Goal: Communication & Community: Answer question/provide support

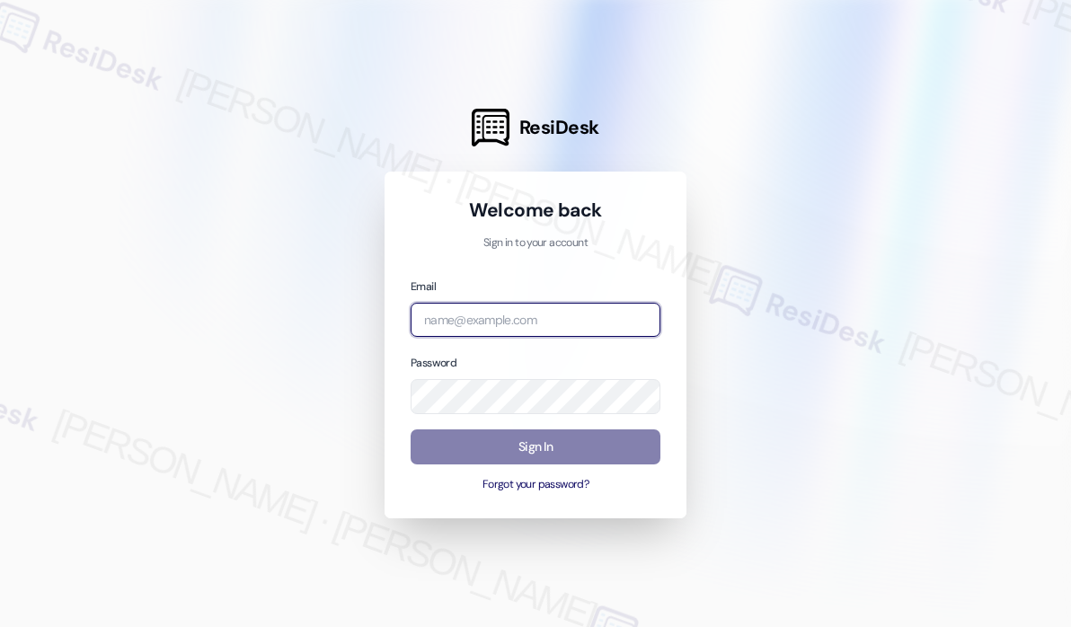
click at [568, 314] on input "email" at bounding box center [536, 320] width 250 height 35
type input "automated-surveys-kane_realty-john-roy.roles@kane_realty.com"
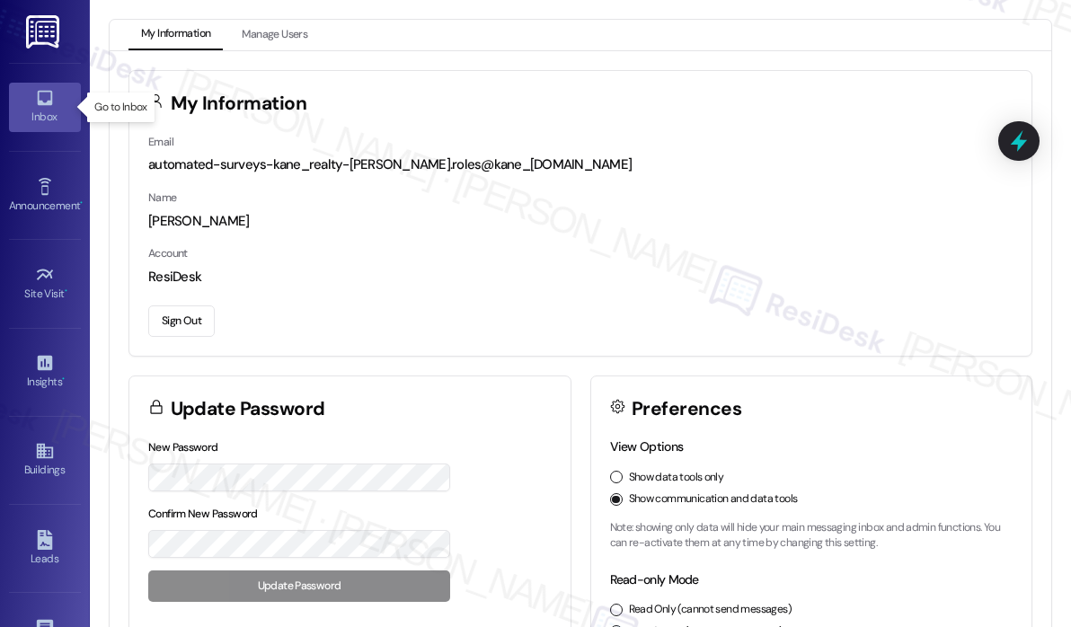
click at [43, 105] on icon at bounding box center [45, 98] width 20 height 20
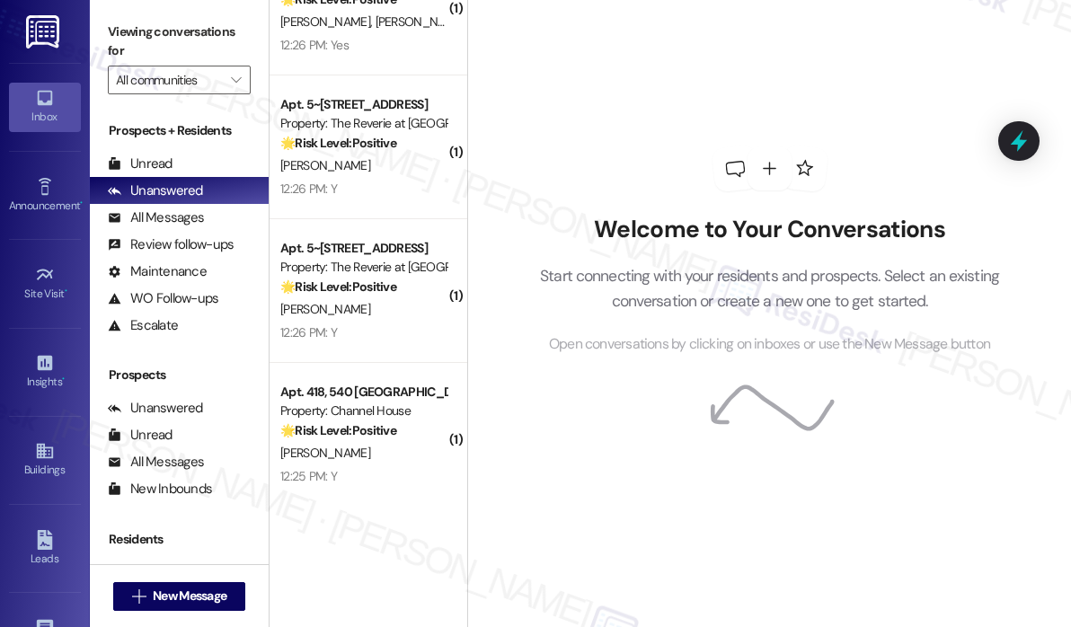
scroll to position [6687, 0]
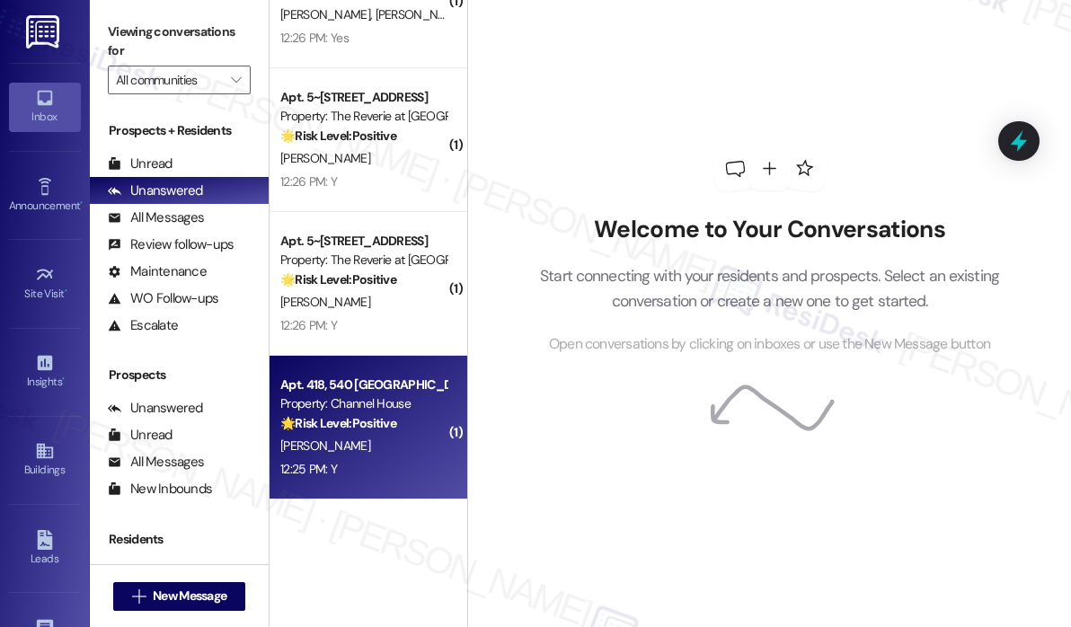
click at [399, 477] on div "12:25 PM: Y 12:25 PM: Y" at bounding box center [363, 469] width 170 height 22
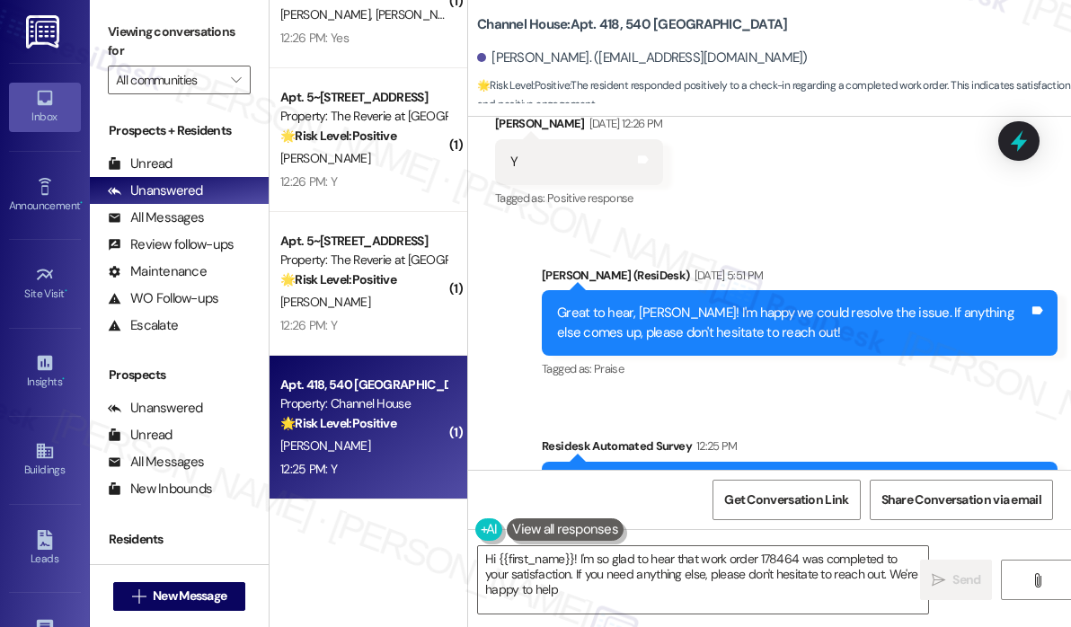
type textarea "Hi {{first_name}}! I'm so glad to hear that work order 178464 was completed to …"
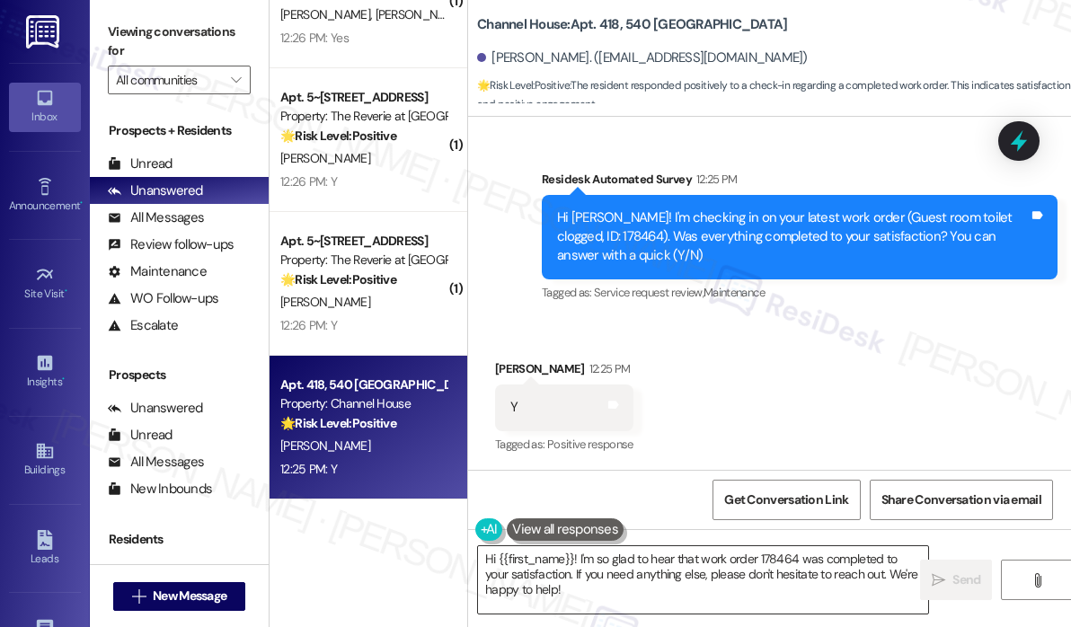
click at [657, 603] on textarea "Hi {{first_name}}! I'm so glad to hear that work order 178464 was completed to …" at bounding box center [703, 579] width 450 height 67
click at [943, 578] on icon "" at bounding box center [938, 580] width 13 height 14
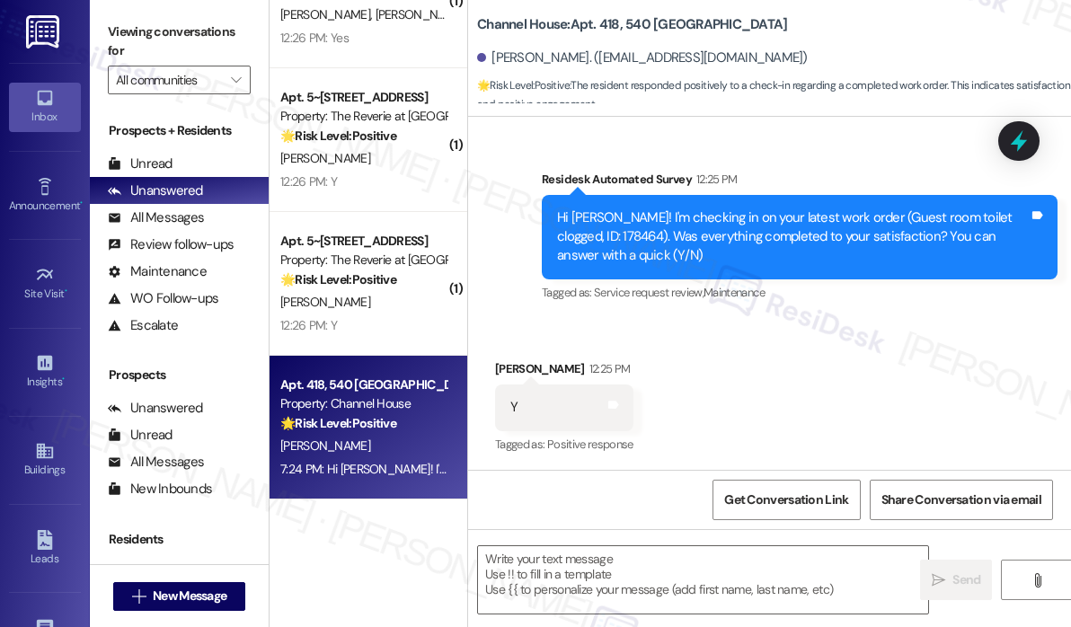
click at [758, 371] on div "Received via SMS Dayna Wilde 12:25 PM Y Tags and notes Tagged as: Positive resp…" at bounding box center [769, 395] width 603 height 152
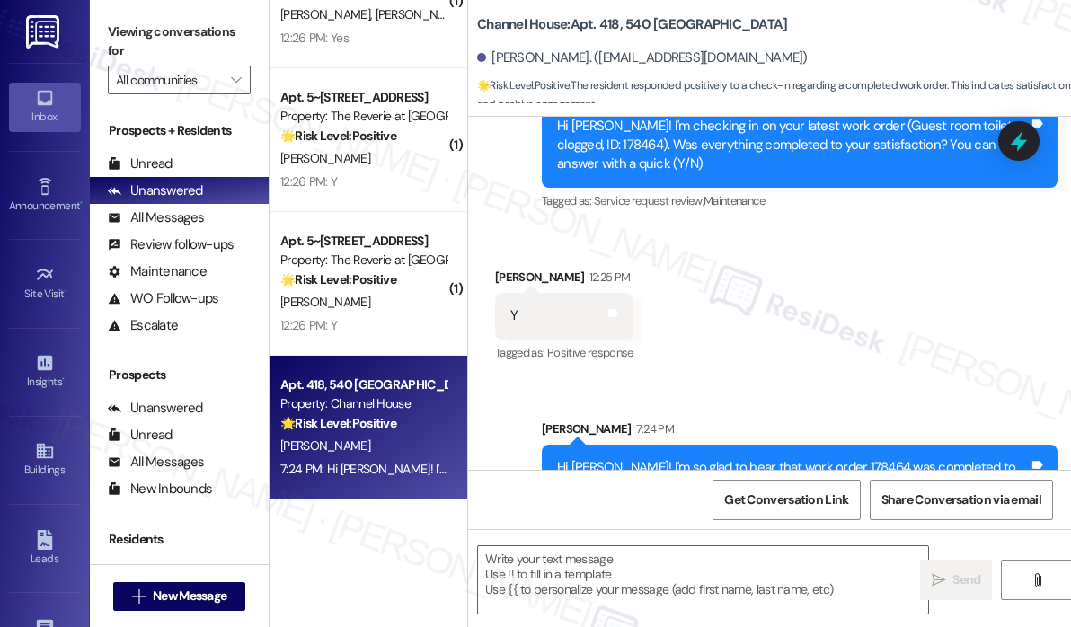
scroll to position [1165, 0]
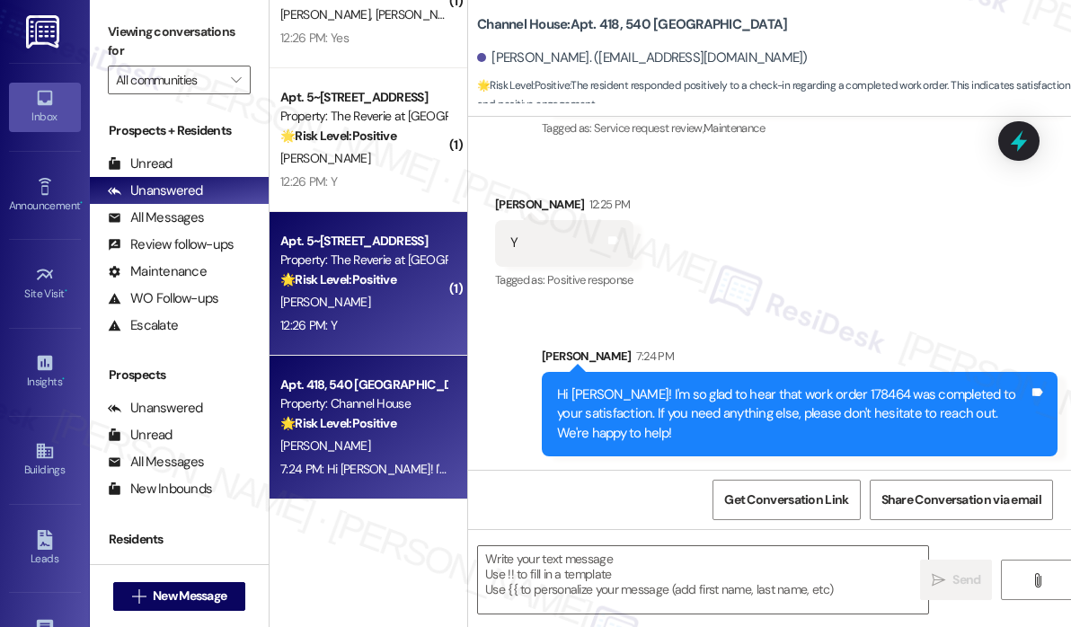
click at [344, 331] on div "12:26 PM: Y 12:26 PM: Y" at bounding box center [363, 325] width 170 height 22
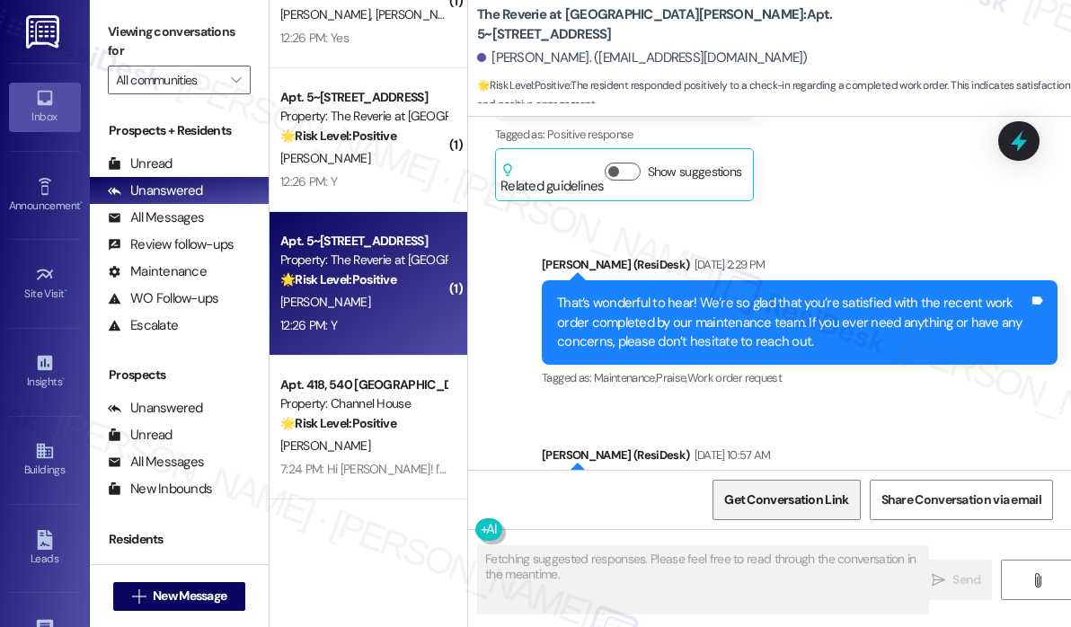
scroll to position [8135, 0]
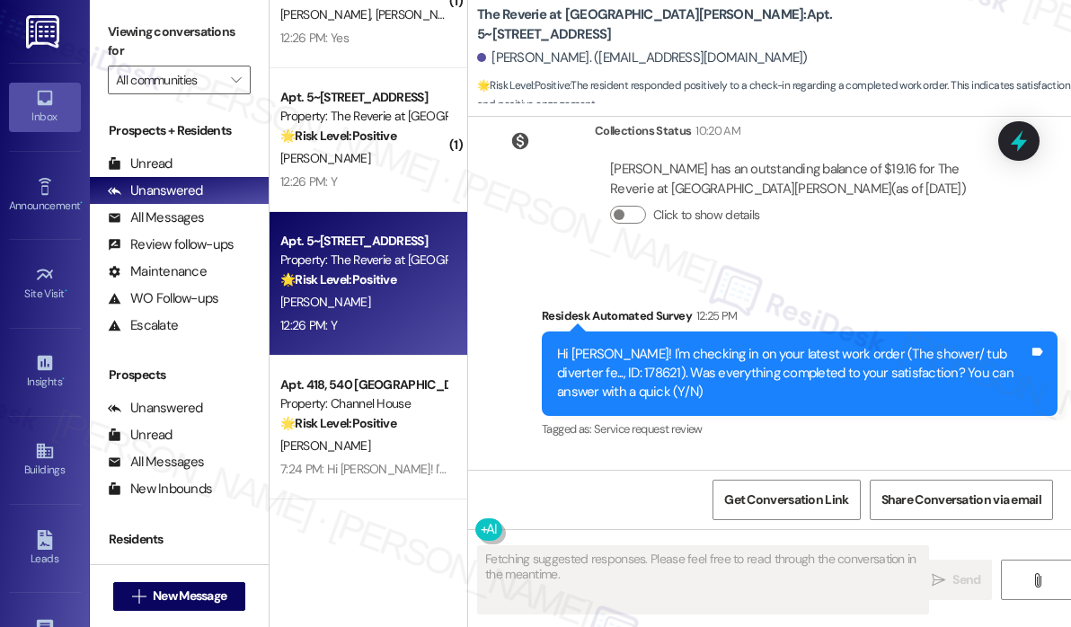
click at [820, 455] on div "Received via SMS Catherine Mercier 12:26 PM Y Tags and notes Tagged as: Positiv…" at bounding box center [769, 531] width 603 height 152
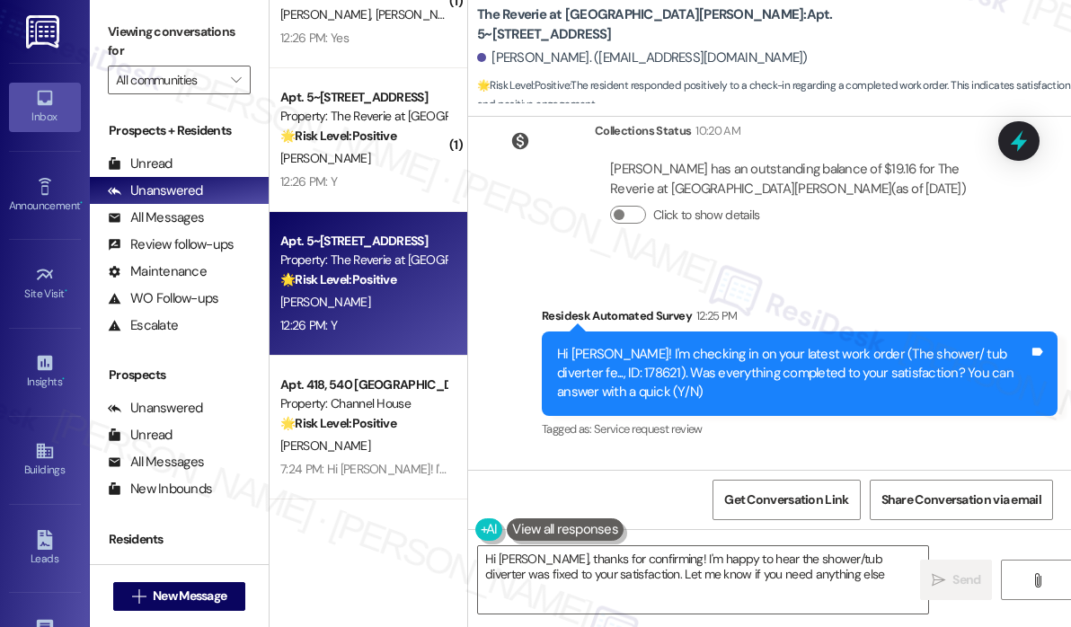
type textarea "Hi Catherine, thanks for confirming! I'm happy to hear the shower/tub diverter …"
click at [819, 455] on div "Received via SMS Catherine Mercier 12:26 PM Y Tags and notes Tagged as: Positiv…" at bounding box center [769, 531] width 603 height 152
click at [846, 577] on textarea "Hi Catherine, thanks for confirming! I'm happy to hear the shower/tub diverter …" at bounding box center [703, 579] width 450 height 67
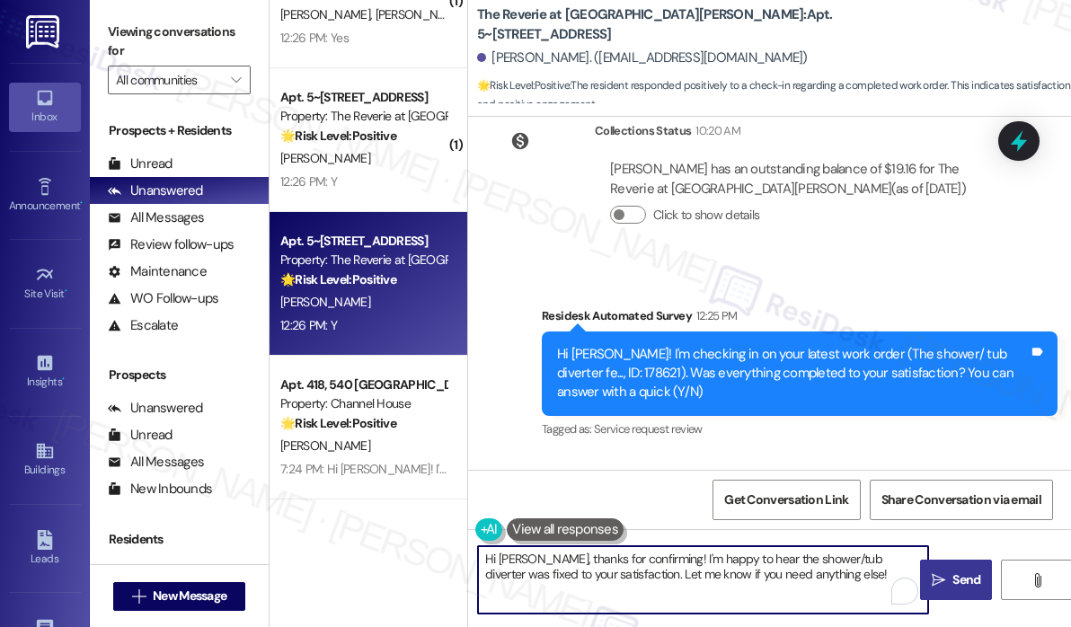
click at [947, 578] on span " Send" at bounding box center [956, 579] width 57 height 19
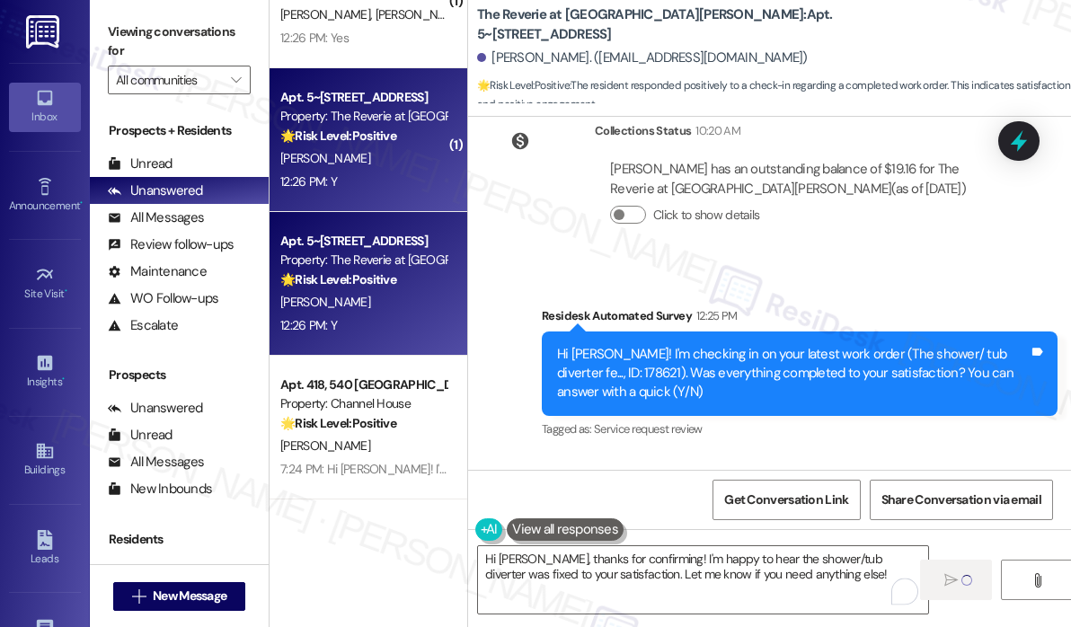
click at [364, 172] on div "12:26 PM: Y 12:26 PM: Y" at bounding box center [363, 182] width 170 height 22
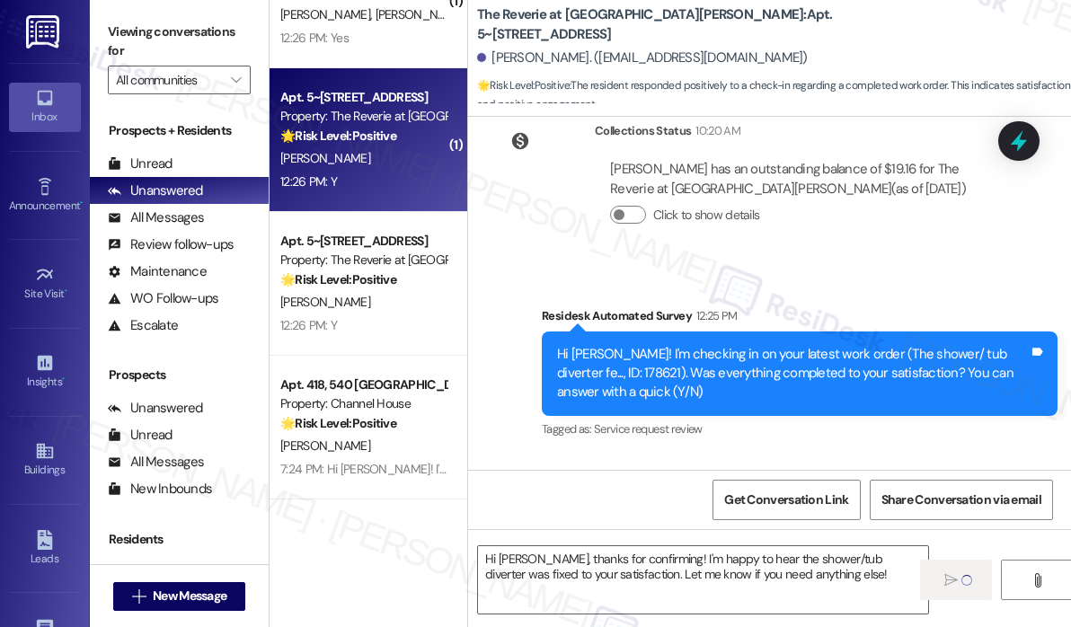
type textarea "Fetching suggested responses. Please feel free to read through the conversation…"
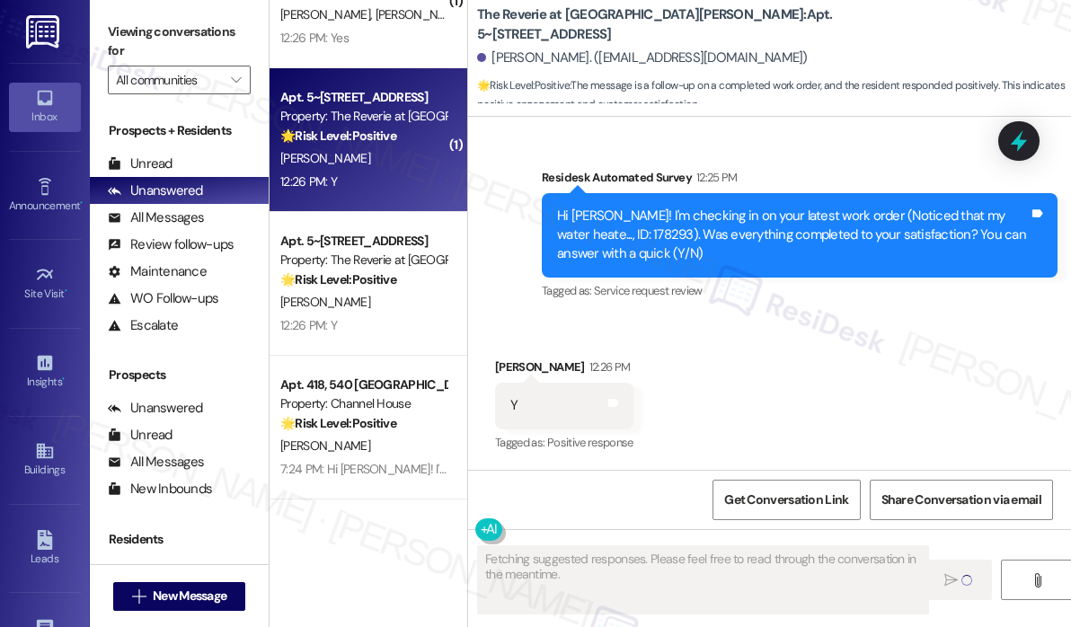
scroll to position [2631, 0]
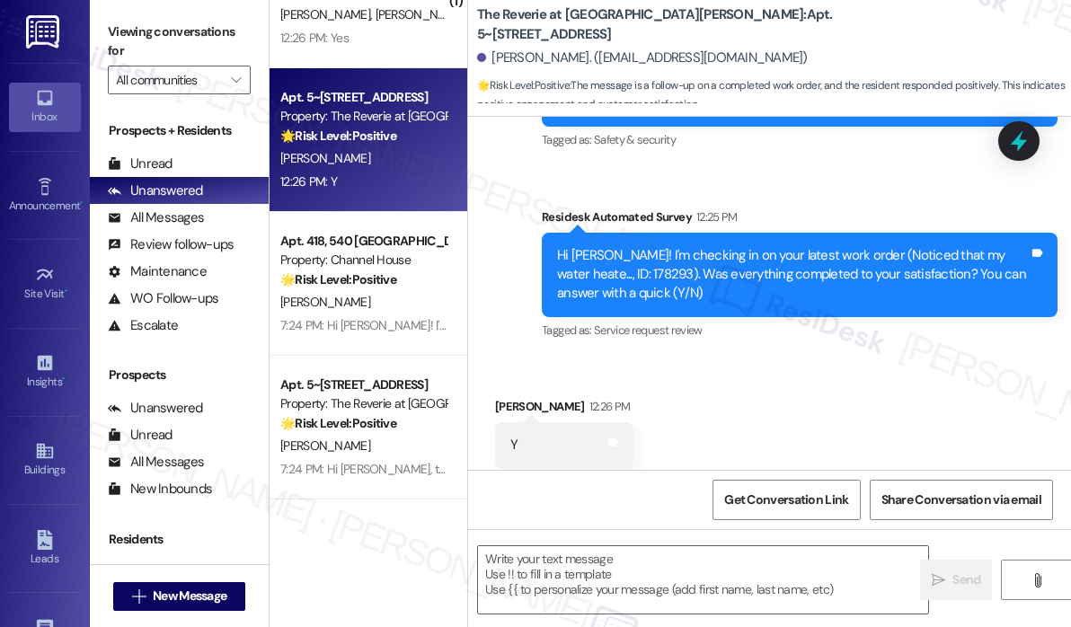
click at [807, 357] on div "Received via SMS Mary Mcginnis 12:26 PM Y Tags and notes Tagged as: Positive re…" at bounding box center [769, 433] width 603 height 152
click at [600, 357] on div "Received via SMS Mary Mcginnis 12:26 PM Y Tags and notes Tagged as: Positive re…" at bounding box center [769, 433] width 603 height 152
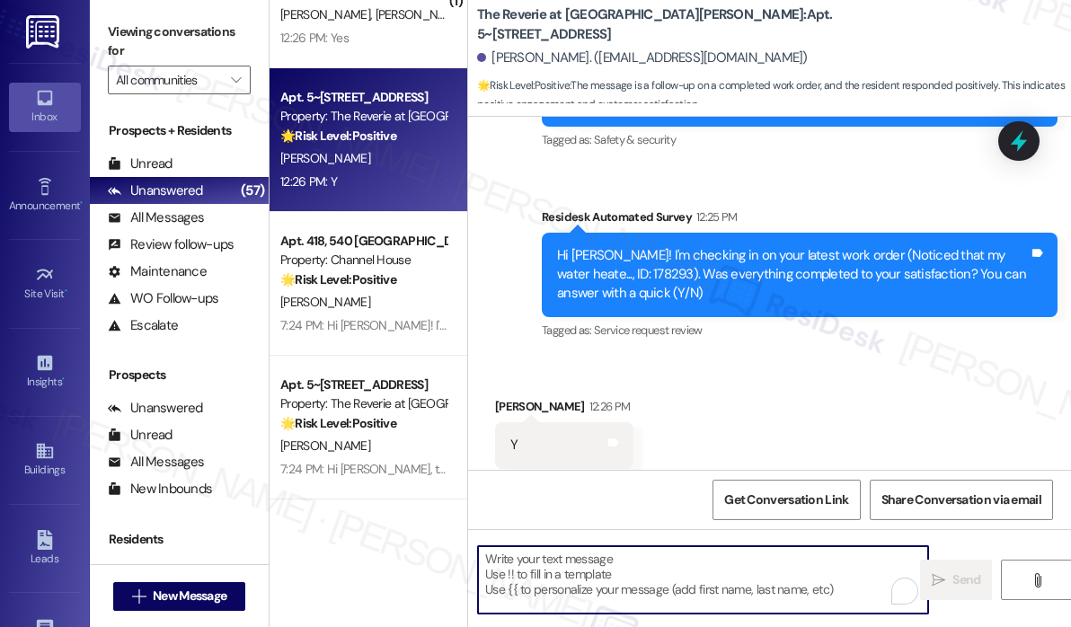
click at [509, 574] on textarea "To enrich screen reader interactions, please activate Accessibility in Grammarl…" at bounding box center [703, 579] width 450 height 67
paste textarea "That’s wonderful to hear! We’re so glad that you’re satisfied with the recent w…"
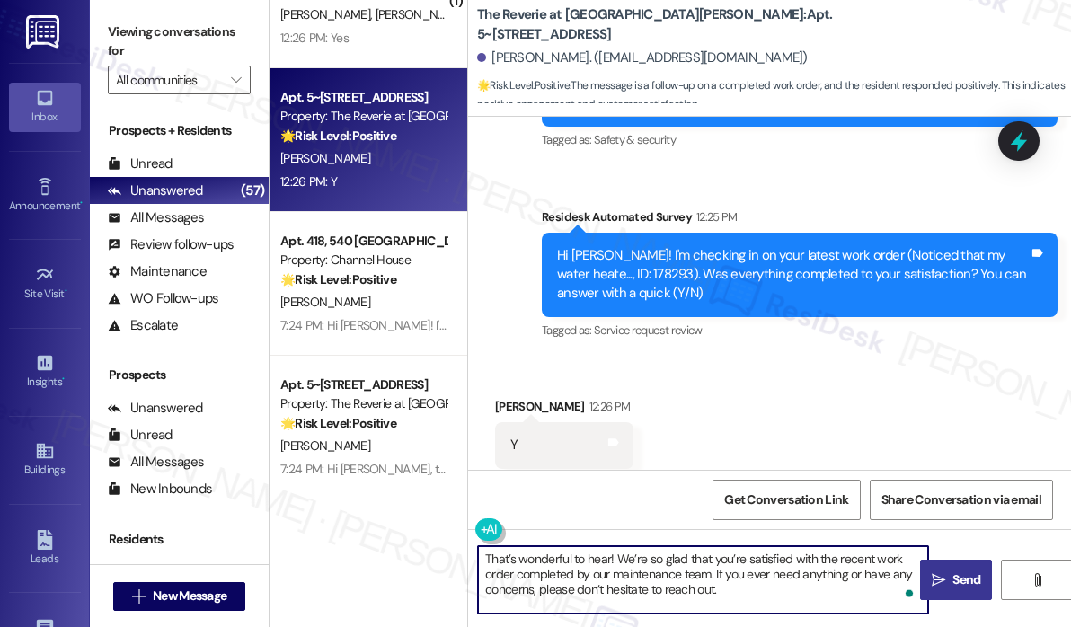
type textarea "That’s wonderful to hear! We’re so glad that you’re satisfied with the recent w…"
click at [952, 581] on span "Send" at bounding box center [966, 579] width 28 height 19
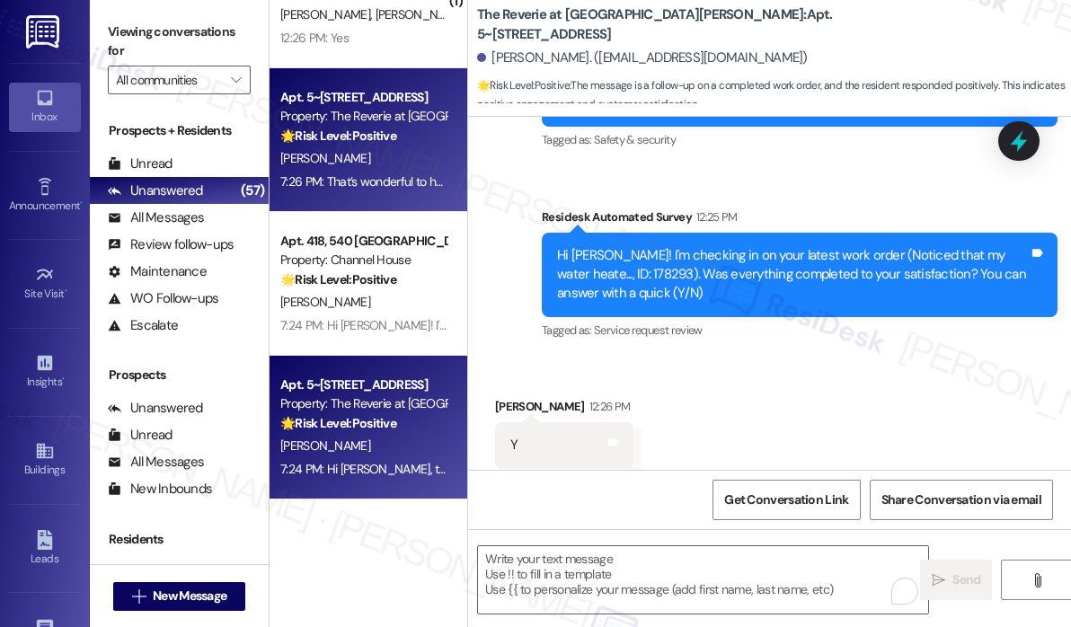
click at [322, 411] on div "Property: The Reverie at [GEOGRAPHIC_DATA][PERSON_NAME]" at bounding box center [363, 403] width 166 height 19
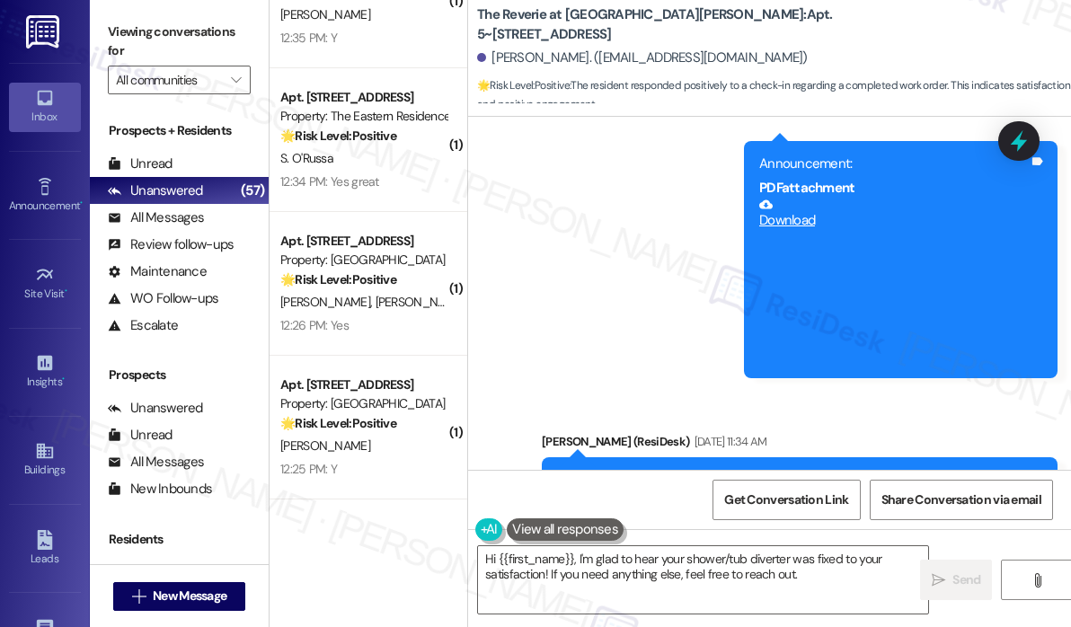
scroll to position [8135, 0]
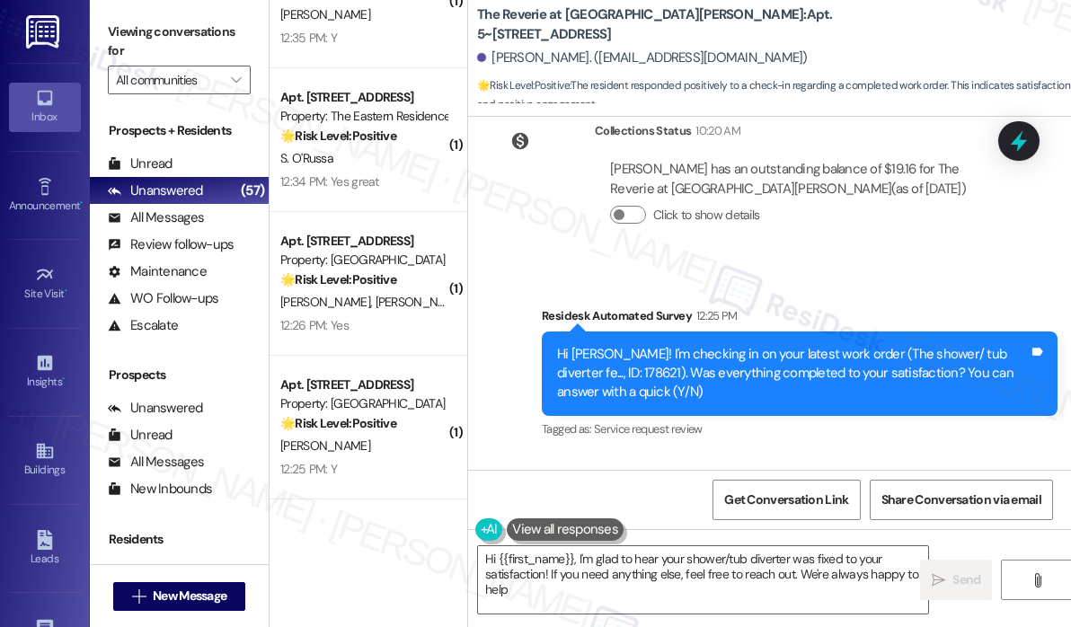
type textarea "Hi {{first_name}}, I'm glad to hear your shower/tub diverter was fixed to your …"
click at [789, 416] on div "Tagged as: Service request review Click to highlight conversations about Servic…" at bounding box center [800, 429] width 516 height 26
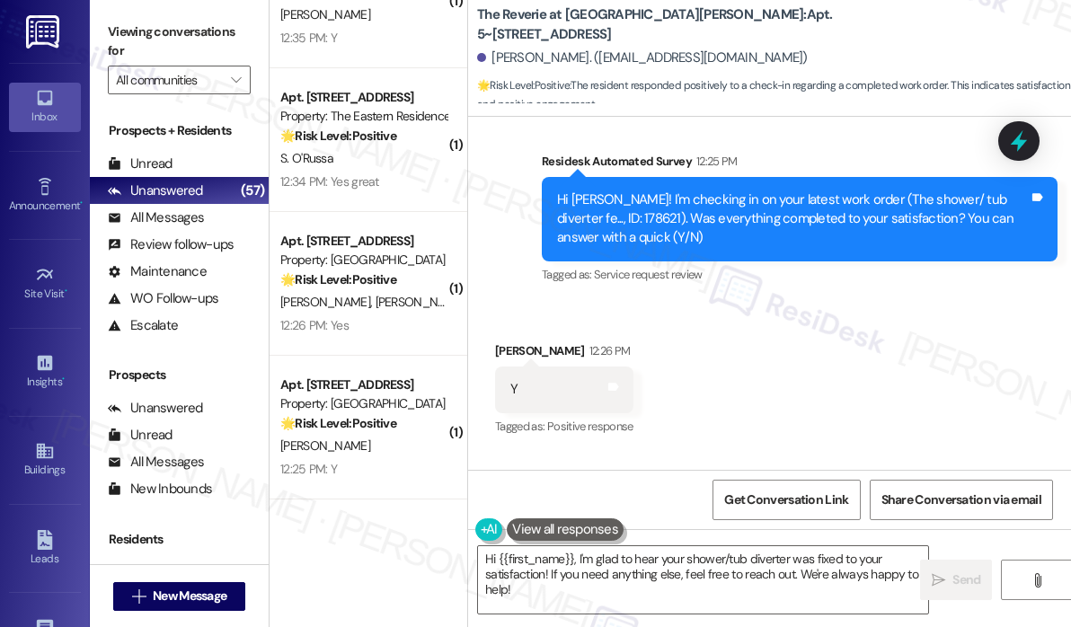
scroll to position [8307, 0]
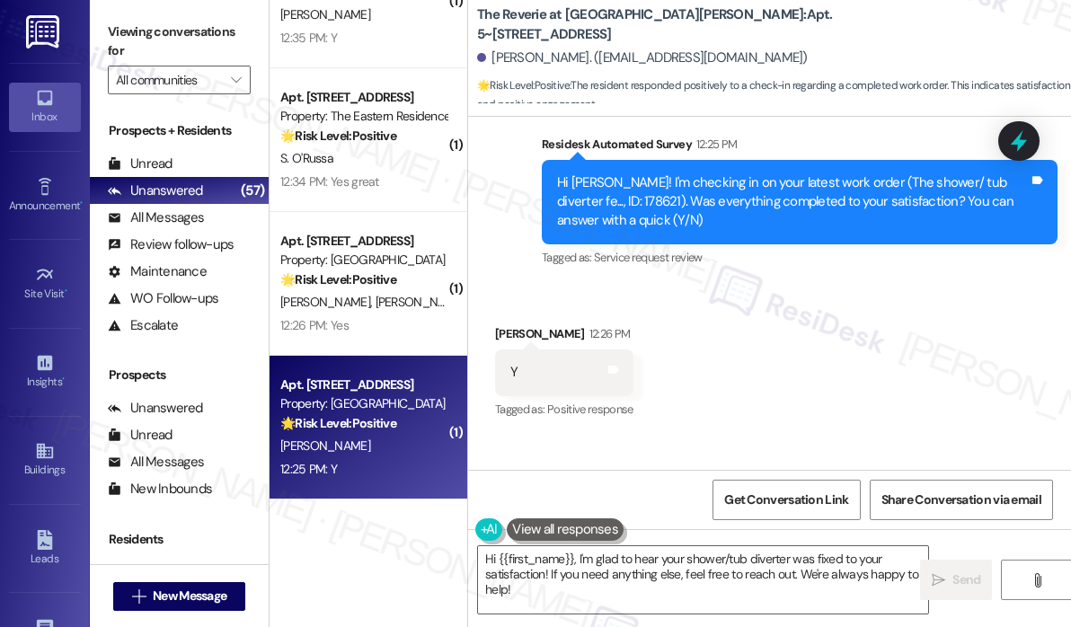
click at [419, 415] on div "🌟 Risk Level: Positive The resident responded positively to a check-in regardin…" at bounding box center [363, 423] width 166 height 19
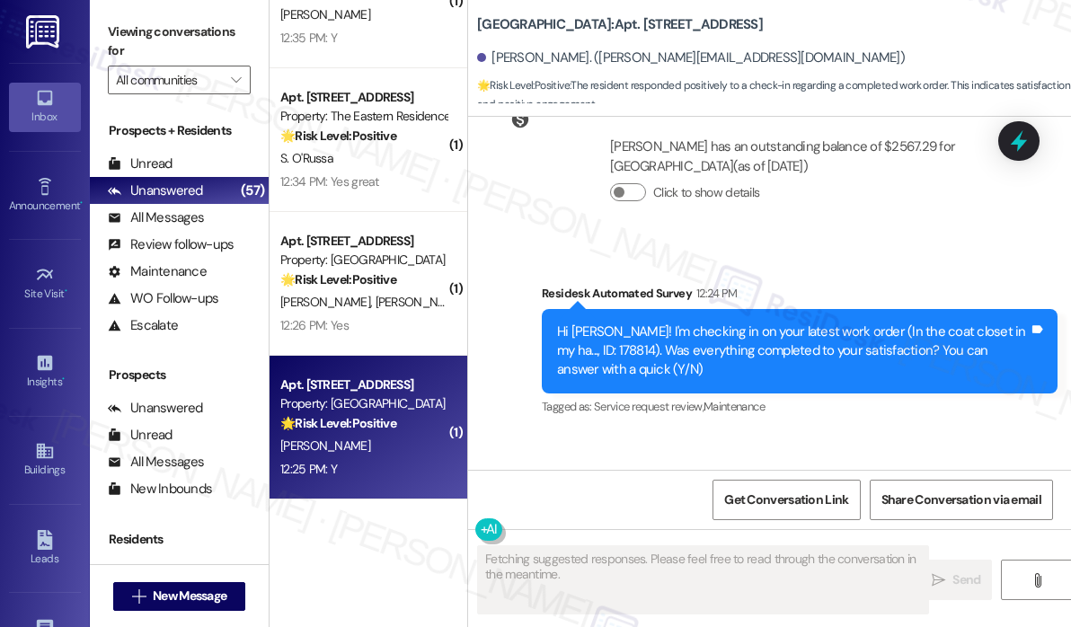
scroll to position [5483, 0]
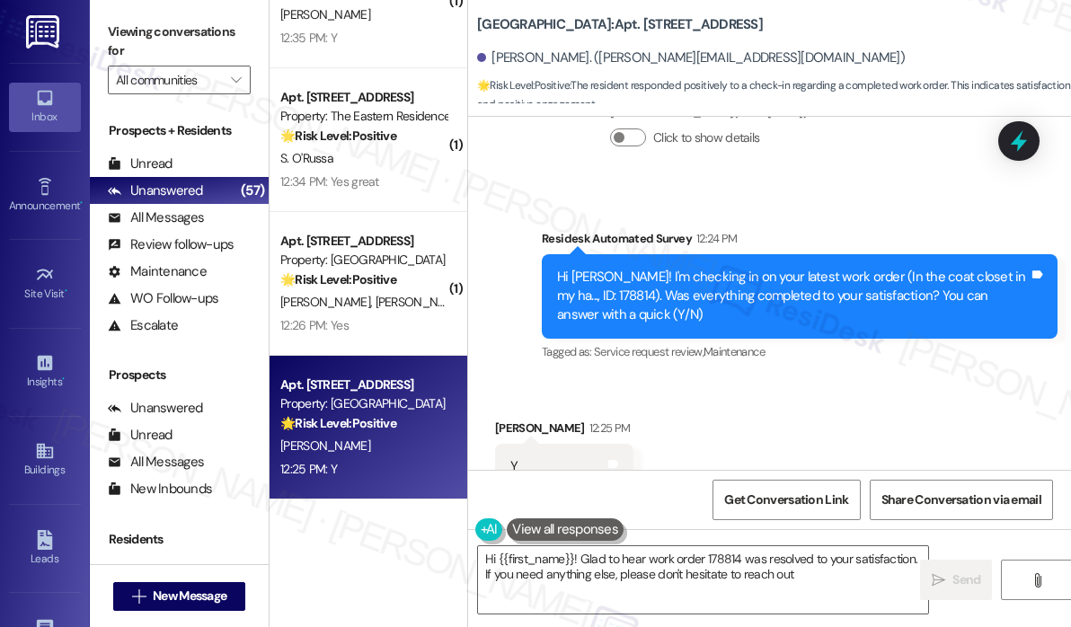
type textarea "Hi {{first_name}}! Glad to hear work order 178814 was resolved to your satisfac…"
click at [841, 570] on textarea "Hi {{first_name}}! Glad to hear work order 178814 was resolved to your satisfac…" at bounding box center [703, 579] width 450 height 67
click at [945, 571] on span " Send" at bounding box center [956, 579] width 57 height 19
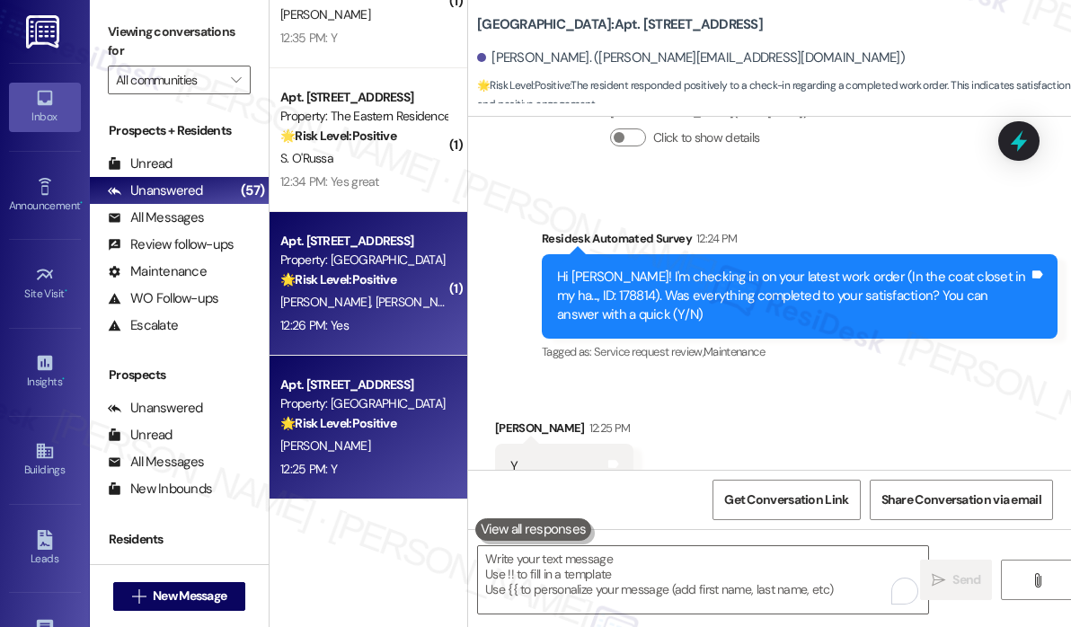
click at [363, 311] on div "S. Lundy S. Lundy" at bounding box center [363, 302] width 170 height 22
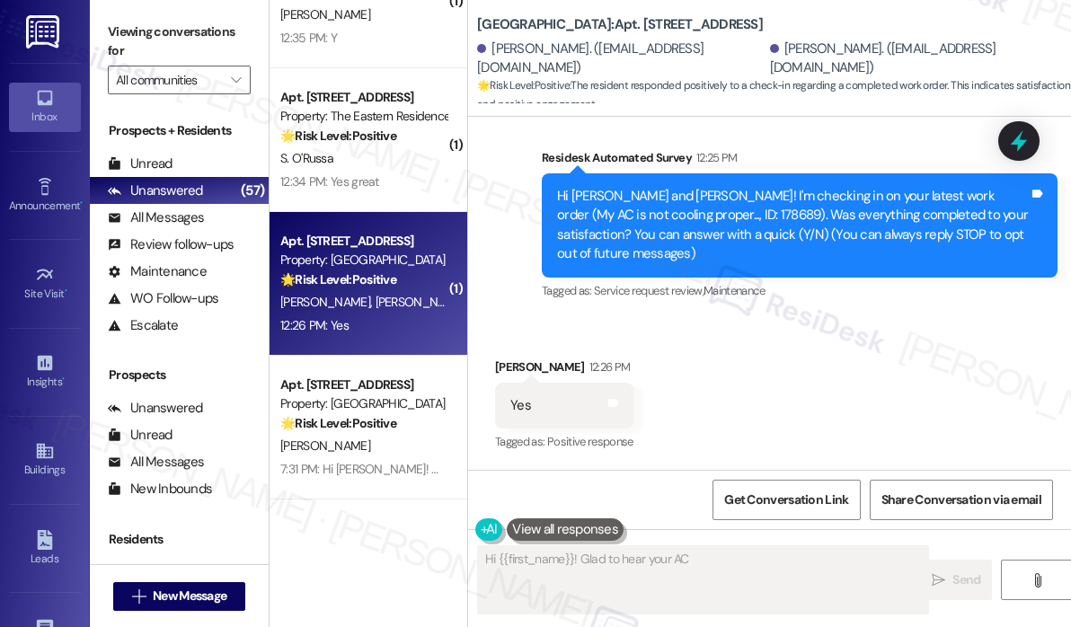
scroll to position [128, 0]
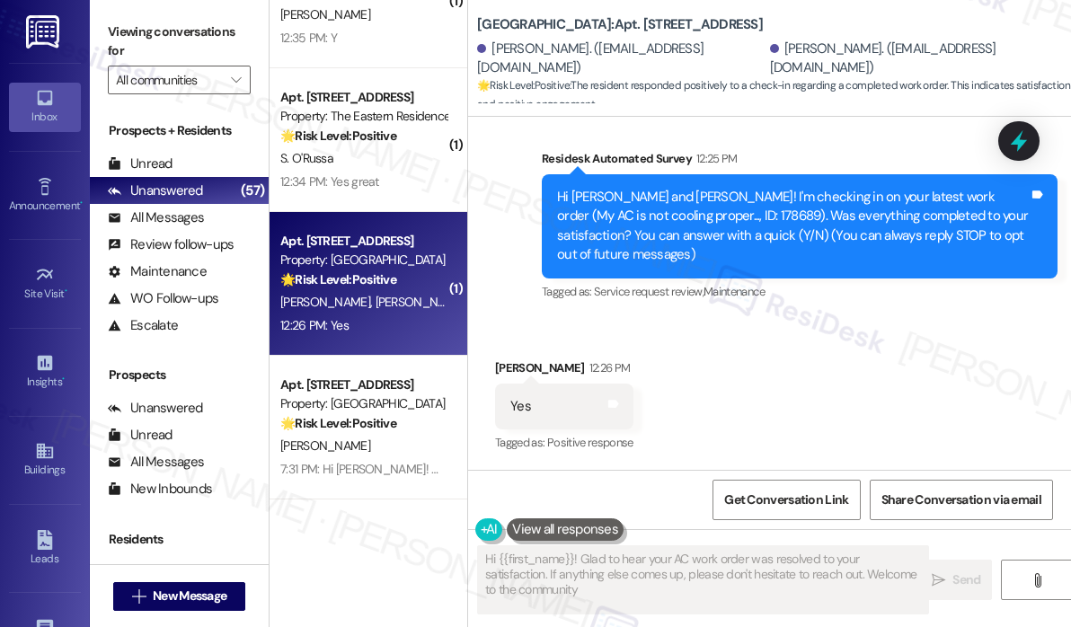
type textarea "Hi {{first_name}}! Glad to hear your AC work order was resolved to your satisfa…"
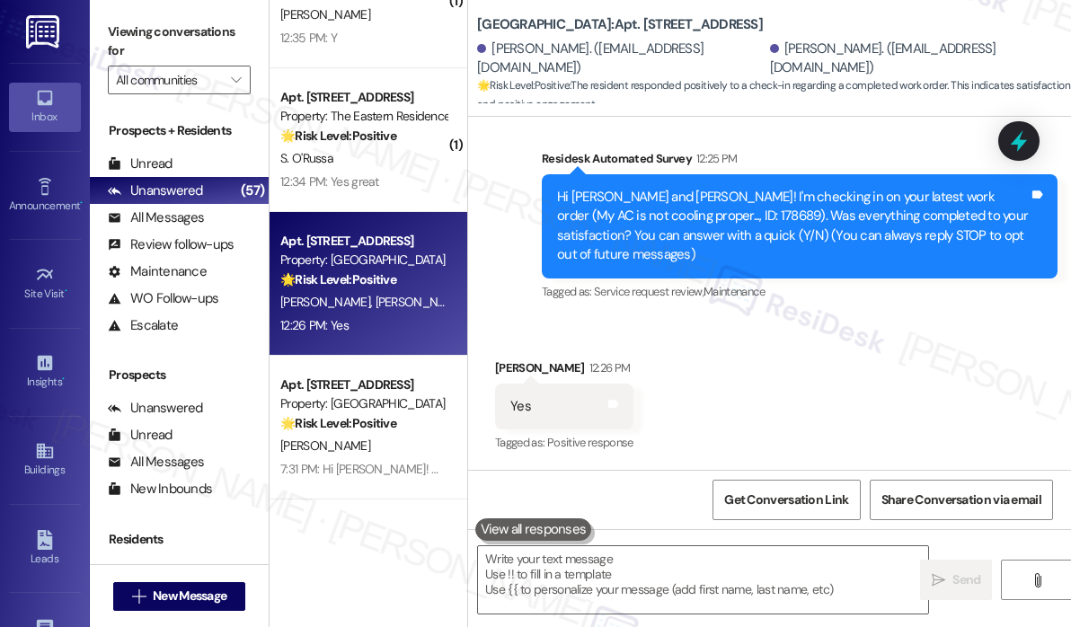
click at [779, 381] on div "Received via SMS Sadler Lundy 12:26 PM Yes Tags and notes Tagged as: Positive r…" at bounding box center [769, 394] width 603 height 152
click at [487, 189] on div "Survey, sent via SMS Residesk Automated Survey 12:25 PM Hi Sadler and Sadler! I…" at bounding box center [769, 213] width 603 height 209
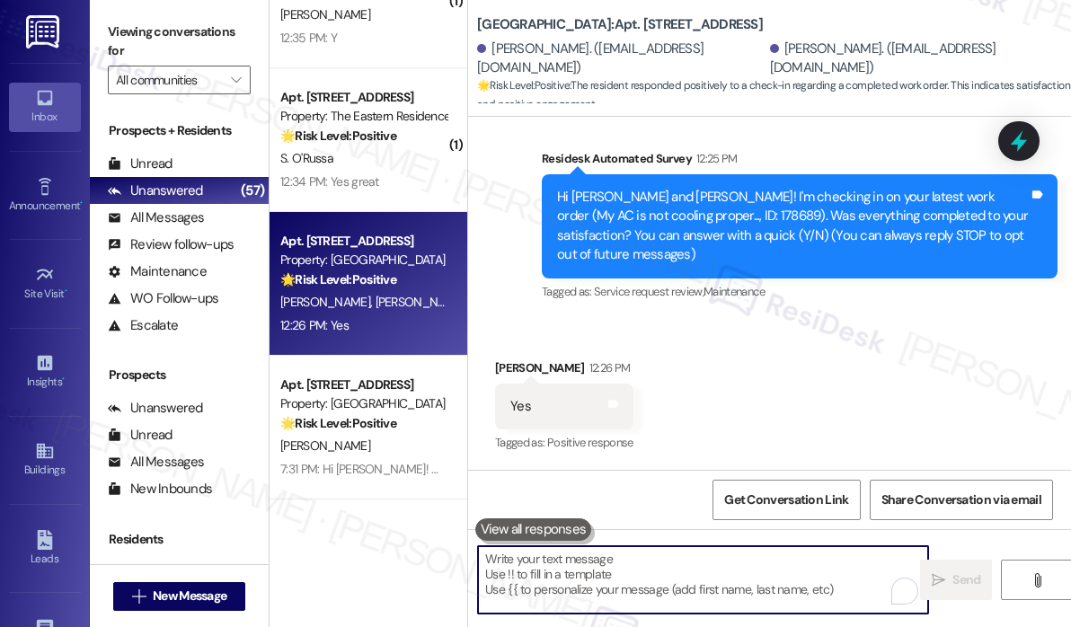
click at [607, 560] on textarea "To enrich screen reader interactions, please activate Accessibility in Grammarl…" at bounding box center [703, 579] width 450 height 67
paste textarea "That’s wonderful to hear! We’re so glad that you’re satisfied with the recent w…"
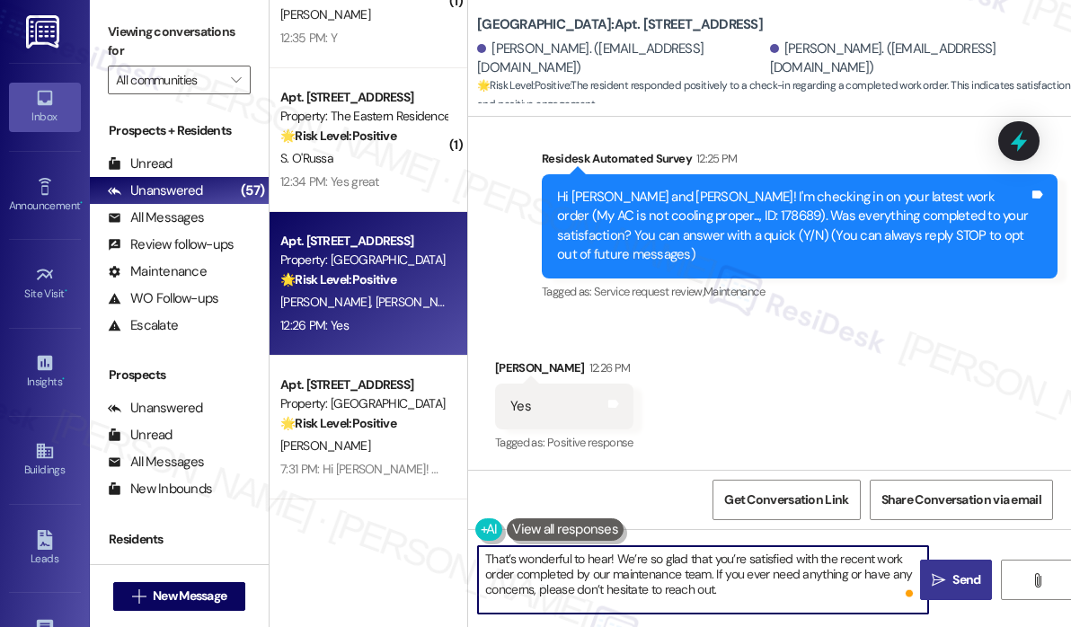
type textarea "That’s wonderful to hear! We’re so glad that you’re satisfied with the recent w…"
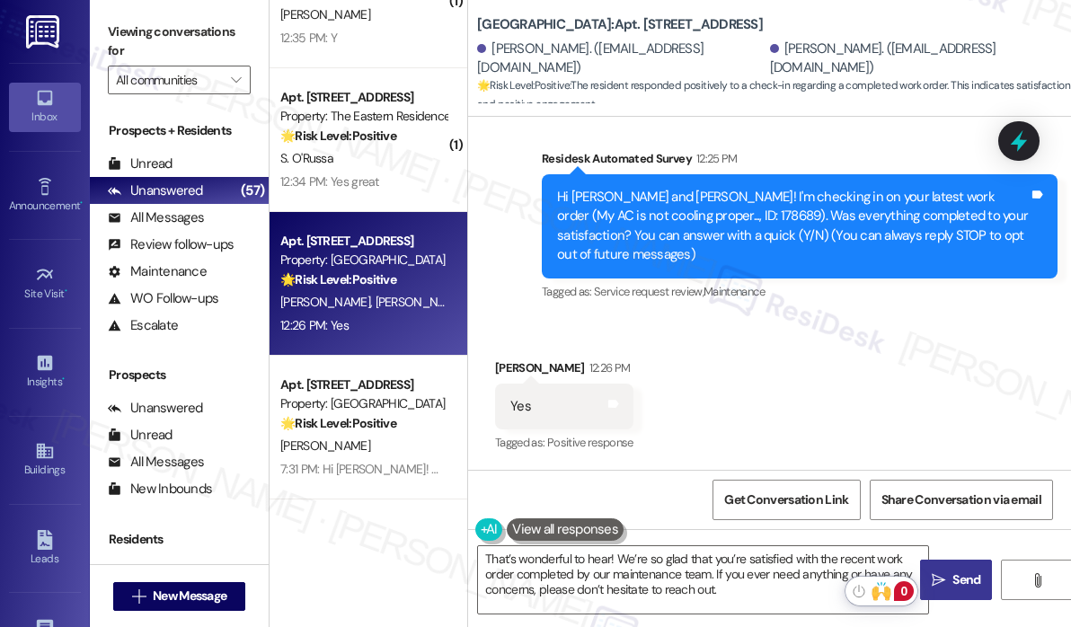
click at [945, 579] on span " Send" at bounding box center [956, 579] width 57 height 19
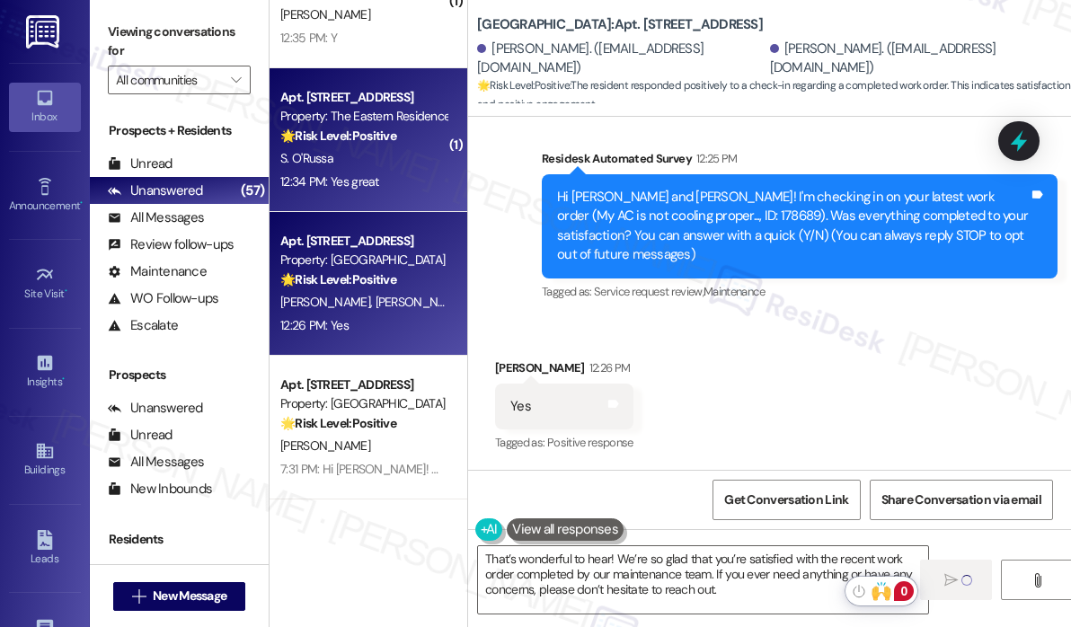
click at [419, 185] on div "12:34 PM: Yes great 12:34 PM: Yes great" at bounding box center [363, 182] width 170 height 22
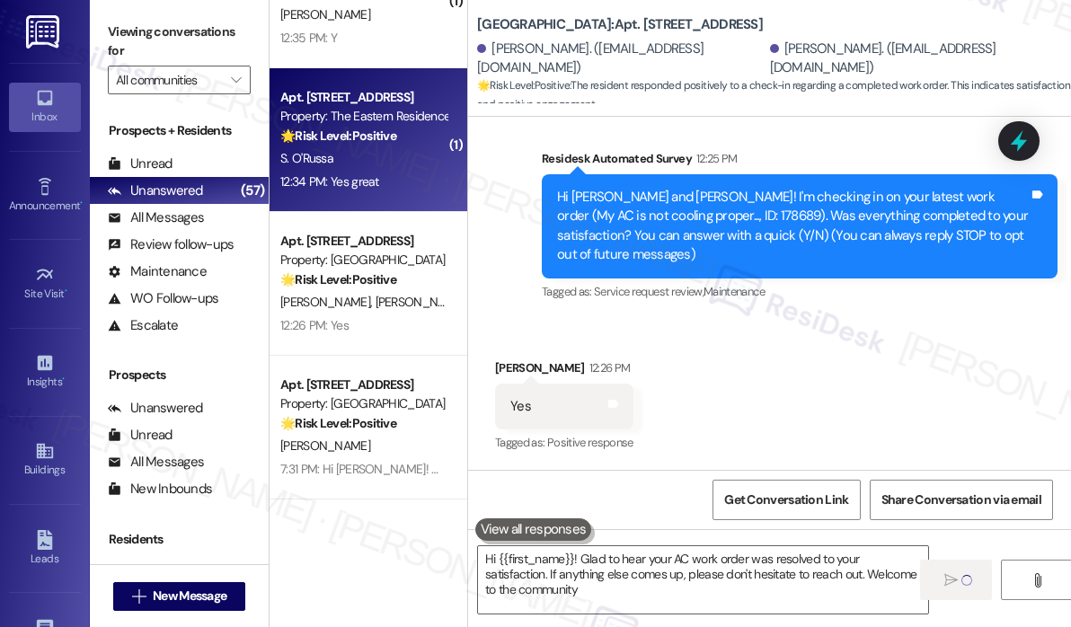
type textarea "Hi {{first_name}}! Glad to hear your AC work order was resolved to your satisfa…"
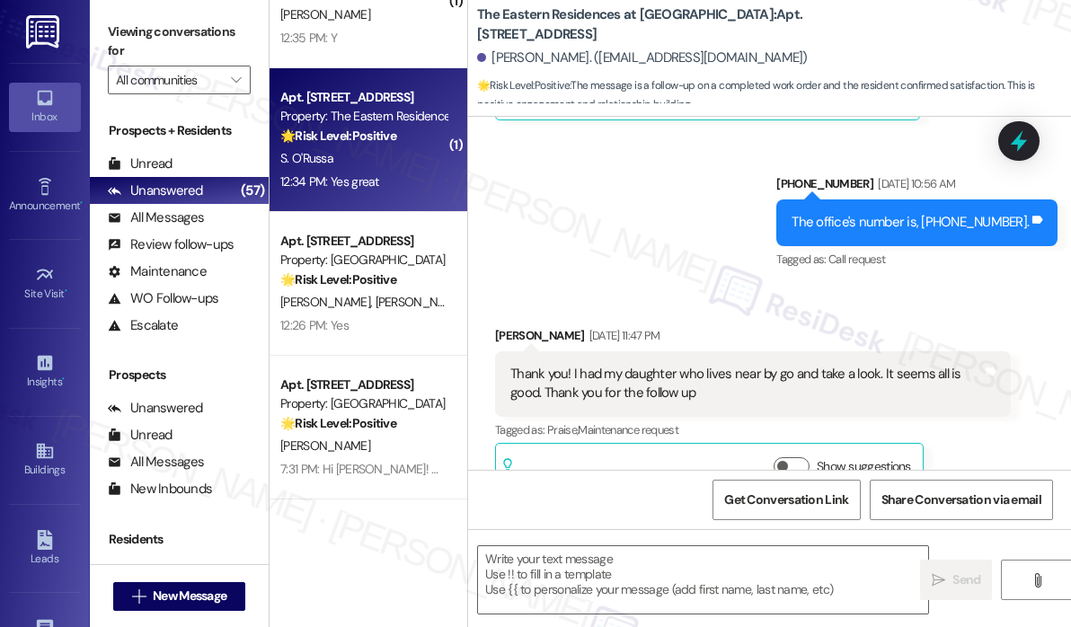
type textarea "Fetching suggested responses. Please feel free to read through the conversation…"
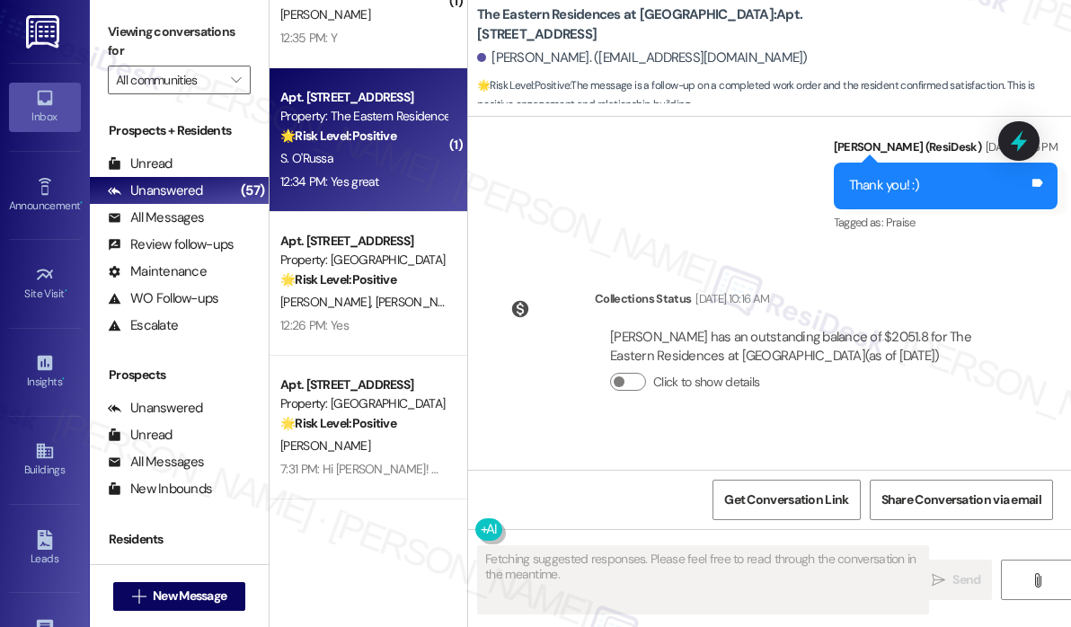
scroll to position [4894, 0]
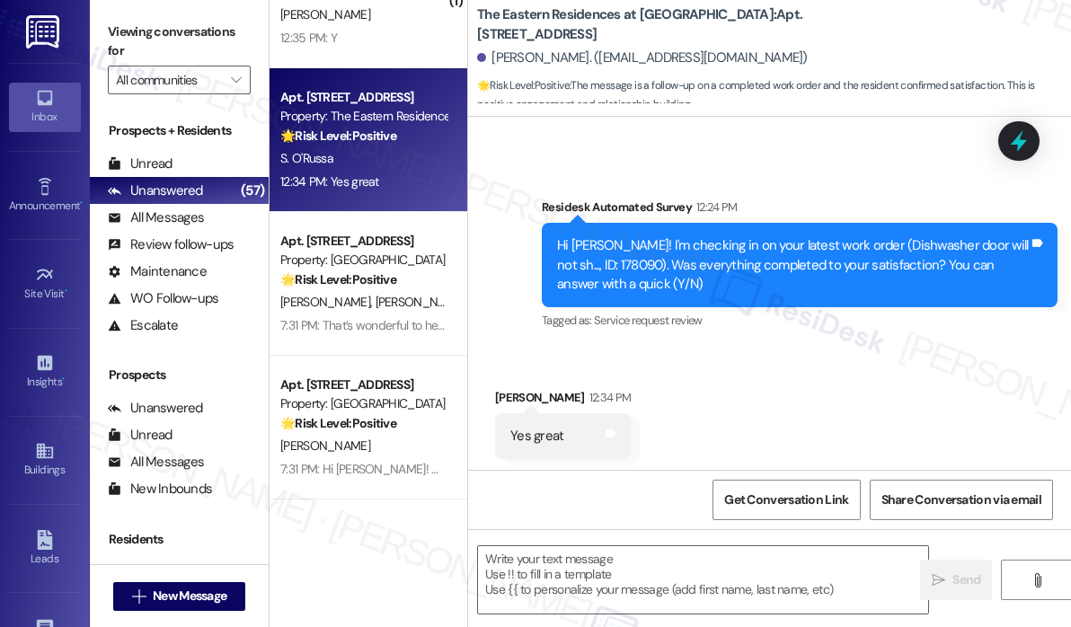
click at [873, 389] on div "Received via SMS Shirlene O'Russa 12:34 PM Yes great Tags and notes" at bounding box center [769, 410] width 603 height 125
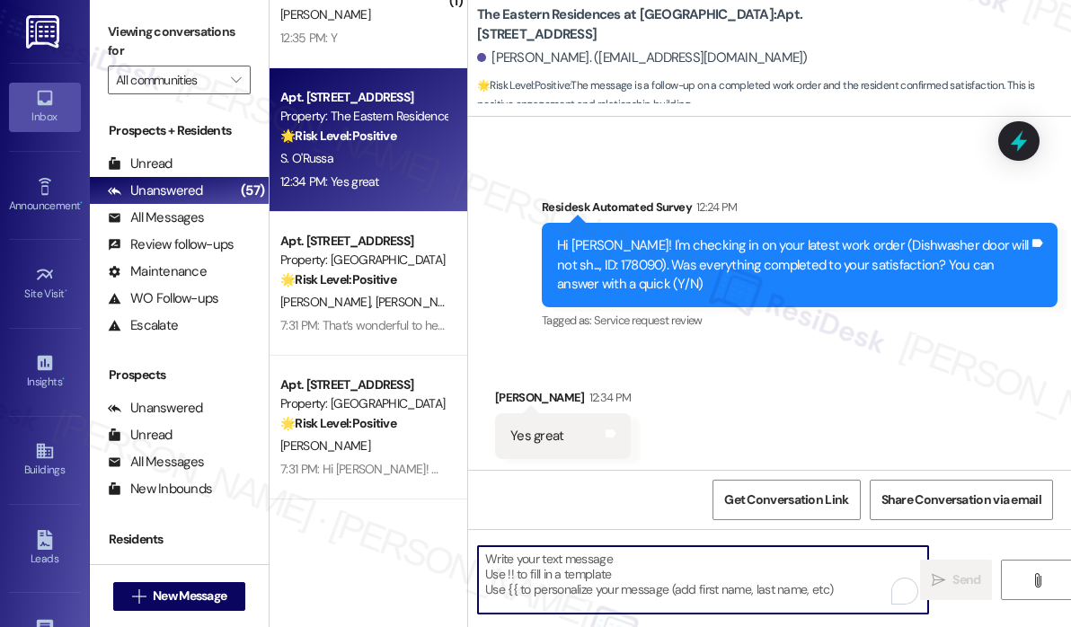
click at [579, 570] on textarea "To enrich screen reader interactions, please activate Accessibility in Grammarl…" at bounding box center [703, 579] width 450 height 67
paste textarea "That’s wonderful to hear! We’re so glad that you’re satisfied with the recent w…"
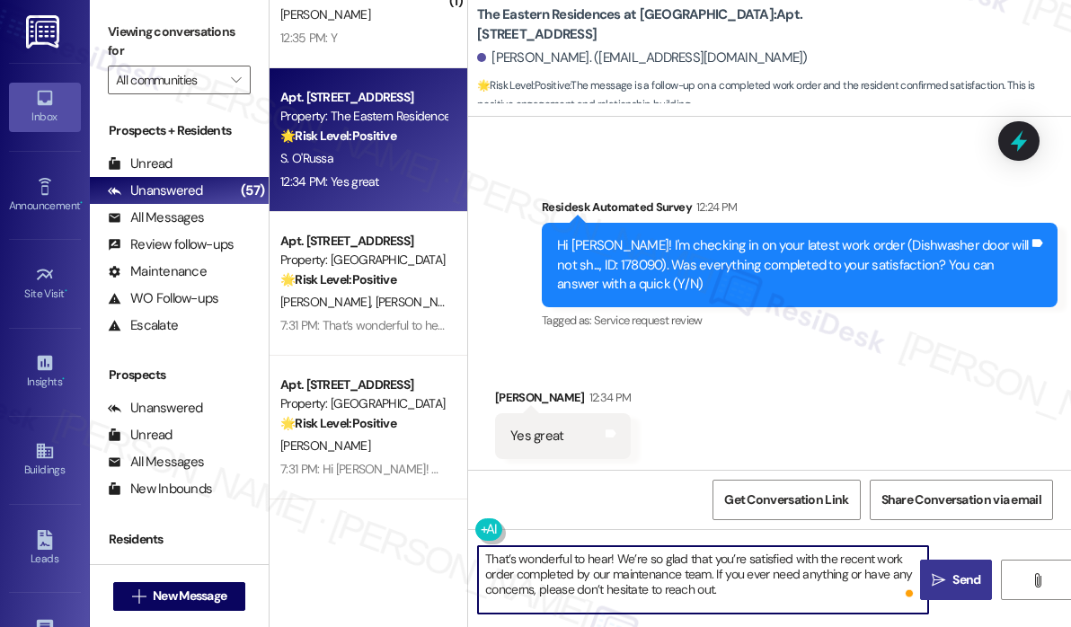
type textarea "That’s wonderful to hear! We’re so glad that you’re satisfied with the recent w…"
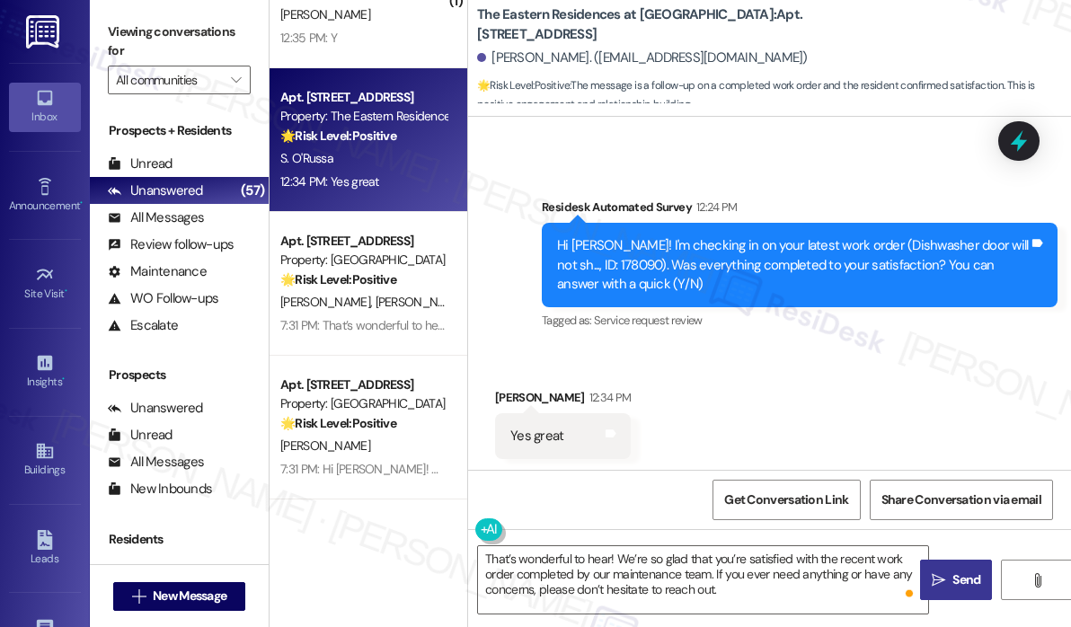
click at [959, 580] on span "Send" at bounding box center [966, 579] width 28 height 19
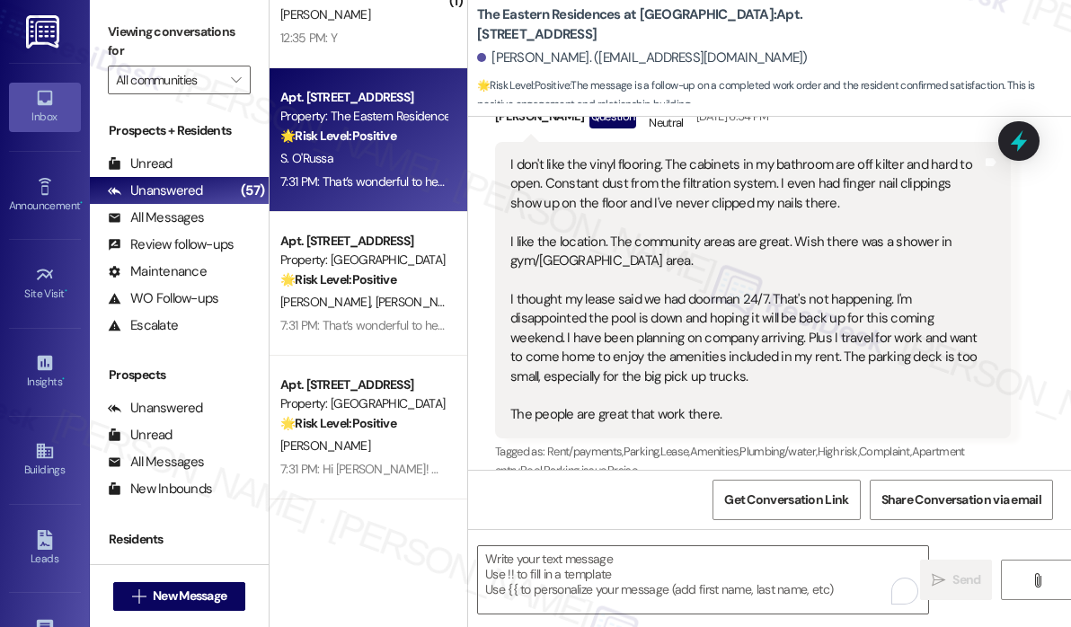
scroll to position [3726, 0]
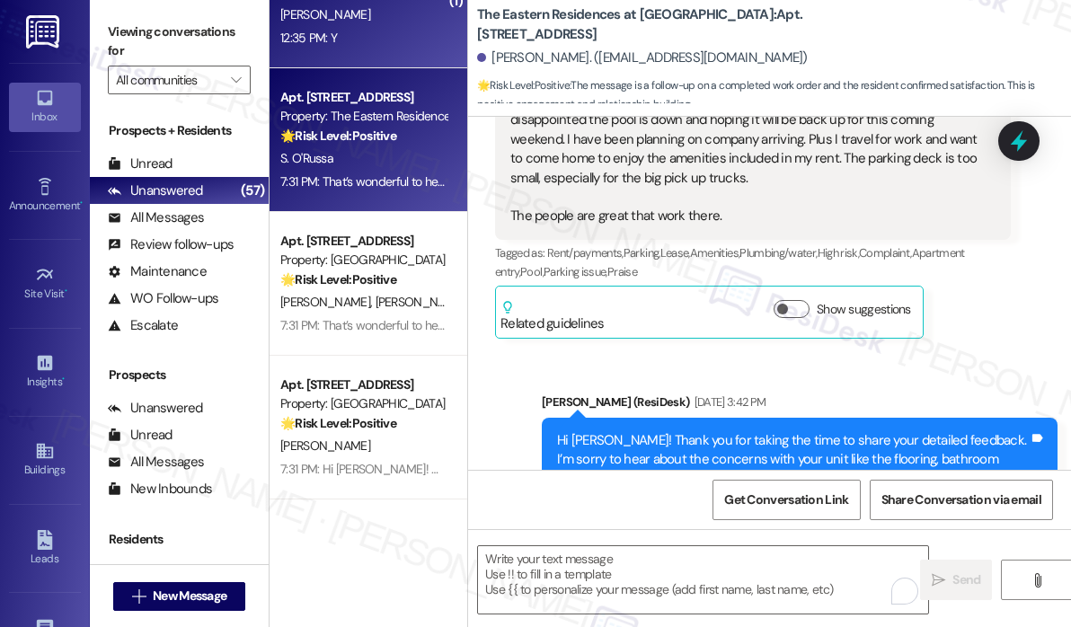
click at [356, 49] on div "12:35 PM: Y 12:35 PM: Y" at bounding box center [363, 38] width 170 height 22
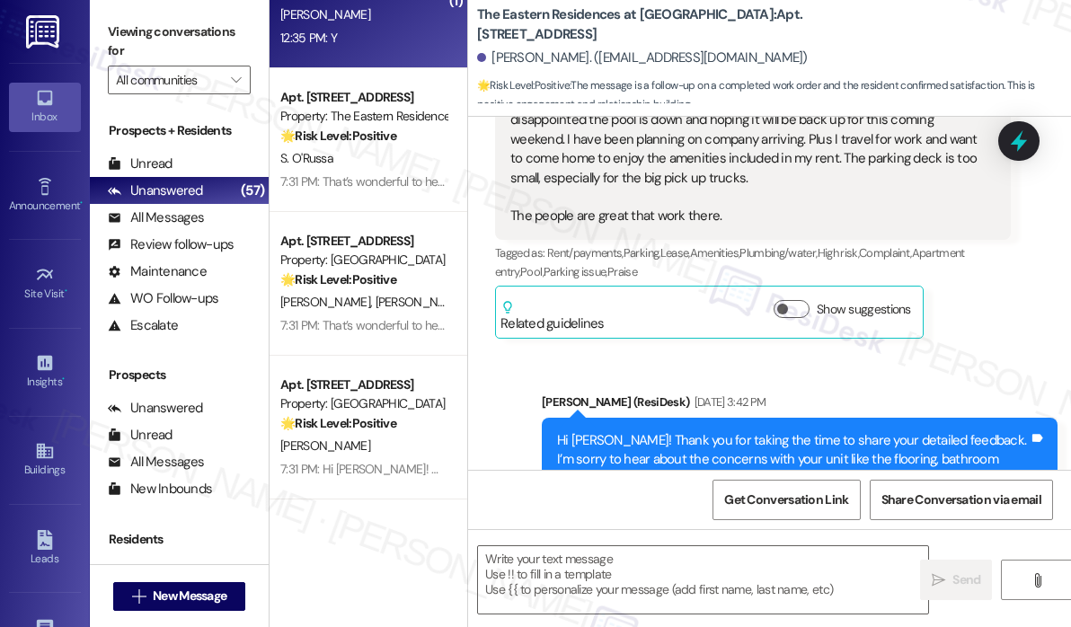
type textarea "Fetching suggested responses. Please feel free to read through the conversation…"
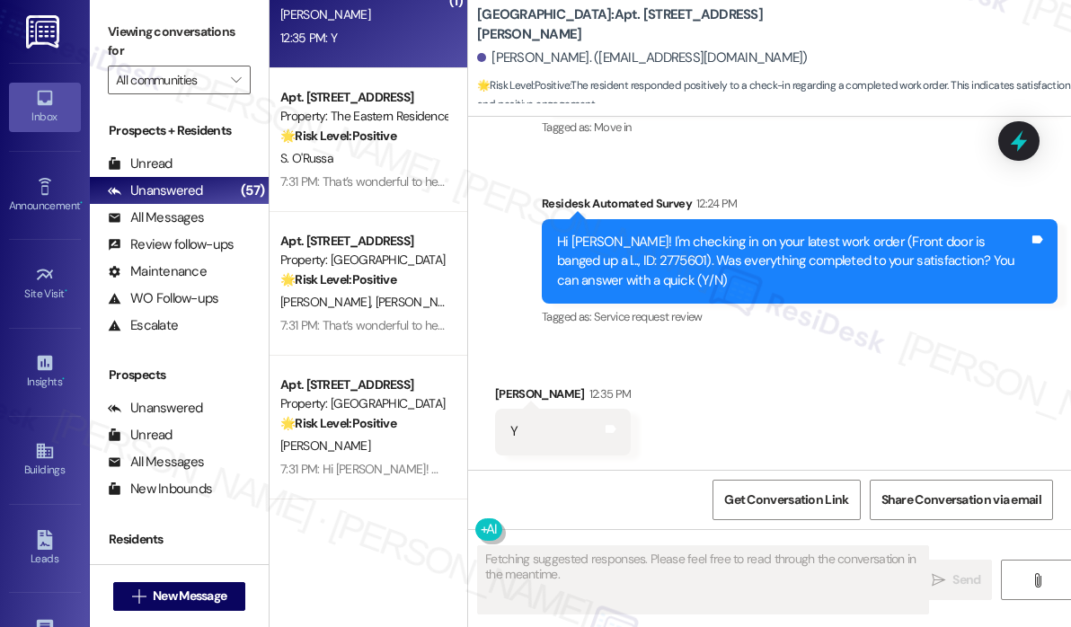
scroll to position [292, 0]
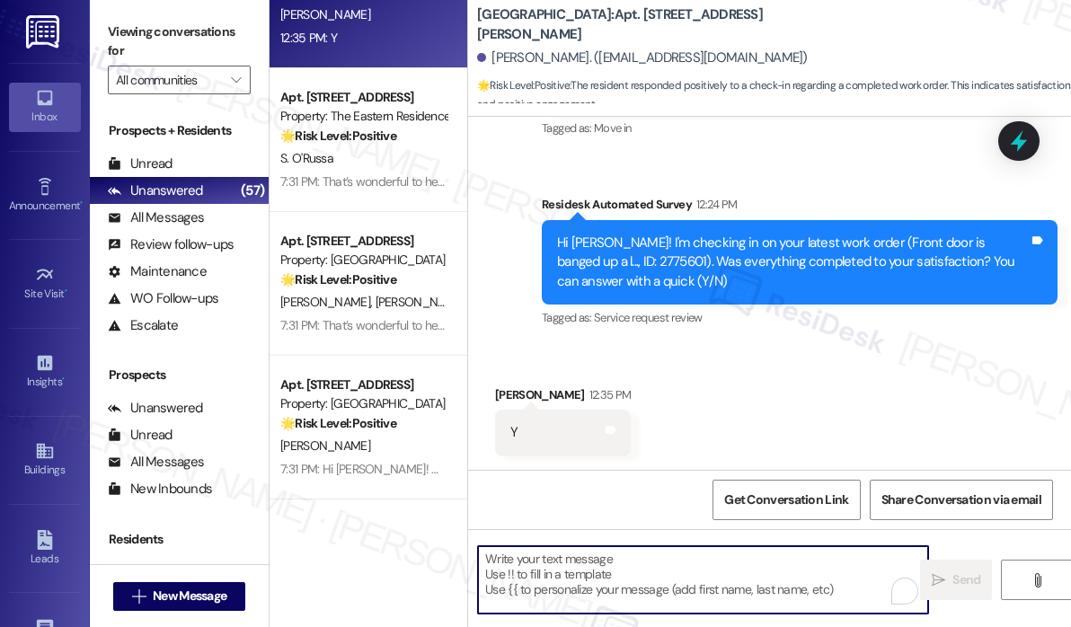
click at [588, 563] on textarea "To enrich screen reader interactions, please activate Accessibility in Grammarl…" at bounding box center [703, 579] width 450 height 67
paste textarea "That’s wonderful to hear! We’re so glad that you’re satisfied with the recent w…"
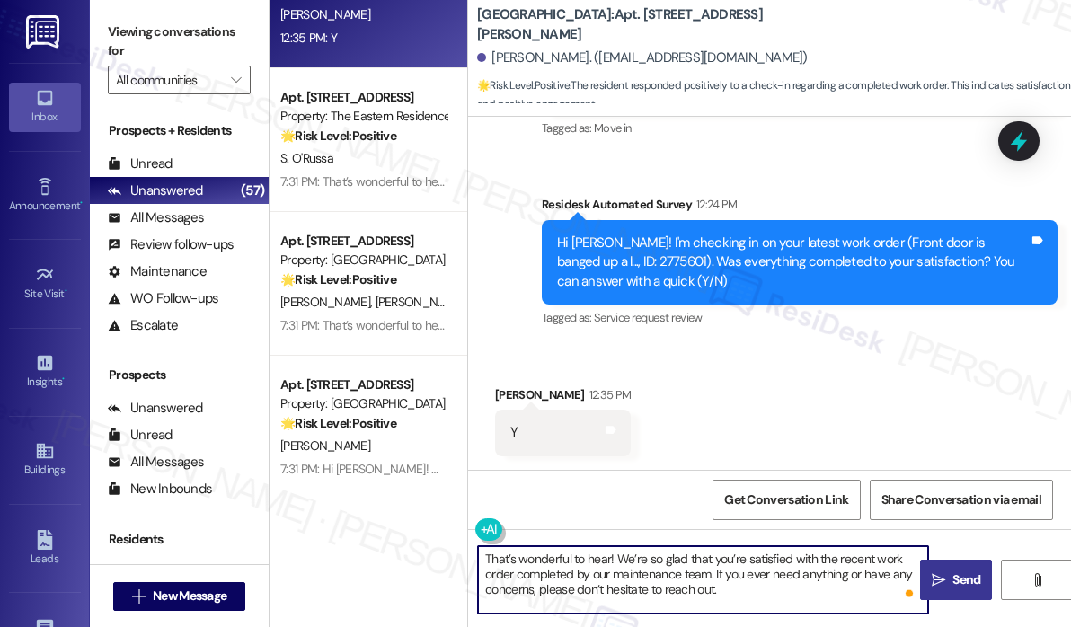
type textarea "That’s wonderful to hear! We’re so glad that you’re satisfied with the recent w…"
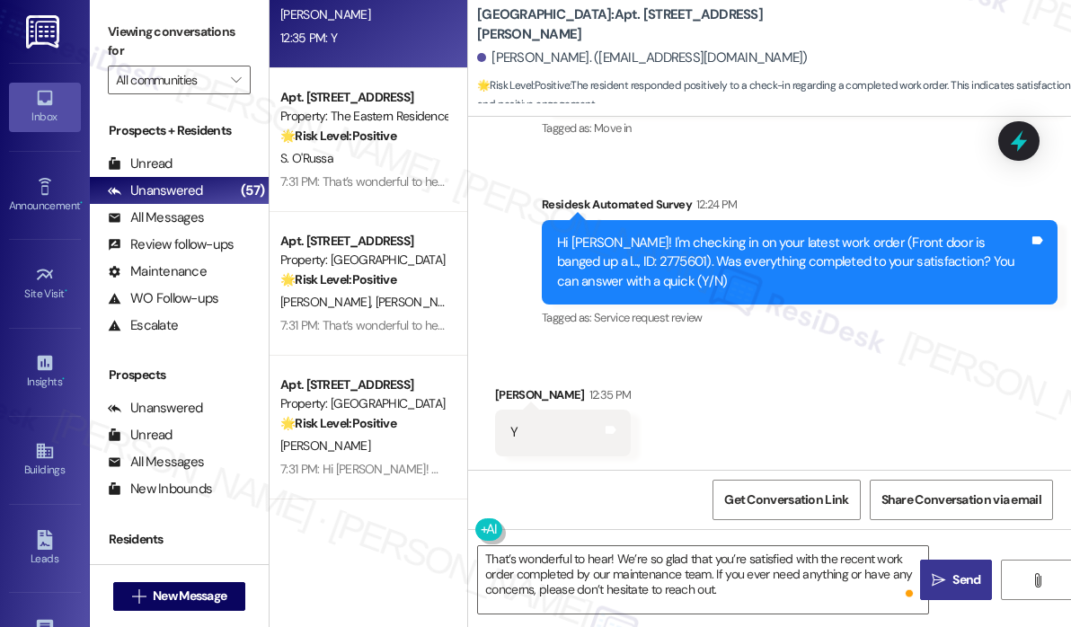
click at [946, 581] on span " Send" at bounding box center [956, 579] width 57 height 19
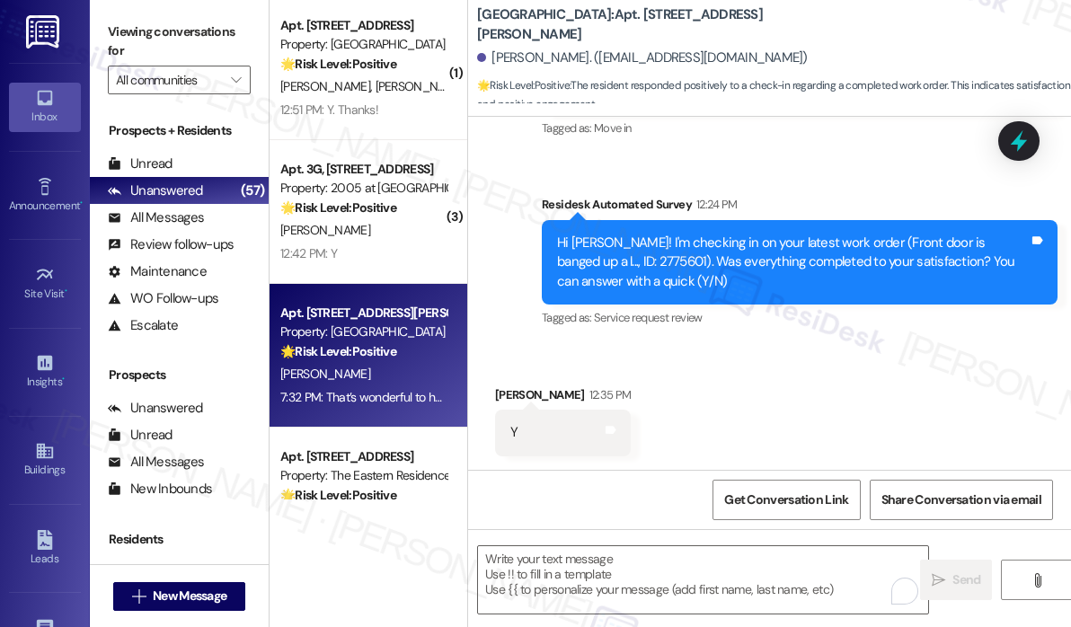
scroll to position [455, 0]
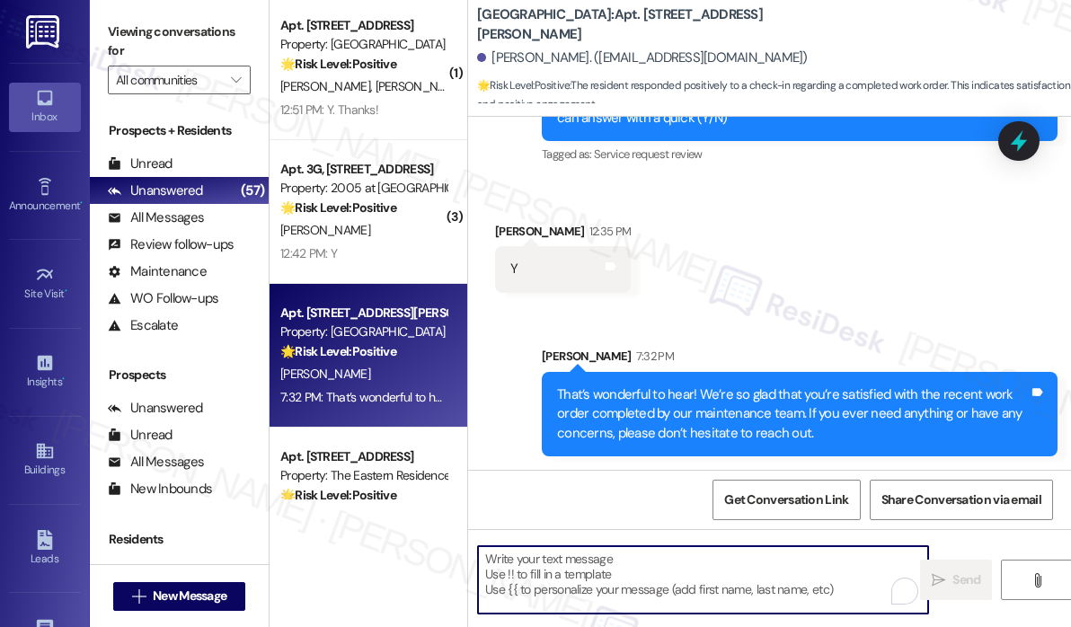
click at [596, 587] on textarea "To enrich screen reader interactions, please activate Accessibility in Grammarl…" at bounding box center [703, 579] width 450 height 67
paste textarea "That’s wonderful to hear! We’re so glad that you’re satisfied with the recent w…"
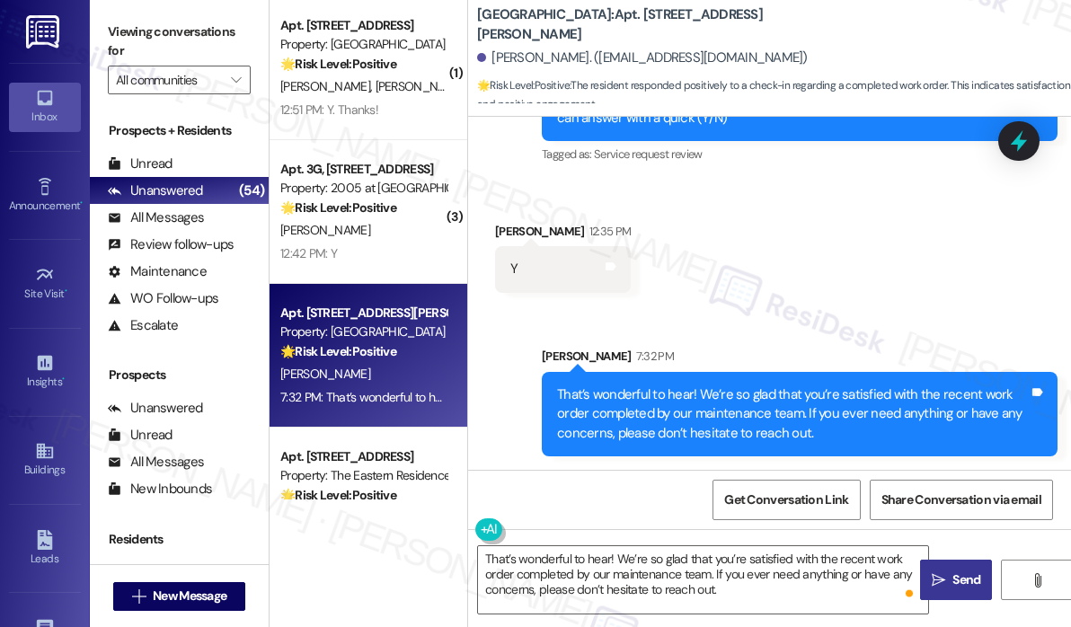
click at [958, 579] on span "Send" at bounding box center [966, 579] width 28 height 19
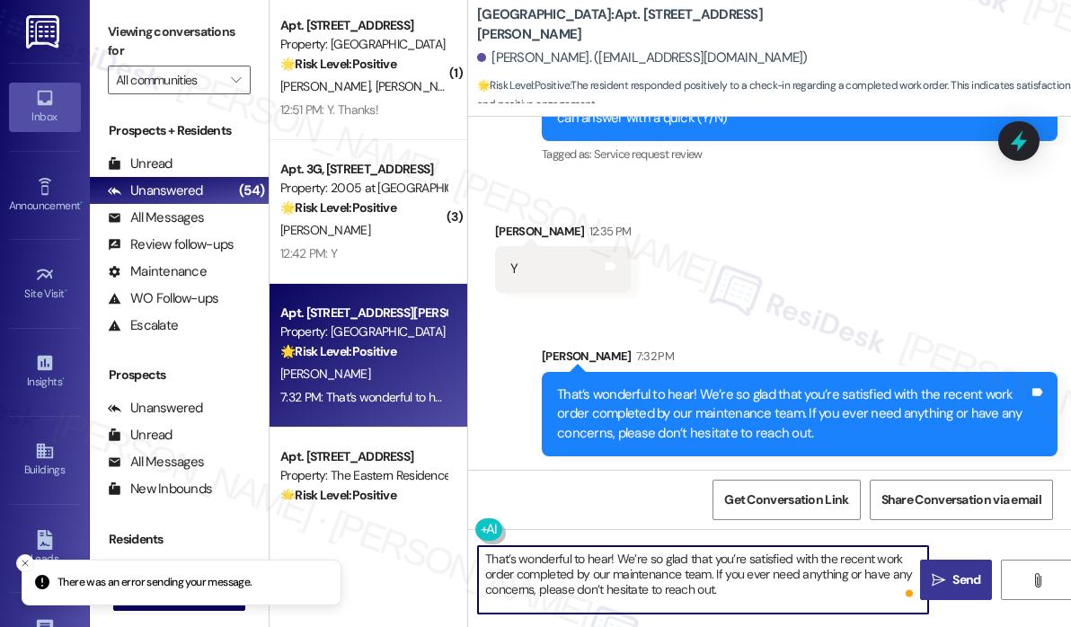
drag, startPoint x: 773, startPoint y: 595, endPoint x: 488, endPoint y: 553, distance: 288.6
click at [488, 553] on textarea "That’s wonderful to hear! We’re so glad that you’re satisfied with the recent w…" at bounding box center [703, 579] width 450 height 67
type textarea "T"
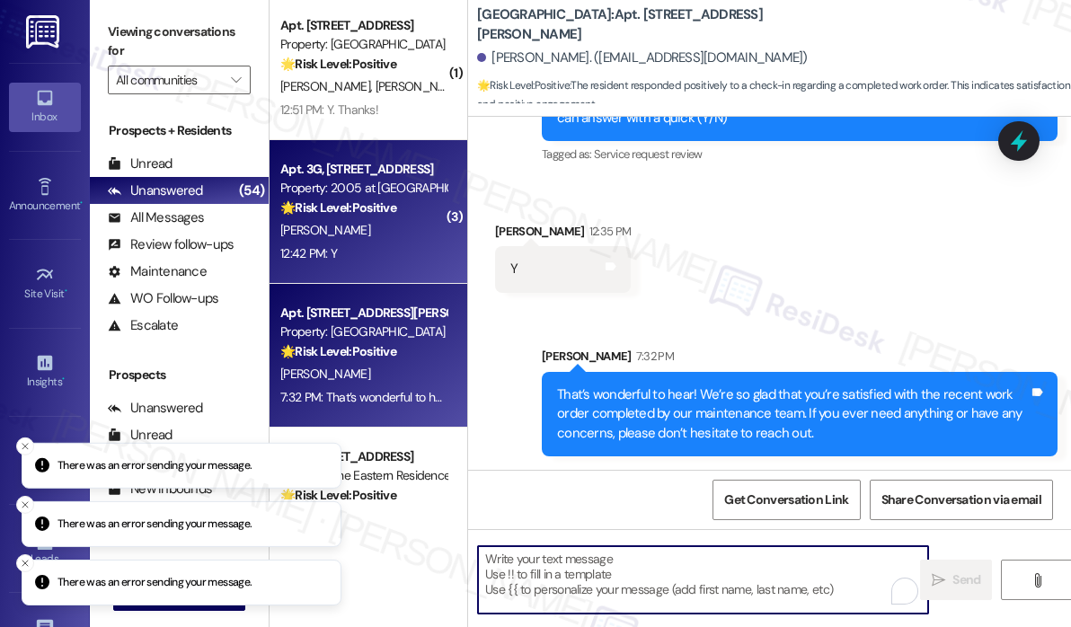
click at [380, 258] on div "12:42 PM: Y 12:42 PM: Y" at bounding box center [363, 254] width 170 height 22
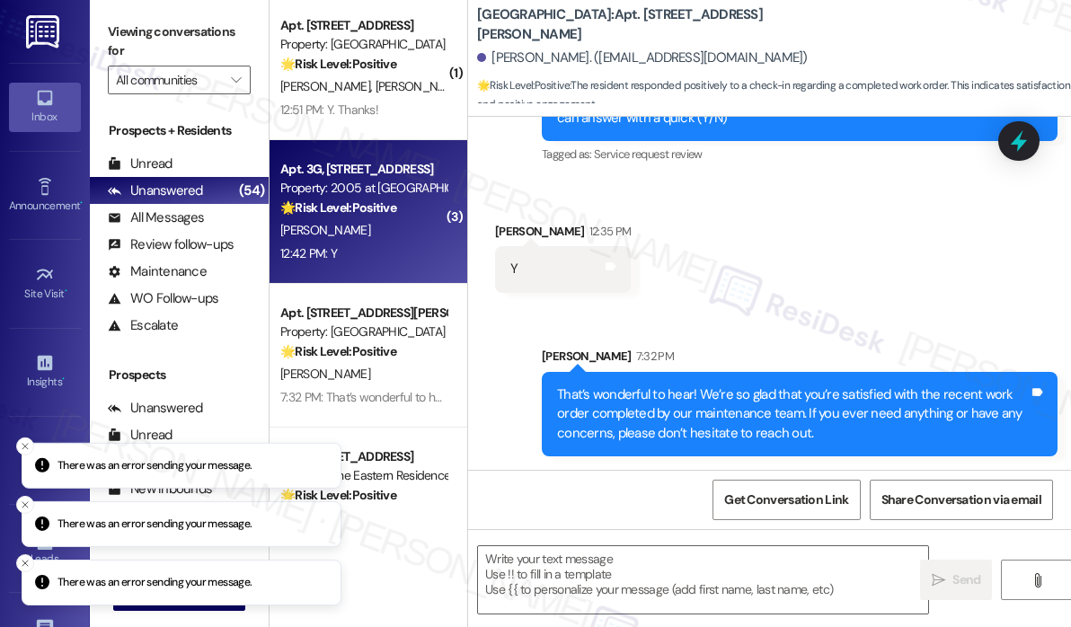
type textarea "Fetching suggested responses. Please feel free to read through the conversation…"
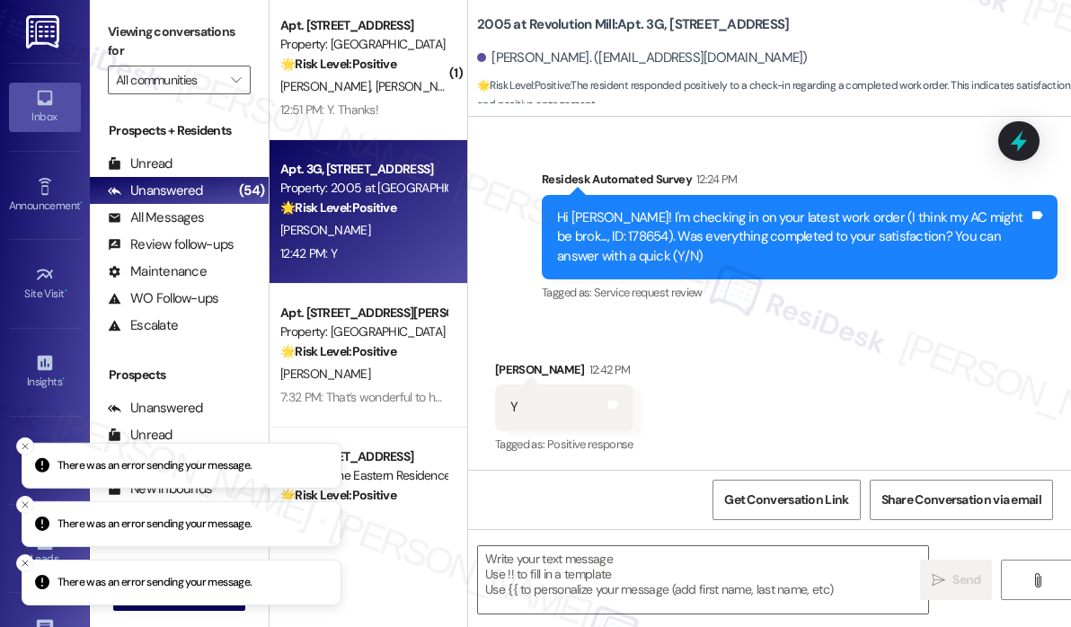
scroll to position [4672, 0]
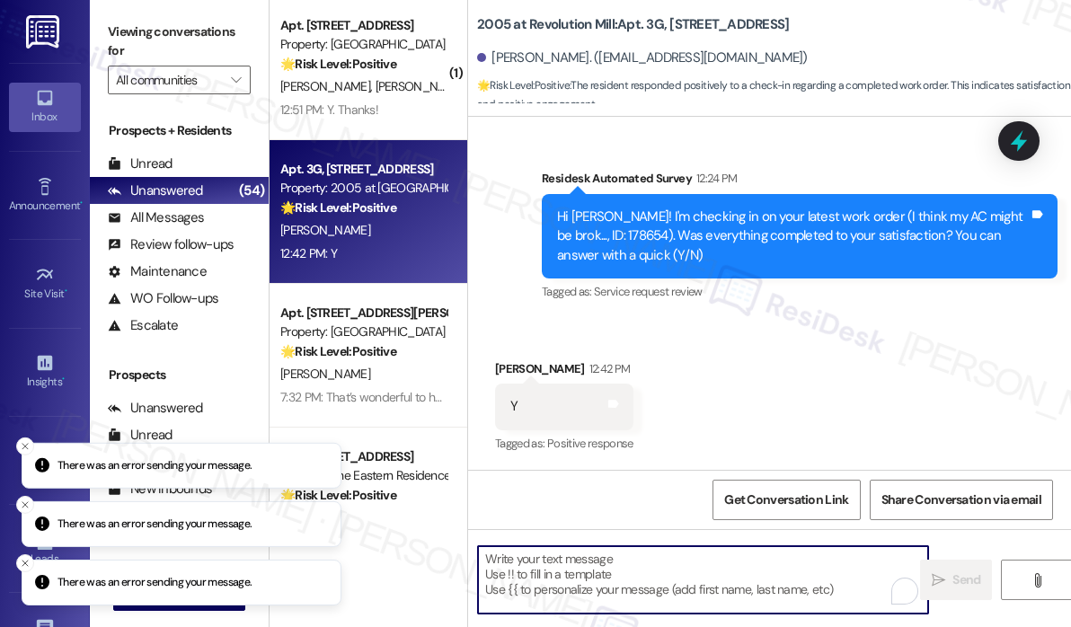
click at [545, 593] on textarea "To enrich screen reader interactions, please activate Accessibility in Grammarl…" at bounding box center [703, 579] width 450 height 67
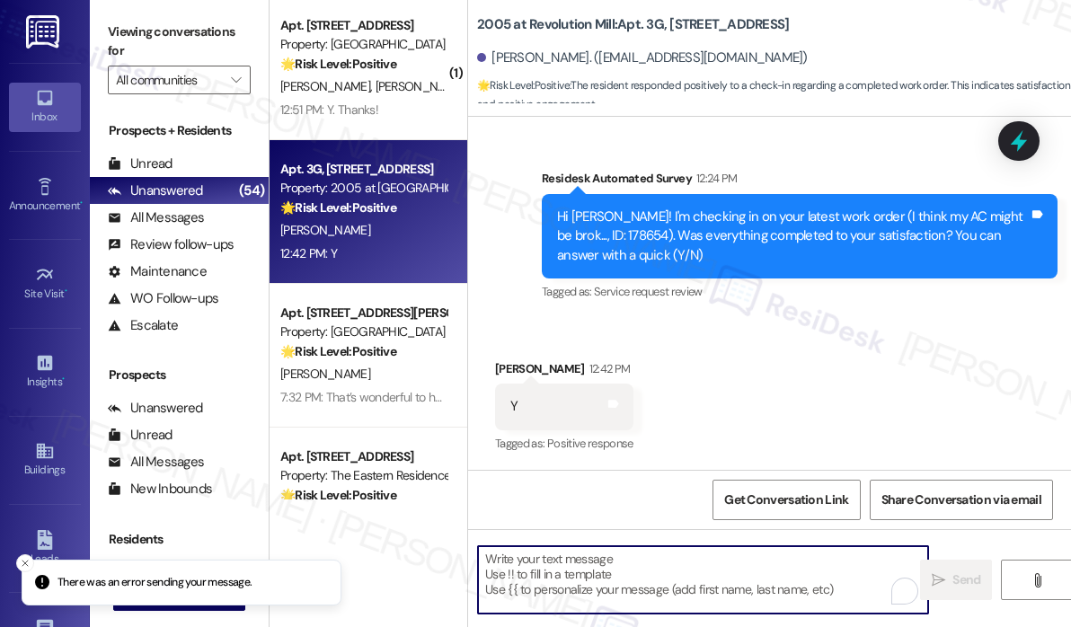
paste textarea "That’s wonderful to hear! We’re so glad that you’re satisfied with the recent w…"
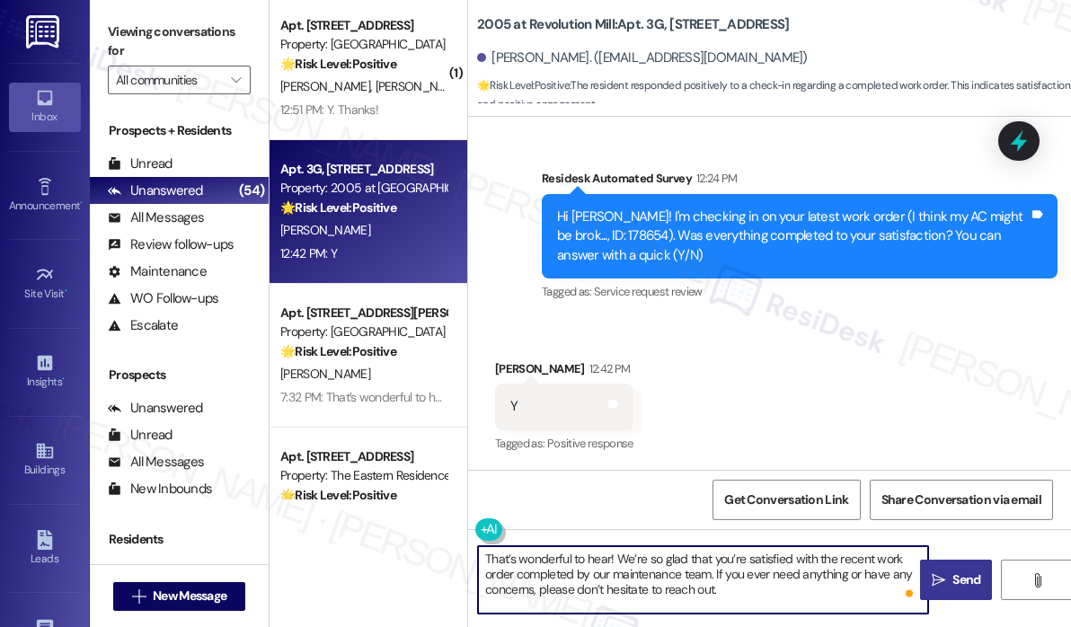
type textarea "That’s wonderful to hear! We’re so glad that you’re satisfied with the recent w…"
click at [961, 579] on span "Send" at bounding box center [966, 579] width 28 height 19
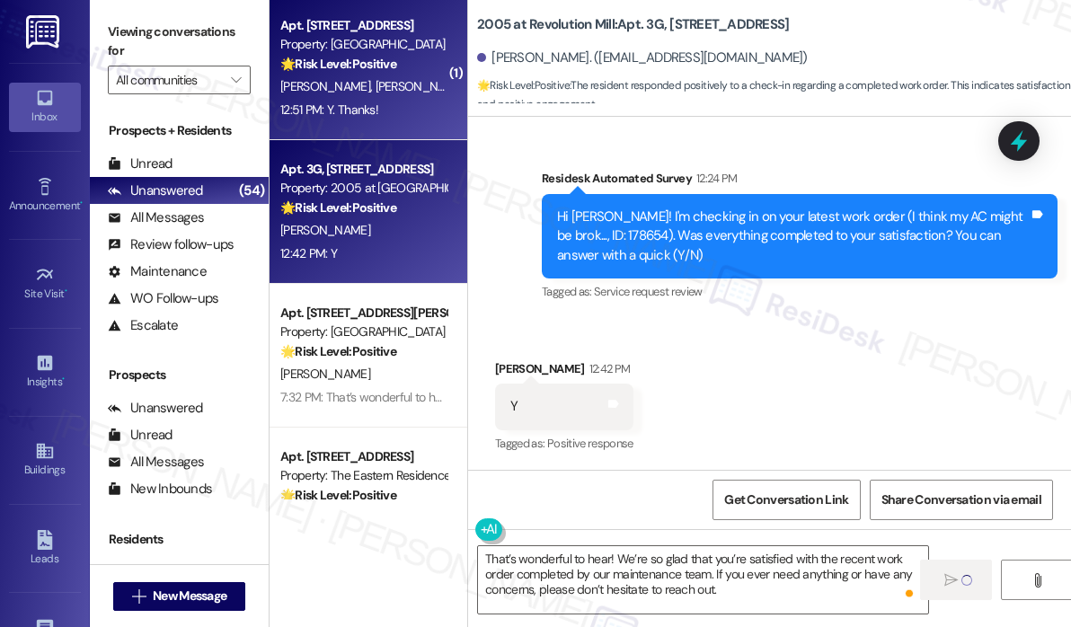
click at [399, 109] on div "12:51 PM: Y. Thanks! 12:51 PM: Y. Thanks!" at bounding box center [363, 110] width 170 height 22
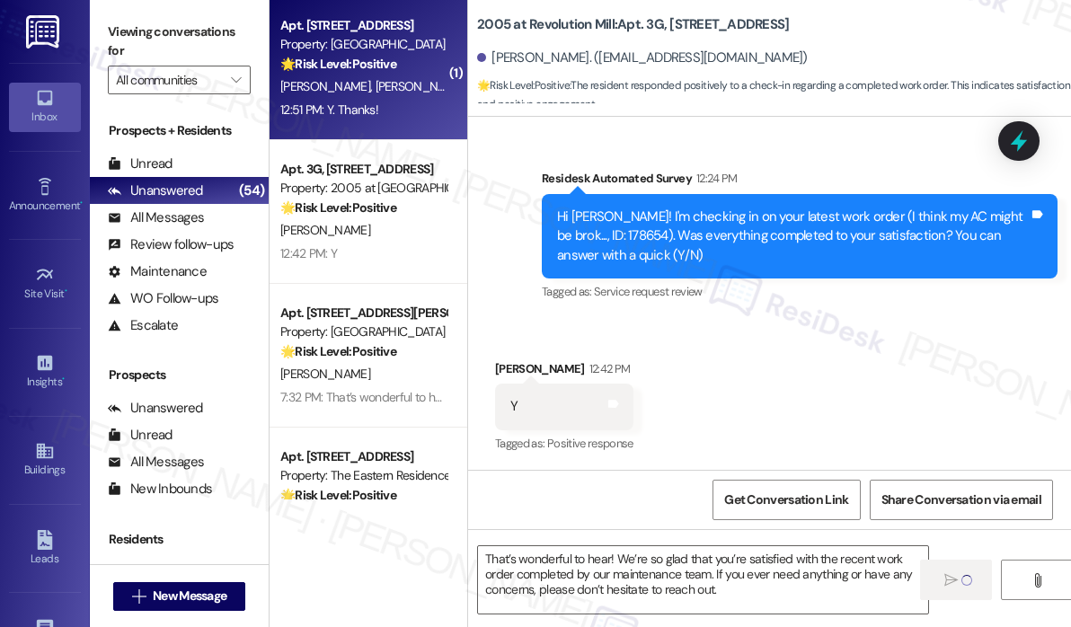
type textarea "Fetching suggested responses. Please feel free to read through the conversation…"
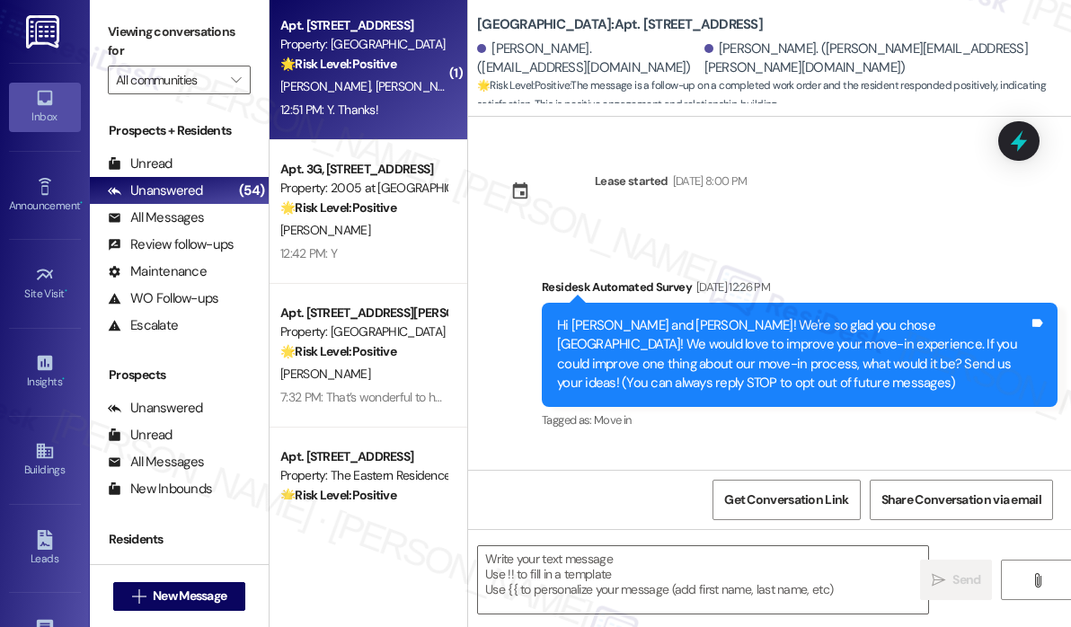
type textarea "Fetching suggested responses. Please feel free to read through the conversation…"
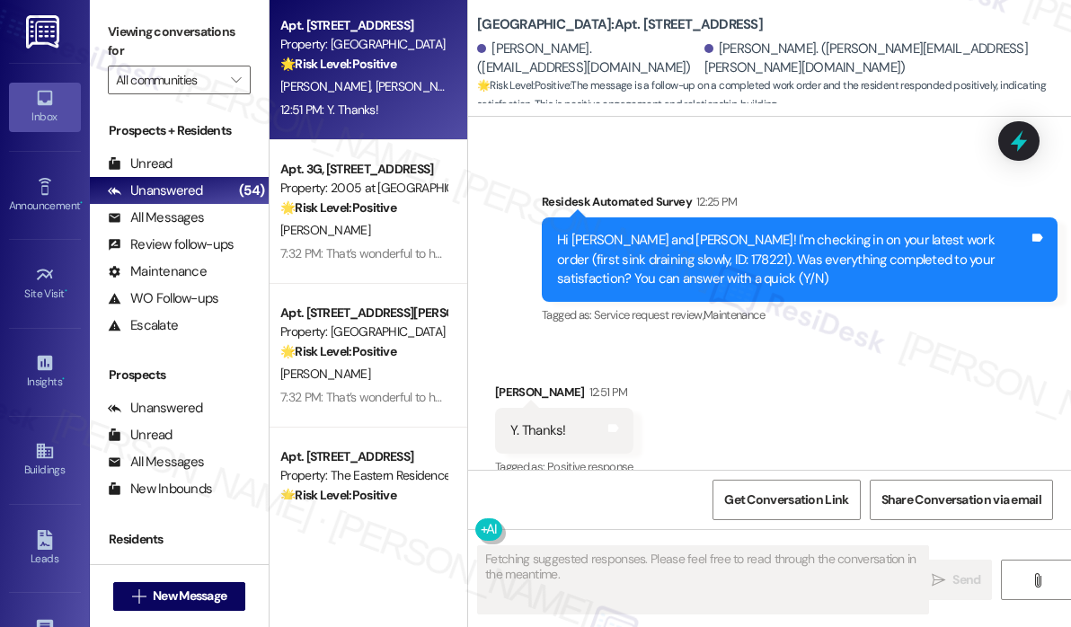
scroll to position [1296, 0]
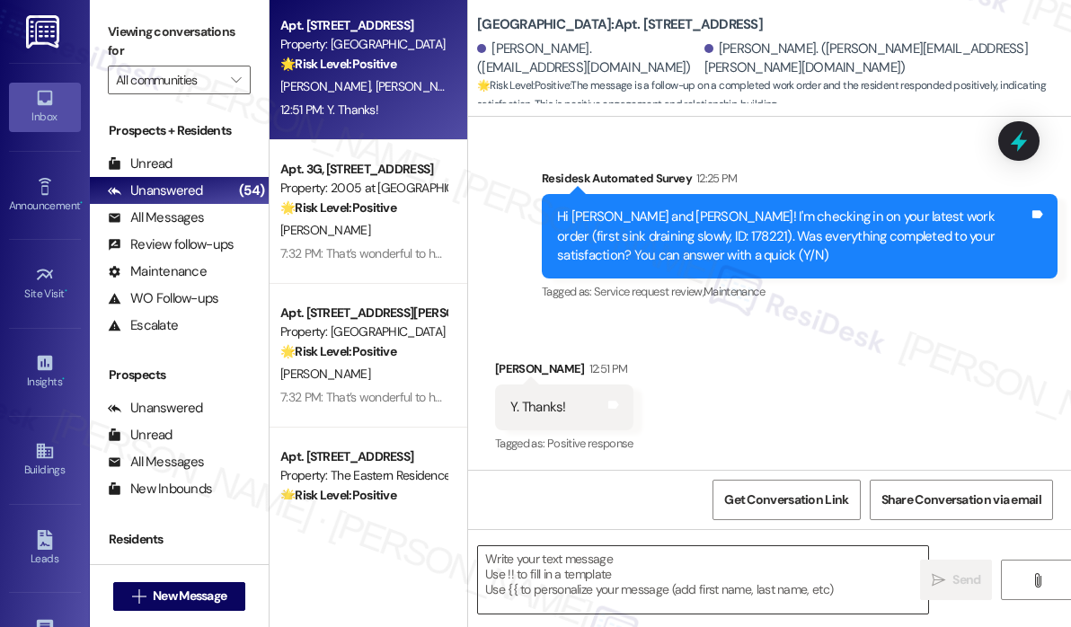
click at [592, 558] on textarea at bounding box center [703, 579] width 450 height 67
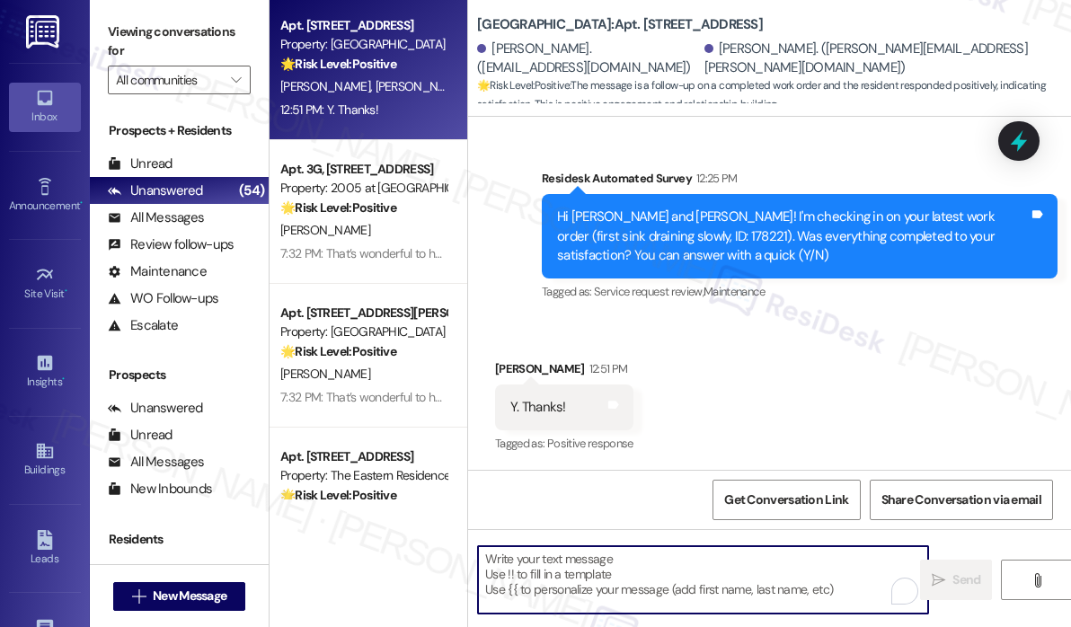
paste textarea "That’s wonderful to hear! We’re so glad that you’re satisfied with the recent w…"
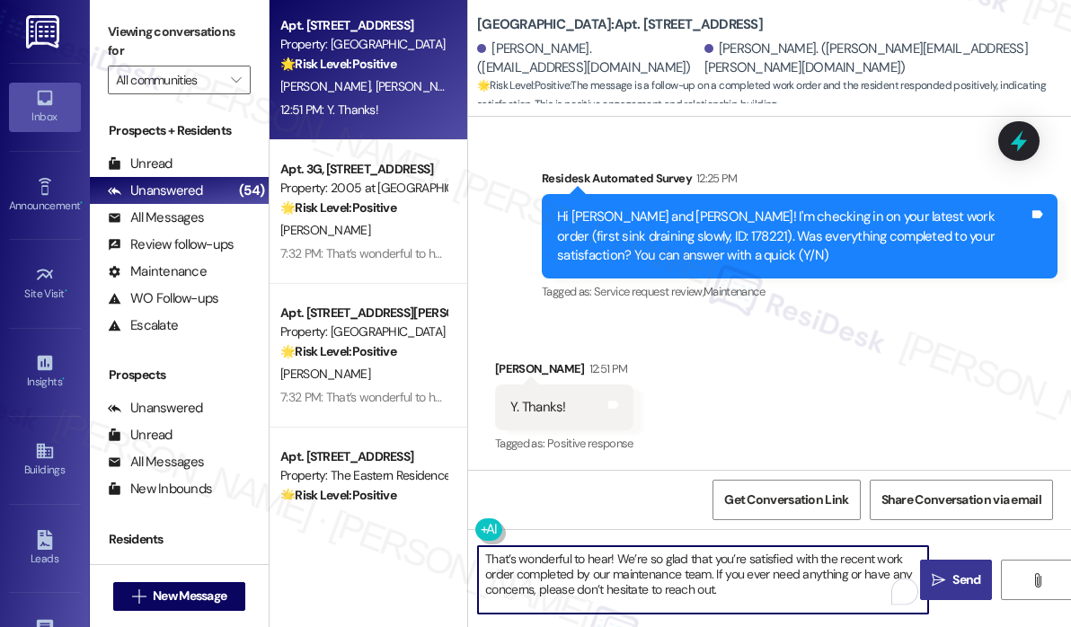
type textarea "That’s wonderful to hear! We’re so glad that you’re satisfied with the recent w…"
click at [933, 570] on button " Send" at bounding box center [956, 580] width 72 height 40
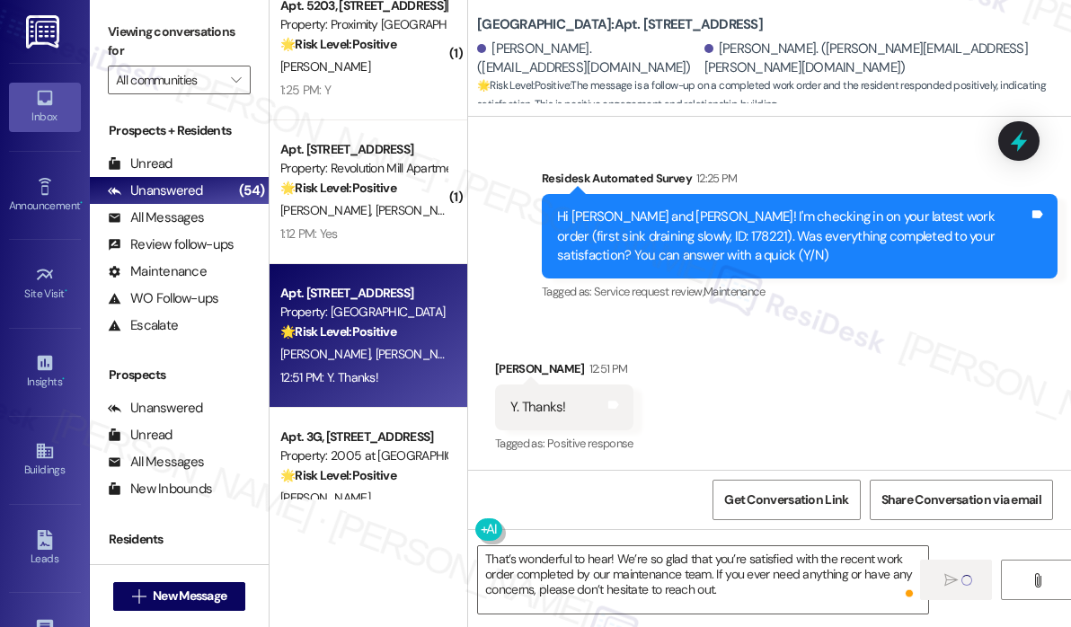
scroll to position [6058, 0]
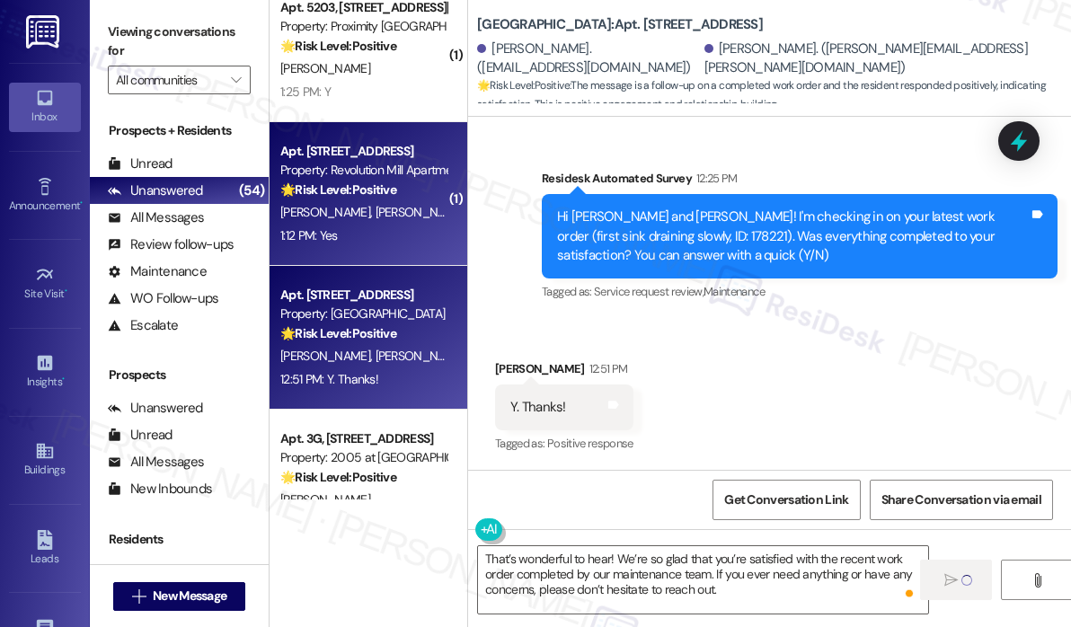
click at [324, 210] on span "B. Davidson" at bounding box center [327, 212] width 95 height 16
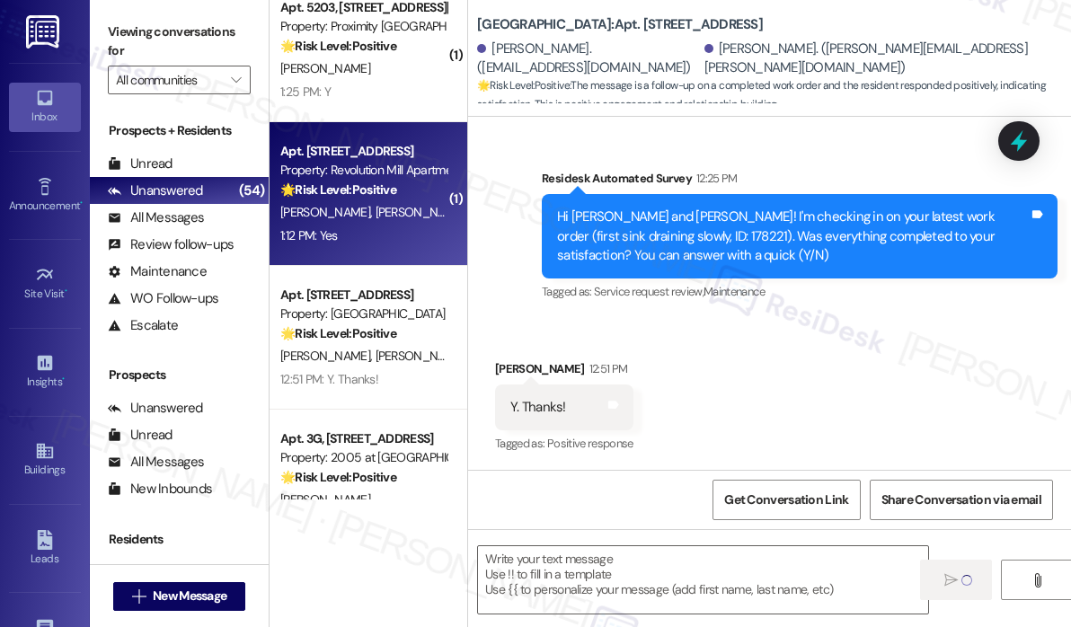
type textarea "Fetching suggested responses. Please feel free to read through the conversation…"
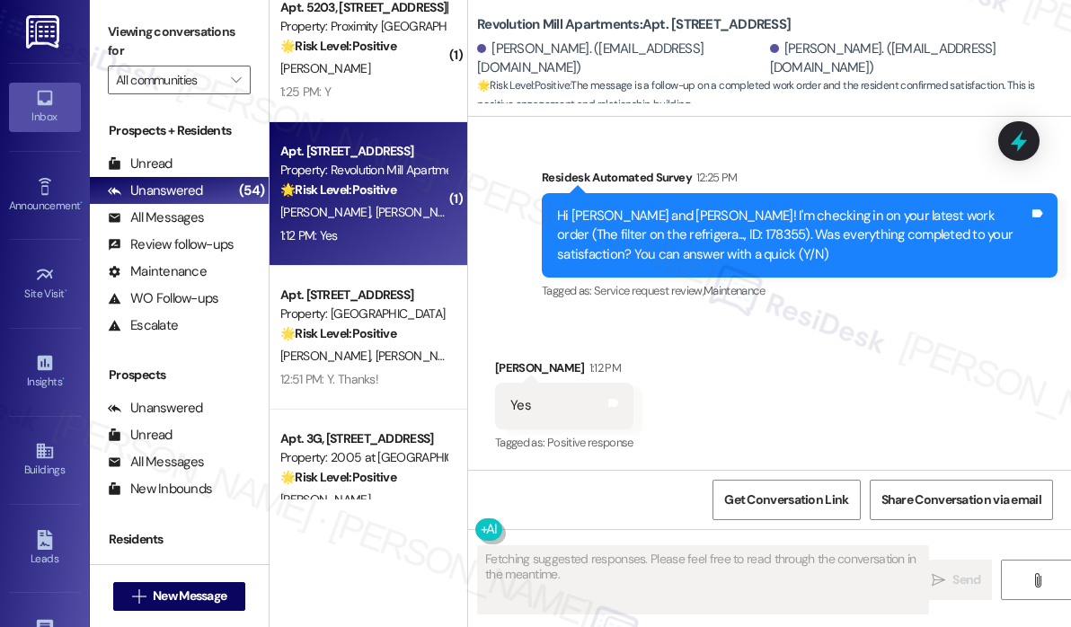
scroll to position [863, 0]
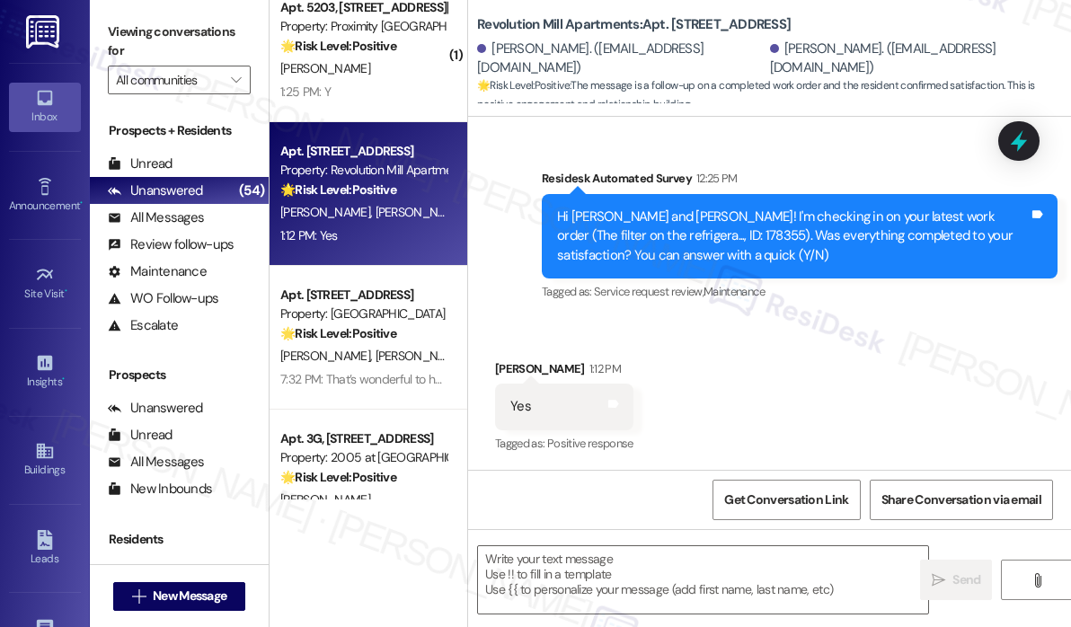
click at [737, 325] on div "Received via SMS Amber Niebergall 1:12 PM Yes Tags and notes Tagged as: Positiv…" at bounding box center [769, 395] width 603 height 152
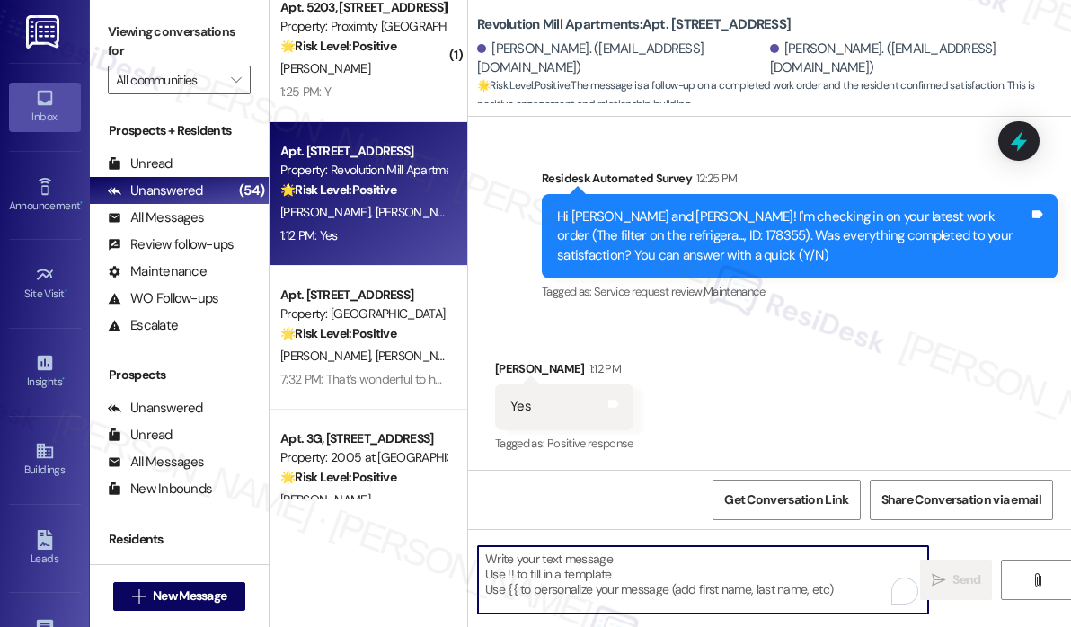
click at [572, 557] on textarea "To enrich screen reader interactions, please activate Accessibility in Grammarl…" at bounding box center [703, 579] width 450 height 67
paste textarea "That’s wonderful to hear! We’re so glad that you’re satisfied with the recent w…"
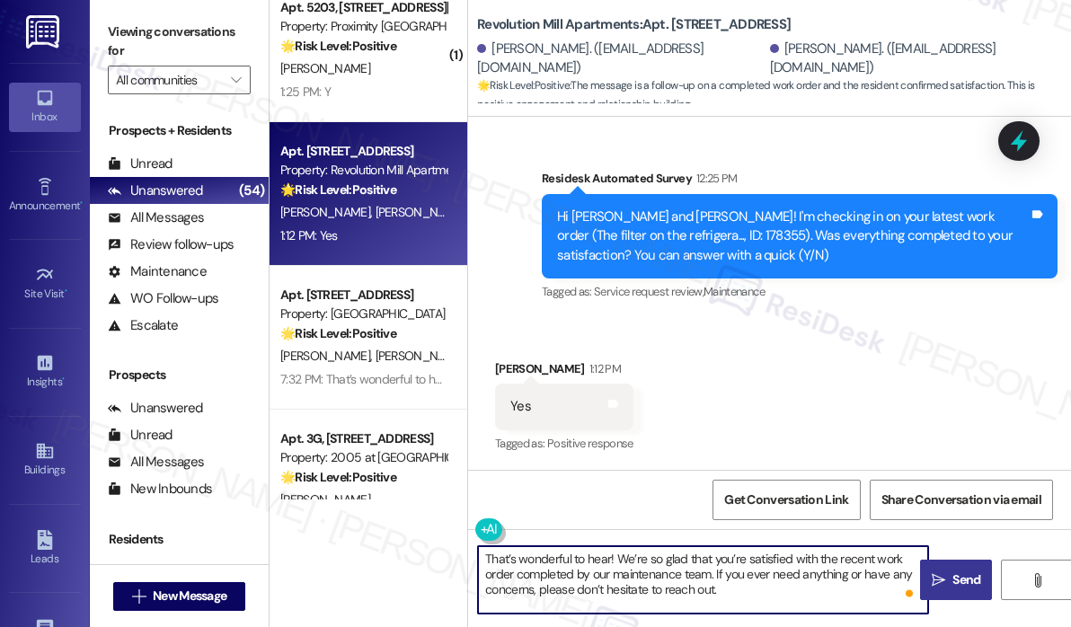
type textarea "That’s wonderful to hear! We’re so glad that you’re satisfied with the recent w…"
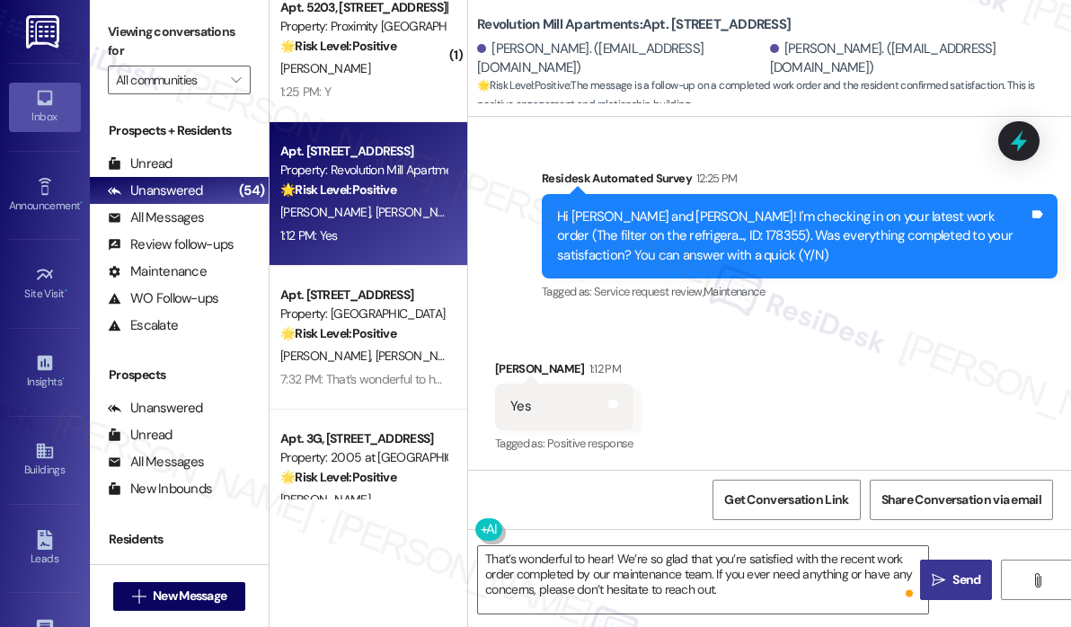
click at [941, 578] on icon "" at bounding box center [938, 580] width 13 height 14
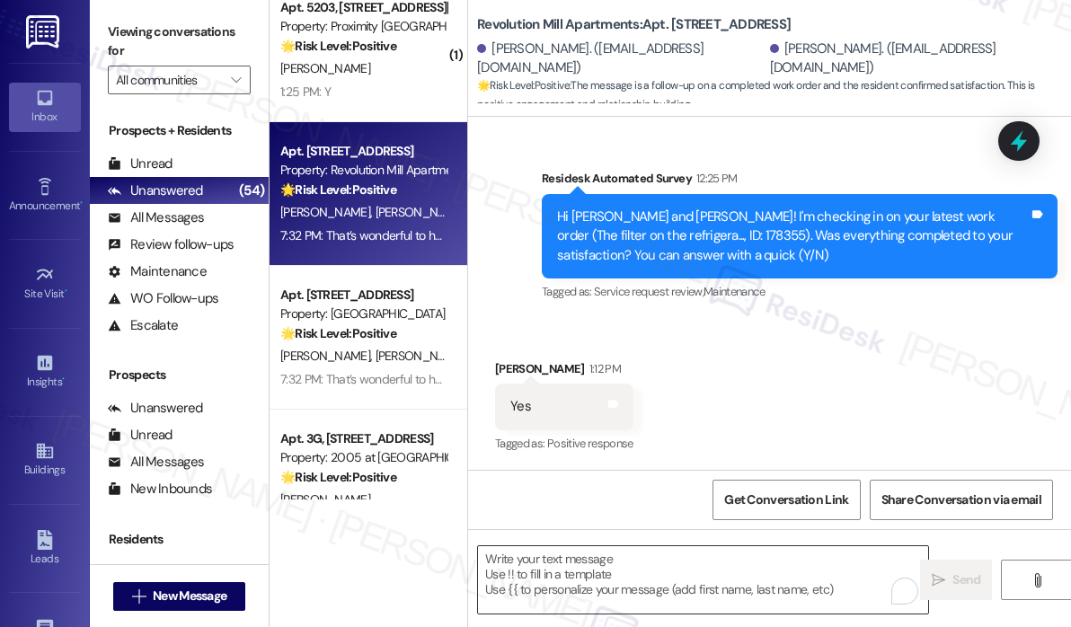
click at [566, 552] on textarea "To enrich screen reader interactions, please activate Accessibility in Grammarl…" at bounding box center [703, 579] width 450 height 67
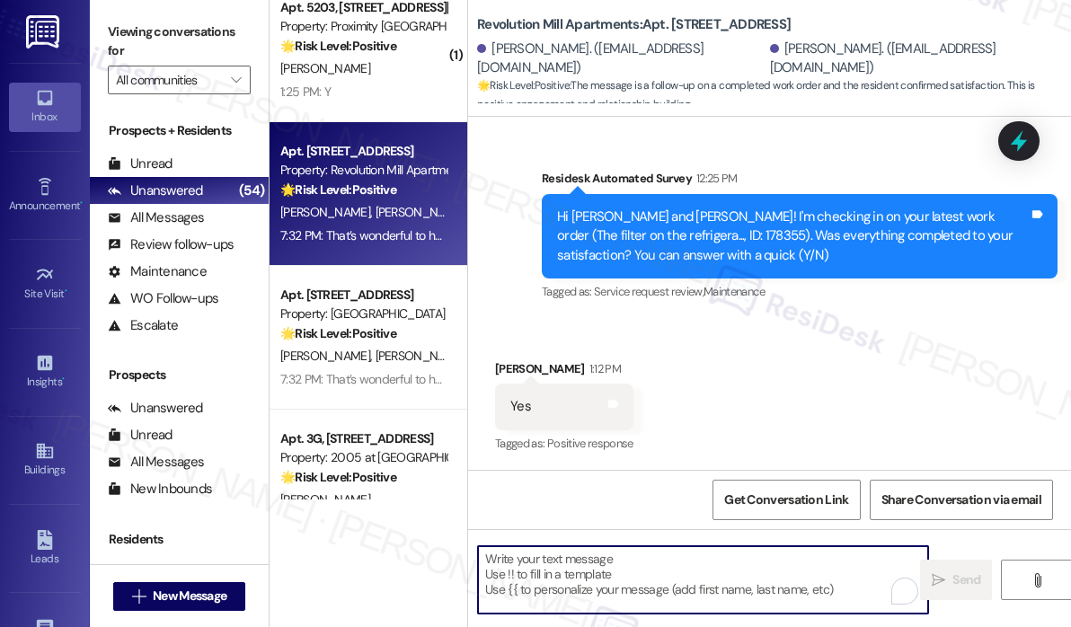
scroll to position [1028, 0]
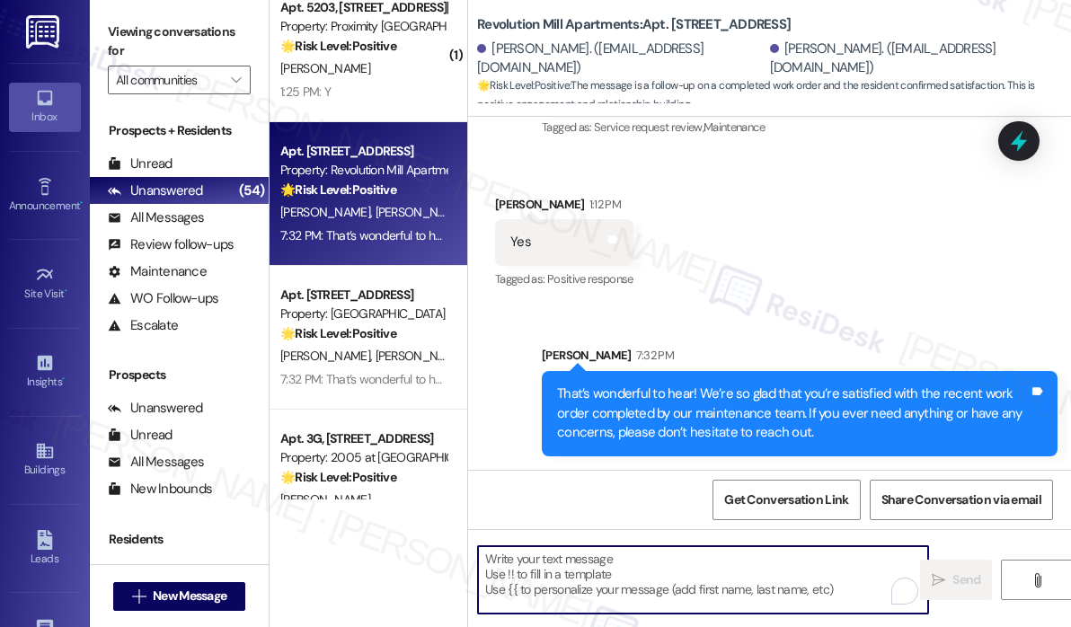
click at [395, 243] on div "7:32 PM: That’s wonderful to hear! We’re so glad that you’re satisfied with the…" at bounding box center [843, 235] width 1127 height 16
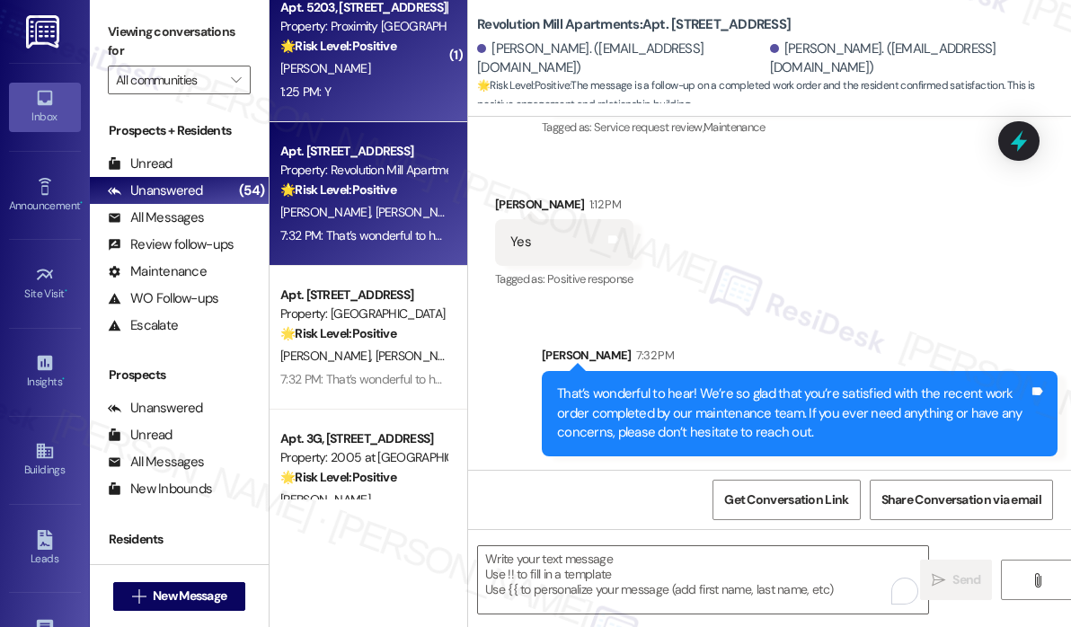
click at [366, 106] on div "Apt. 5203, 4115 Martin Luther King Blvd Property: Proximity New Bern 🌟 Risk Lev…" at bounding box center [368, 50] width 198 height 144
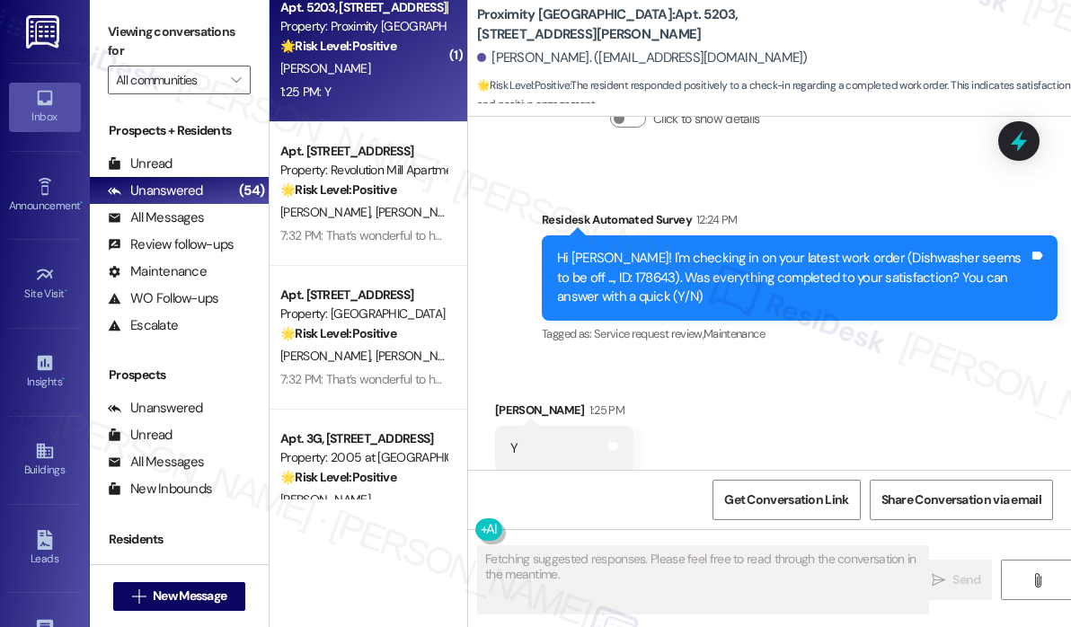
scroll to position [1205, 0]
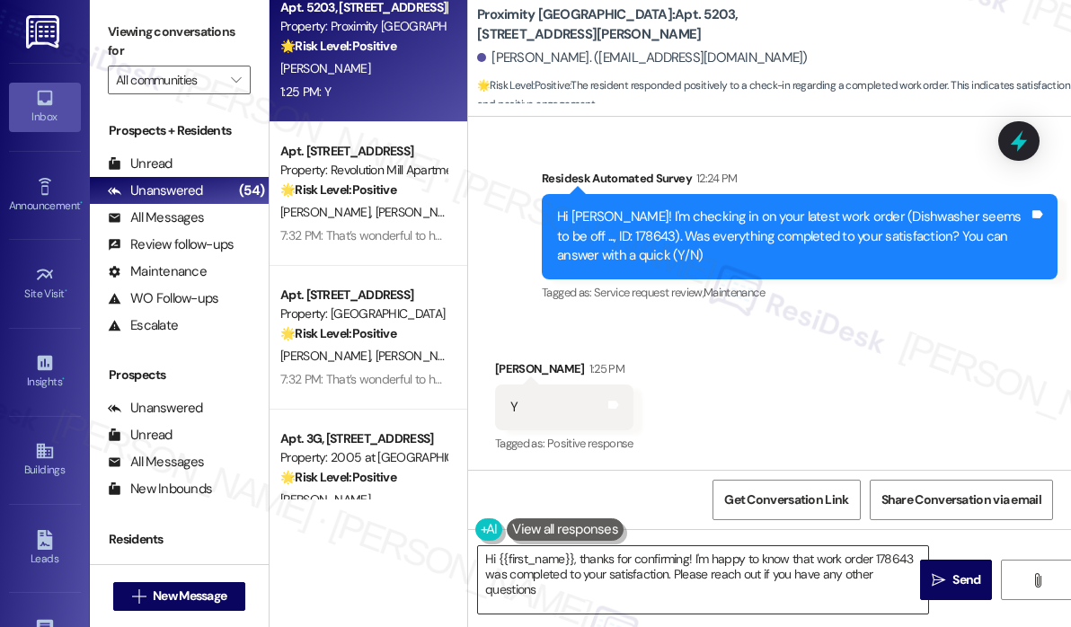
type textarea "Hi {{first_name}}, thanks for confirming! I'm happy to know that work order 178…"
click at [959, 581] on span "Send" at bounding box center [966, 579] width 28 height 19
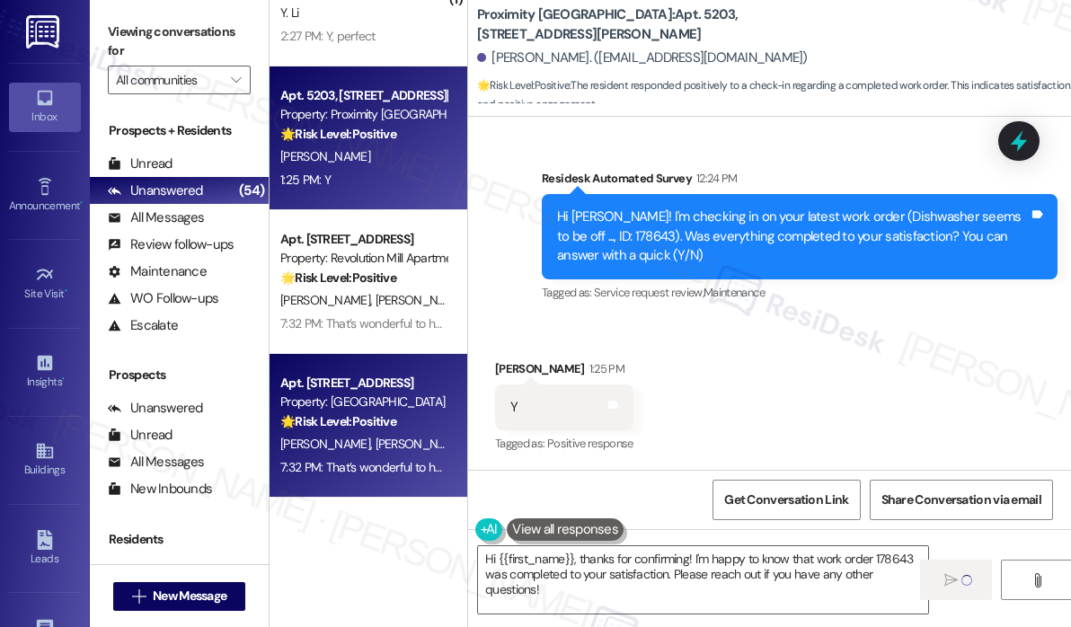
scroll to position [5878, 0]
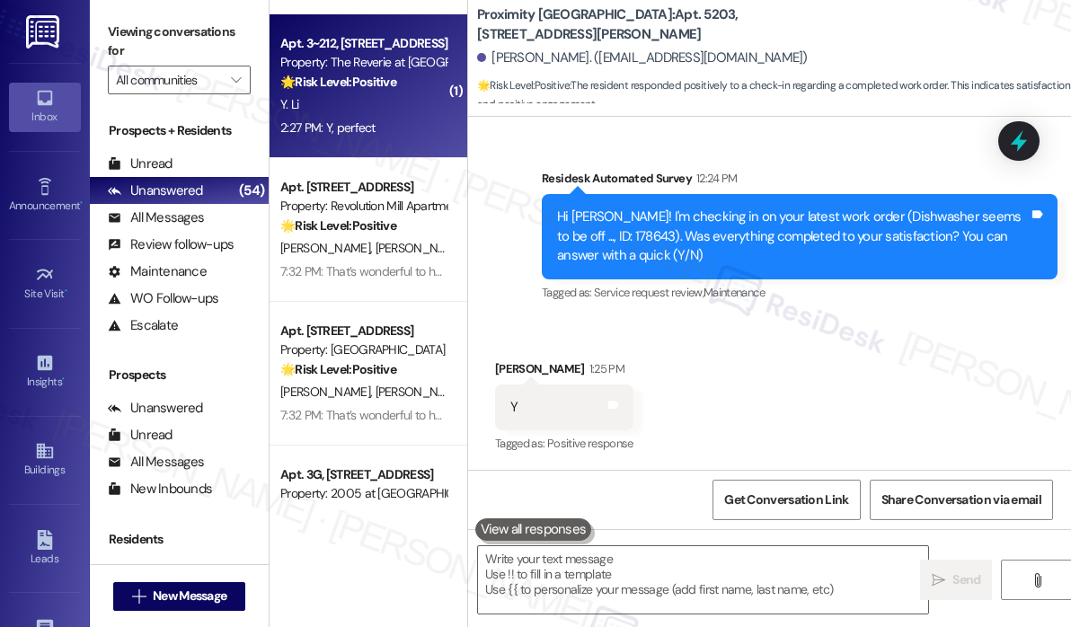
click at [397, 131] on div "2:27 PM: Y, perfect 2:27 PM: Y, perfect" at bounding box center [363, 128] width 170 height 22
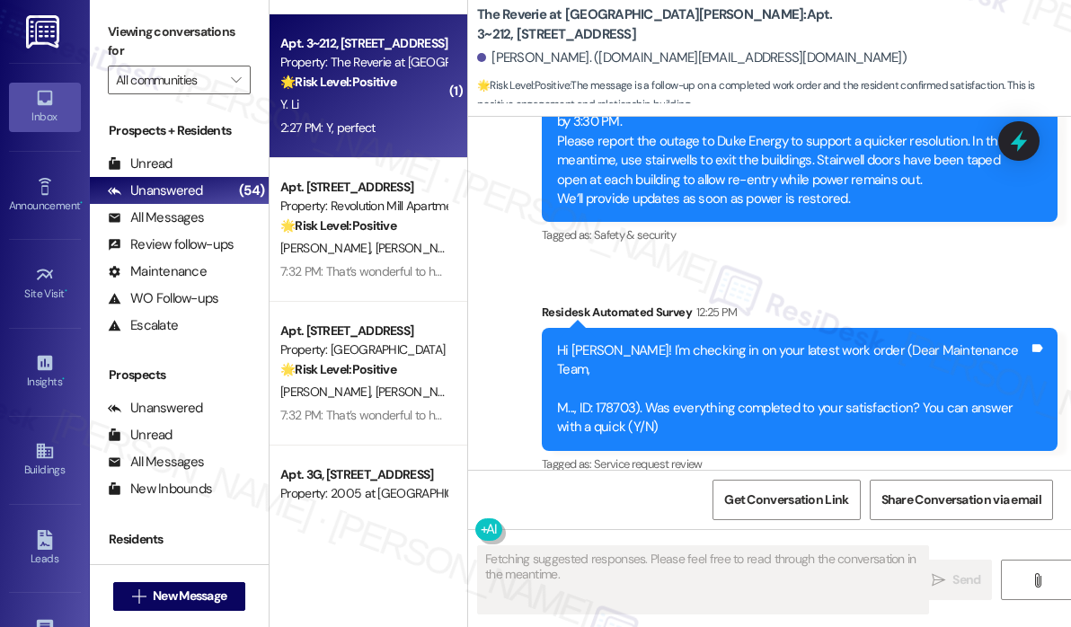
scroll to position [2787, 0]
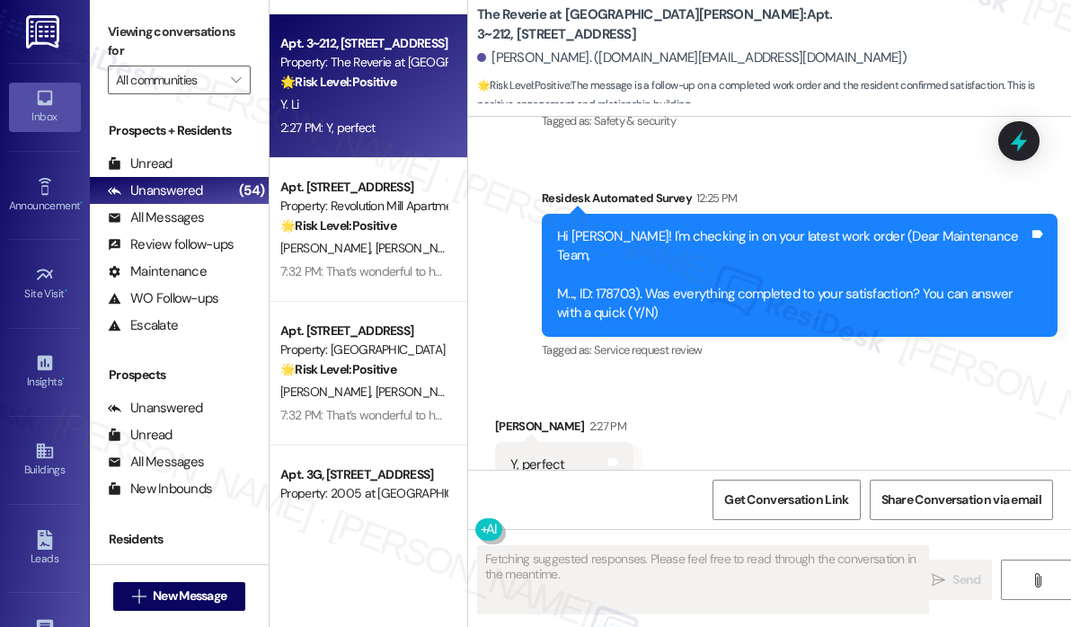
click at [777, 376] on div "Received via SMS Yuqi Li 2:27 PM Y, perfect Tags and notes Tagged as: Positive …" at bounding box center [769, 452] width 603 height 152
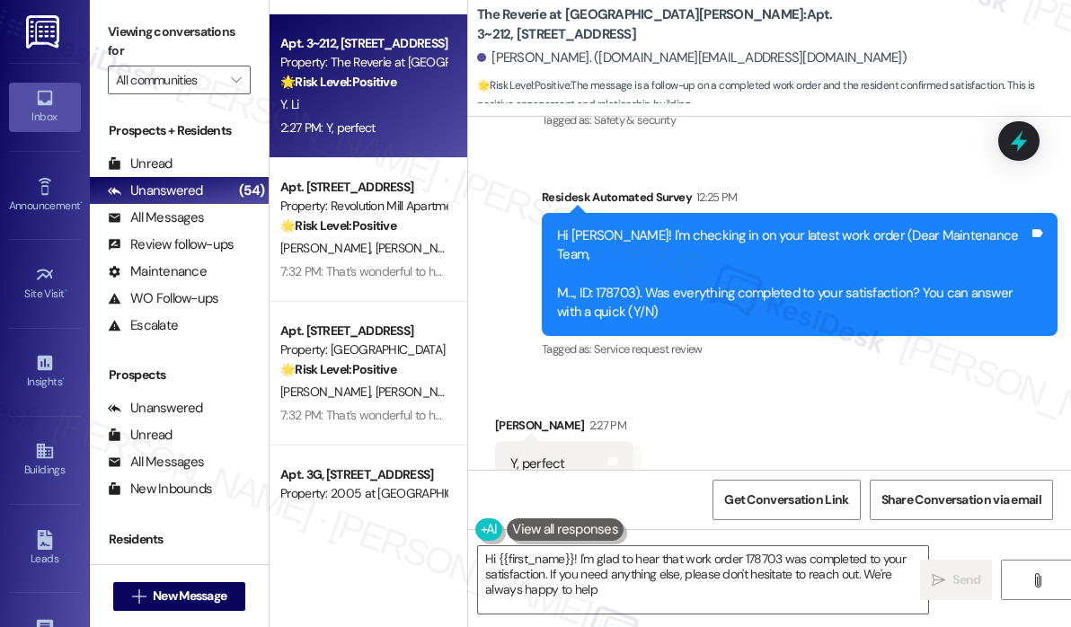
type textarea "Hi {{first_name}}! I'm glad to hear that work order 178703 was completed to you…"
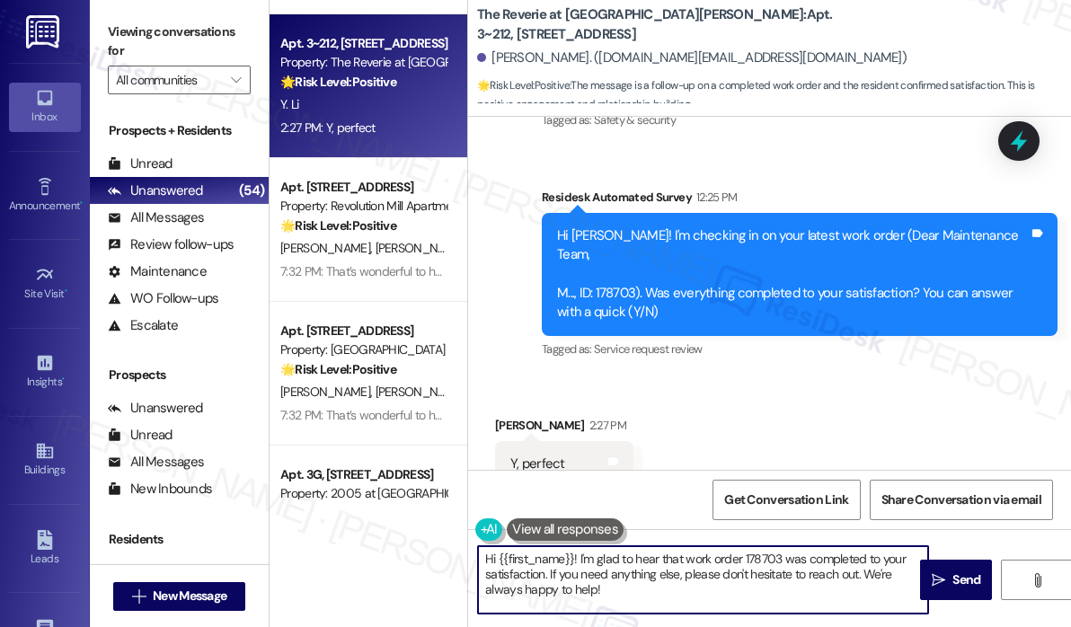
click at [685, 595] on textarea "Hi {{first_name}}! I'm glad to hear that work order 178703 was completed to you…" at bounding box center [703, 579] width 450 height 67
click at [949, 573] on span "Send" at bounding box center [966, 579] width 35 height 19
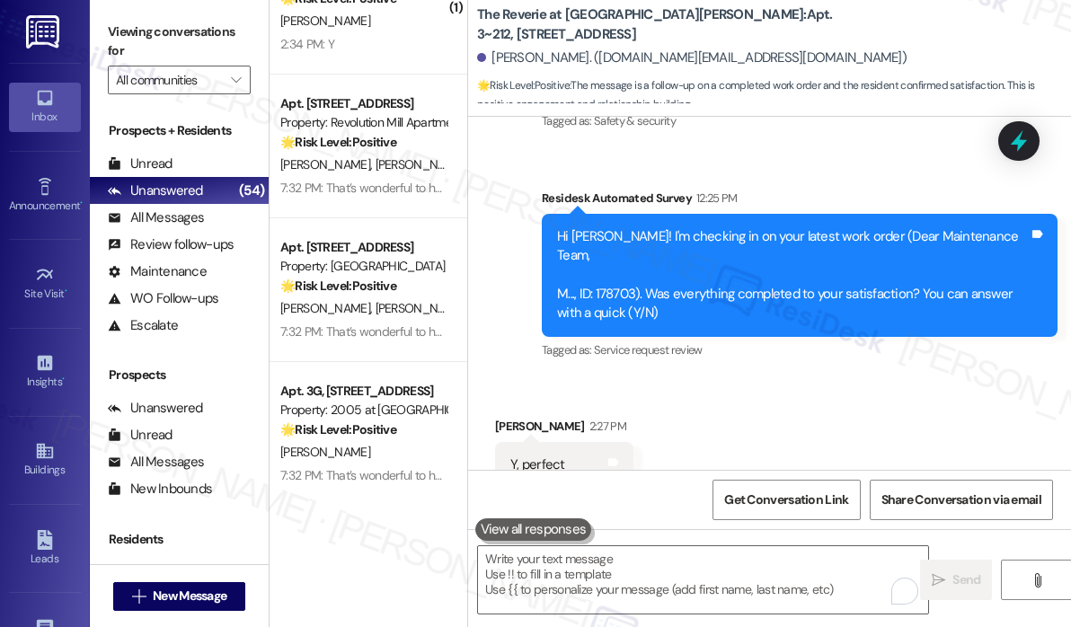
scroll to position [5609, 0]
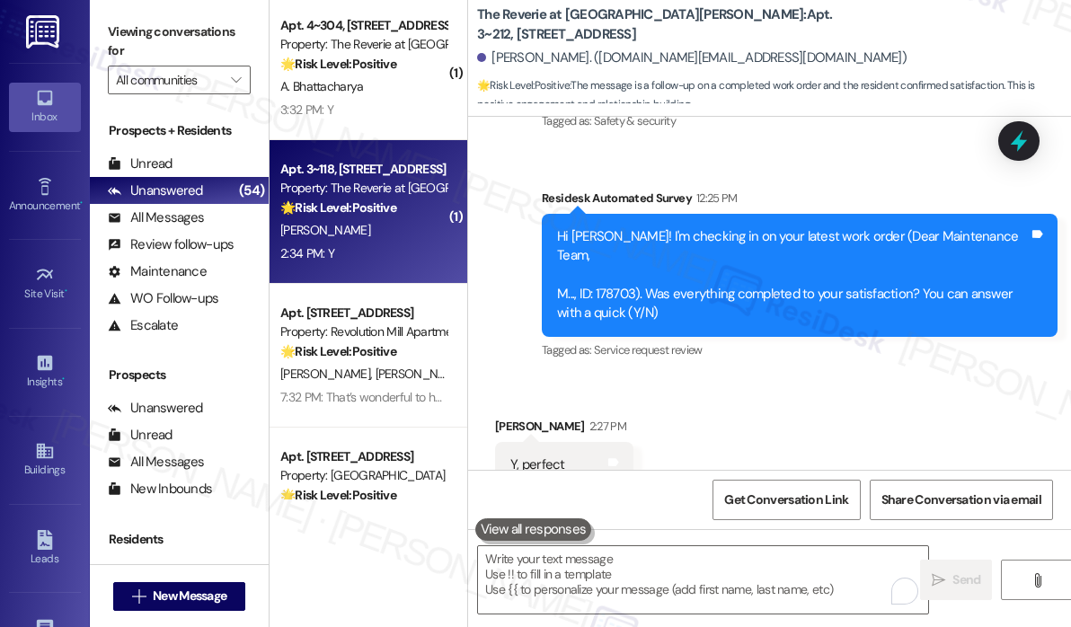
click at [358, 228] on div "B. Barrineau" at bounding box center [363, 230] width 170 height 22
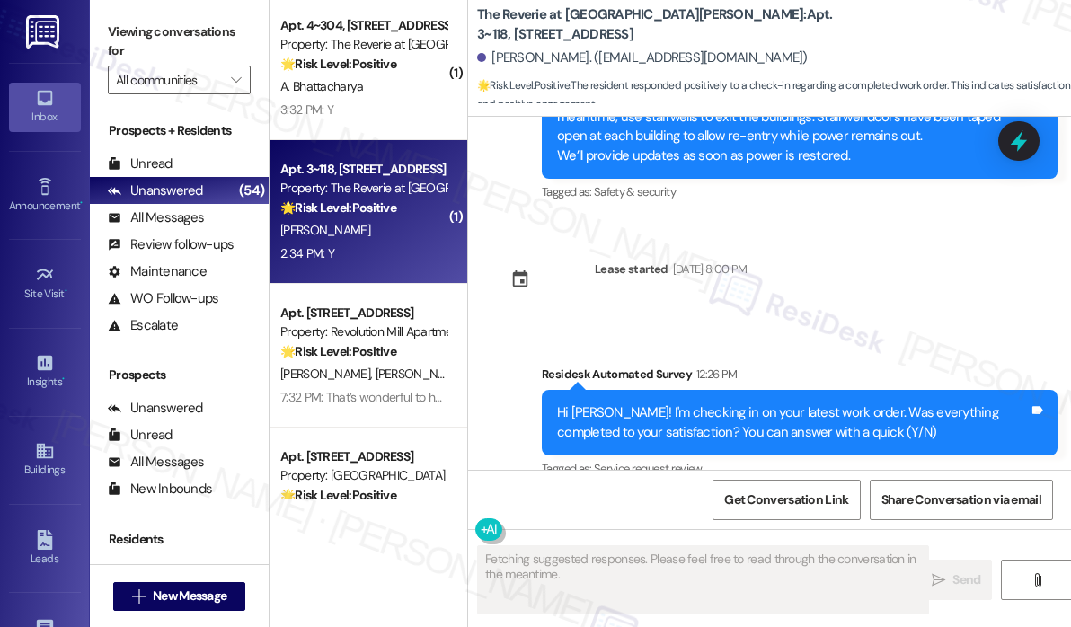
scroll to position [2926, 0]
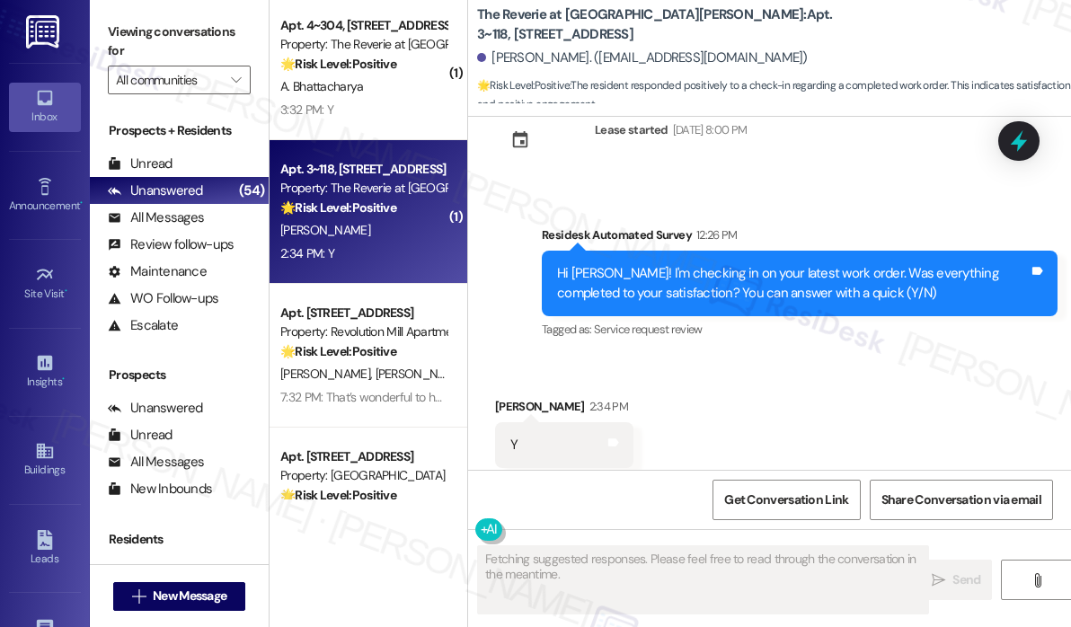
click at [784, 357] on div "Received via SMS Brooke Barrineau 2:34 PM Y Tags and notes Tagged as: Positive …" at bounding box center [769, 433] width 603 height 152
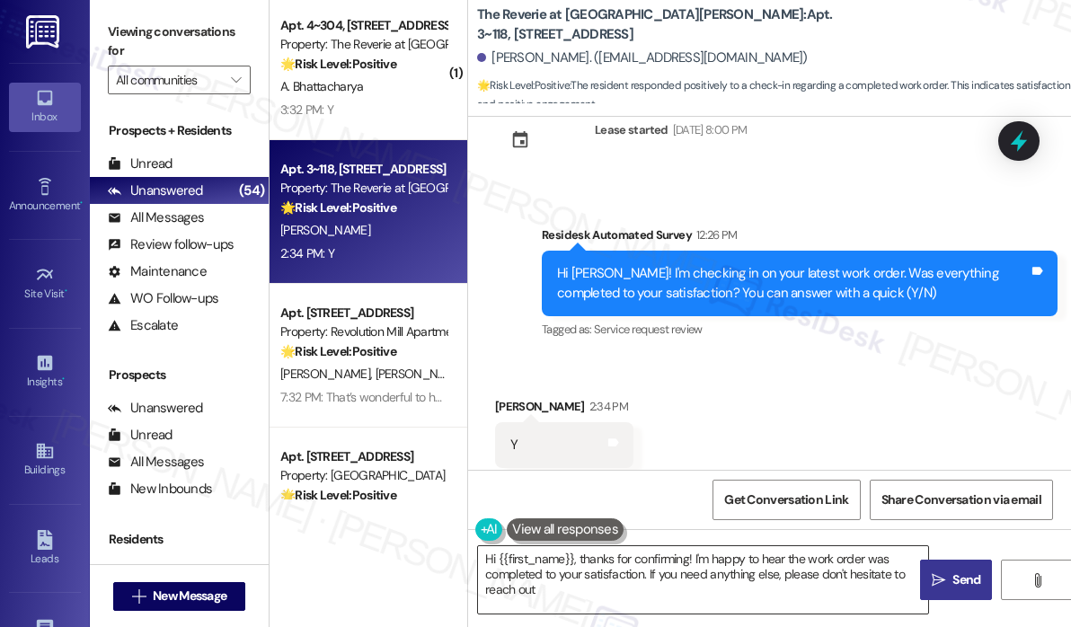
type textarea "Hi {{first_name}}, thanks for confirming! I'm happy to hear the work order was …"
click at [625, 592] on textarea "Hi {{first_name}}, thanks for confirming! I'm happy to hear the work order was …" at bounding box center [703, 579] width 450 height 67
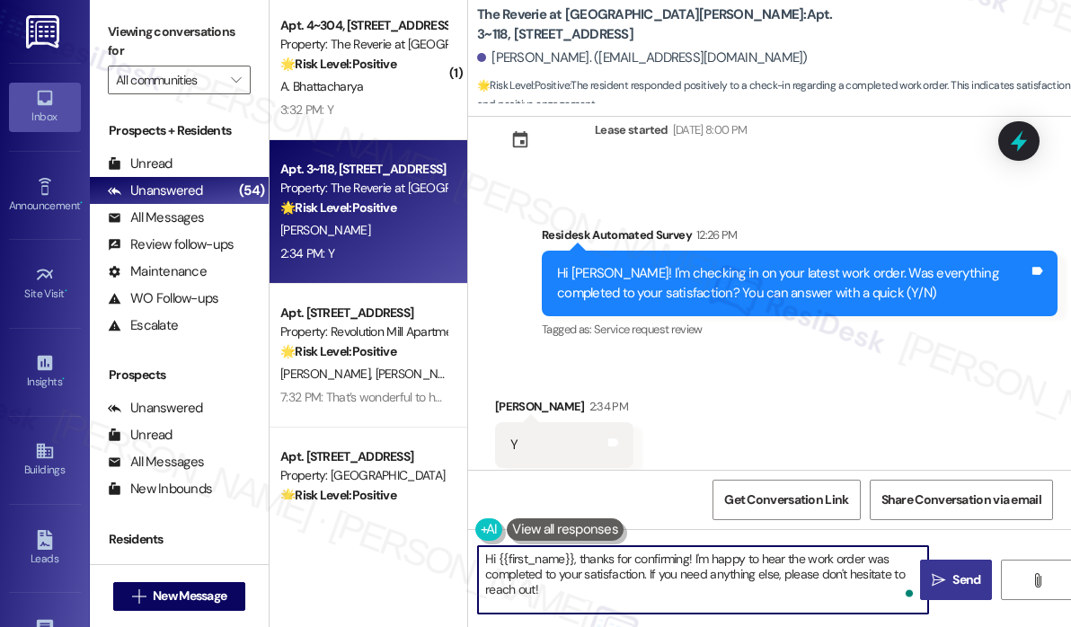
click at [625, 592] on textarea "Hi {{first_name}}, thanks for confirming! I'm happy to hear the work order was …" at bounding box center [703, 579] width 450 height 67
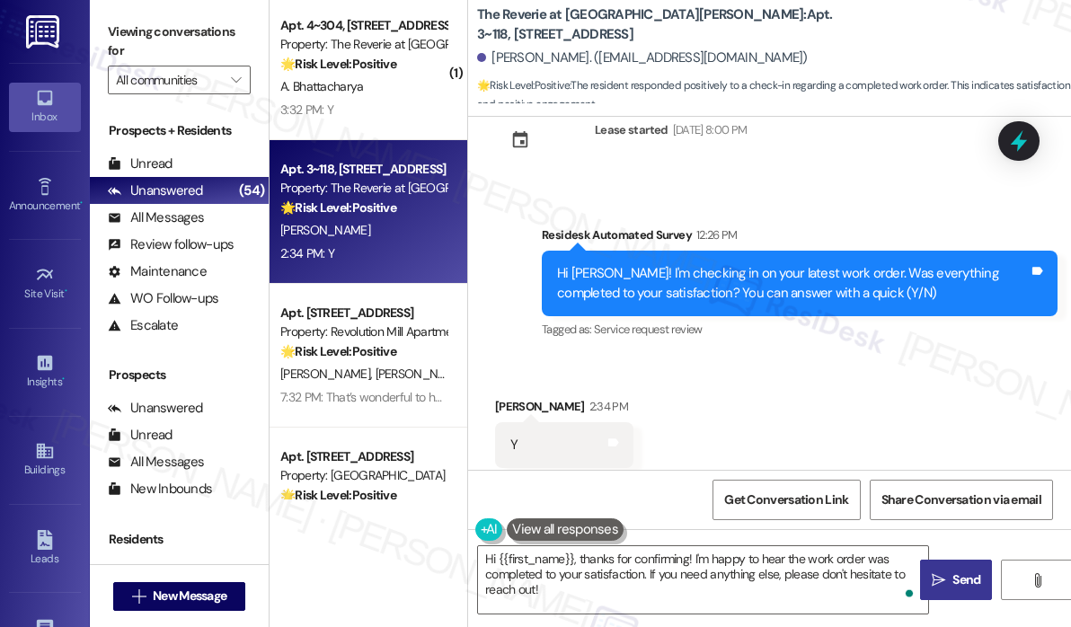
click at [947, 570] on span " Send" at bounding box center [956, 579] width 57 height 19
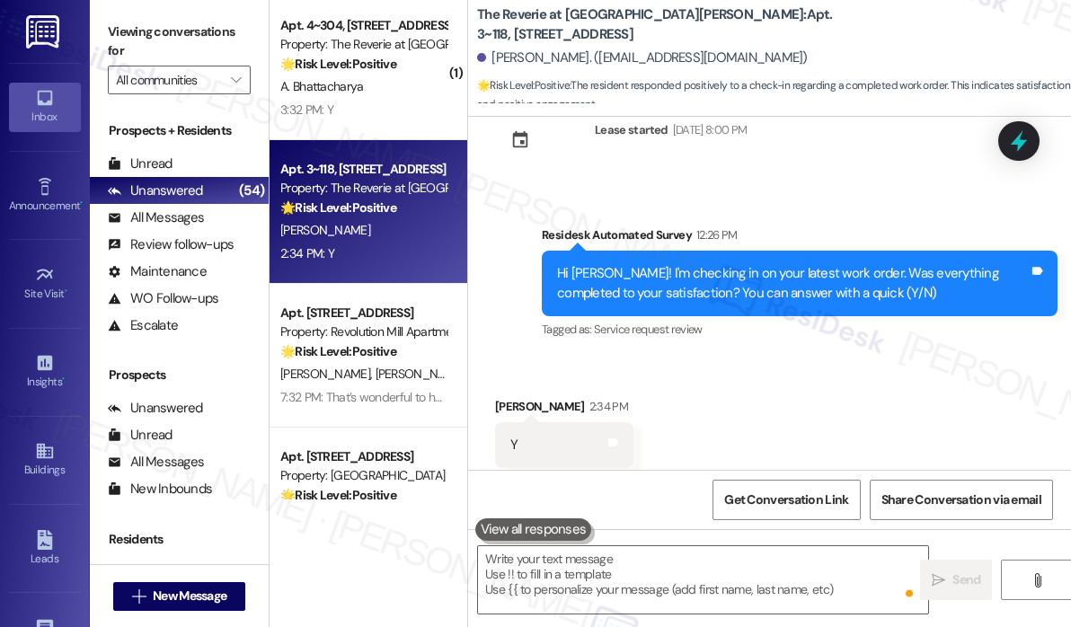
scroll to position [3070, 0]
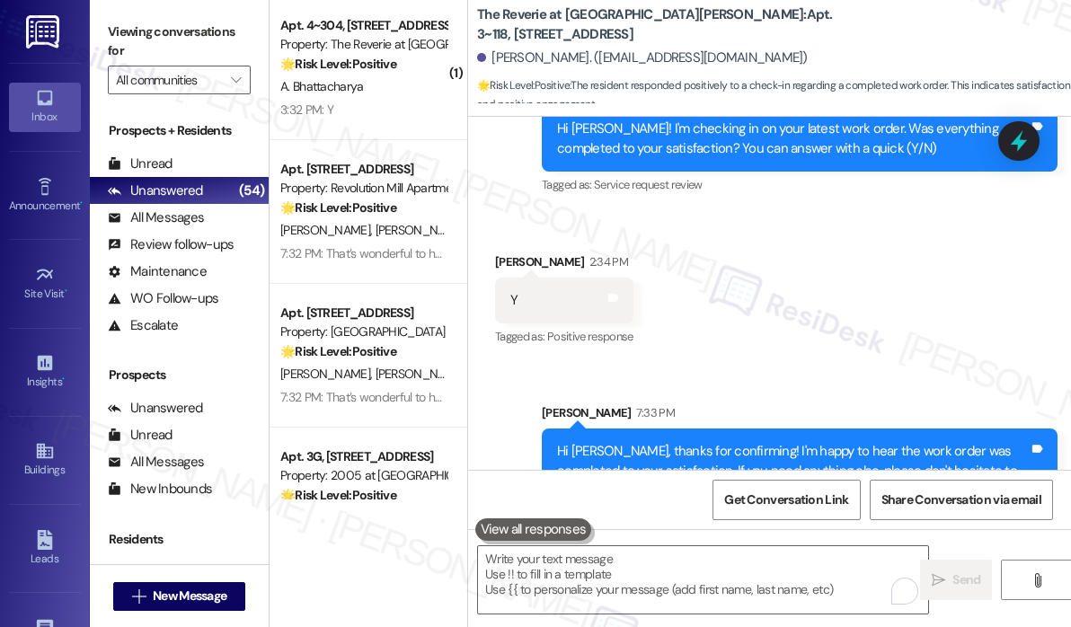
click at [382, 125] on div "Apt. 4~304, 4131 Briargrove Circle Property: The Reverie at Lake Boone 🌟 Risk L…" at bounding box center [368, 68] width 198 height 144
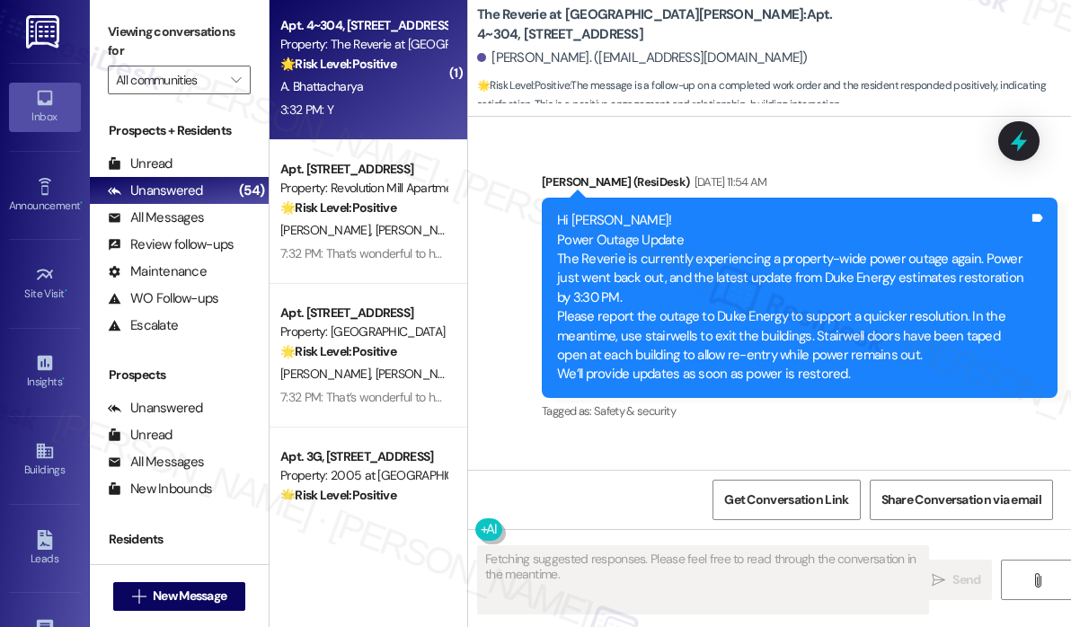
scroll to position [1817, 0]
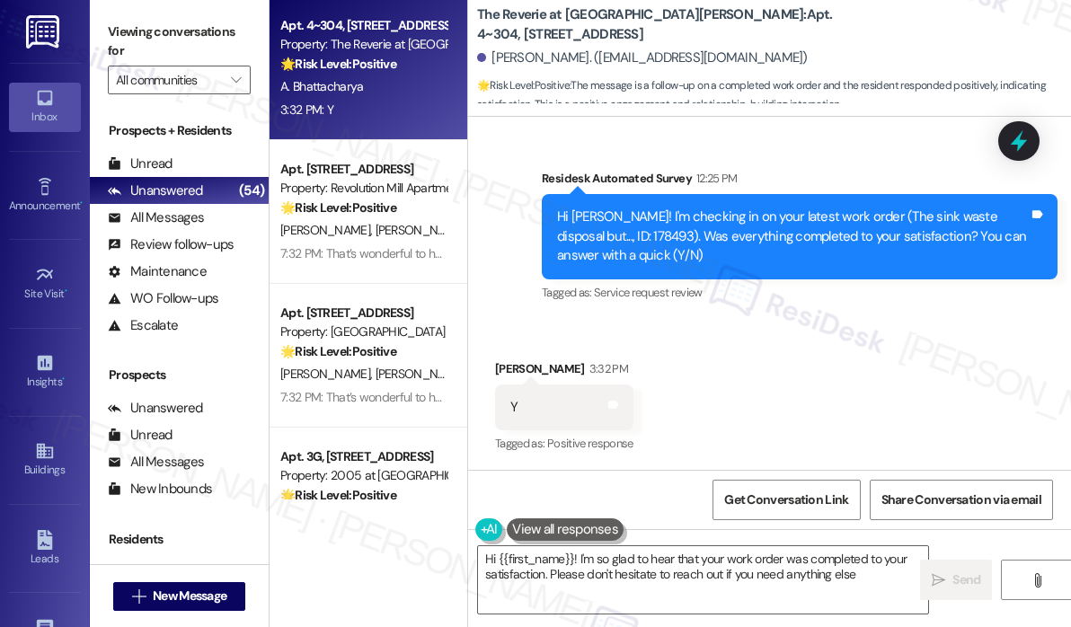
type textarea "Hi {{first_name}}! I'm so glad to hear that your work order was completed to yo…"
click at [871, 402] on div "Received via SMS Ankita Bhattacharya 3:32 PM Y Tags and notes Tagged as: Positi…" at bounding box center [769, 395] width 603 height 152
click at [769, 566] on textarea "Hi {{first_name}}! I'm so glad to hear that your work order was completed to yo…" at bounding box center [703, 579] width 450 height 67
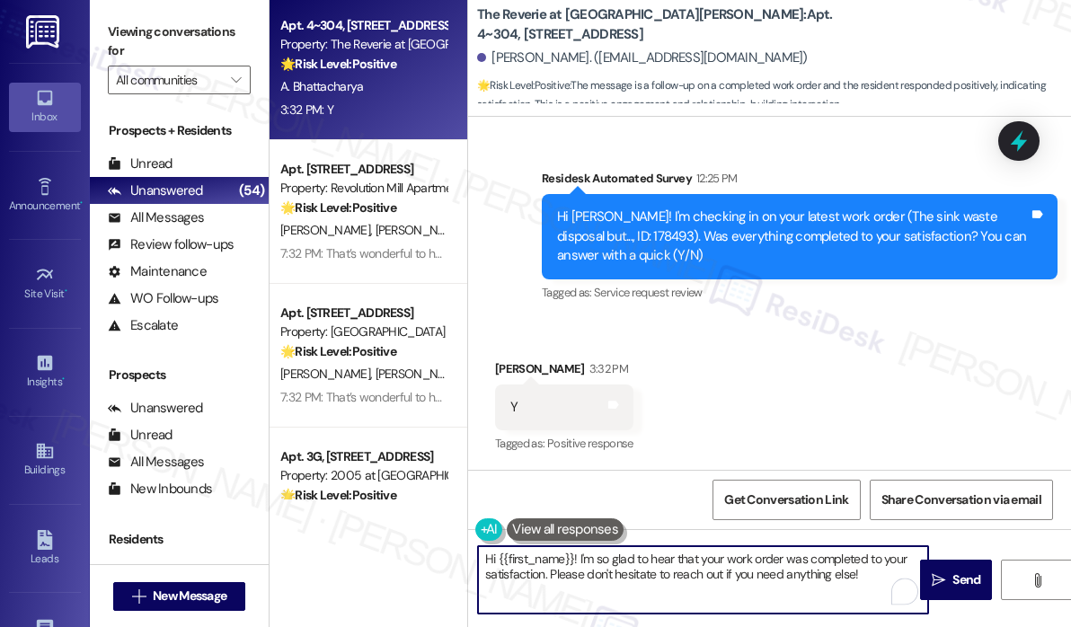
click at [769, 566] on textarea "Hi {{first_name}}! I'm so glad to hear that your work order was completed to yo…" at bounding box center [703, 579] width 450 height 67
click at [957, 575] on span "Send" at bounding box center [966, 579] width 28 height 19
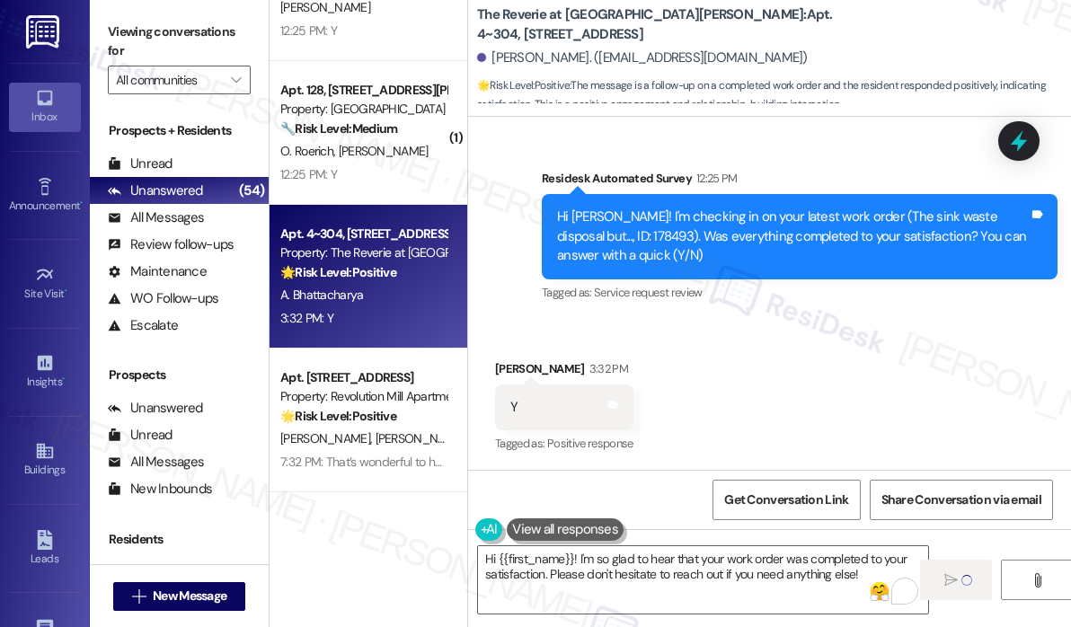
scroll to position [5339, 0]
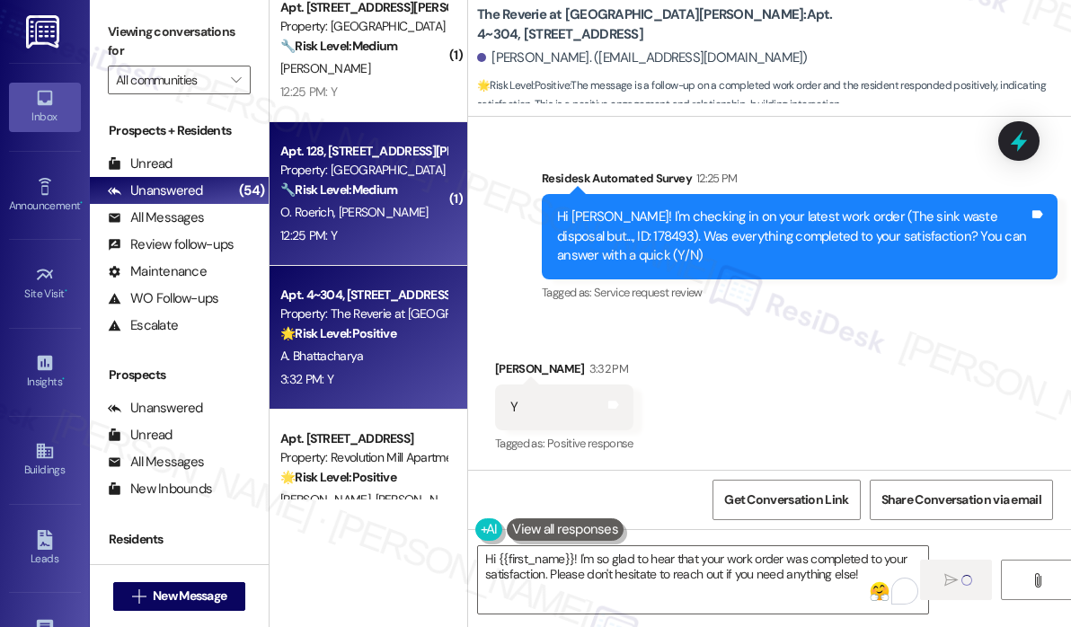
click at [349, 198] on div "🔧 Risk Level: Medium The resident responded 'Y' indicating the work order was c…" at bounding box center [363, 190] width 166 height 19
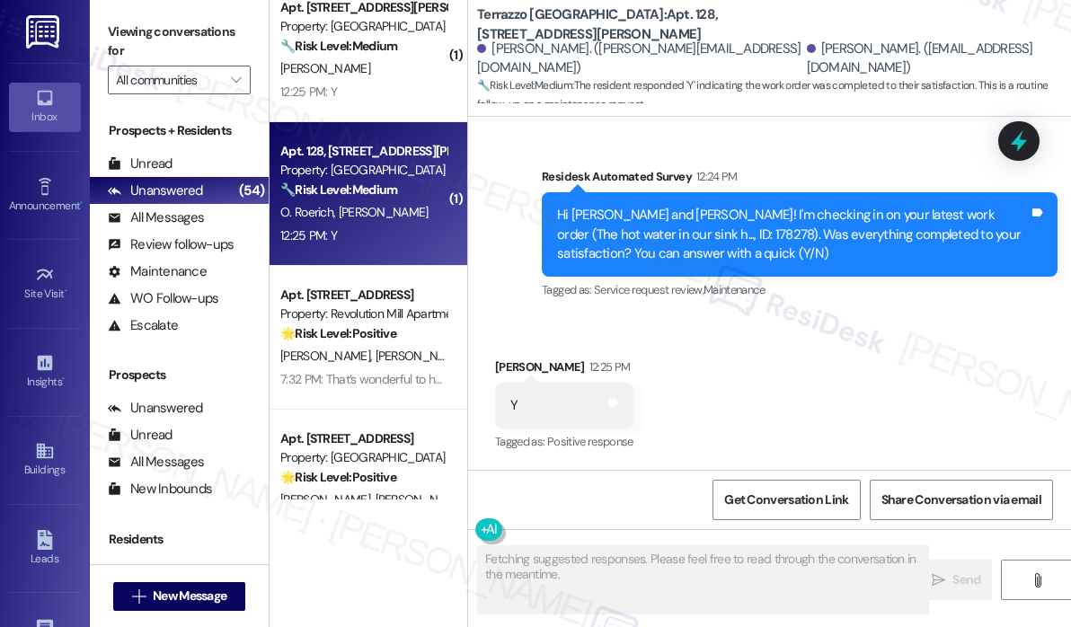
scroll to position [4219, 0]
click at [701, 320] on div "Received via SMS Henry Larkin 12:25 PM Y Tags and notes Tagged as: Positive res…" at bounding box center [769, 393] width 603 height 152
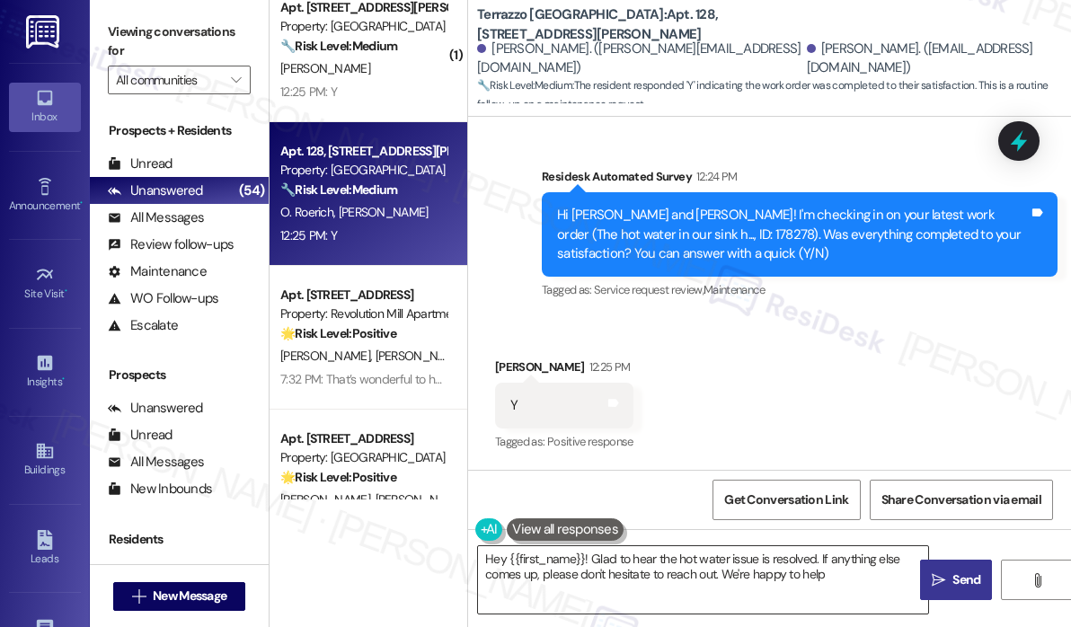
type textarea "Hey {{first_name}}! Glad to hear the hot water issue is resolved. If anything e…"
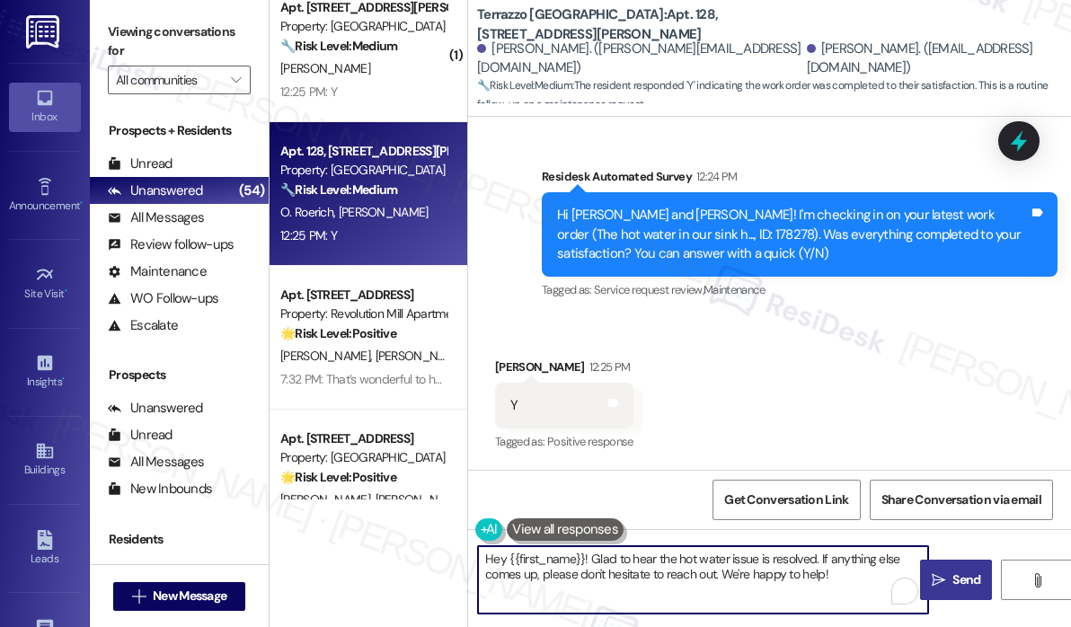
click at [637, 576] on textarea "Hey {{first_name}}! Glad to hear the hot water issue is resolved. If anything e…" at bounding box center [703, 579] width 450 height 67
click at [949, 580] on span "Send" at bounding box center [966, 579] width 35 height 19
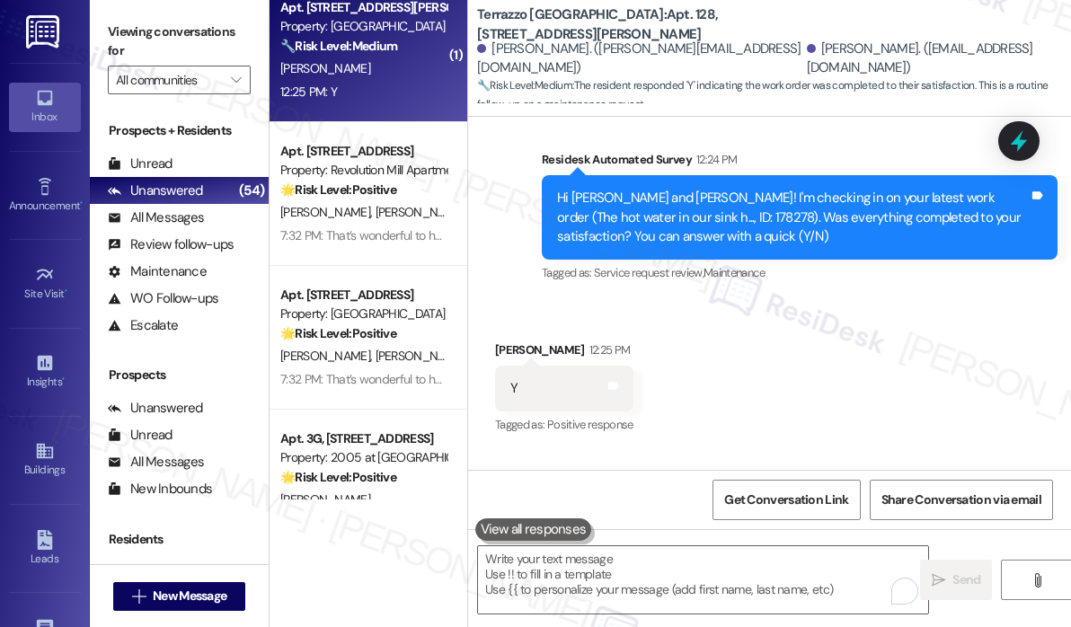
click at [374, 75] on div "C. Smith" at bounding box center [363, 68] width 170 height 22
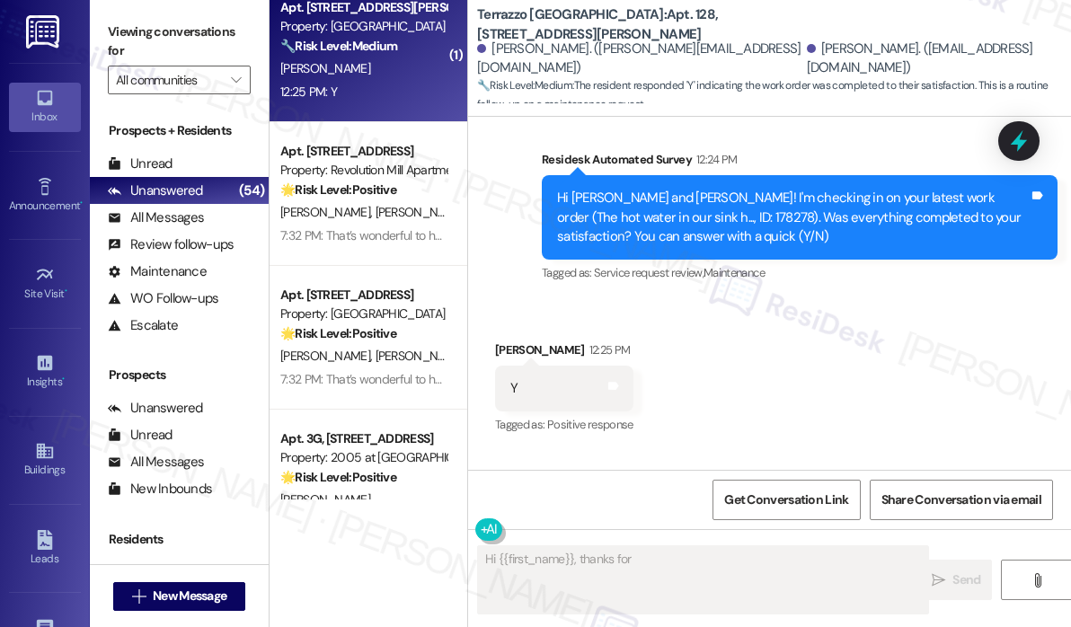
scroll to position [908, 0]
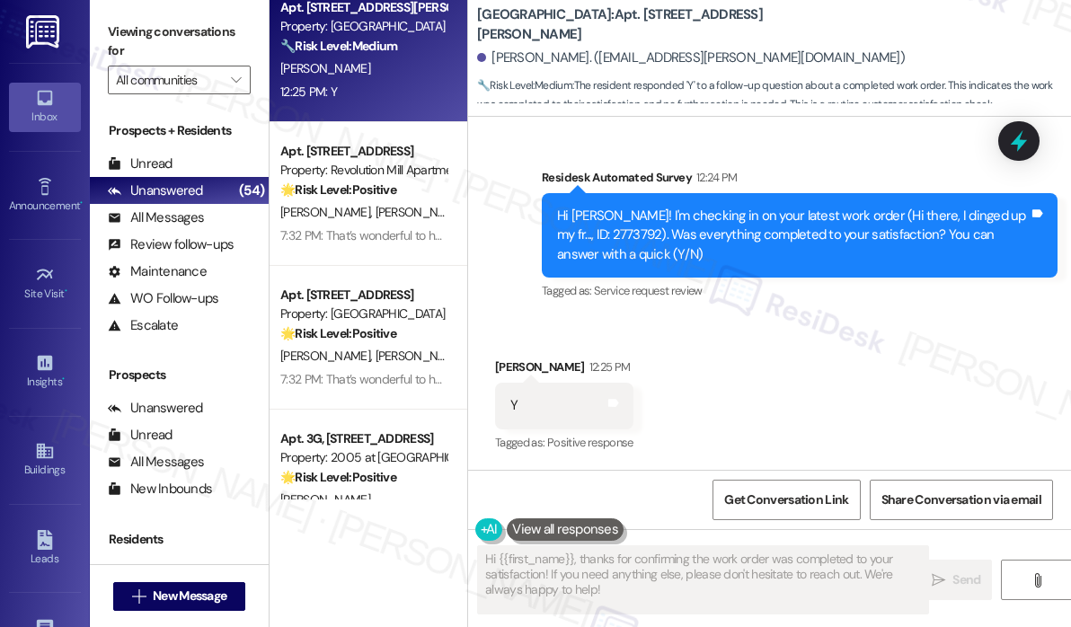
click at [865, 348] on div "Received via SMS Charles Smith 12:25 PM Y Tags and notes Tagged as: Positive re…" at bounding box center [769, 393] width 603 height 152
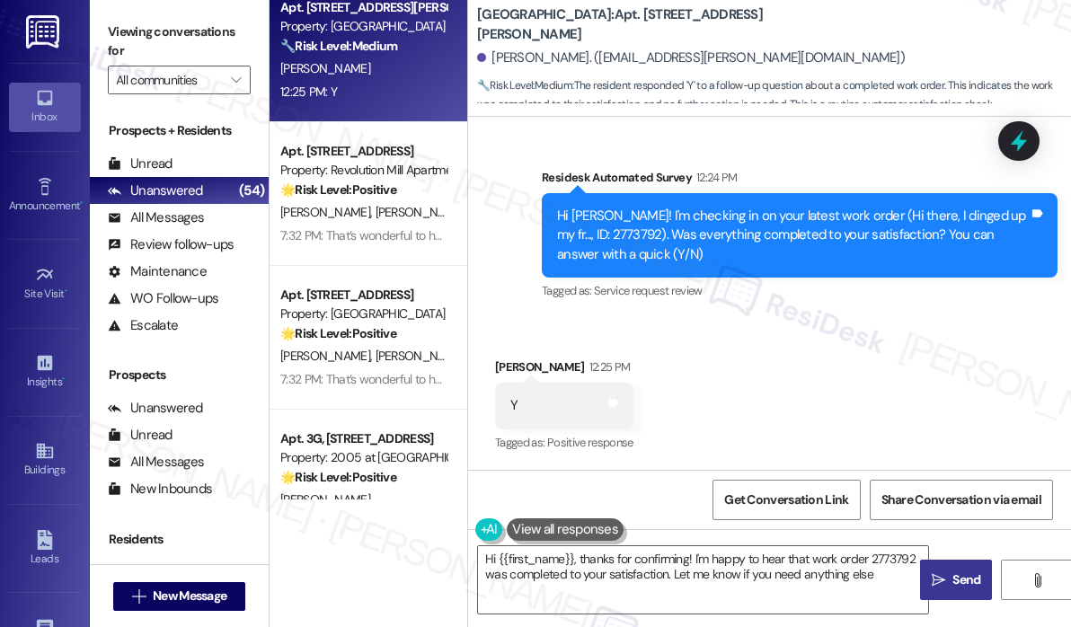
type textarea "Hi {{first_name}}, thanks for confirming! I'm happy to hear that work order 277…"
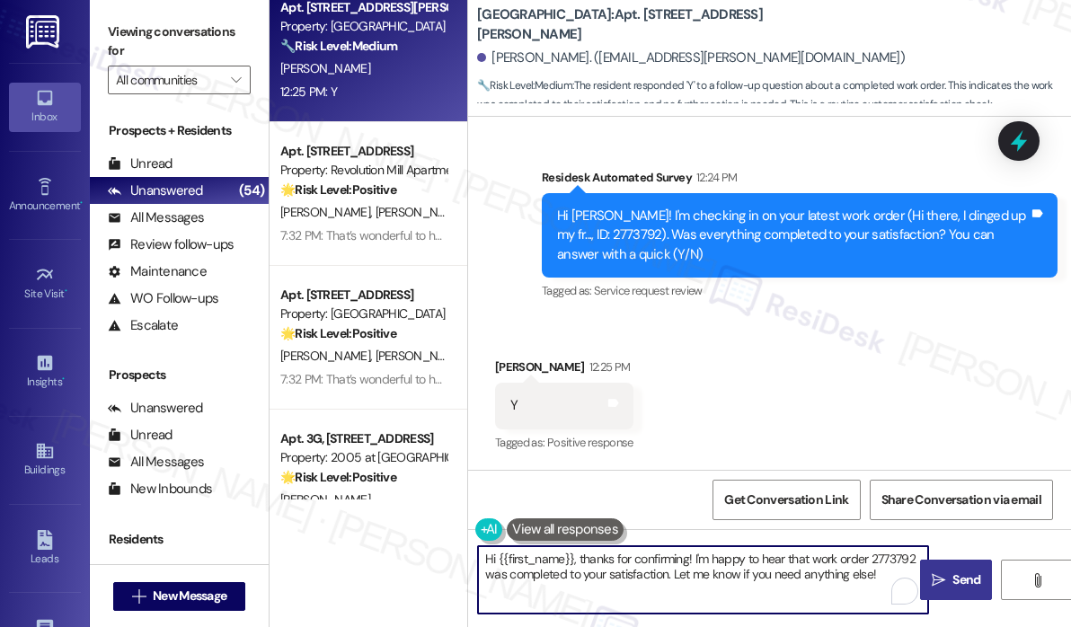
click at [775, 578] on textarea "Hi {{first_name}}, thanks for confirming! I'm happy to hear that work order 277…" at bounding box center [703, 579] width 450 height 67
click at [686, 560] on textarea "Hi {{first_name}}, thanks for confirming! I'm happy to hear that work order 277…" at bounding box center [703, 579] width 450 height 67
click at [942, 575] on icon "" at bounding box center [938, 580] width 13 height 14
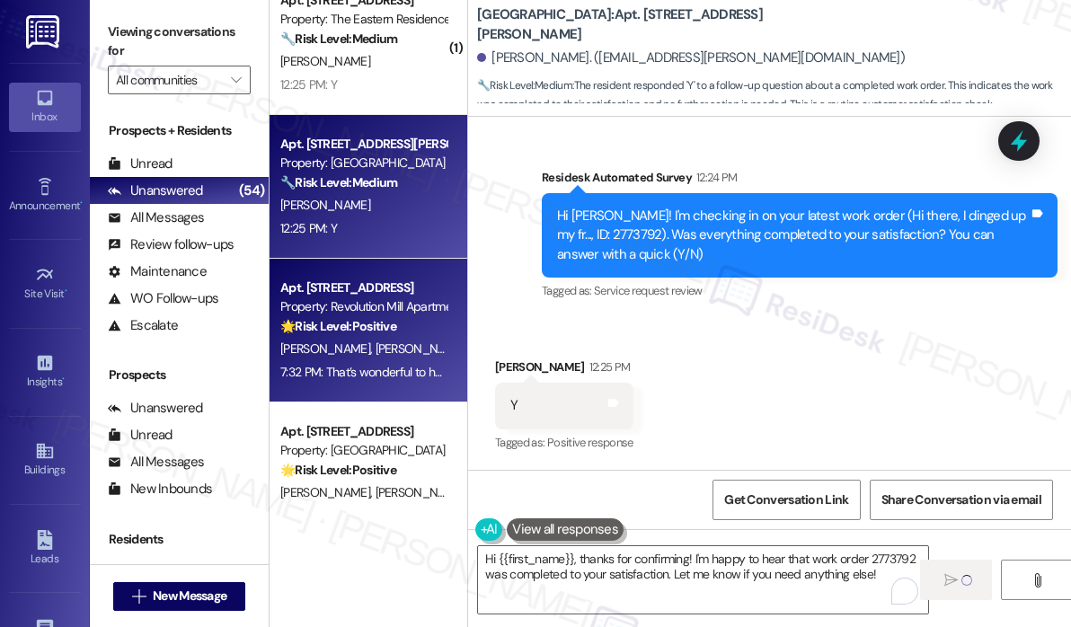
scroll to position [5160, 0]
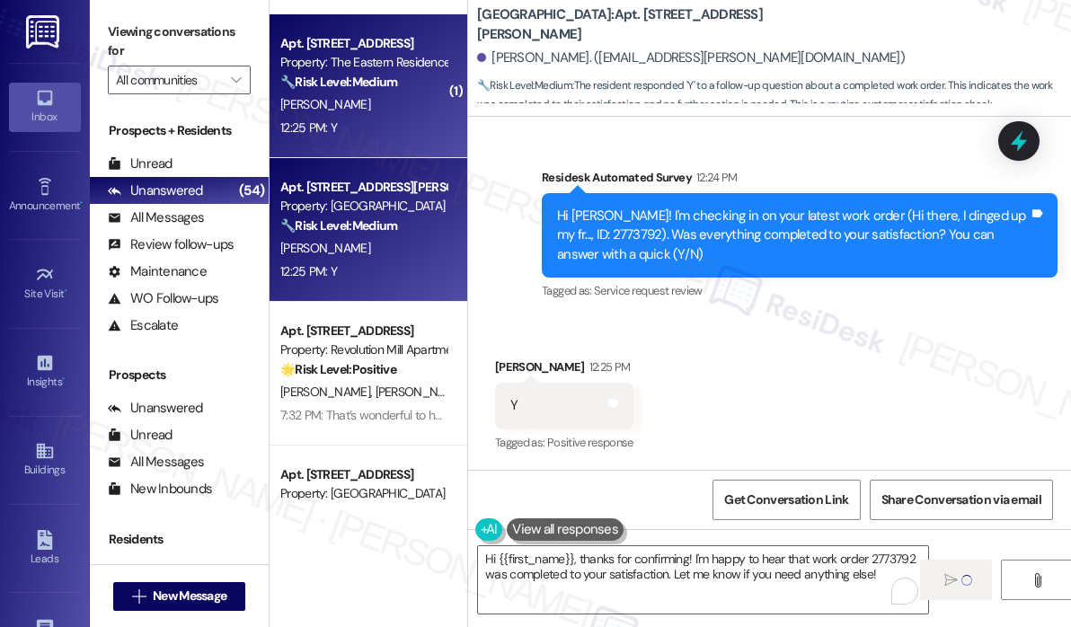
click at [384, 130] on div "12:25 PM: Y 12:25 PM: Y" at bounding box center [363, 128] width 170 height 22
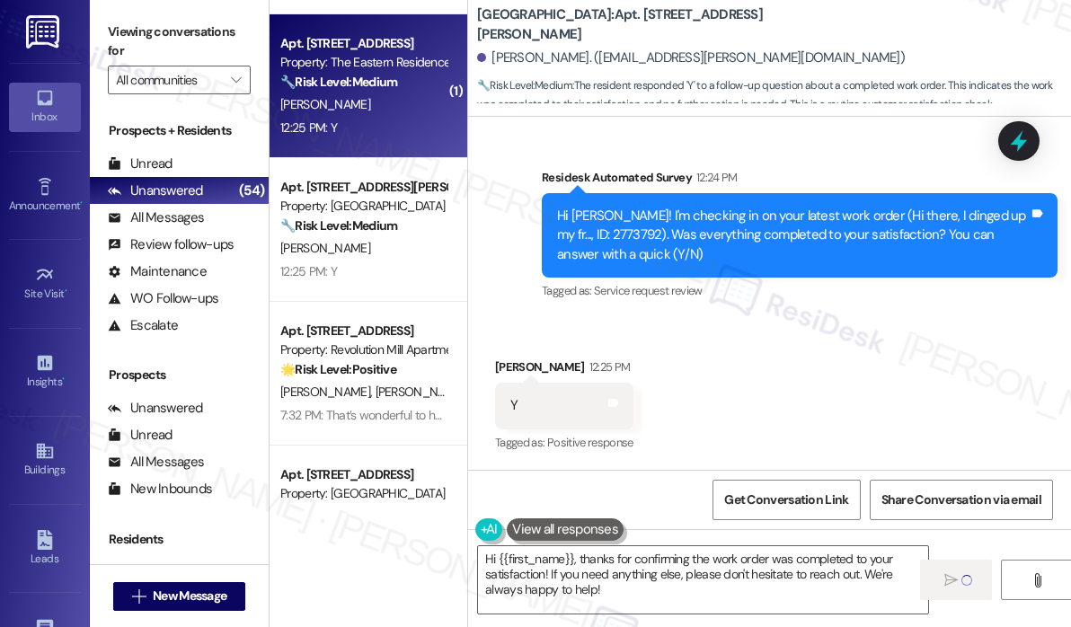
type textarea "Fetching suggested responses. Please feel free to read through the conversation…"
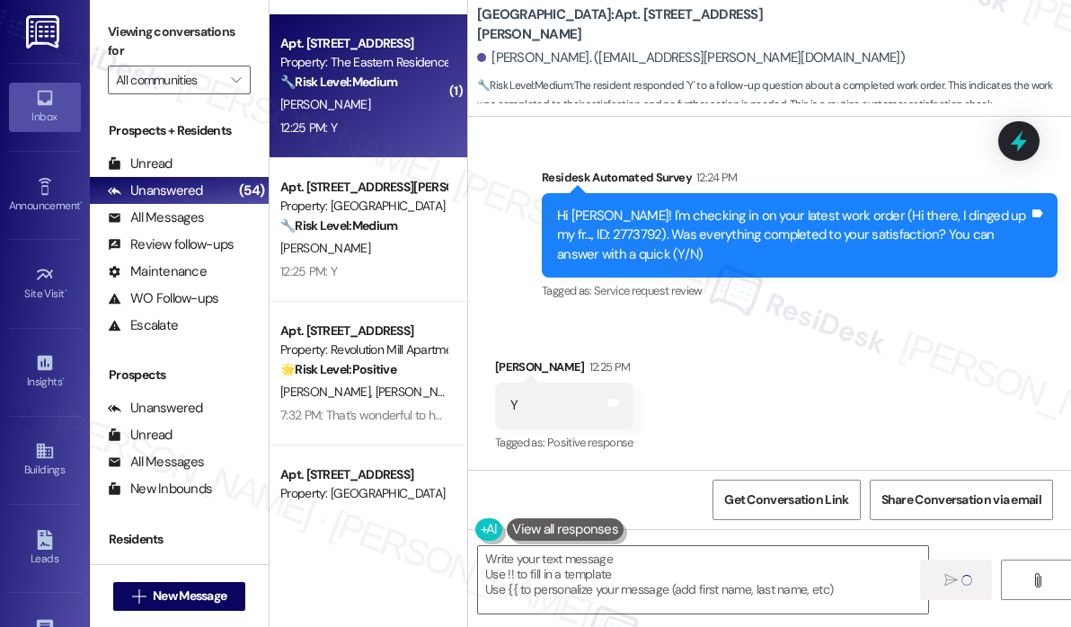
scroll to position [109, 0]
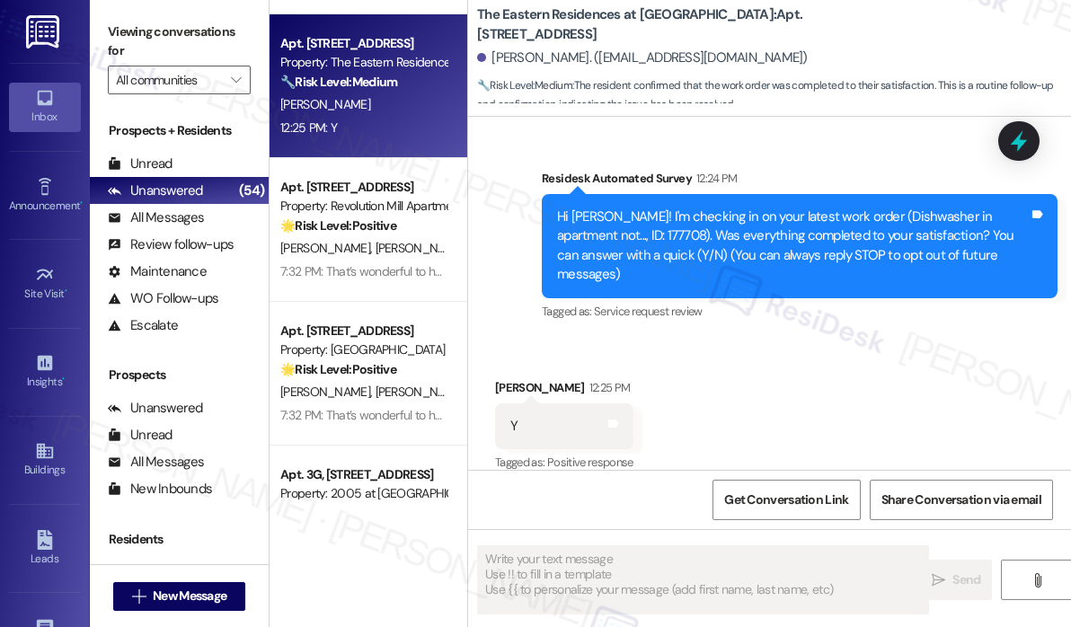
click at [814, 402] on div "Received via SMS Brooks Fitts 12:25 PM Y Tags and notes Tagged as: Positive res…" at bounding box center [769, 414] width 603 height 152
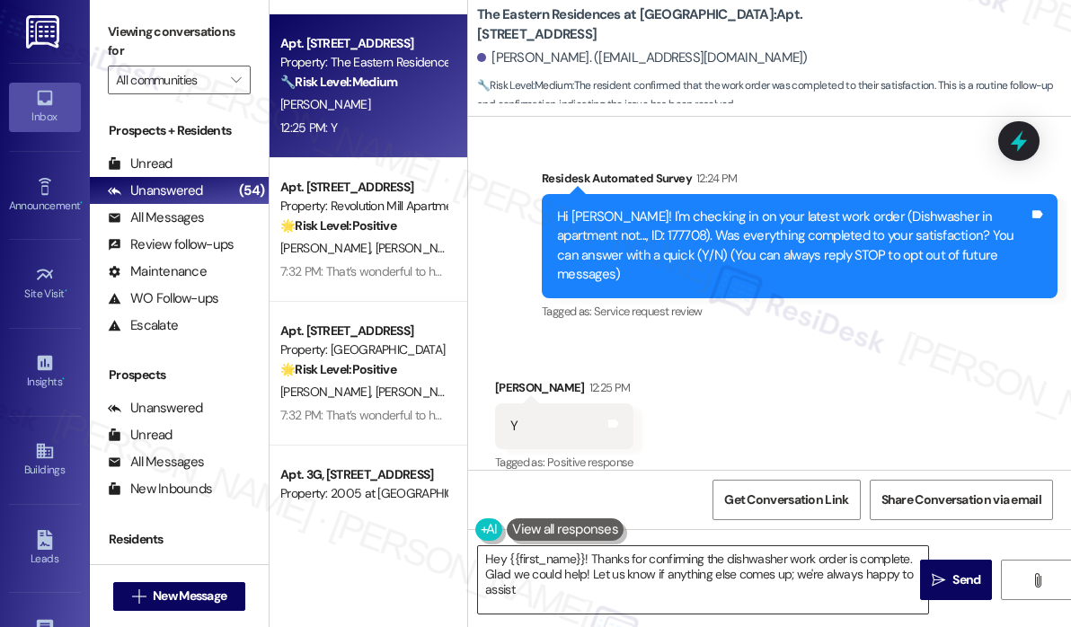
type textarea "Hey {{first_name}}! Thanks for confirming the dishwasher work order is complete…"
click at [836, 338] on div "Received via SMS Brooks Fitts 12:25 PM Y Tags and notes Tagged as: Positive res…" at bounding box center [769, 414] width 603 height 152
click at [702, 569] on textarea "Hey {{first_name}}! Thanks for confirming the dishwasher work order is complete…" at bounding box center [703, 579] width 450 height 67
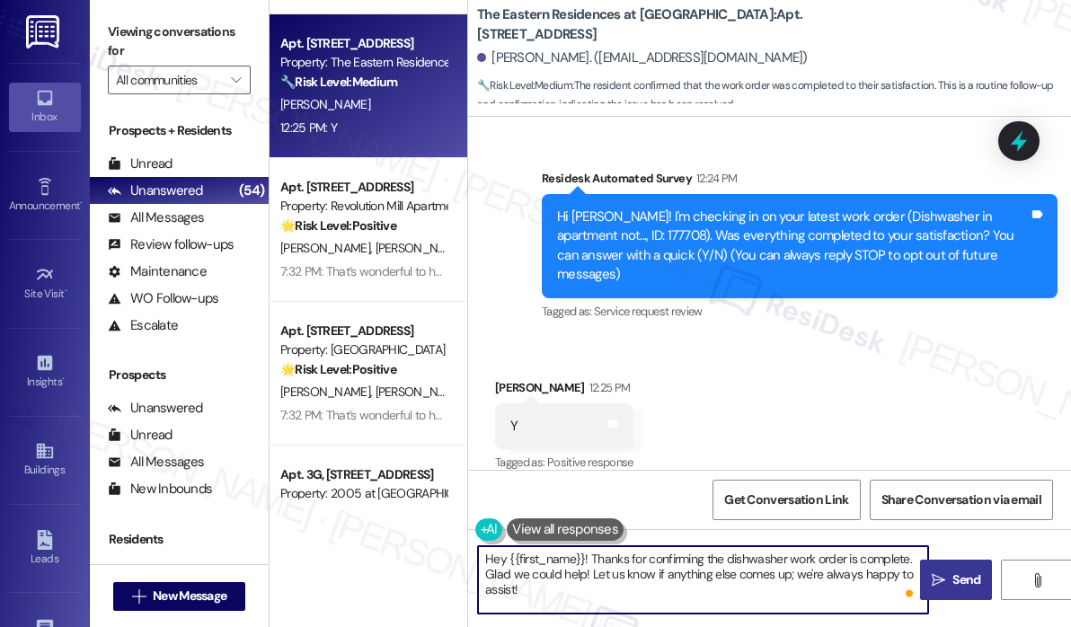
click at [945, 578] on span " Send" at bounding box center [956, 579] width 57 height 19
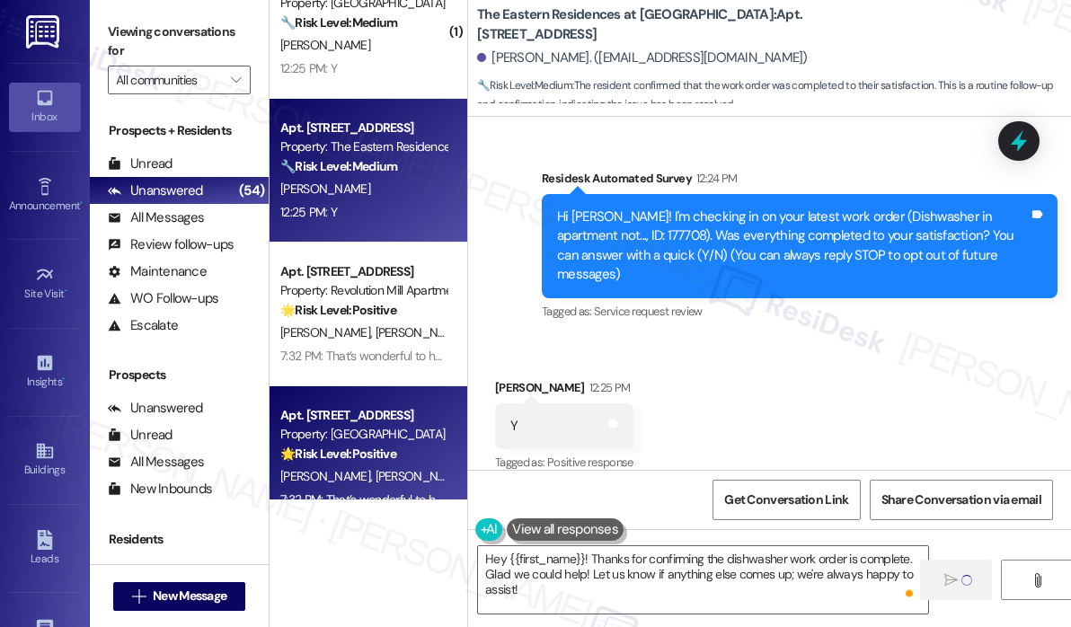
scroll to position [4980, 0]
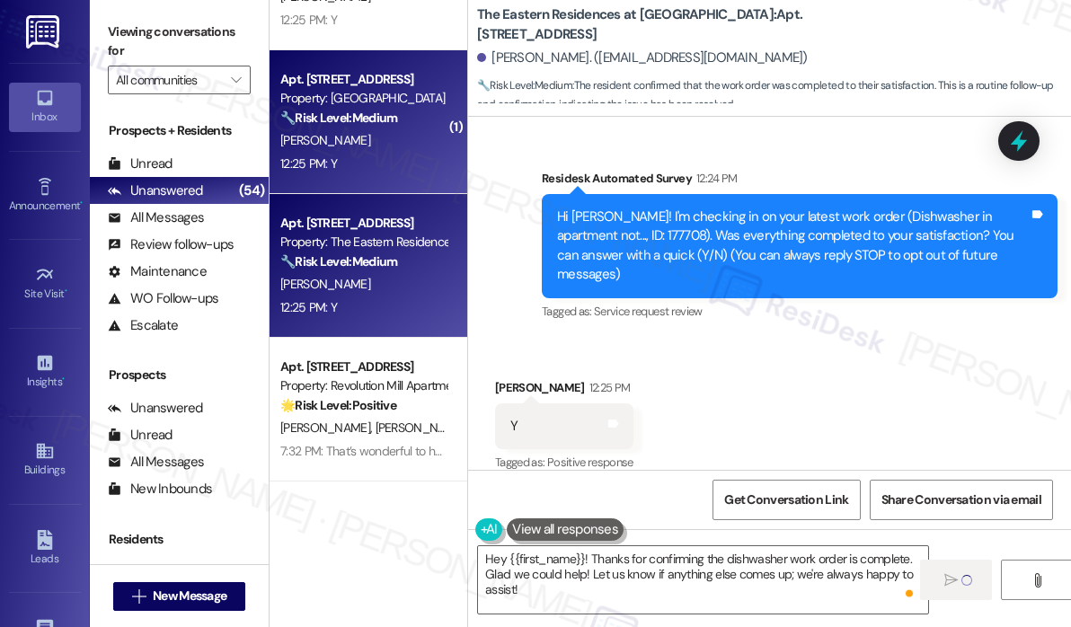
click at [364, 174] on div "12:25 PM: Y 12:25 PM: Y" at bounding box center [363, 164] width 170 height 22
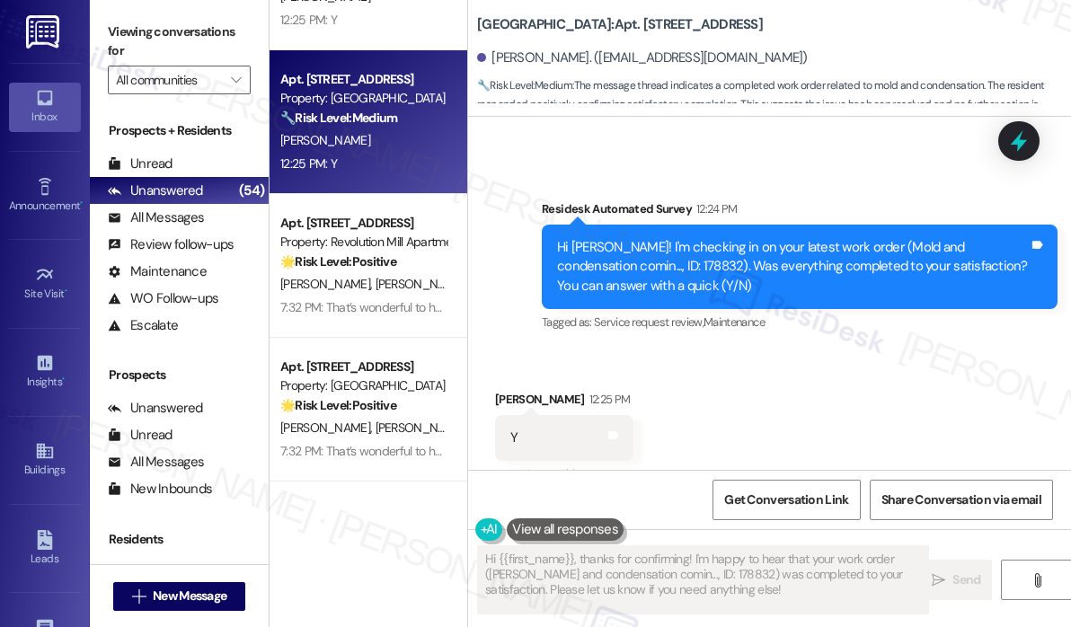
scroll to position [1356, 0]
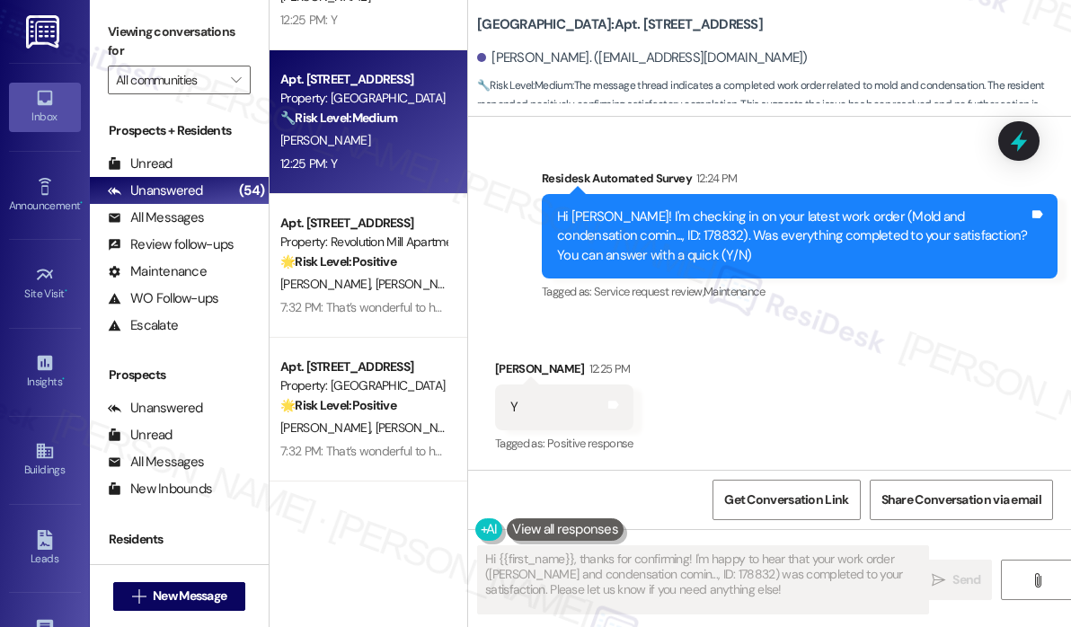
click at [716, 380] on div "Received via SMS Megan Spencer 12:25 PM Y Tags and notes Tagged as: Positive re…" at bounding box center [769, 395] width 603 height 152
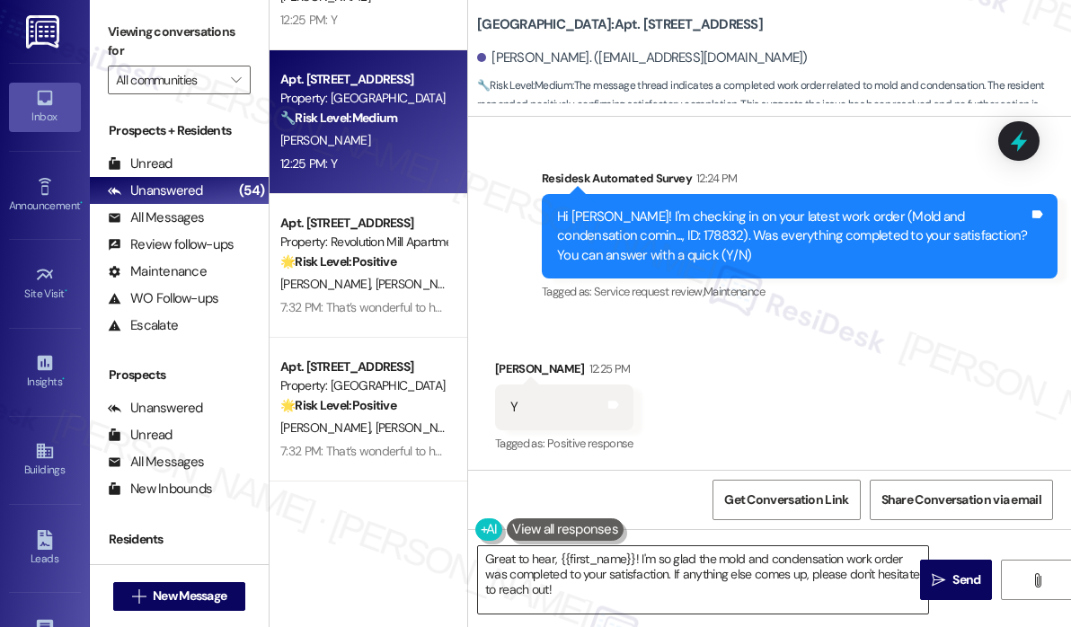
click at [617, 560] on textarea "Great to hear, {{first_name}}! I'm so glad the mold and condensation work order…" at bounding box center [703, 579] width 450 height 67
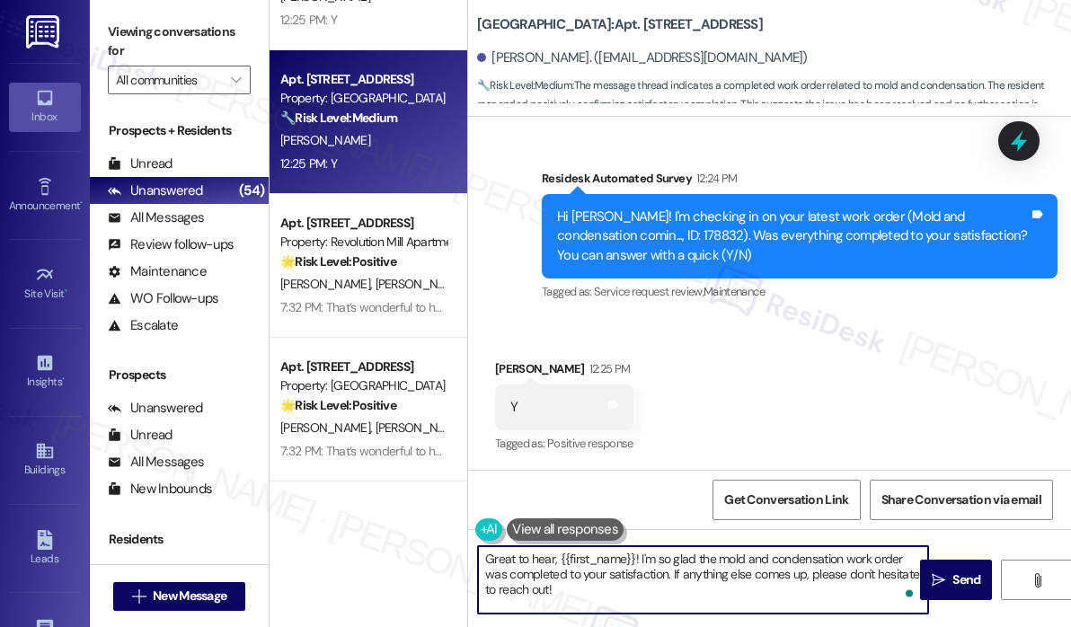
click at [631, 574] on textarea "Great to hear, {{first_name}}! I'm so glad the mold and condensation work order…" at bounding box center [703, 579] width 450 height 67
click at [629, 585] on textarea "Great to hear, {{first_name}}! I'm so glad the mold and condensation work order…" at bounding box center [703, 579] width 450 height 67
paste textarea "That’s wonderful to hear! We’re so glad that you’re satisfied with the recent w…"
type textarea "That’s wonderful to hear! We’re so glad that you’re satisfied with the recent w…"
click at [959, 571] on span "Send" at bounding box center [966, 579] width 28 height 19
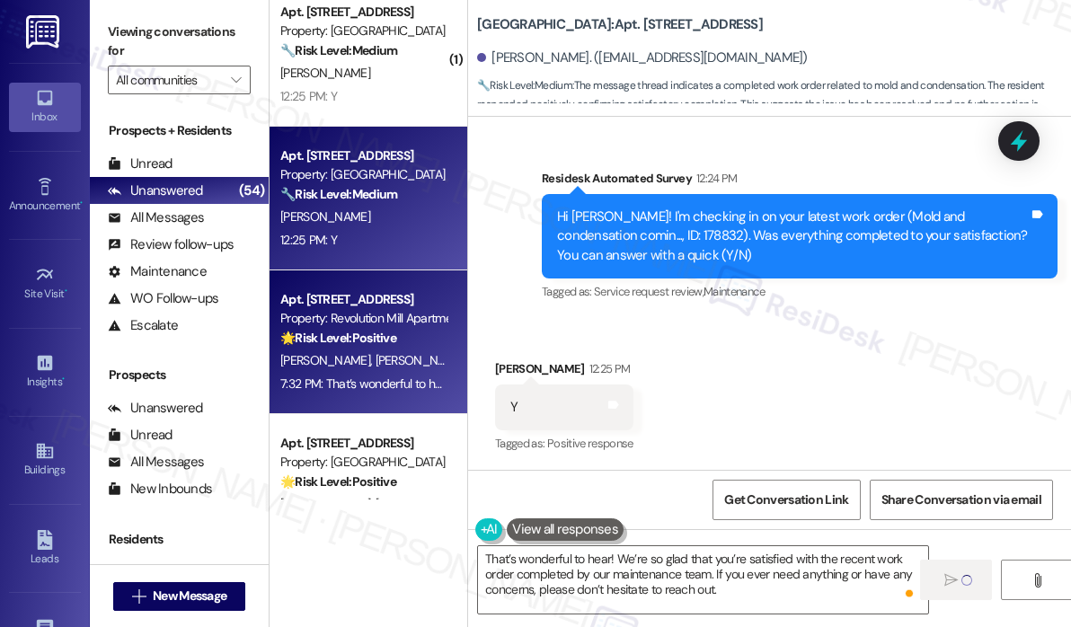
scroll to position [4800, 0]
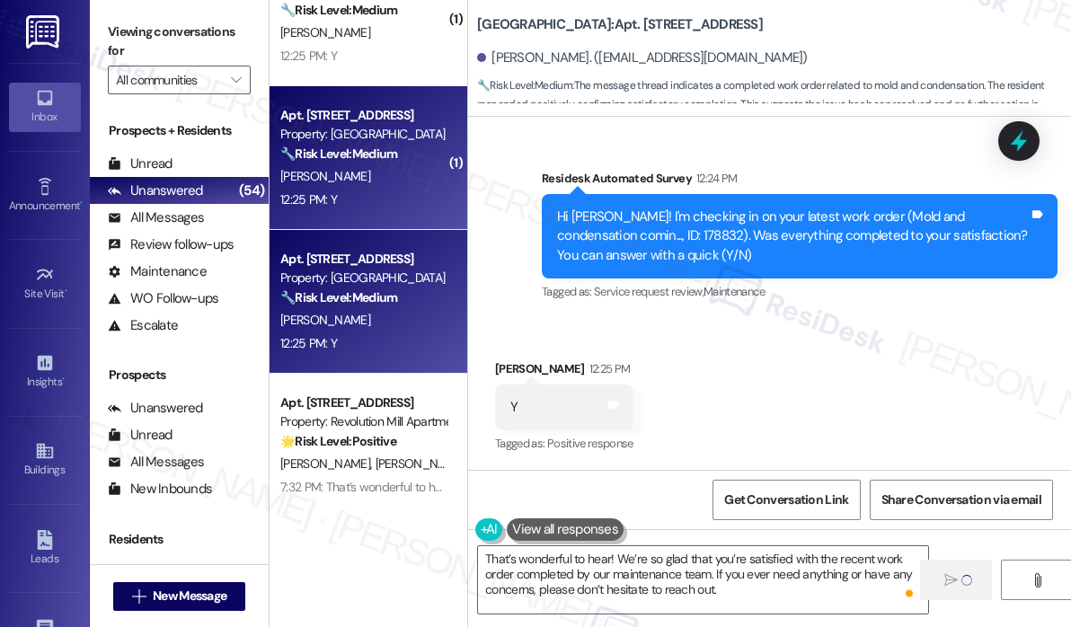
click at [408, 221] on div "Apt. 912, 200 Park @ North Hills St. Property: Park Central 🔧 Risk Level: Mediu…" at bounding box center [368, 158] width 198 height 144
type textarea "Hi {{first_name}}, thanks for confirming! I'm happy to hear that your work orde…"
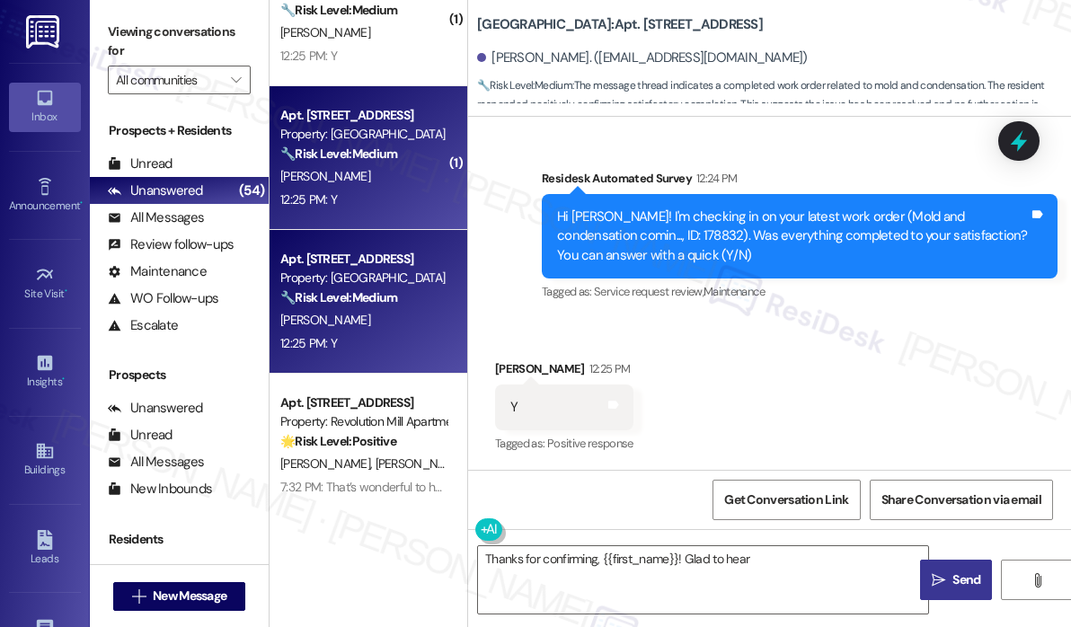
scroll to position [109, 0]
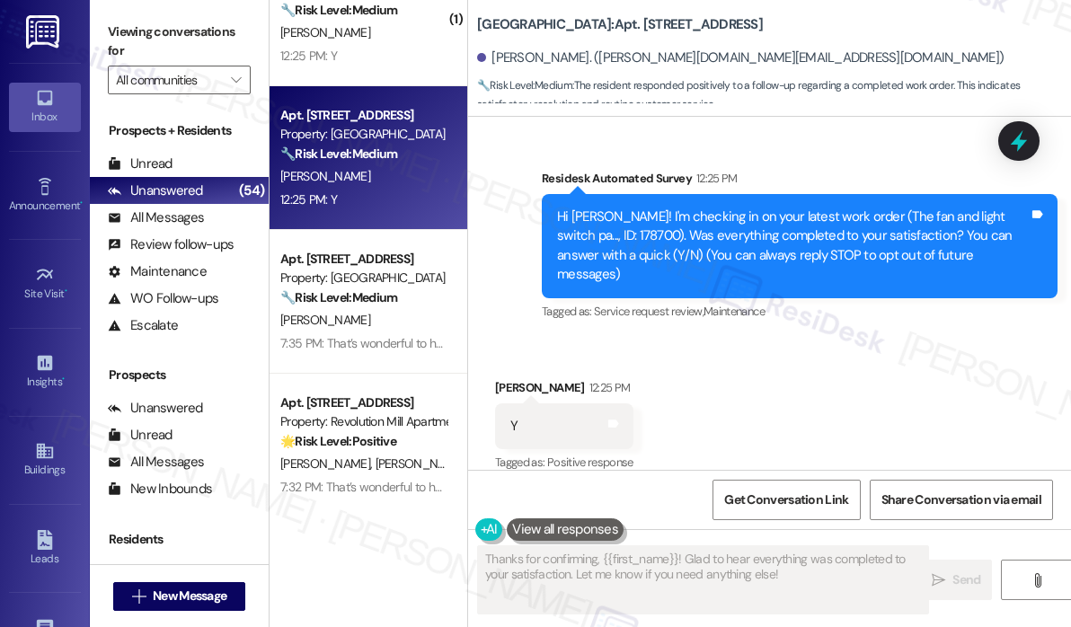
click at [796, 374] on div "Received via SMS Nidhi Shah 12:25 PM Y Tags and notes Tagged as: Positive respo…" at bounding box center [769, 414] width 603 height 152
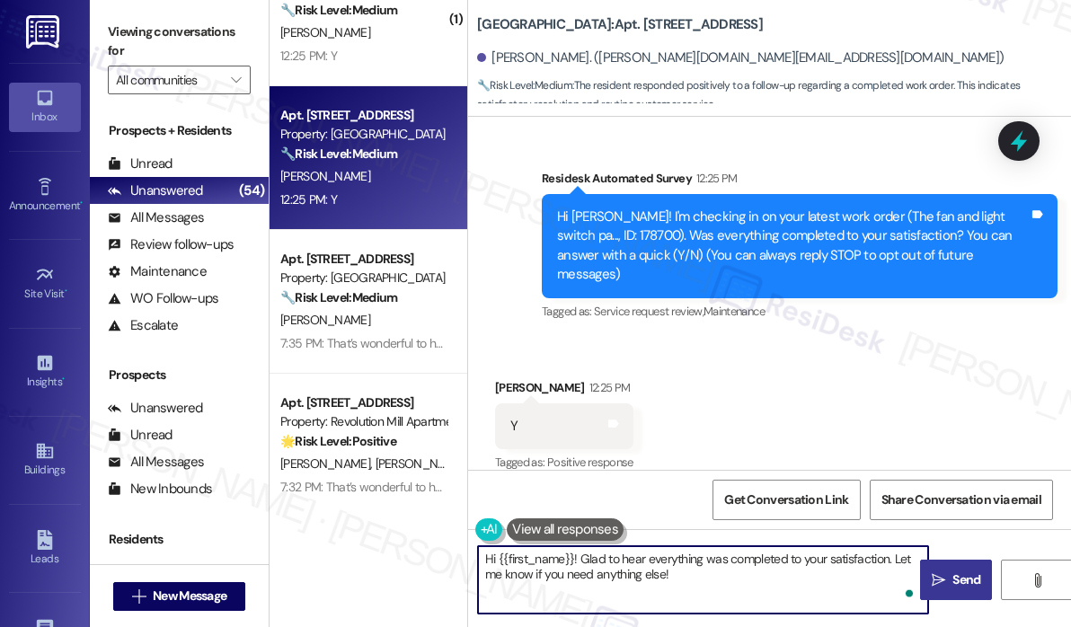
click at [684, 588] on textarea "Hi {{first_name}}! Glad to hear everything was completed to your satisfaction. …" at bounding box center [703, 579] width 450 height 67
paste textarea "That’s wonderful to hear! We’re so glad that you’re satisfied with the recent w…"
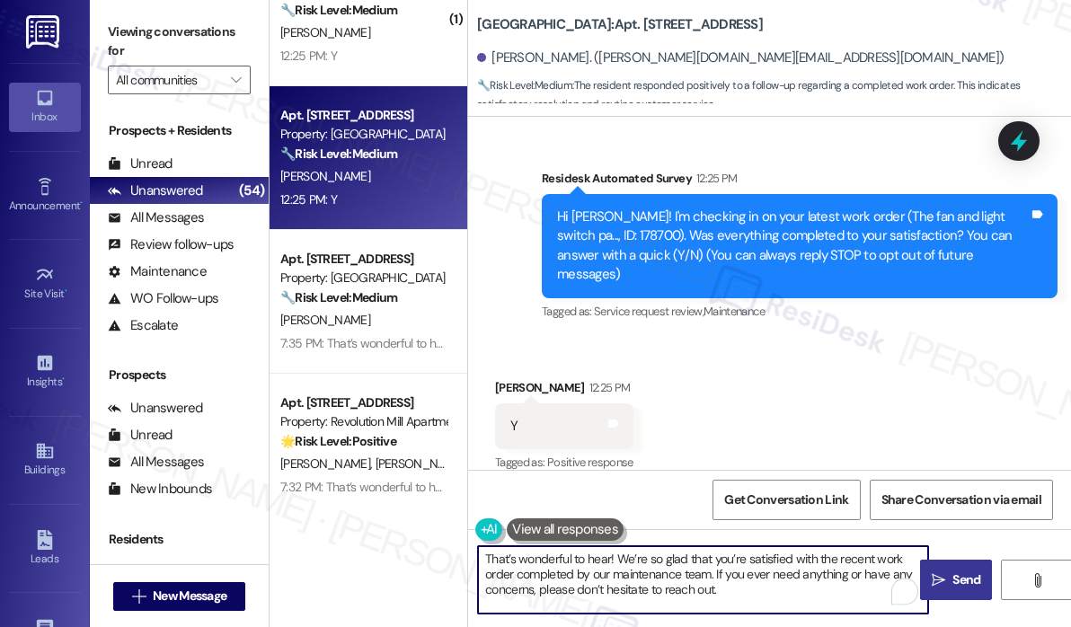
type textarea "That’s wonderful to hear! We’re so glad that you’re satisfied with the recent w…"
click at [928, 570] on span " Send" at bounding box center [956, 579] width 57 height 19
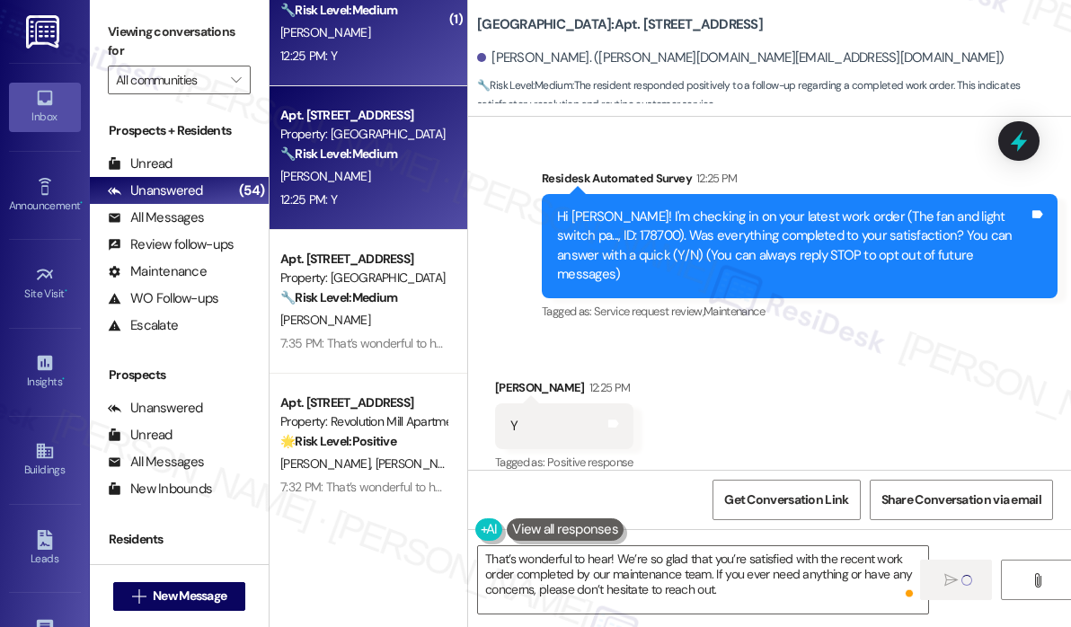
click at [341, 39] on div "K. Wu" at bounding box center [363, 33] width 170 height 22
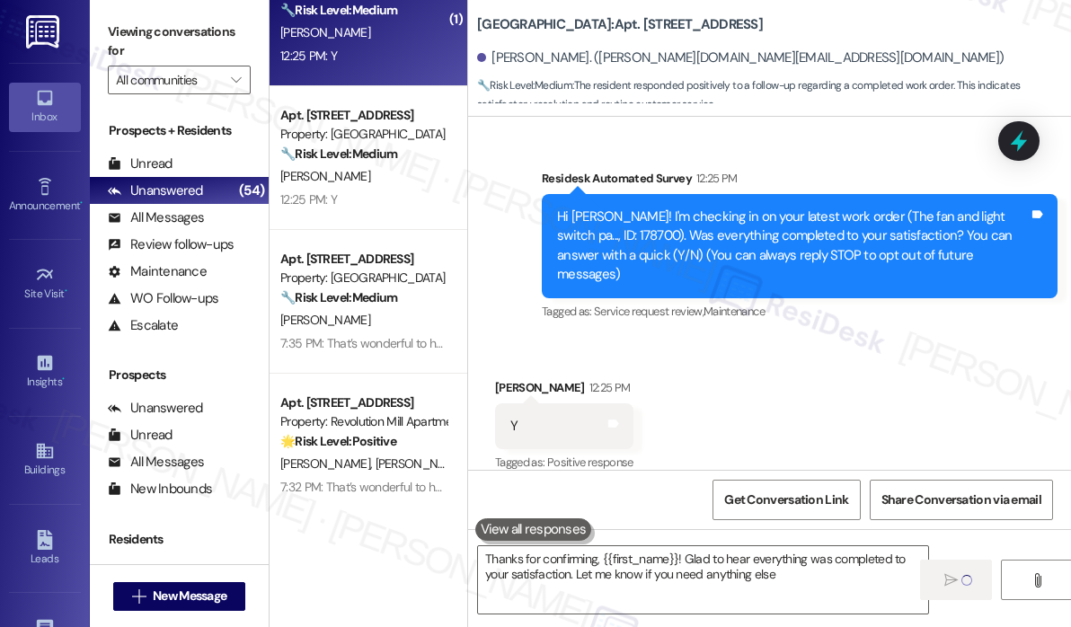
type textarea "Thanks for confirming, {{first_name}}! Glad to hear everything was completed to…"
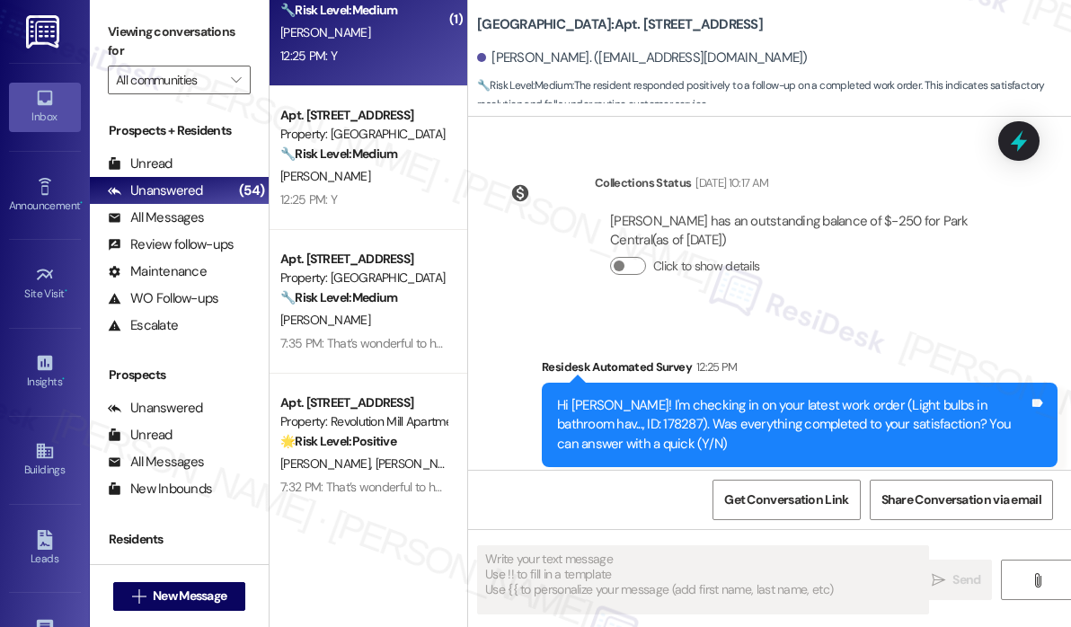
scroll to position [502, 0]
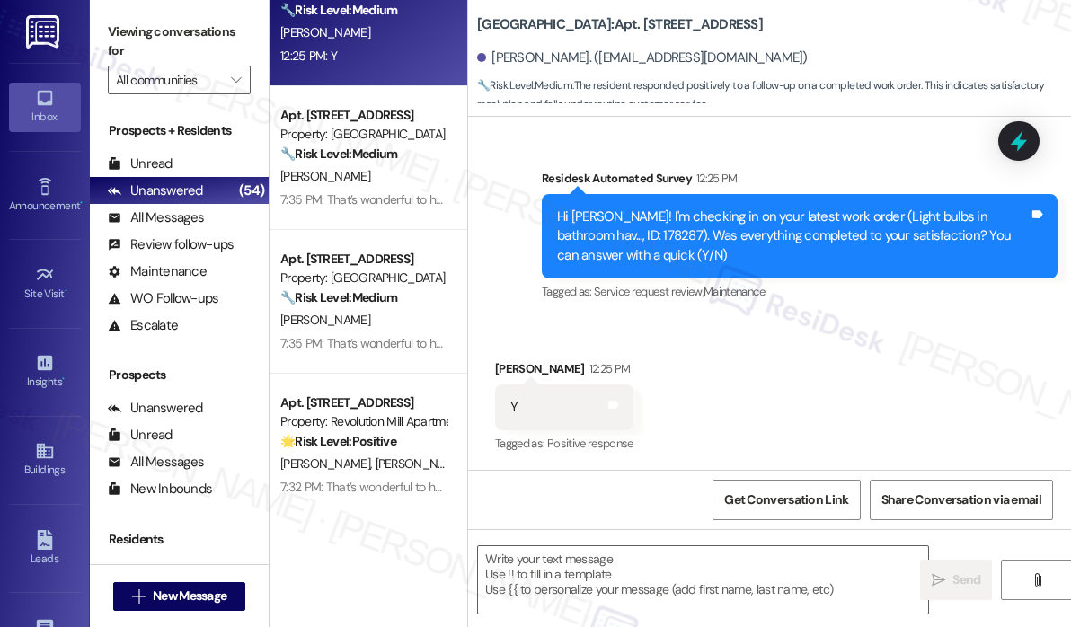
click at [801, 350] on div "Received via SMS Kevin Wu 12:25 PM Y Tags and notes Tagged as: Positive respons…" at bounding box center [769, 395] width 603 height 152
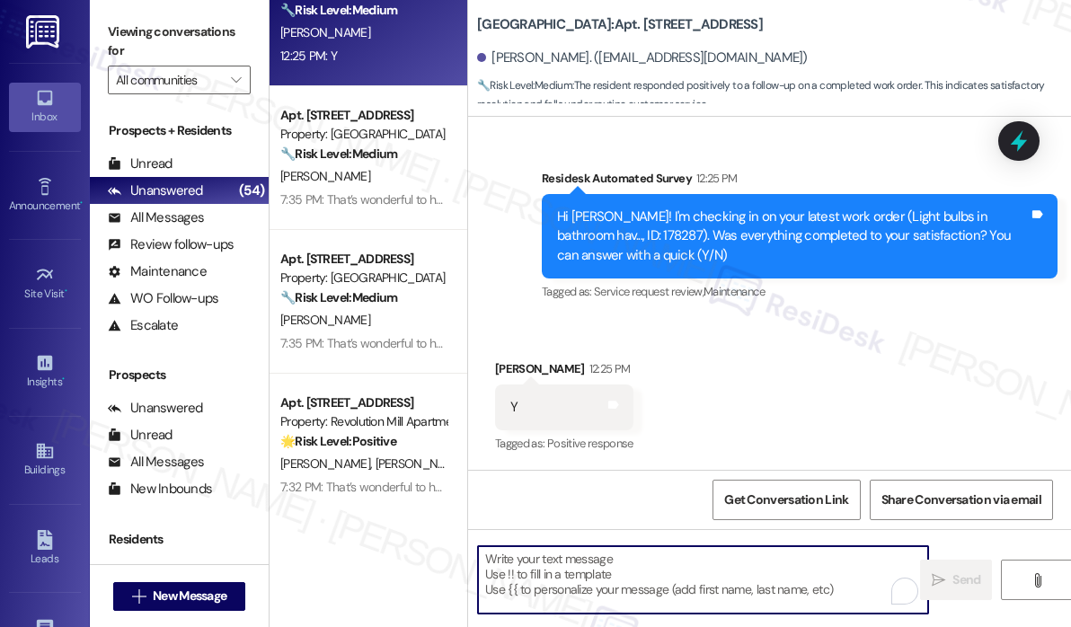
click at [611, 578] on textarea "To enrich screen reader interactions, please activate Accessibility in Grammarl…" at bounding box center [703, 579] width 450 height 67
paste textarea "That’s wonderful to hear! We’re so glad that you’re satisfied with the recent w…"
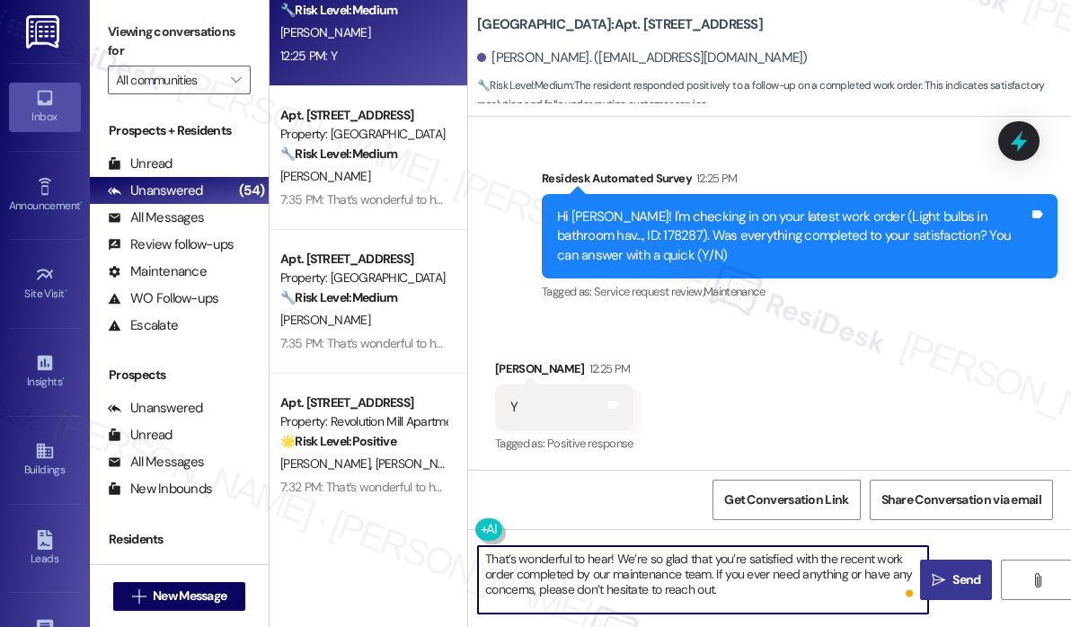
type textarea "That’s wonderful to hear! We’re so glad that you’re satisfied with the recent w…"
click at [958, 581] on span "Send" at bounding box center [966, 579] width 28 height 19
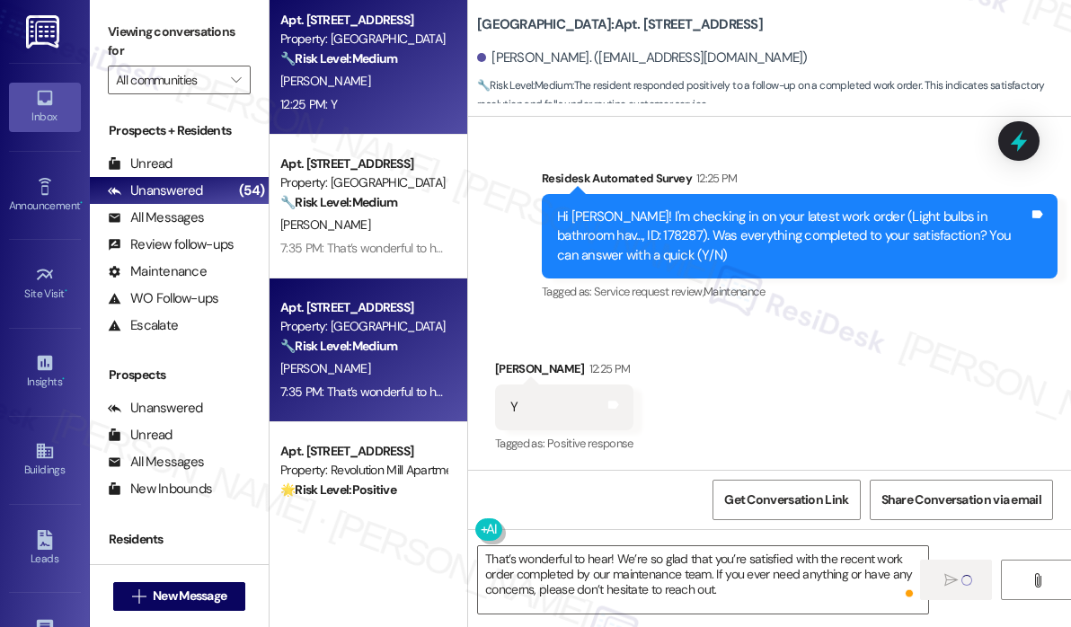
scroll to position [4635, 0]
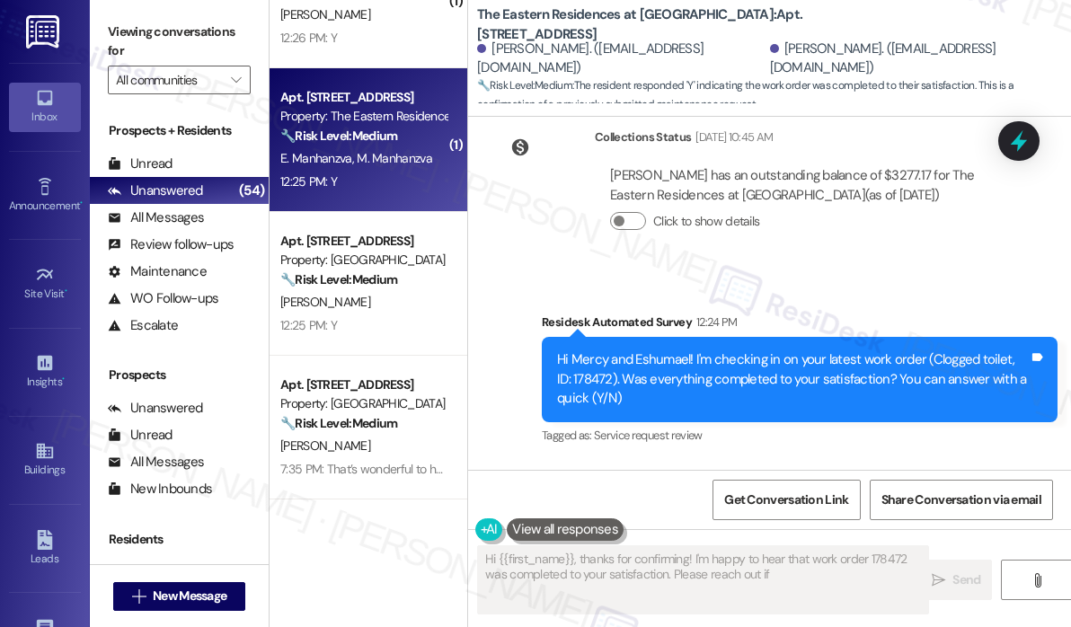
scroll to position [843, 0]
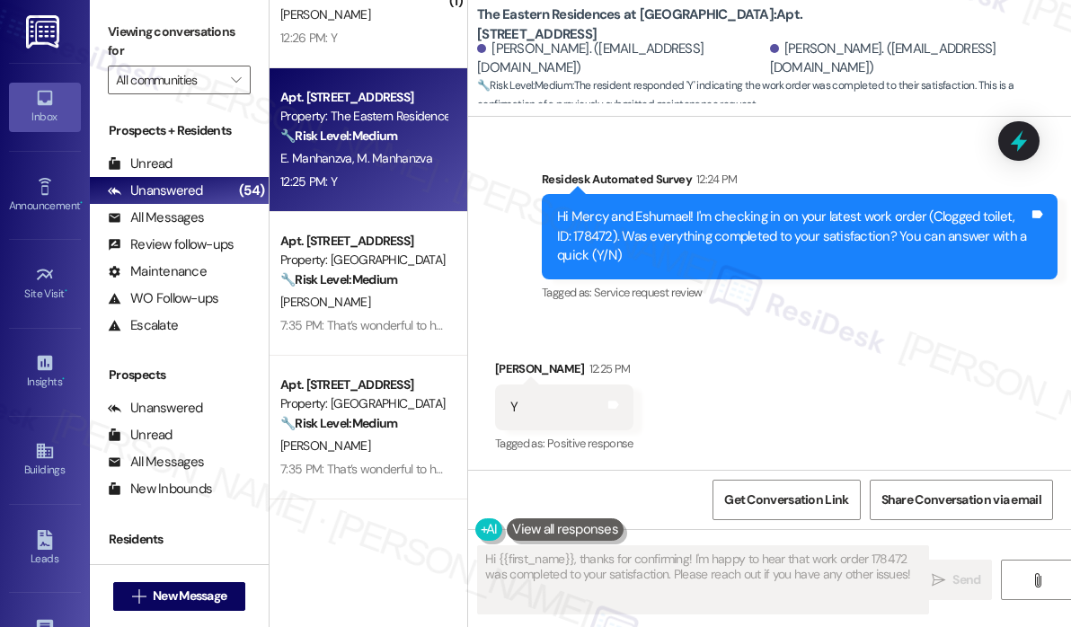
click at [790, 305] on div "Survey, sent via SMS Residesk Automated Survey 12:24 PM Hi Mercy and [GEOGRAPHI…" at bounding box center [799, 237] width 543 height 163
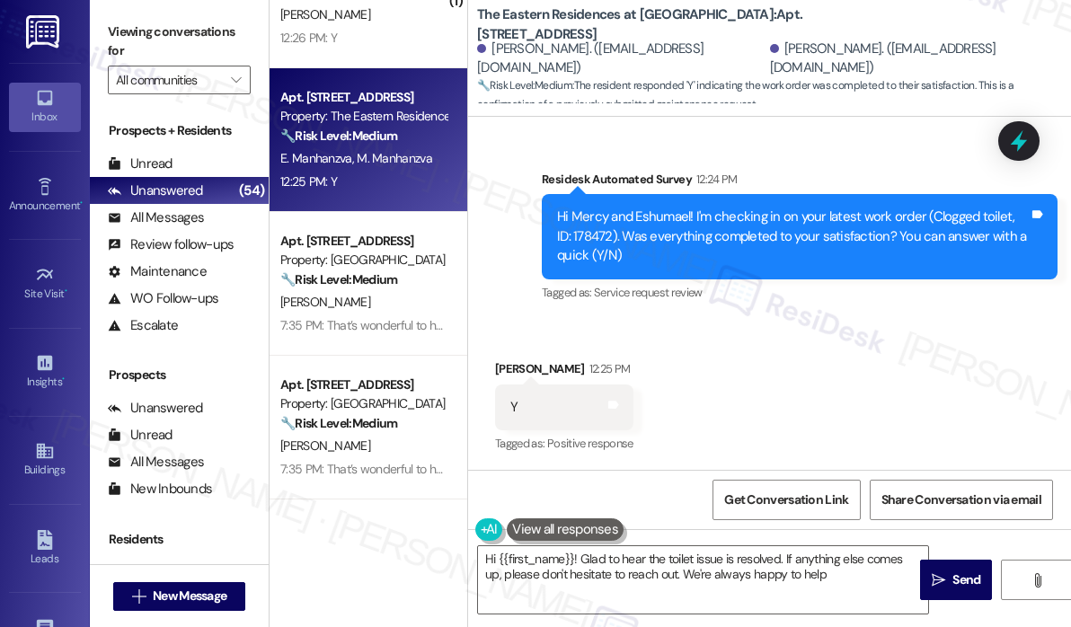
type textarea "Hi {{first_name}}! Glad to hear the toilet issue is resolved. If anything else …"
click at [826, 570] on textarea "Hi {{first_name}}! Glad to hear the toilet issue is resolved. If anything else …" at bounding box center [703, 579] width 450 height 67
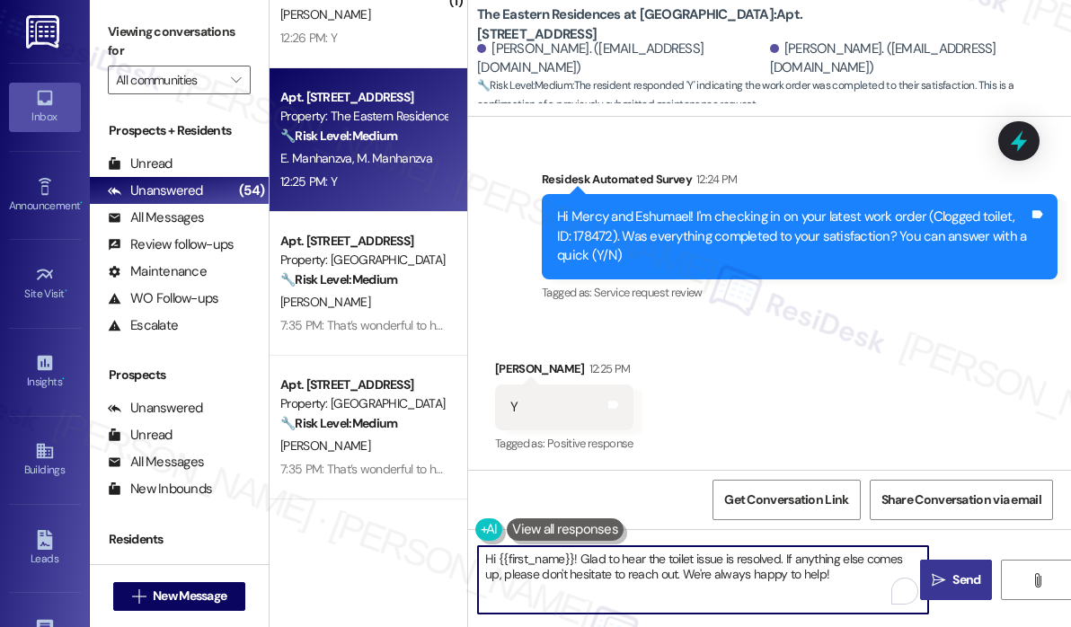
click at [945, 576] on span " Send" at bounding box center [956, 579] width 57 height 19
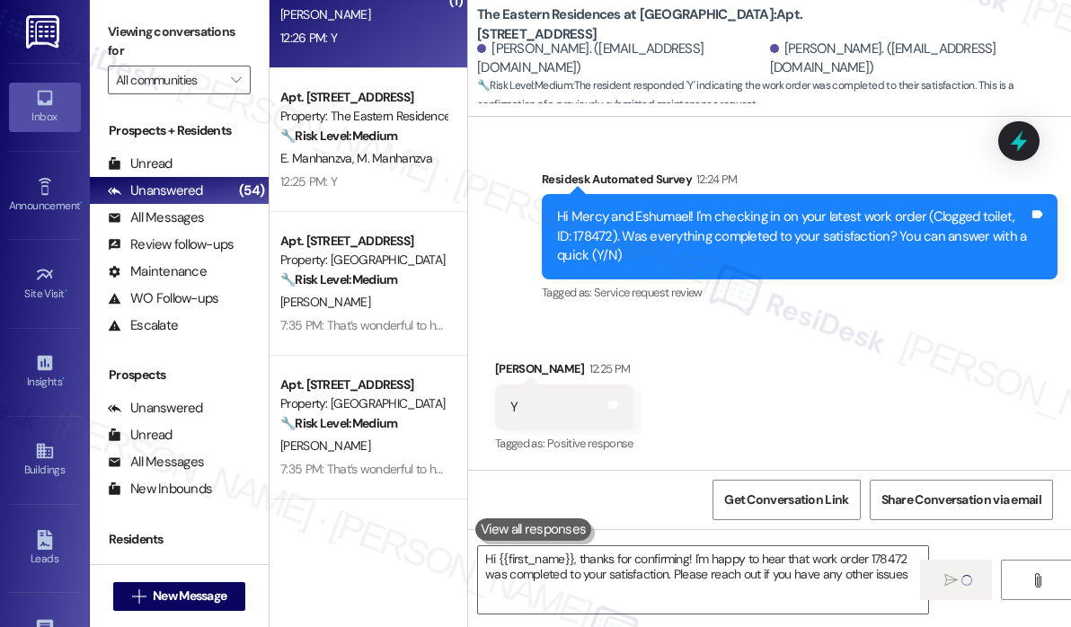
type textarea "Hi {{first_name}}, thanks for confirming! I'm happy to hear that work order 178…"
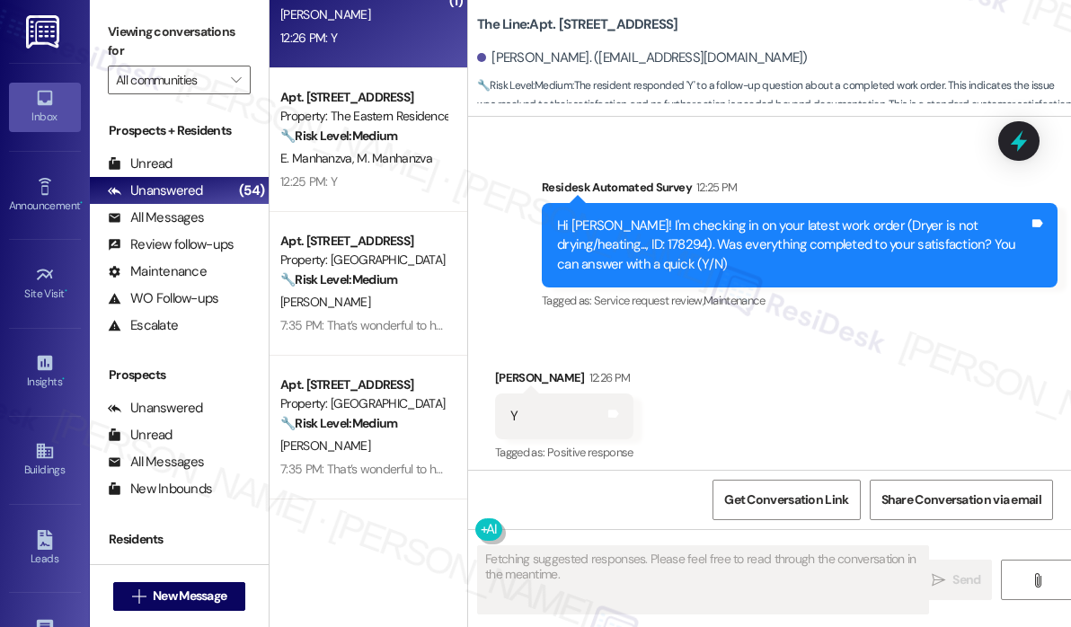
scroll to position [502, 0]
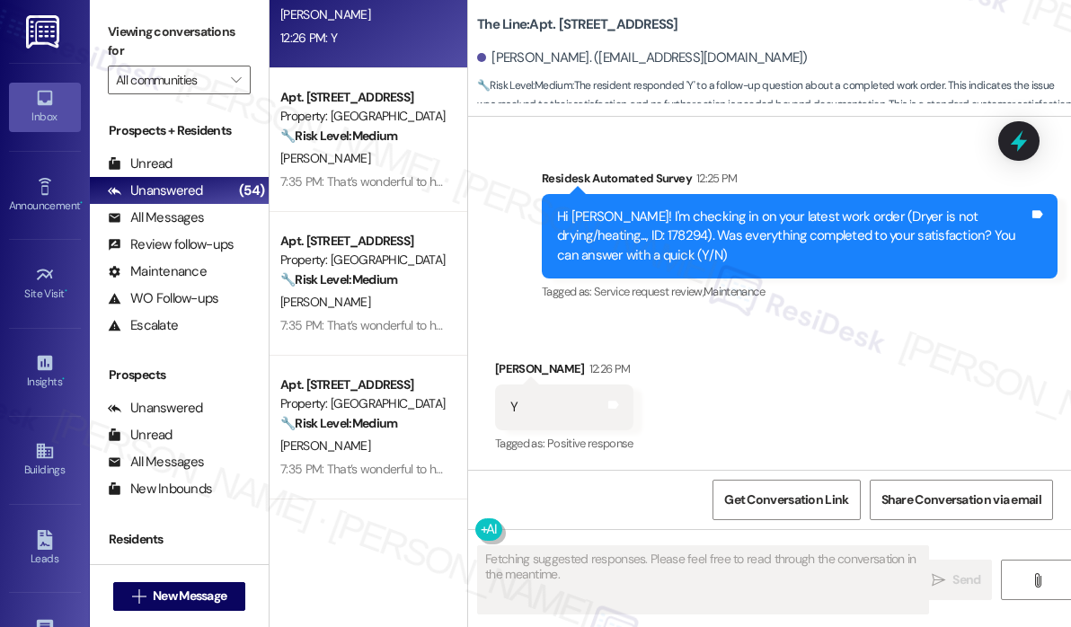
click at [840, 389] on div "Received via SMS Katherine Mccormack 12:26 PM Y Tags and notes Tagged as: Posit…" at bounding box center [769, 395] width 603 height 152
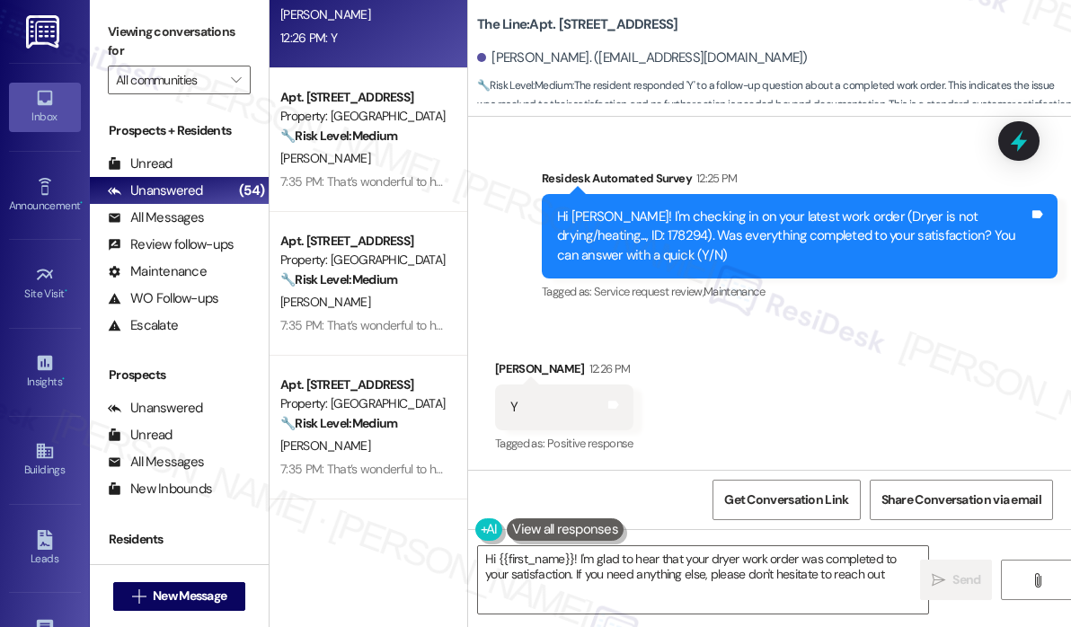
type textarea "Hi {{first_name}}! I'm glad to hear that your dryer work order was completed to…"
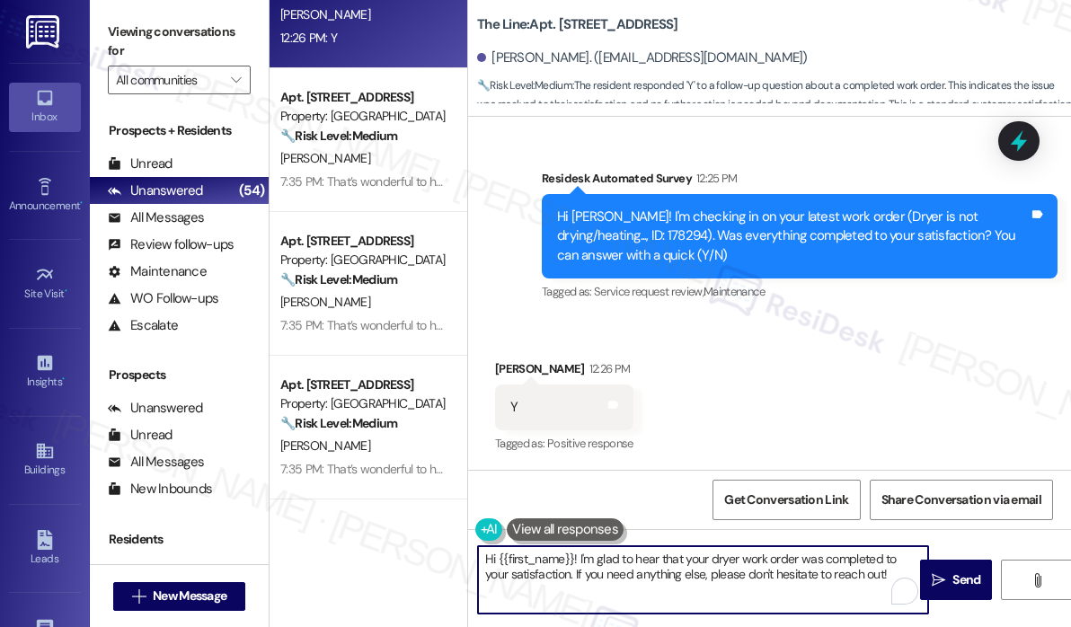
click at [720, 562] on textarea "Hi {{first_name}}! I'm glad to hear that your dryer work order was completed to…" at bounding box center [703, 579] width 450 height 67
click at [973, 578] on span "Send" at bounding box center [966, 579] width 28 height 19
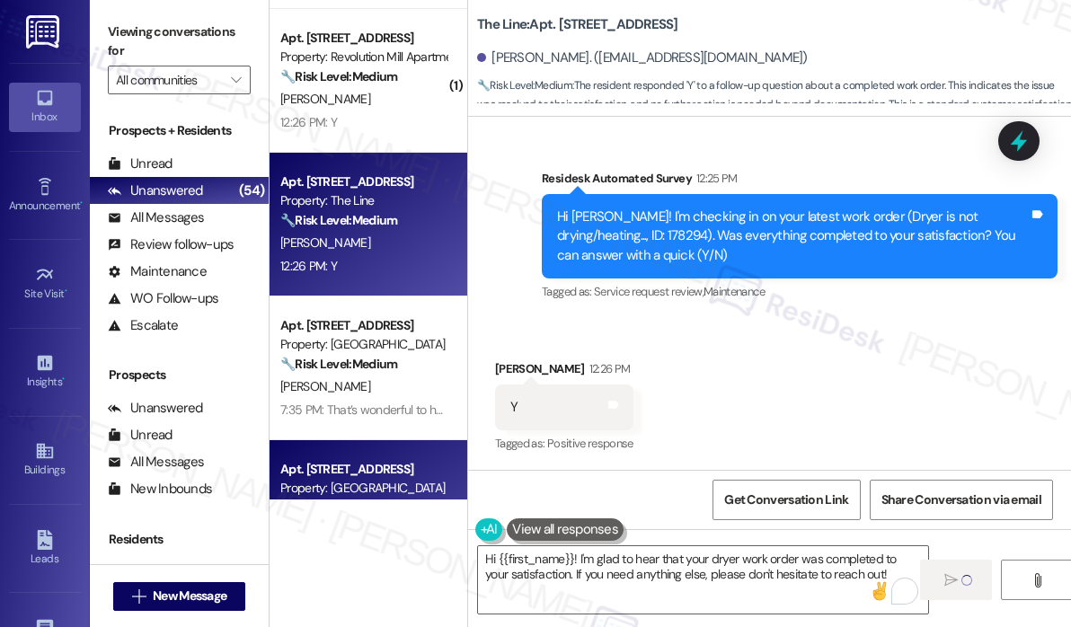
scroll to position [4262, 0]
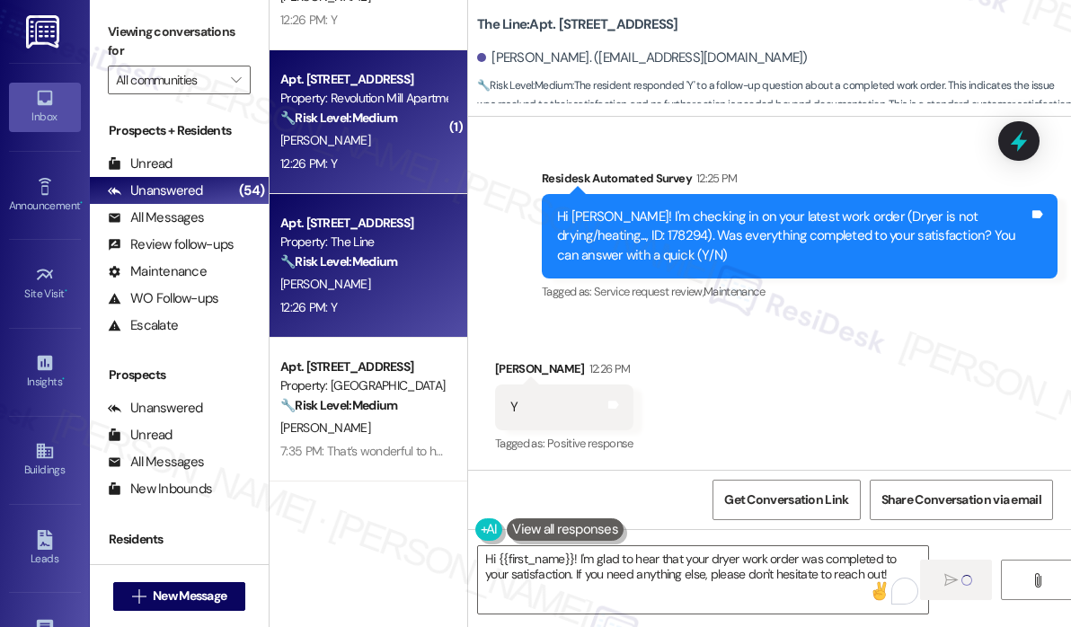
click at [375, 171] on div "12:26 PM: Y 12:26 PM: Y" at bounding box center [363, 164] width 170 height 22
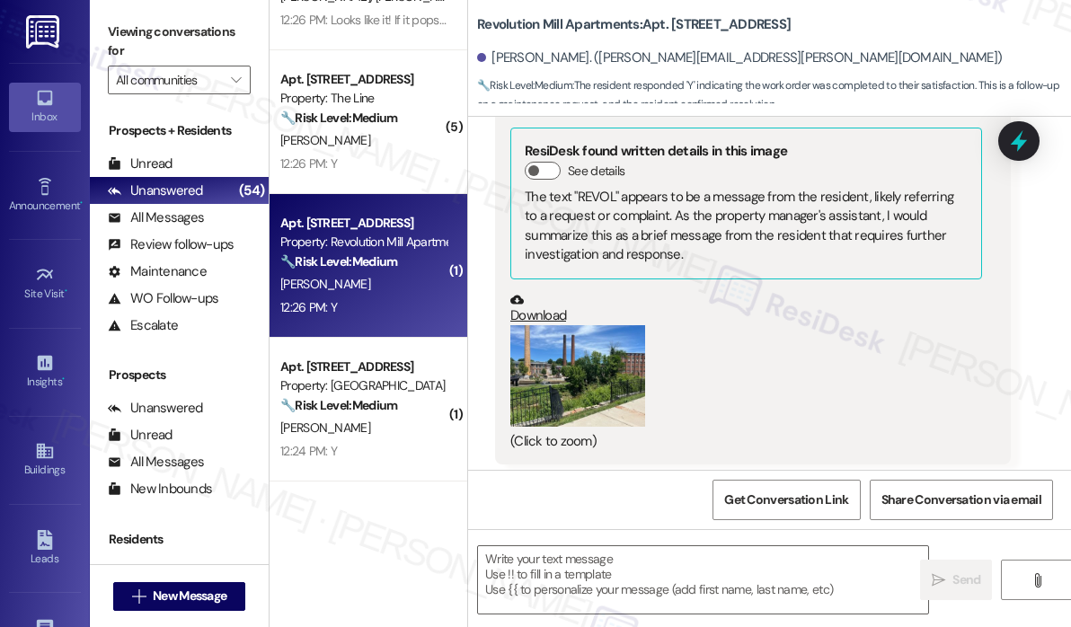
scroll to position [13223, 0]
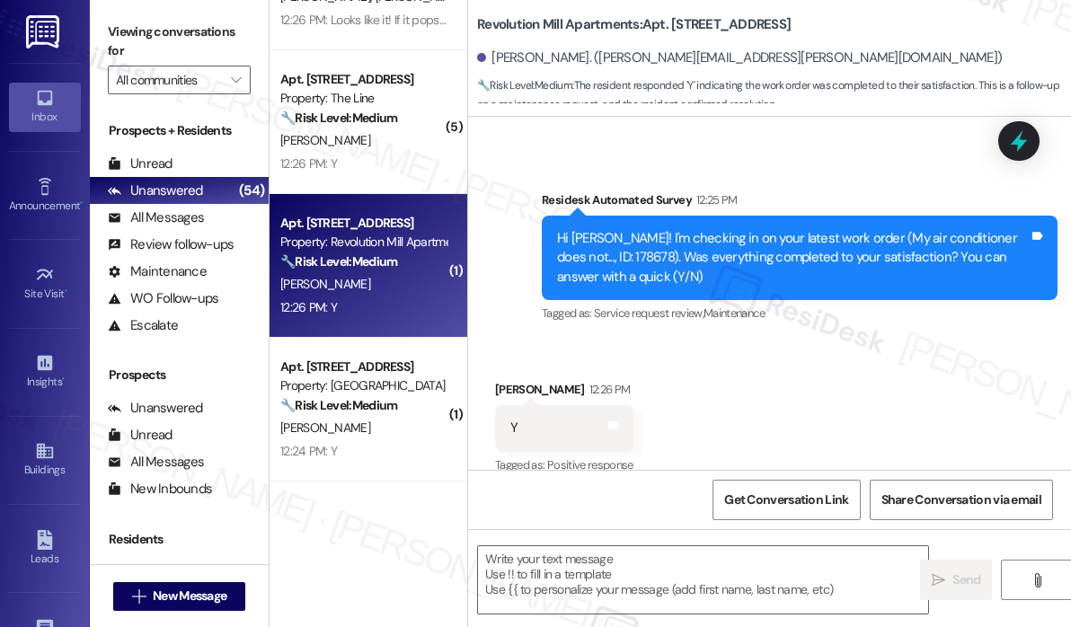
type textarea "Fetching suggested responses. Please feel free to read through the conversation…"
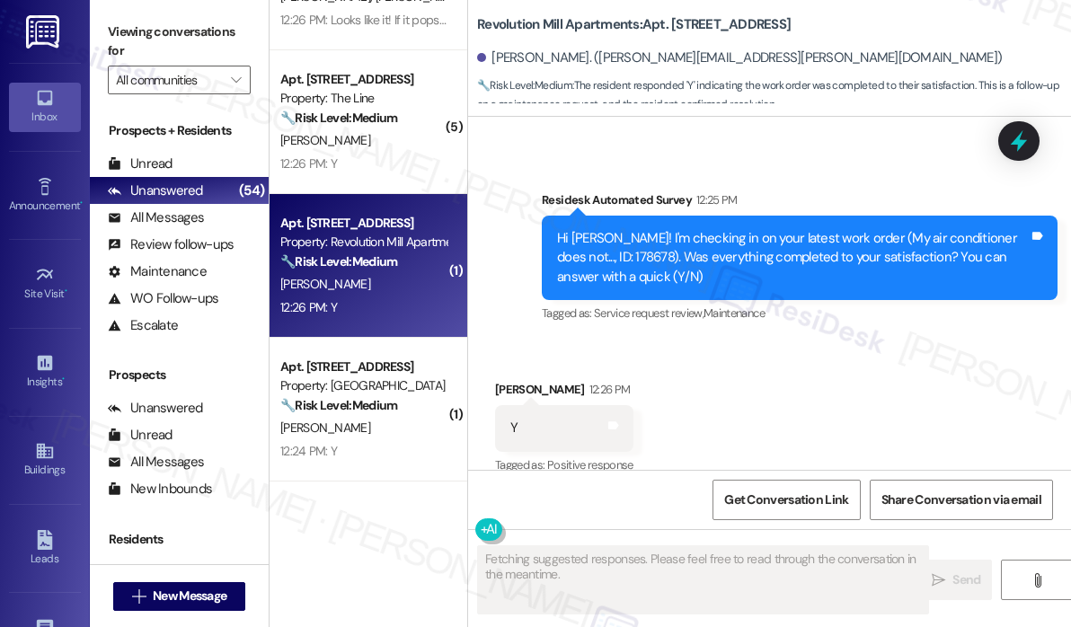
click at [759, 398] on div "Received via SMS Scott Pierce 12:26 PM Y Tags and notes Tagged as: Positive res…" at bounding box center [769, 416] width 603 height 152
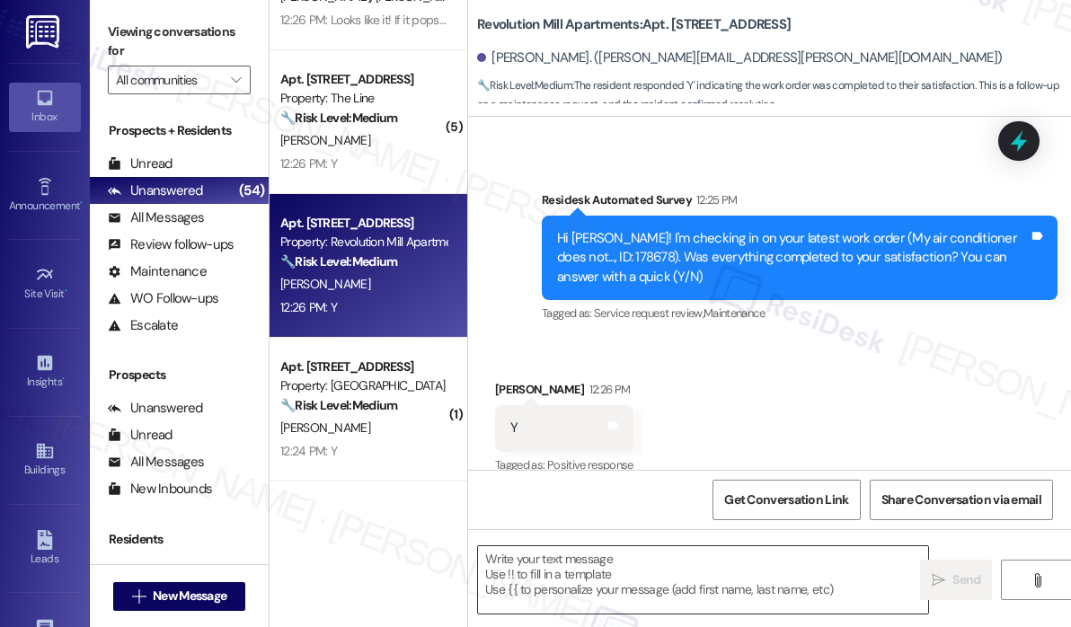
click at [637, 581] on textarea at bounding box center [703, 579] width 450 height 67
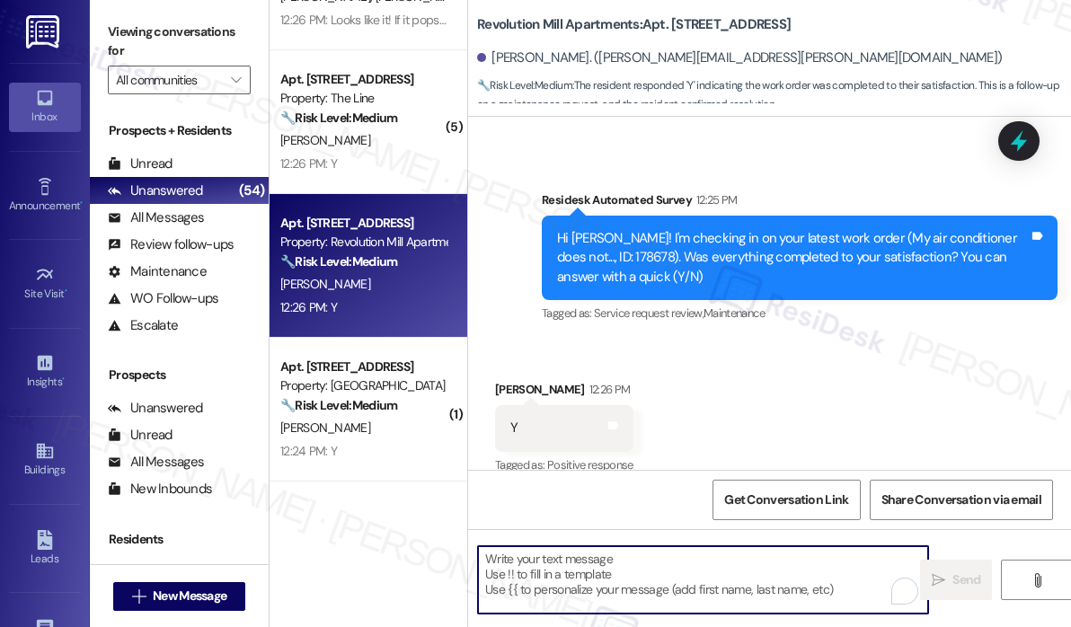
paste textarea "That’s wonderful to hear! We’re so glad that you’re satisfied with the recent w…"
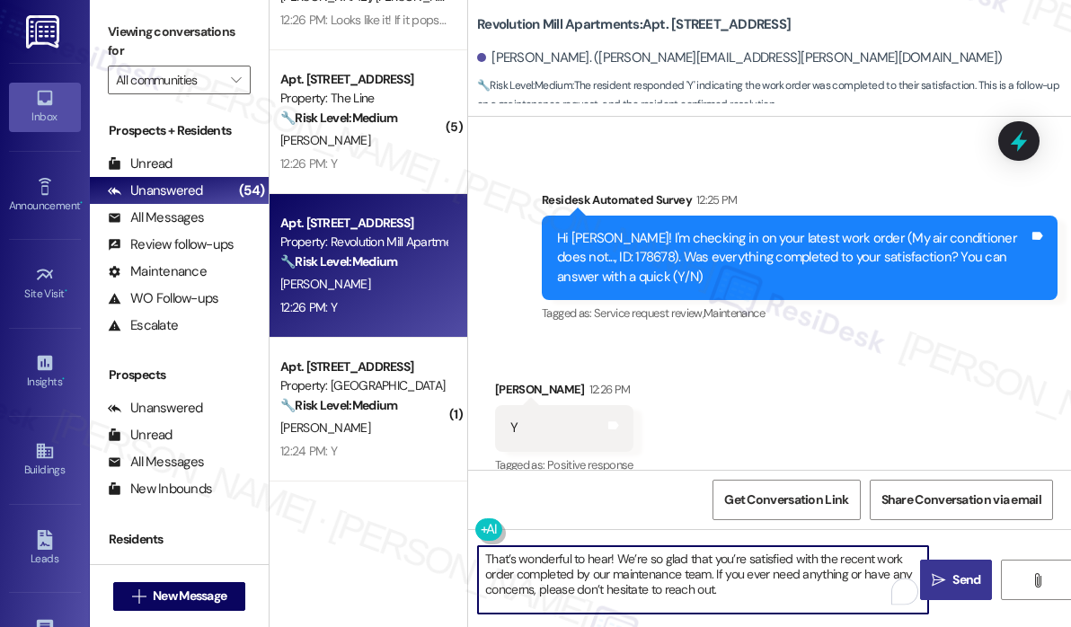
type textarea "That’s wonderful to hear! We’re so glad that you’re satisfied with the recent w…"
click at [954, 585] on span "Send" at bounding box center [966, 579] width 28 height 19
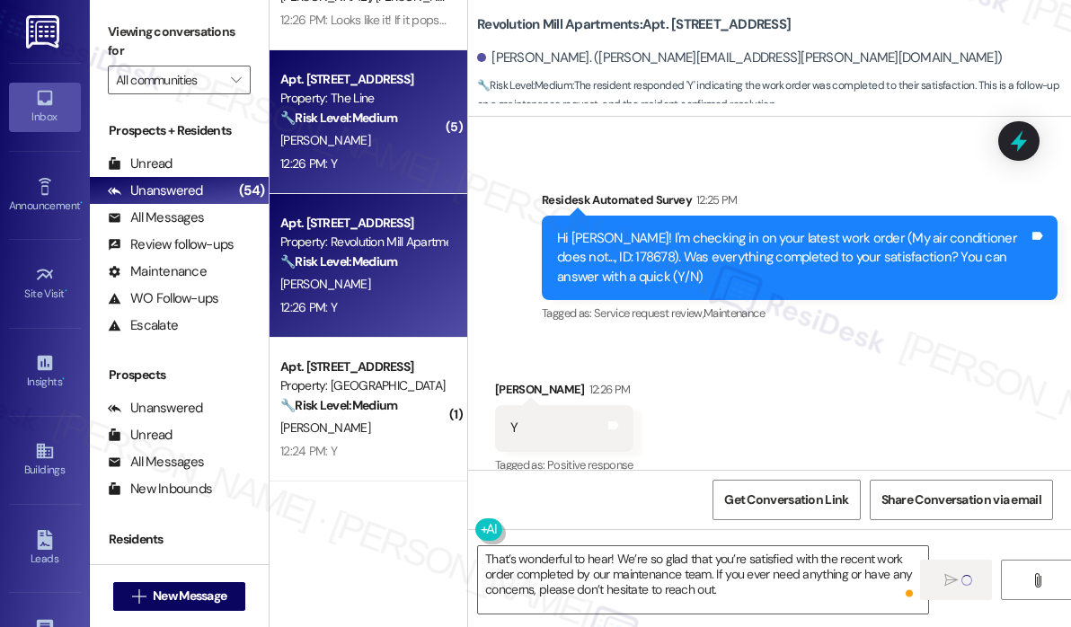
click at [358, 157] on div "12:26 PM: Y 12:26 PM: Y" at bounding box center [363, 164] width 170 height 22
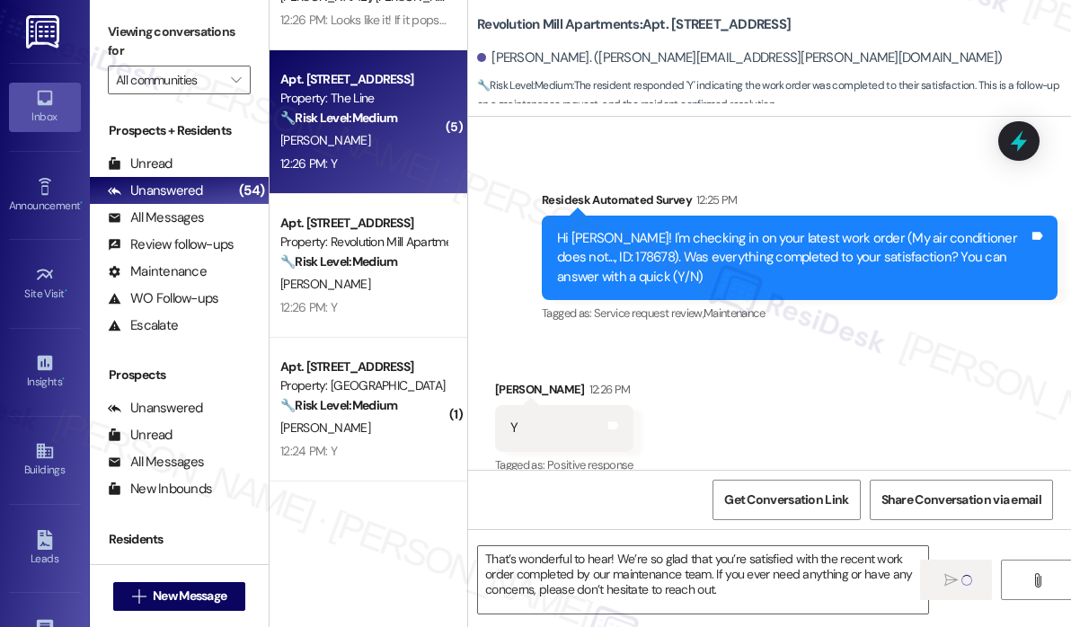
type textarea "Fetching suggested responses. Please feel free to read through the conversation…"
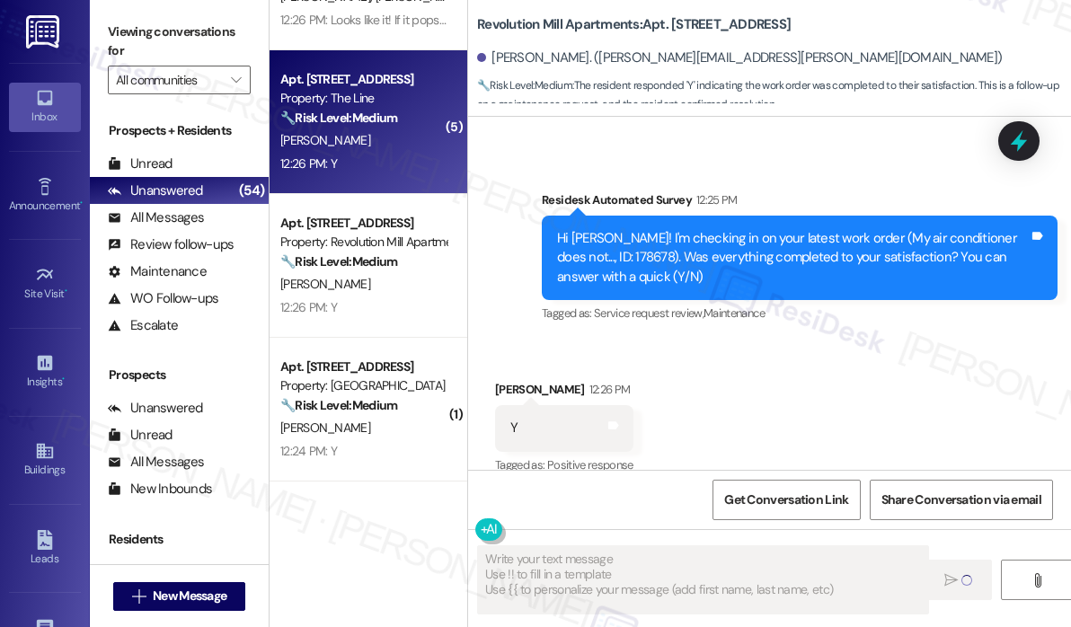
scroll to position [0, 0]
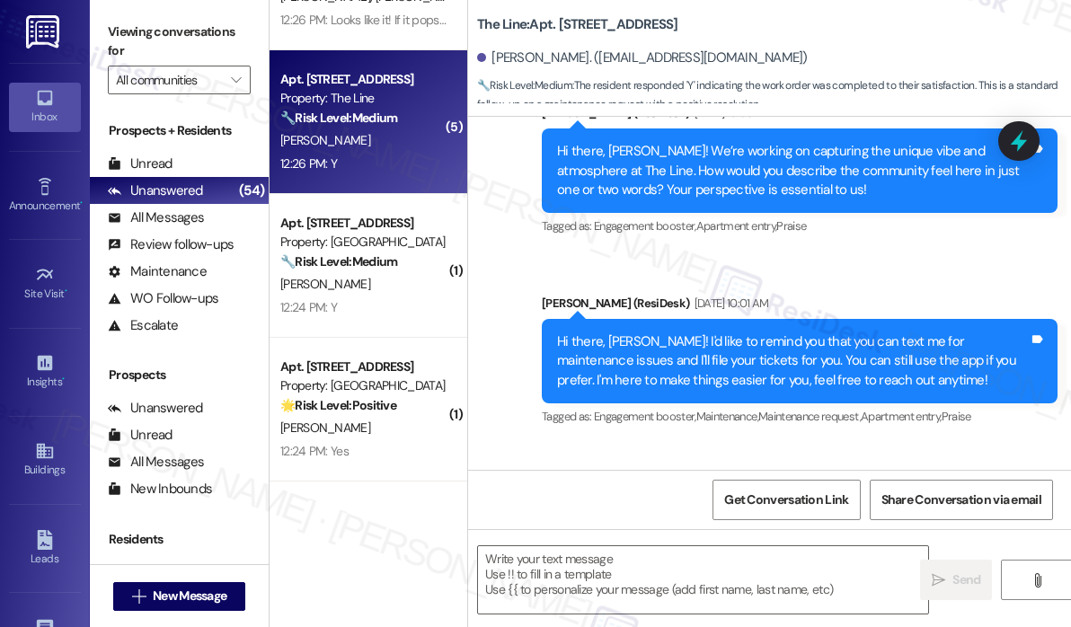
type textarea "Fetching suggested responses. Please feel free to read through the conversation…"
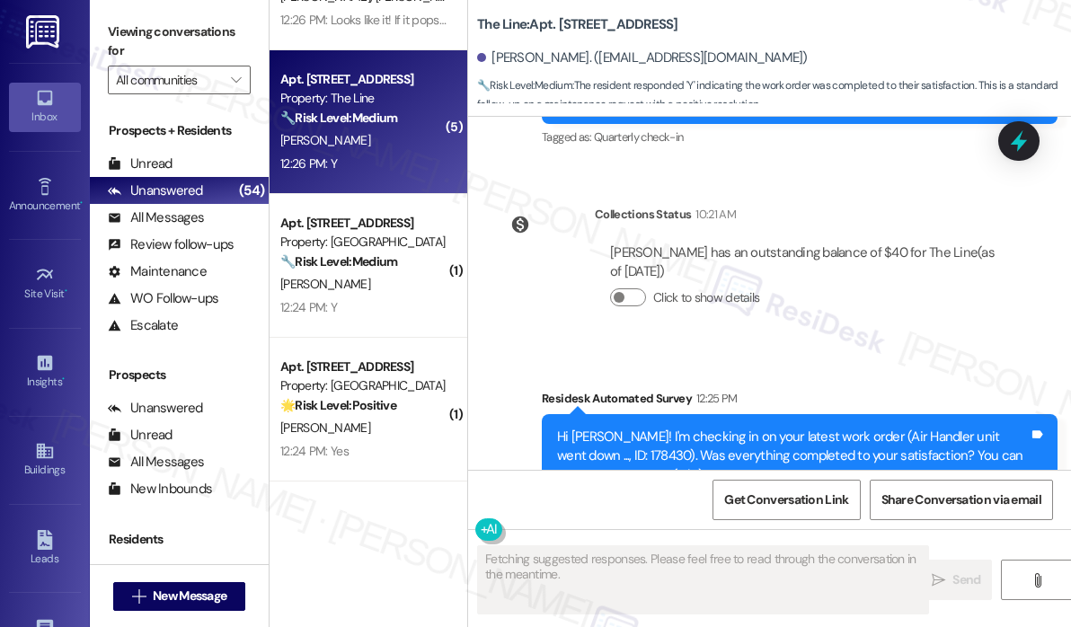
scroll to position [4818, 0]
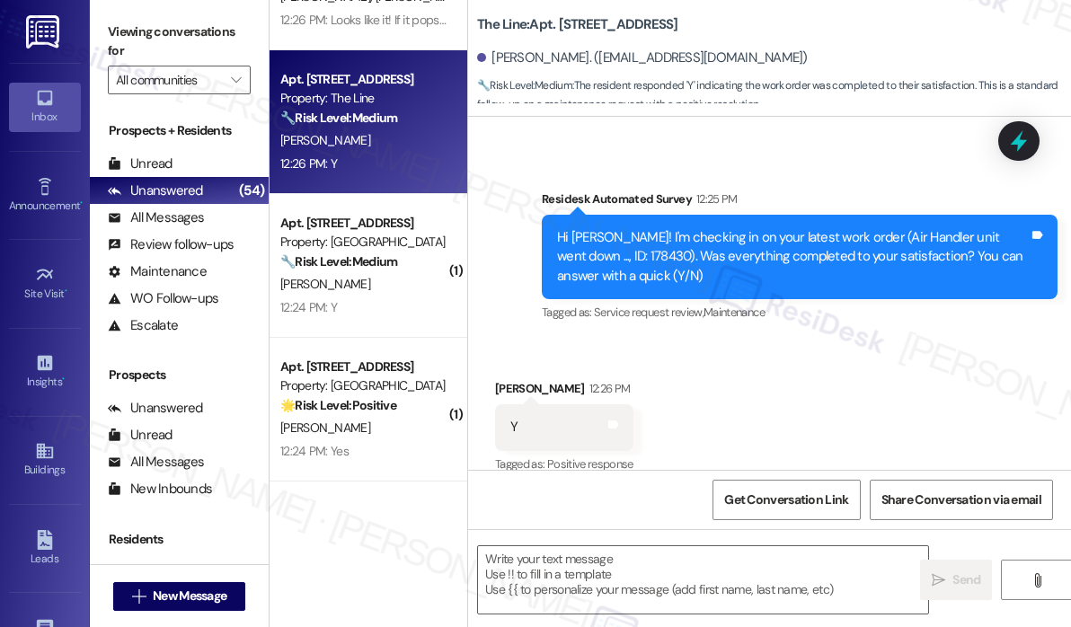
click at [686, 311] on div "Survey, sent via SMS Residesk Automated Survey 12:25 PM Hi Andrew! I'm checking…" at bounding box center [799, 257] width 543 height 163
click at [606, 542] on div " Send " at bounding box center [769, 596] width 603 height 135
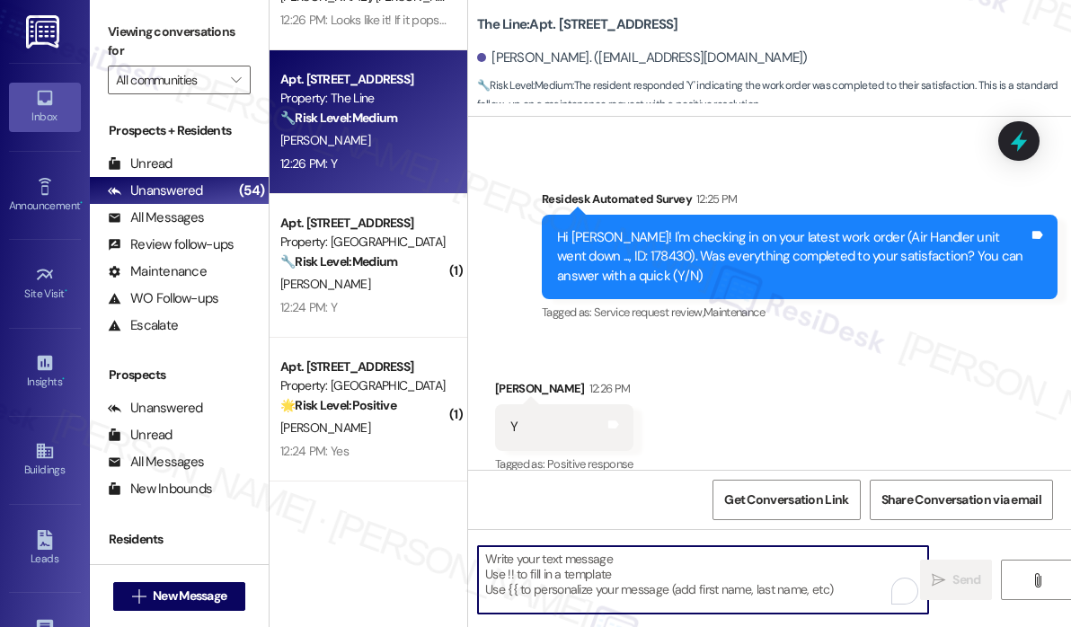
click at [605, 556] on textarea "To enrich screen reader interactions, please activate Accessibility in Grammarl…" at bounding box center [703, 579] width 450 height 67
paste textarea "That’s wonderful to hear! We’re so glad that you’re satisfied with the recent w…"
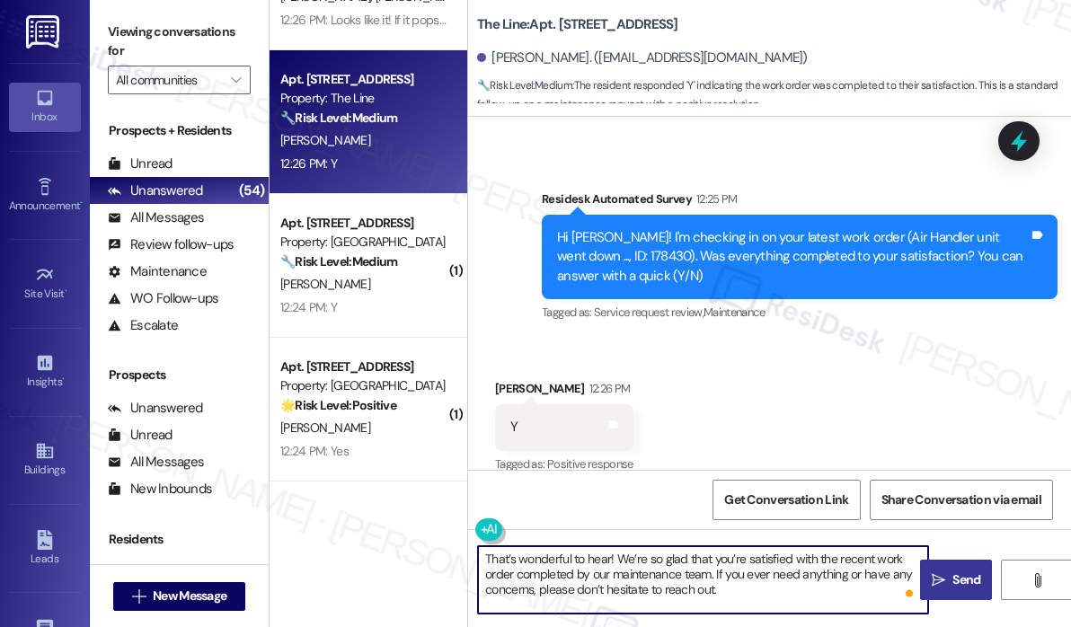
type textarea "That’s wonderful to hear! We’re so glad that you’re satisfied with the recent w…"
click at [950, 576] on span "Send" at bounding box center [966, 579] width 35 height 19
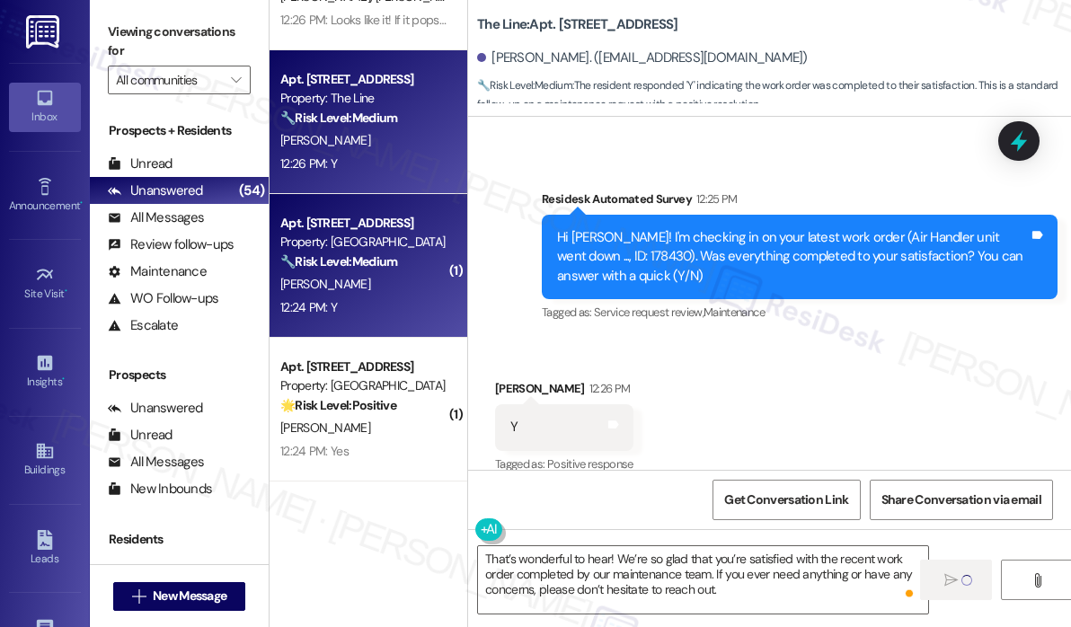
scroll to position [4082, 0]
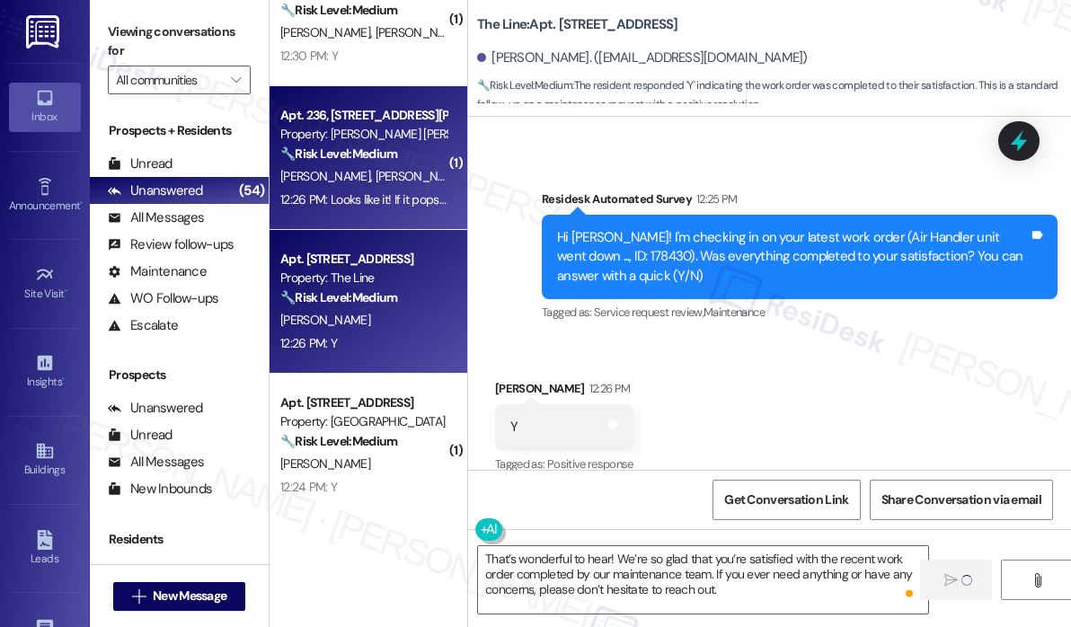
click at [410, 189] on div "12:26 PM: Looks like it! If it pops up again I'll let maintenance know 12:26 PM…" at bounding box center [363, 200] width 170 height 22
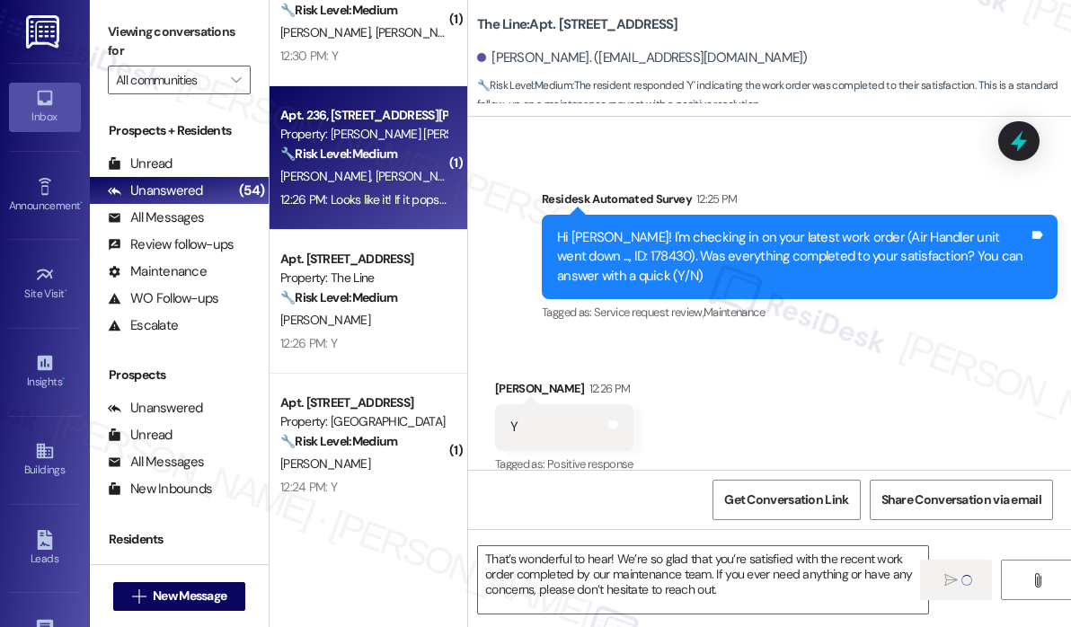
type textarea "Fetching suggested responses. Please feel free to read through the conversation…"
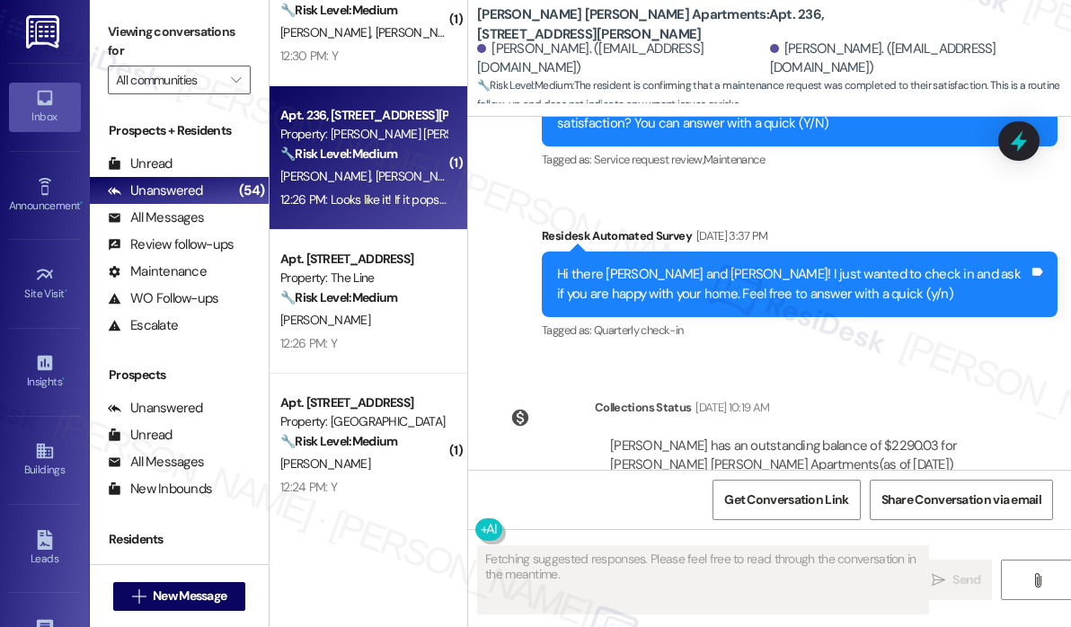
scroll to position [2066, 0]
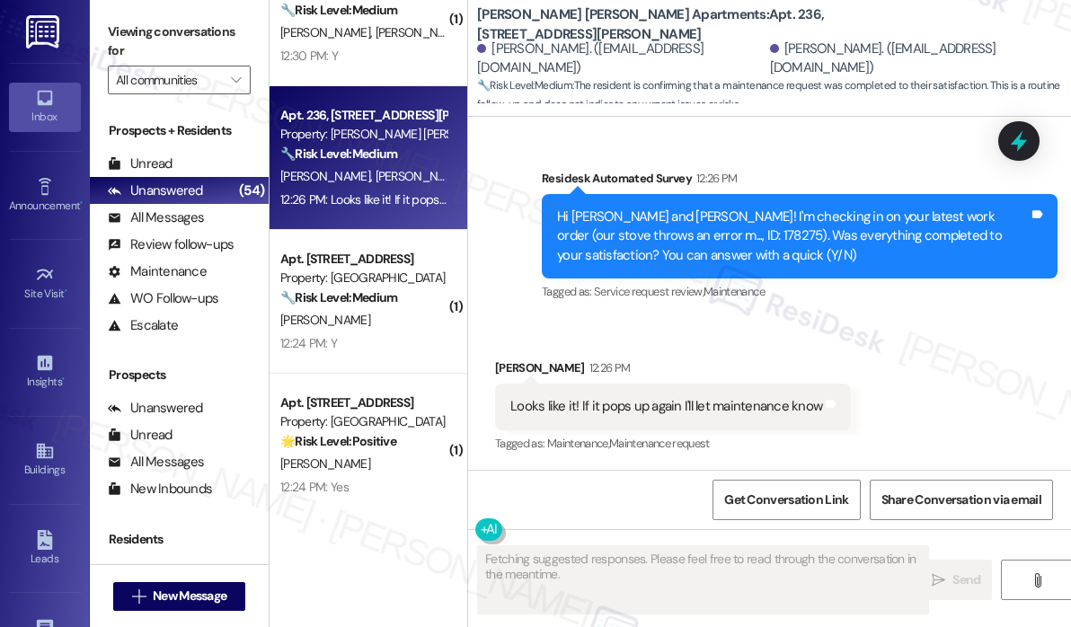
click at [860, 317] on div "Survey, sent via SMS Residesk Automated Survey 12:26 PM Hi Jonah and Dallton! I…" at bounding box center [799, 236] width 543 height 163
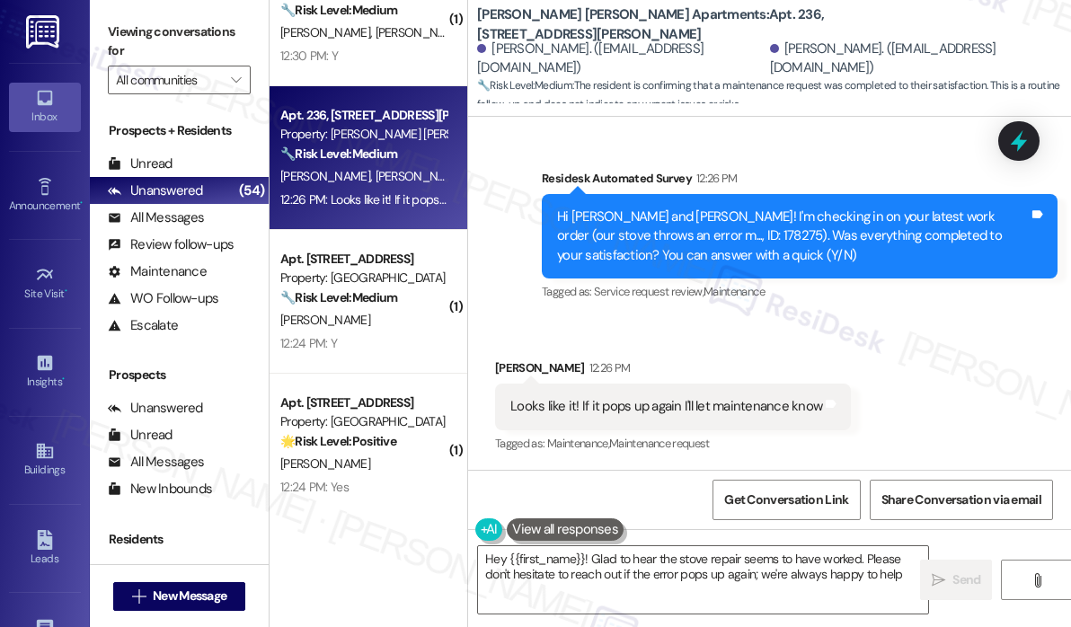
type textarea "Hey {{first_name}}! Glad to hear the stove repair seems to have worked. Please …"
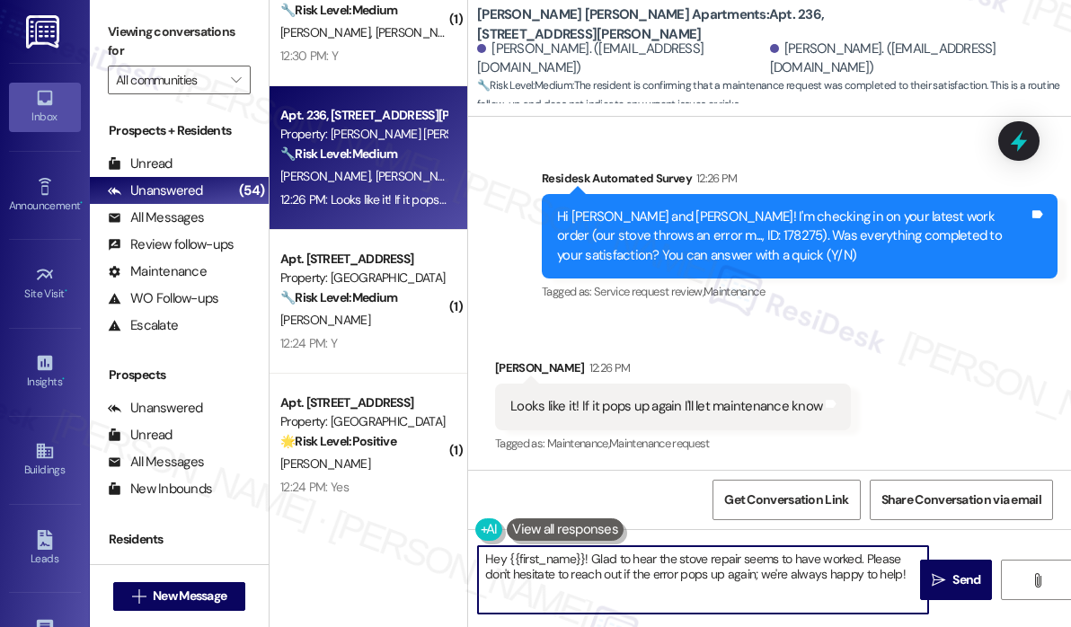
click at [817, 568] on textarea "Hey {{first_name}}! Glad to hear the stove repair seems to have worked. Please …" at bounding box center [703, 579] width 450 height 67
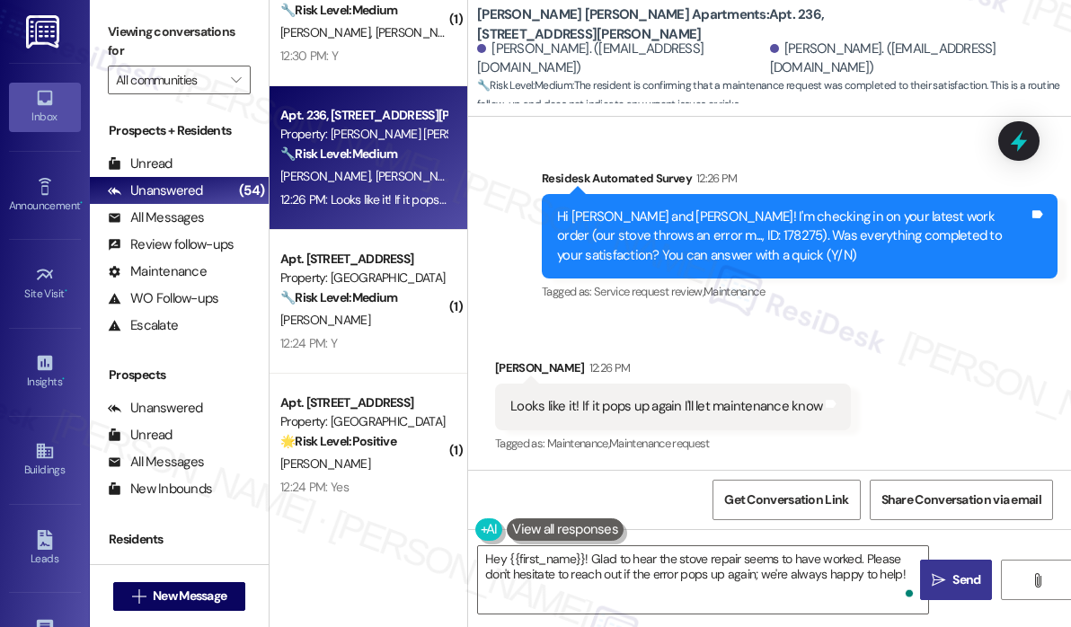
click at [956, 570] on button " Send" at bounding box center [956, 580] width 72 height 40
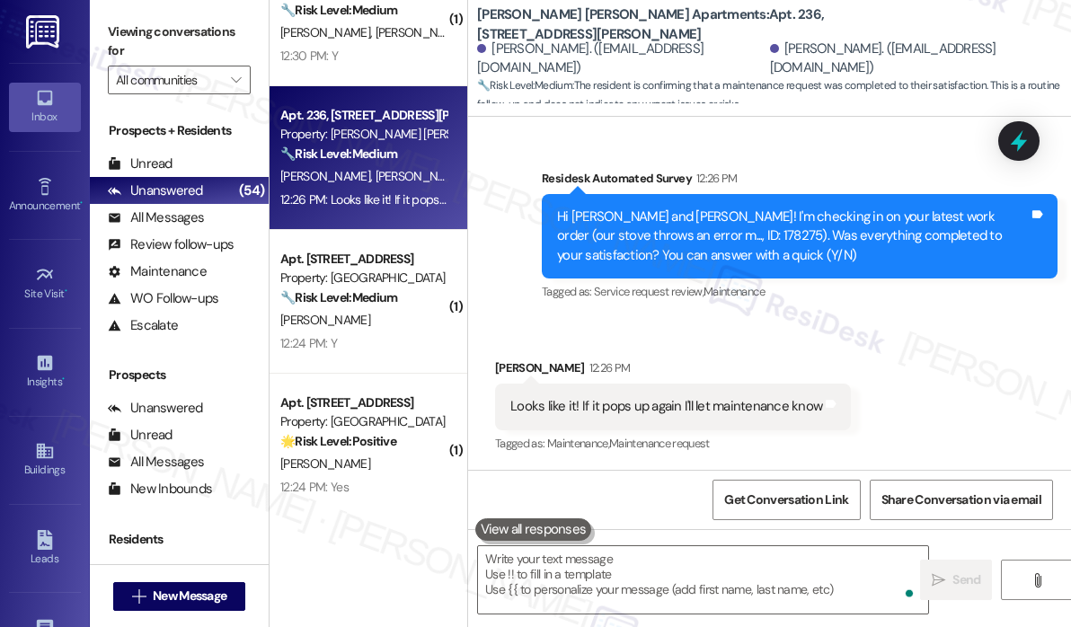
click at [388, 70] on div "Apt. 1~206, 4131 Briargrove Circle Property: The Reverie at Lake Boone 🔧 Risk L…" at bounding box center [368, 15] width 198 height 144
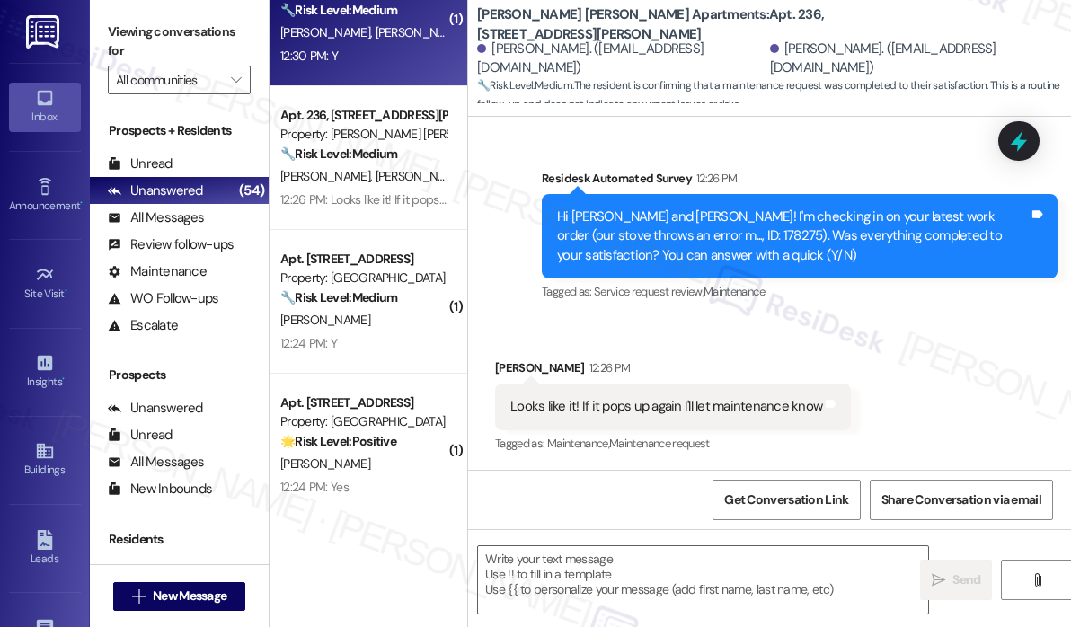
type textarea "Fetching suggested responses. Please feel free to read through the conversation…"
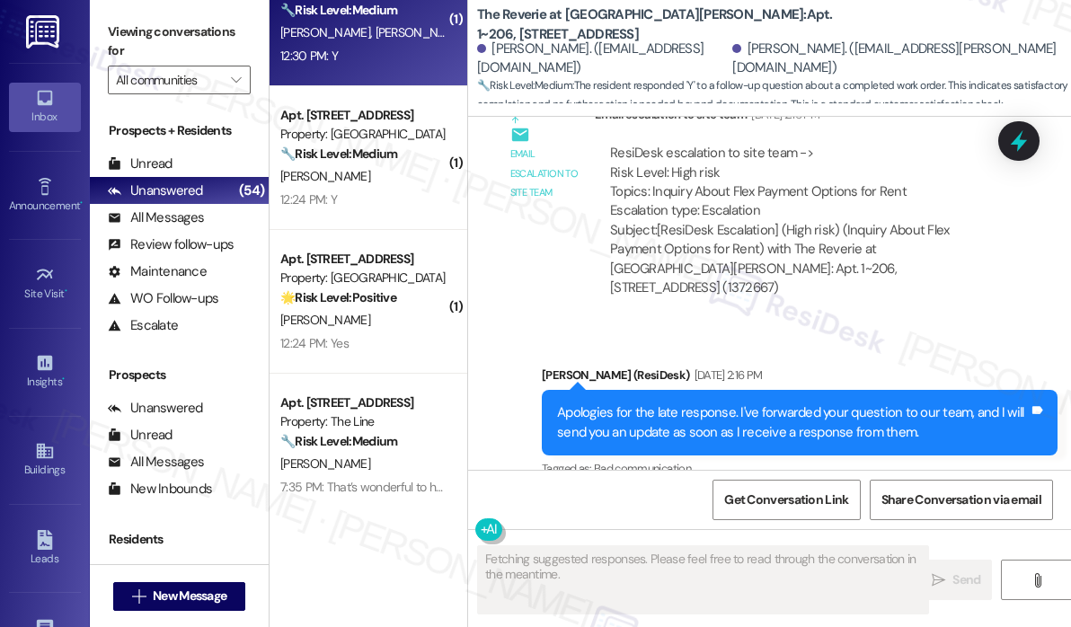
scroll to position [4999, 0]
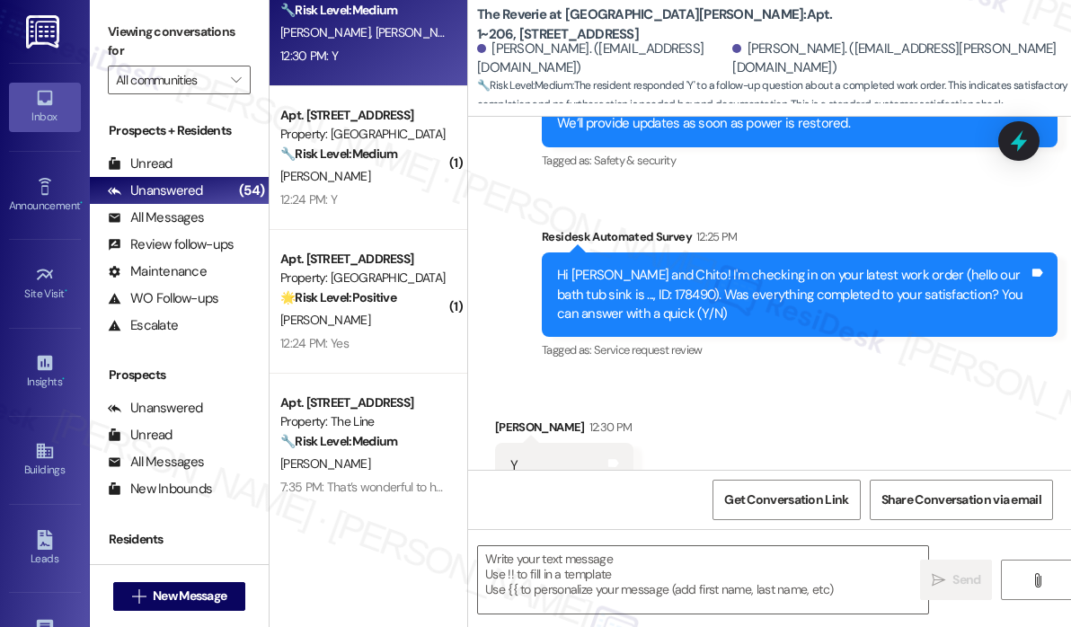
click at [732, 377] on div "Received via SMS Chito Dugan 12:30 PM Y Tags and notes Tagged as: Positive resp…" at bounding box center [769, 453] width 603 height 152
click at [653, 558] on textarea at bounding box center [703, 579] width 450 height 67
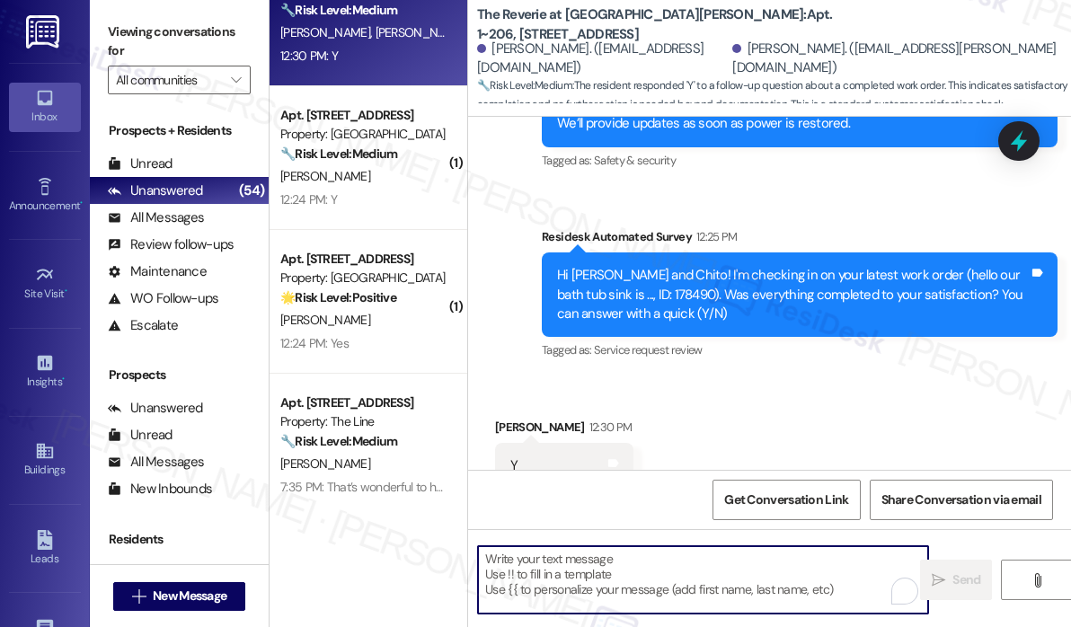
paste textarea "That’s wonderful to hear! We’re so glad that you’re satisfied with the recent w…"
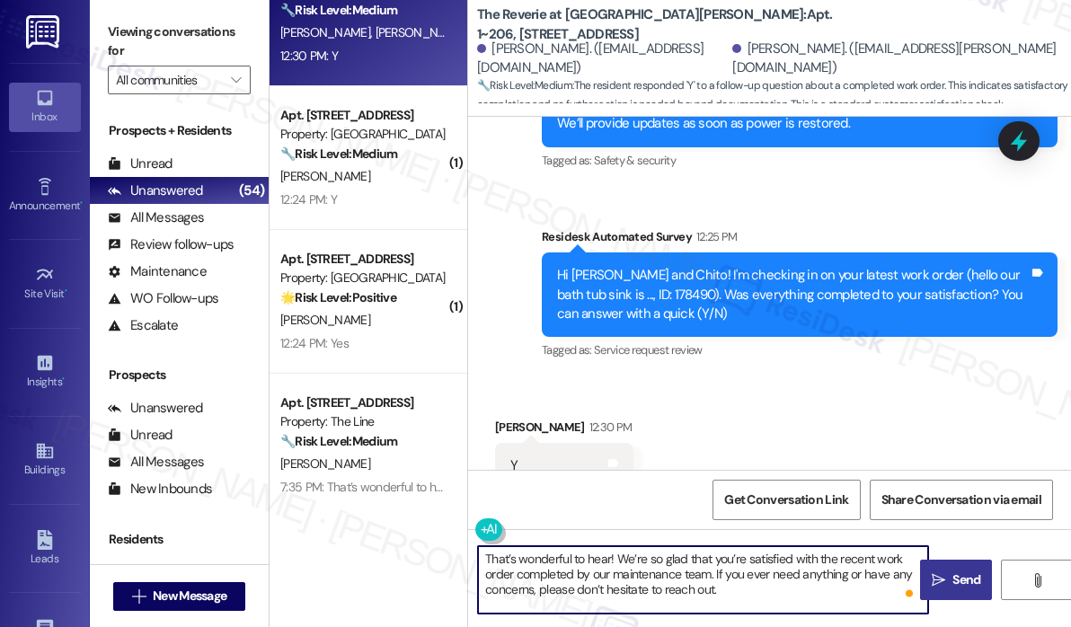
type textarea "That’s wonderful to hear! We’re so glad that you’re satisfied with the recent w…"
click at [959, 585] on span "Send" at bounding box center [966, 579] width 28 height 19
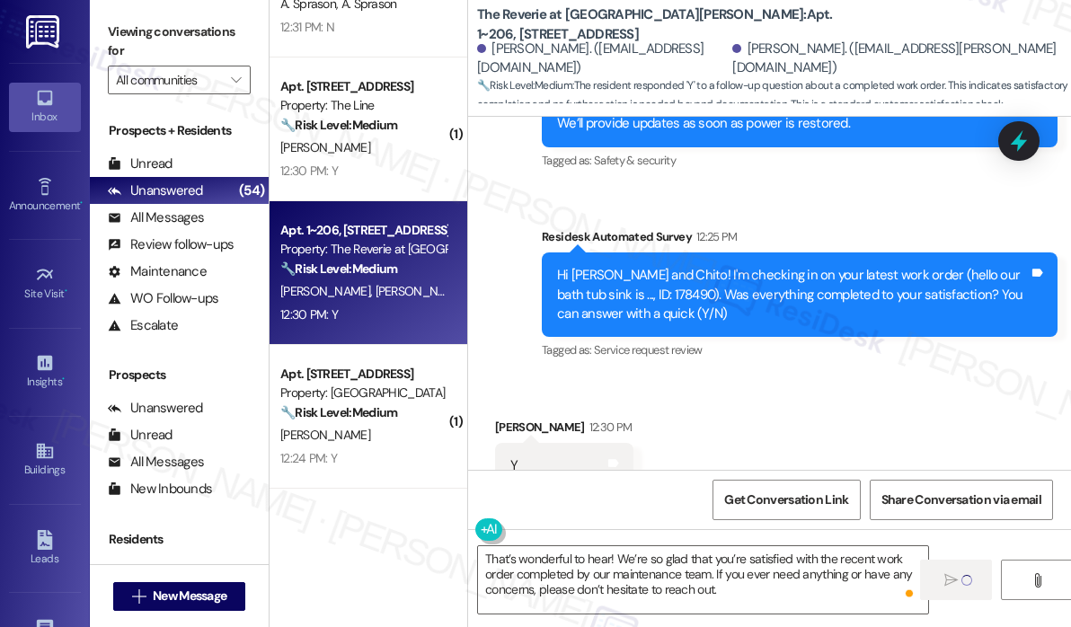
scroll to position [3812, 0]
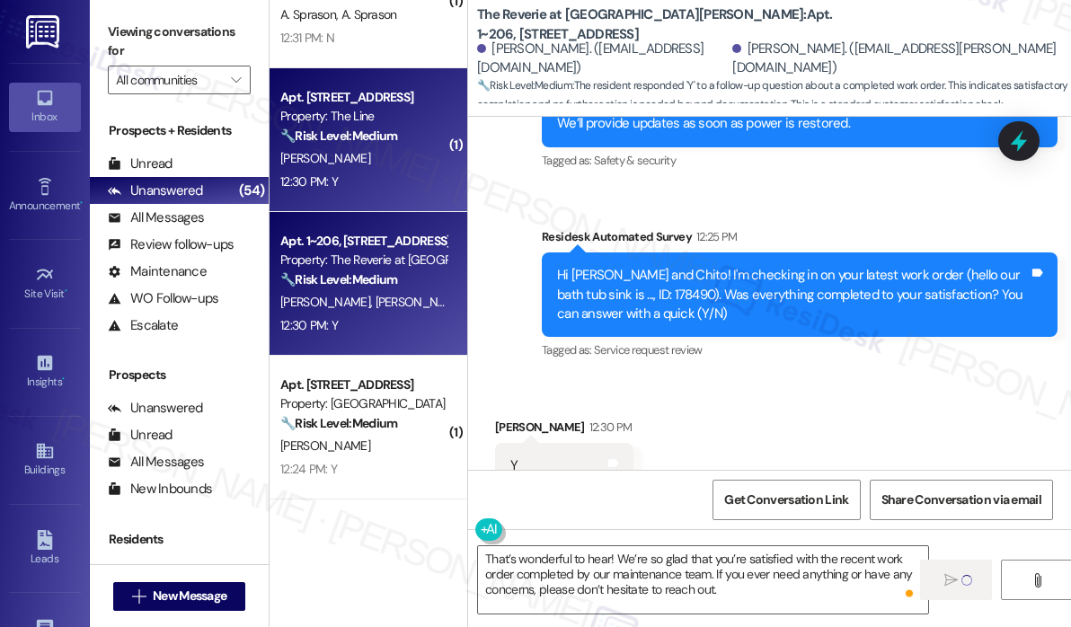
click at [390, 193] on div "12:30 PM: Y 12:30 PM: Y" at bounding box center [363, 182] width 170 height 22
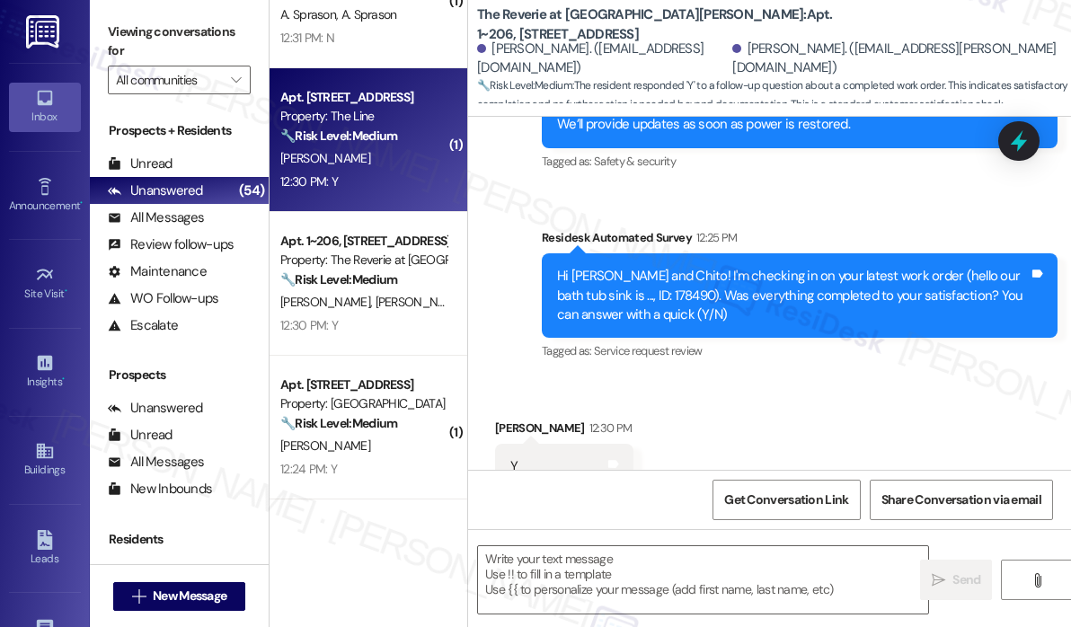
type textarea "Fetching suggested responses. Please feel free to read through the conversation…"
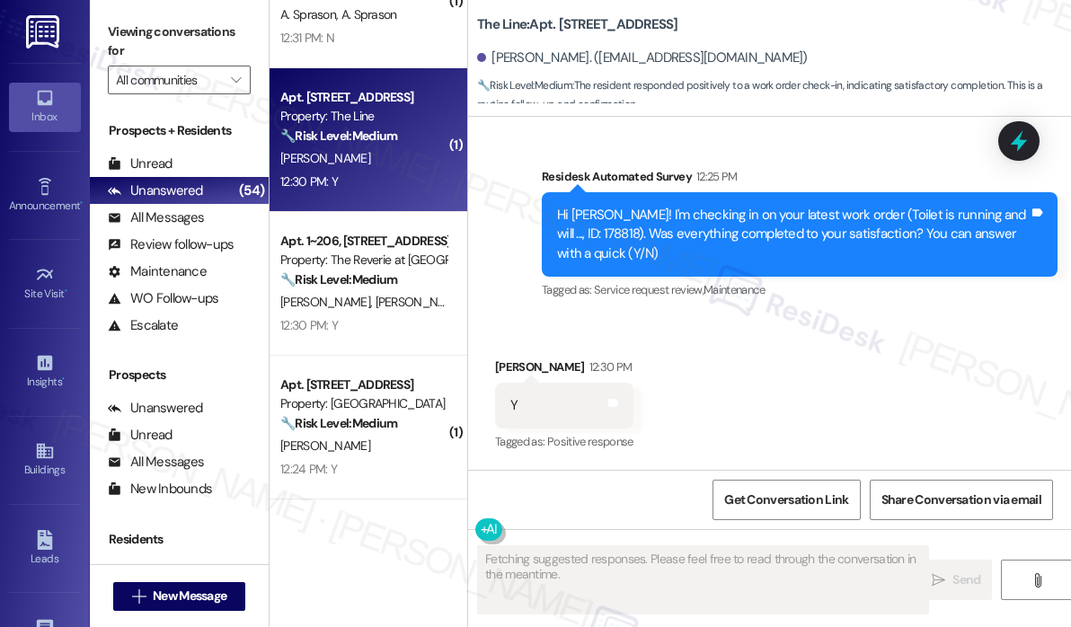
scroll to position [1049, 0]
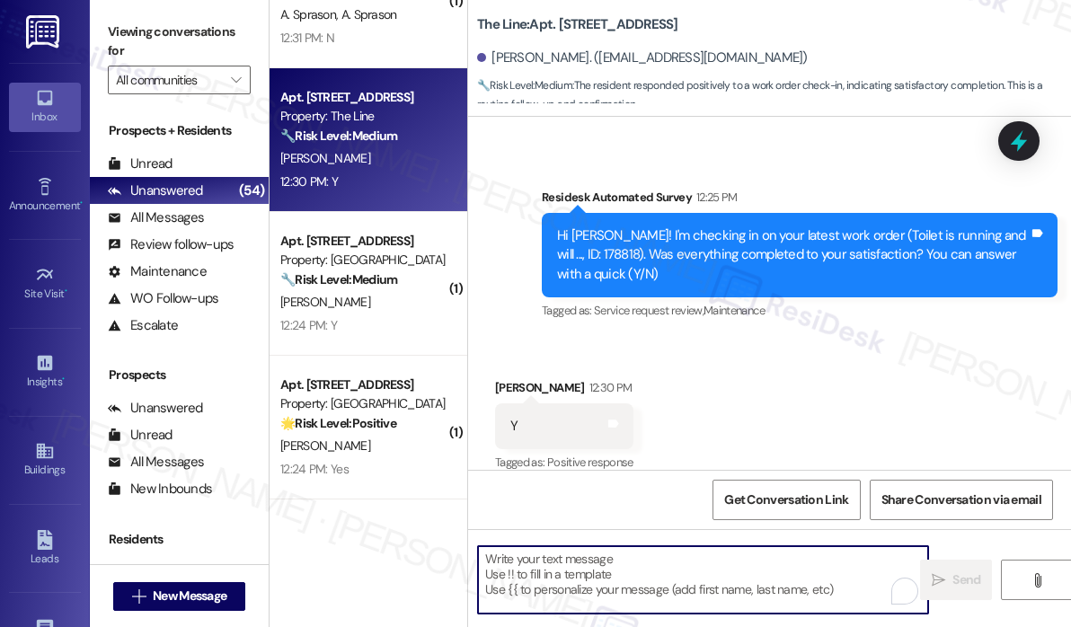
click at [544, 568] on textarea "To enrich screen reader interactions, please activate Accessibility in Grammarl…" at bounding box center [703, 579] width 450 height 67
paste textarea "That’s wonderful to hear! We’re so glad that you’re satisfied with the recent w…"
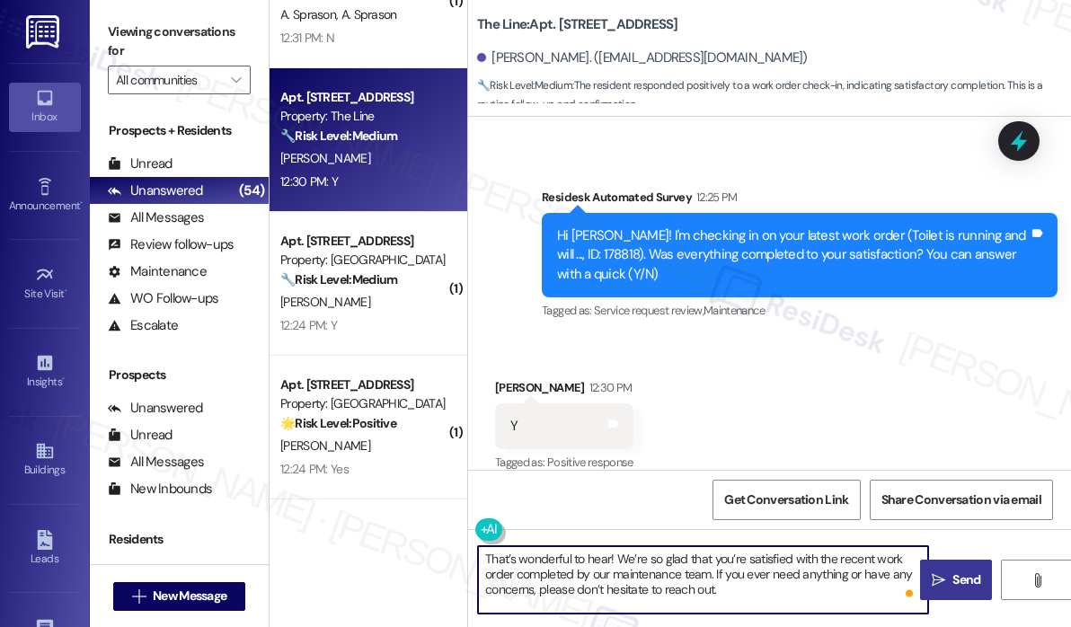
type textarea "That’s wonderful to hear! We’re so glad that you’re satisfied with the recent w…"
click at [969, 574] on span "Send" at bounding box center [966, 579] width 28 height 19
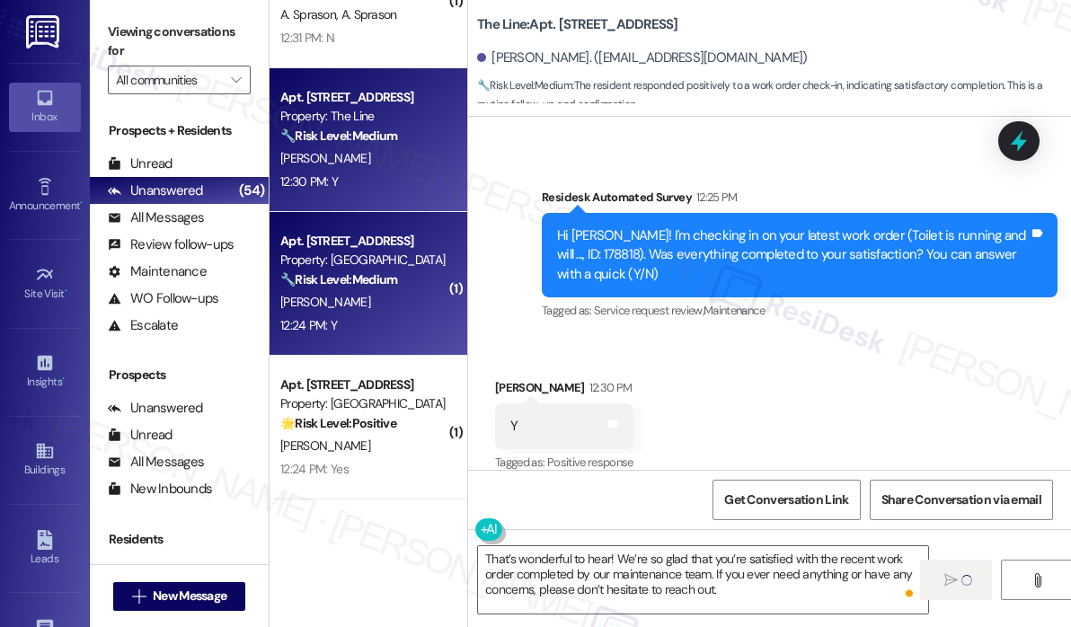
scroll to position [3543, 0]
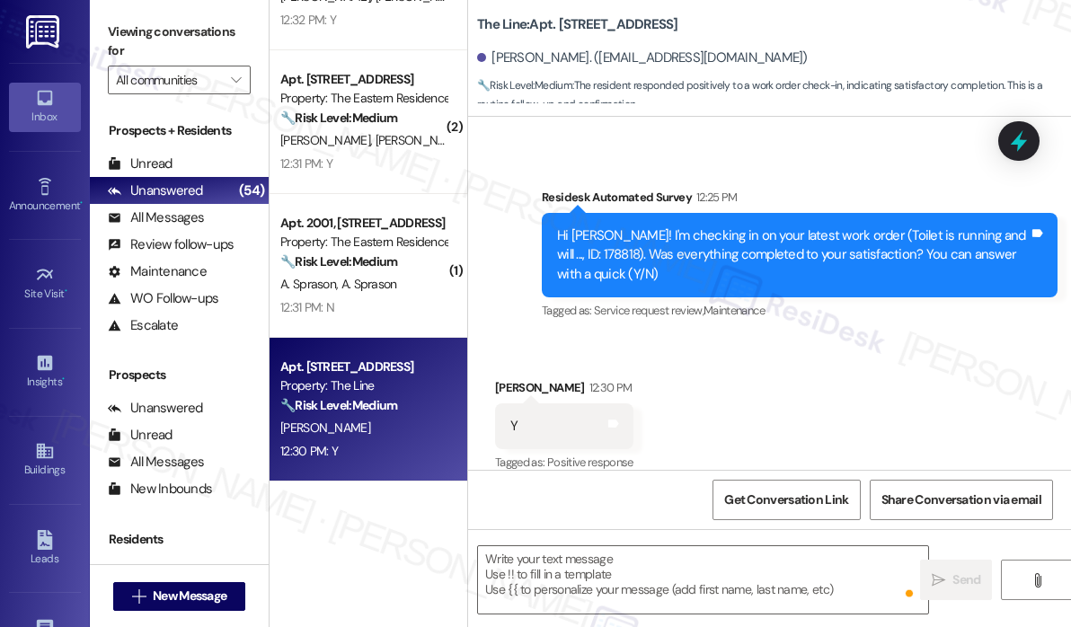
click at [390, 155] on div "12:31 PM: Y 12:31 PM: Y" at bounding box center [363, 164] width 170 height 22
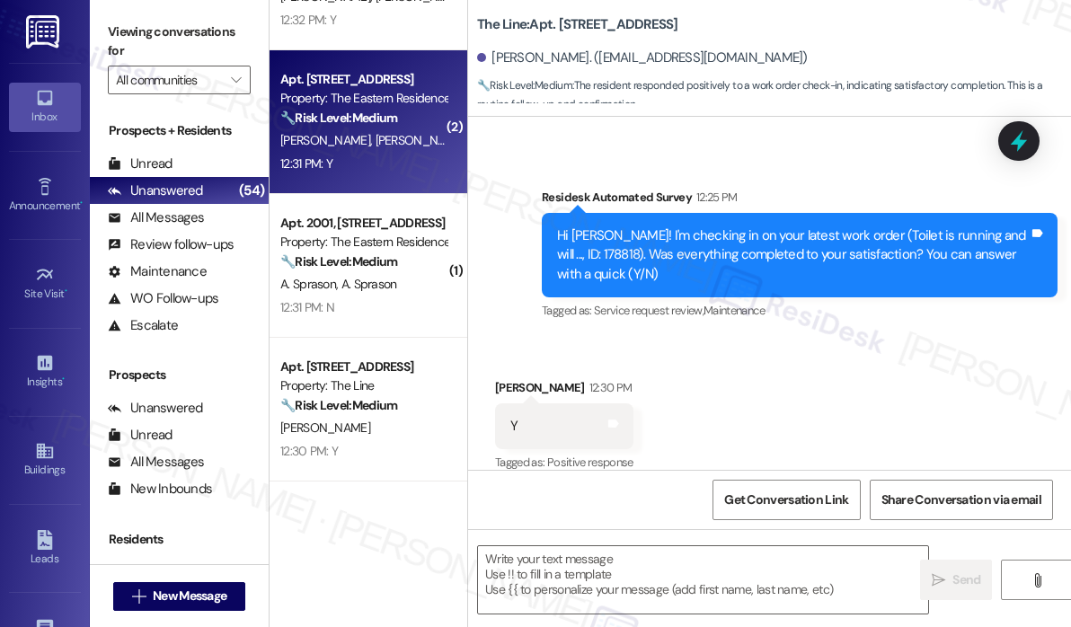
type textarea "Fetching suggested responses. Please feel free to read through the conversation…"
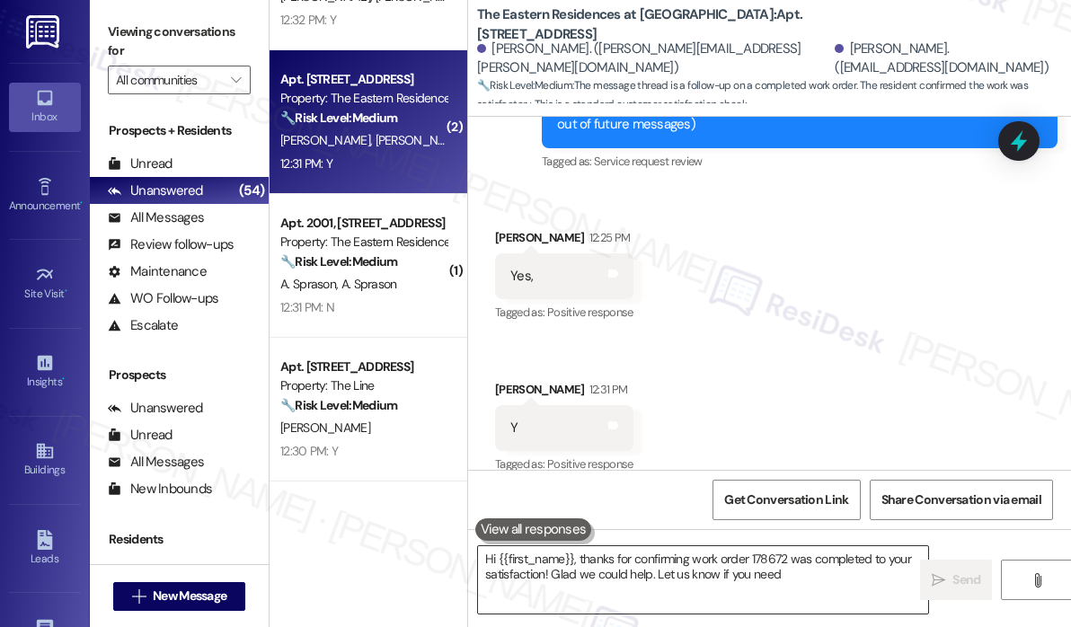
scroll to position [279, 0]
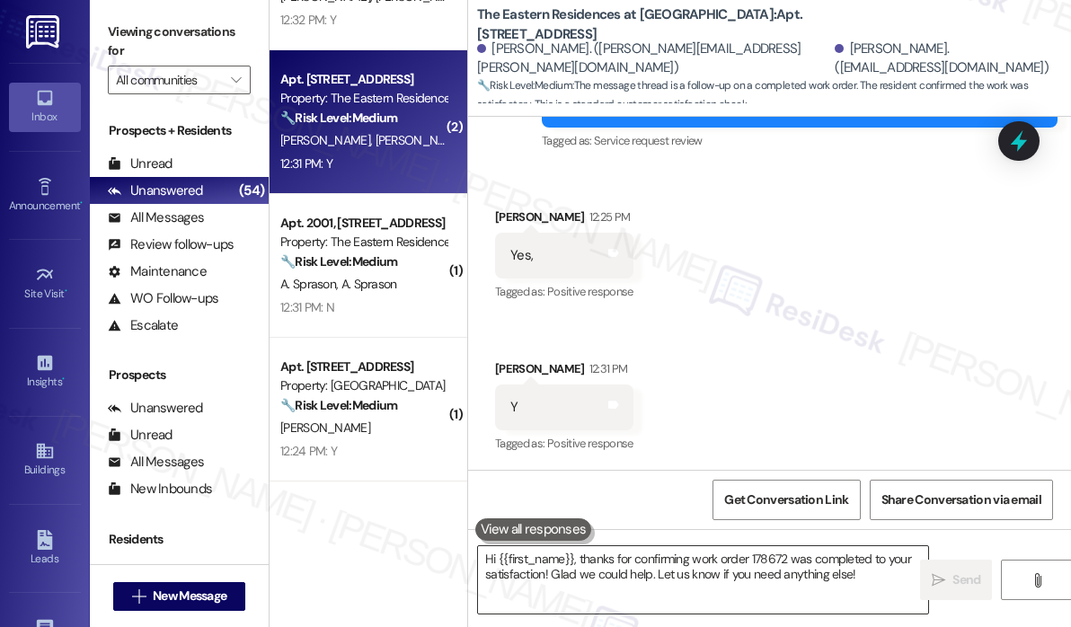
click at [615, 587] on textarea "Hi {{first_name}}, thanks for confirming work order 178672 was completed to you…" at bounding box center [703, 579] width 450 height 67
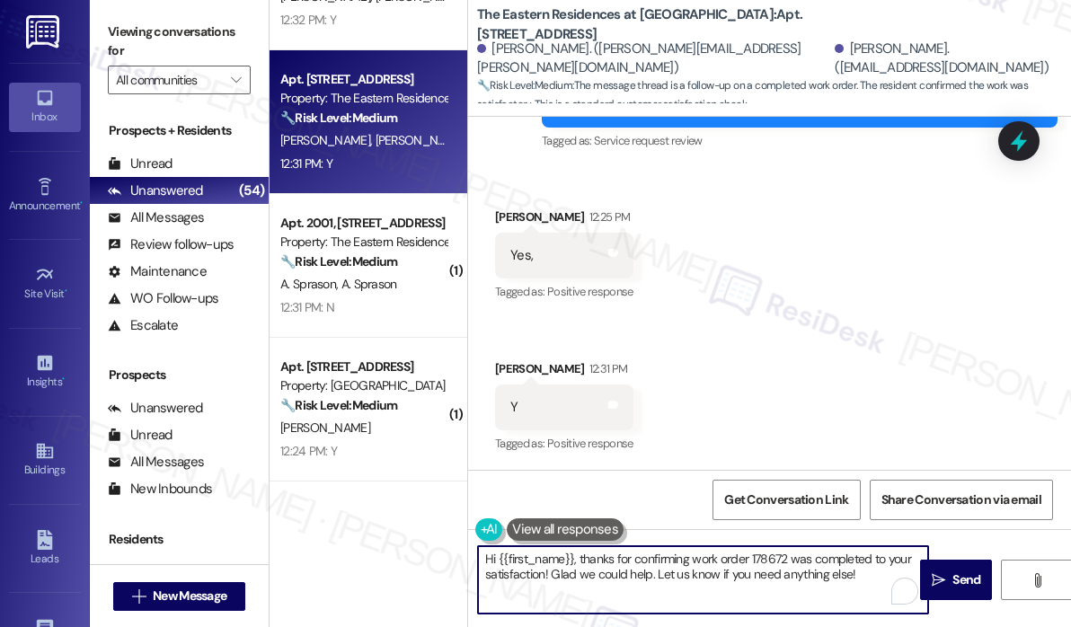
paste textarea "That’s wonderful to hear! We’re so glad that you’re satisfied with the recent w…"
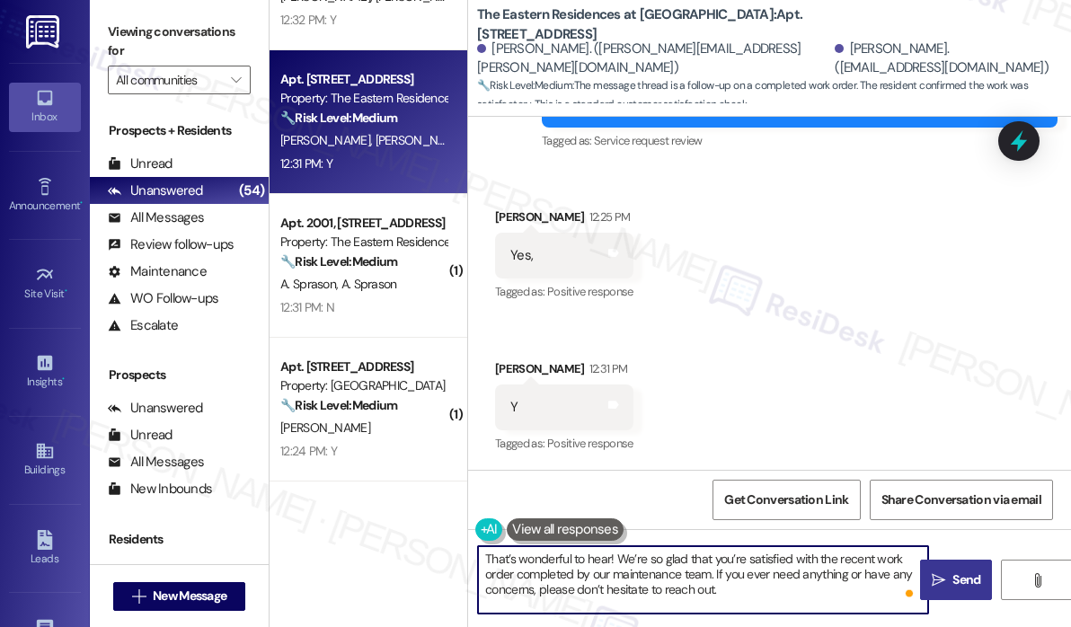
type textarea "That’s wonderful to hear! We’re so glad that you’re satisfied with the recent w…"
click at [955, 575] on span "Send" at bounding box center [966, 579] width 28 height 19
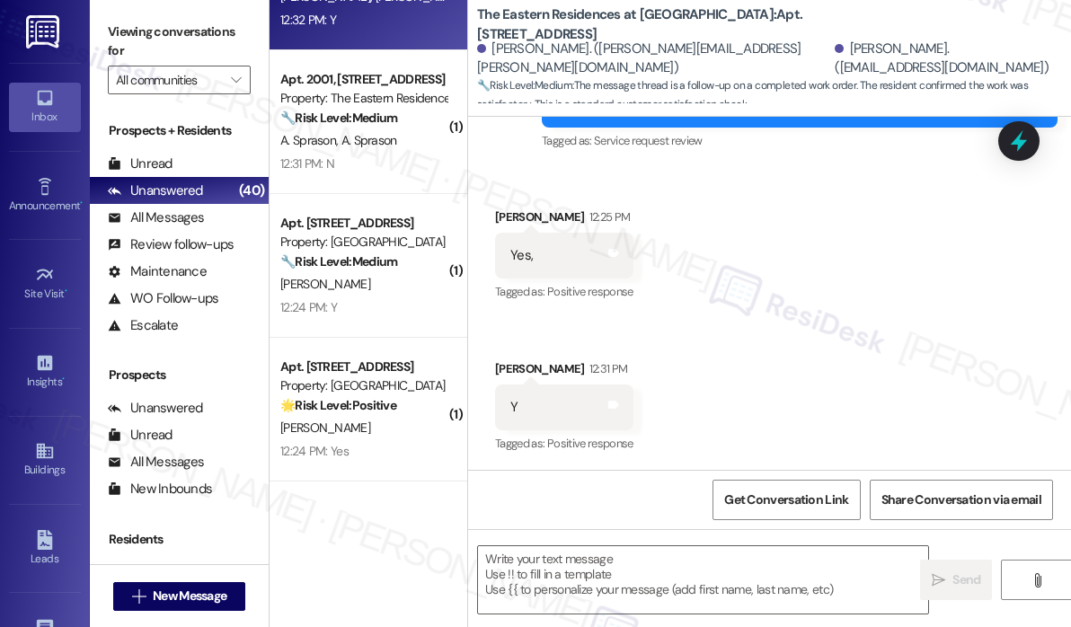
type textarea "Fetching suggested responses. Please feel free to read through the conversation…"
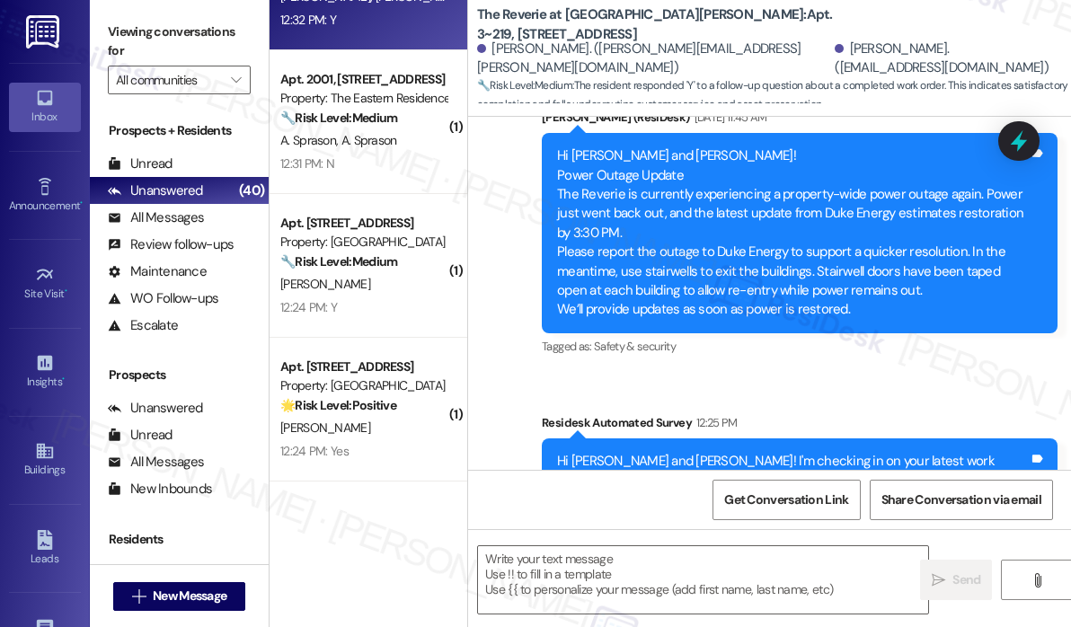
scroll to position [4826, 0]
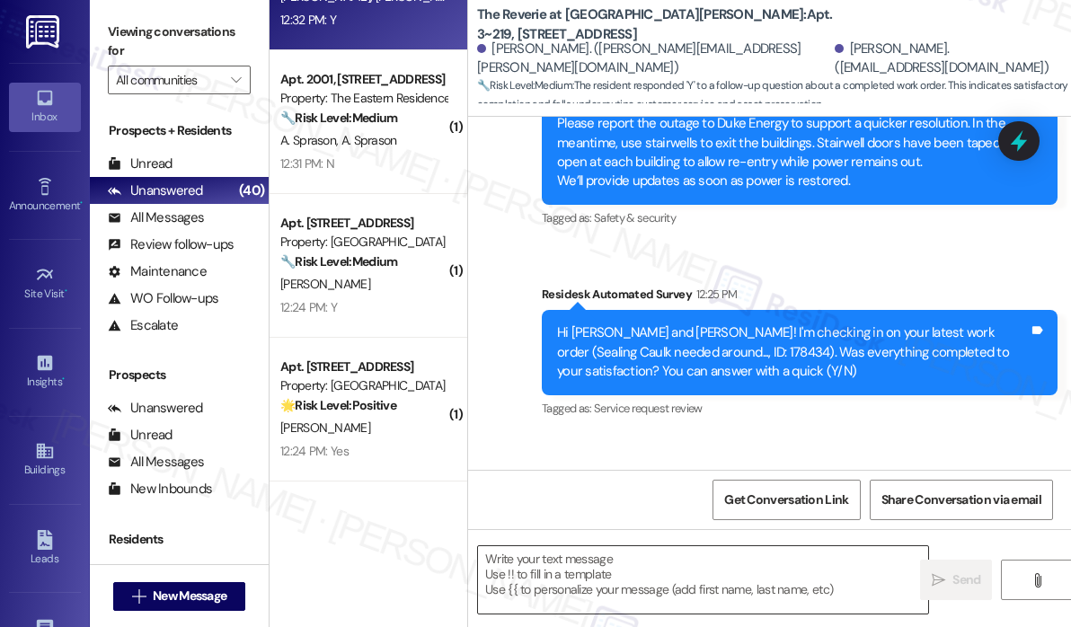
click at [579, 578] on textarea at bounding box center [703, 579] width 450 height 67
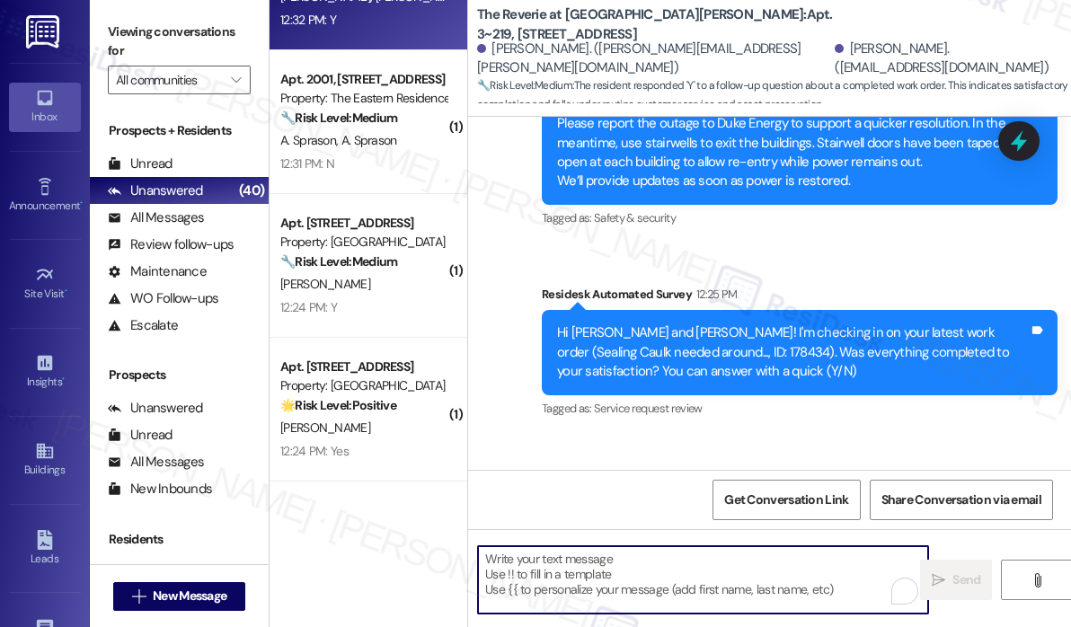
paste textarea "That’s wonderful to hear! We’re so glad that you’re satisfied with the recent w…"
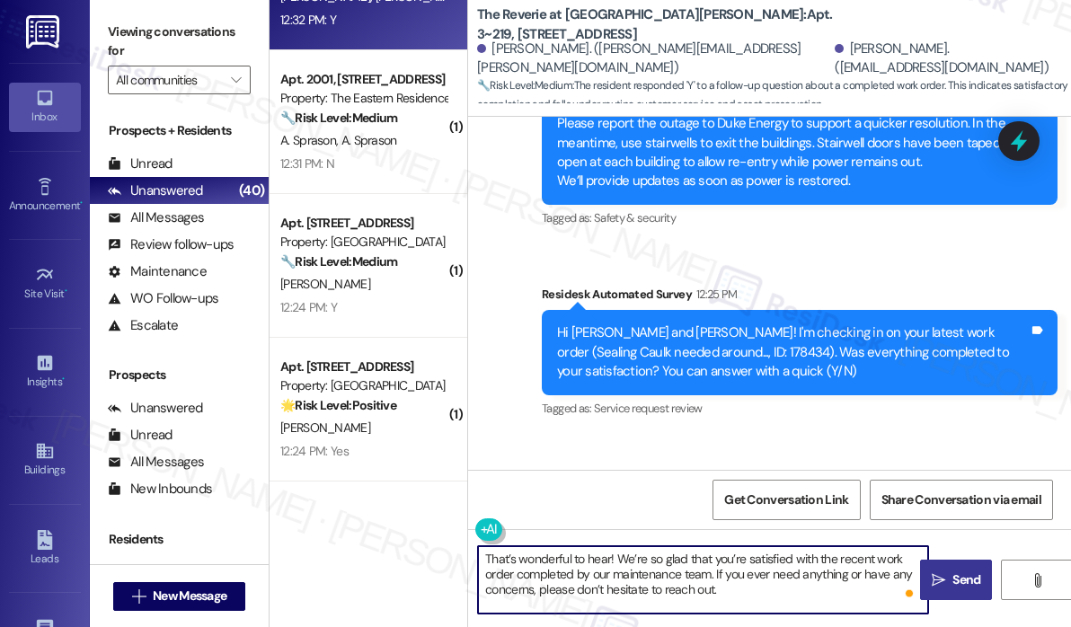
type textarea "That’s wonderful to hear! We’re so glad that you’re satisfied with the recent w…"
click at [970, 576] on span "Send" at bounding box center [966, 579] width 28 height 19
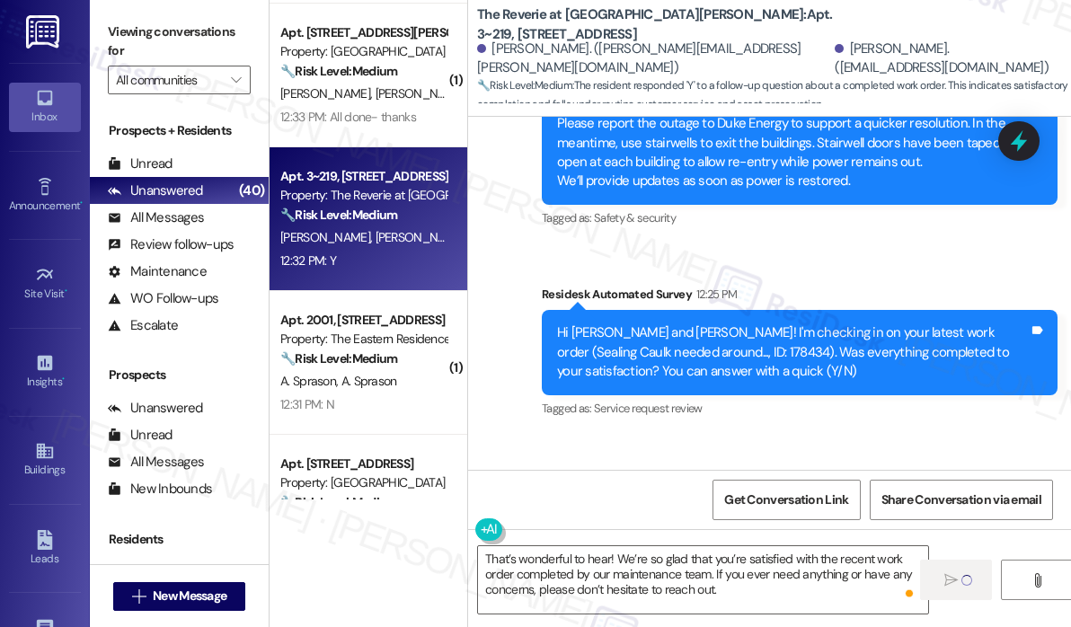
scroll to position [3273, 0]
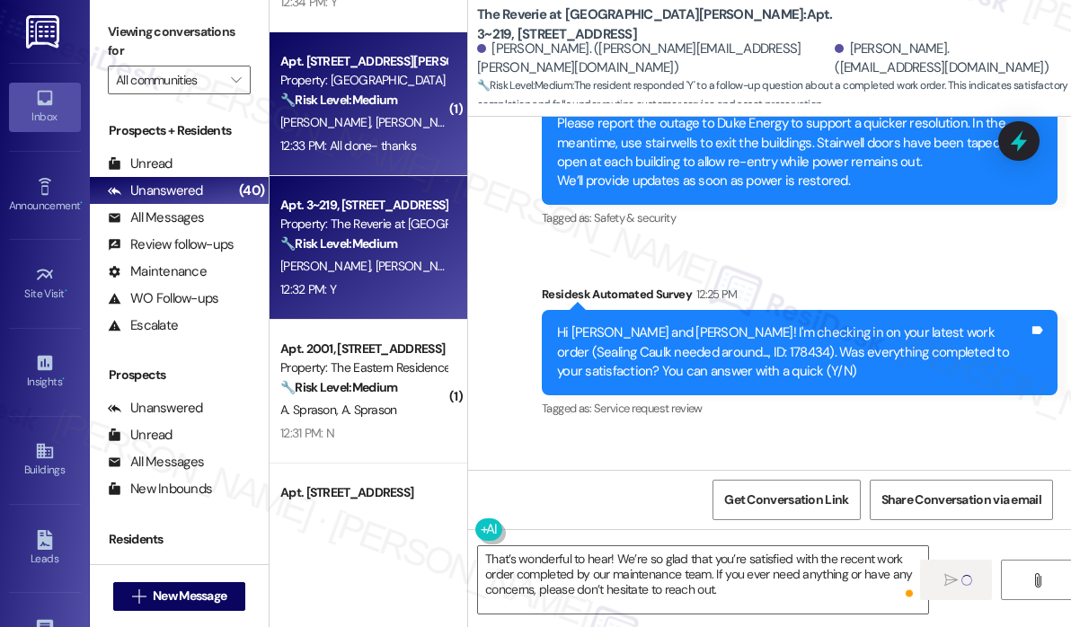
click at [381, 145] on div "12:33 PM: All done- thanks 12:33 PM: All done- thanks" at bounding box center [348, 145] width 136 height 16
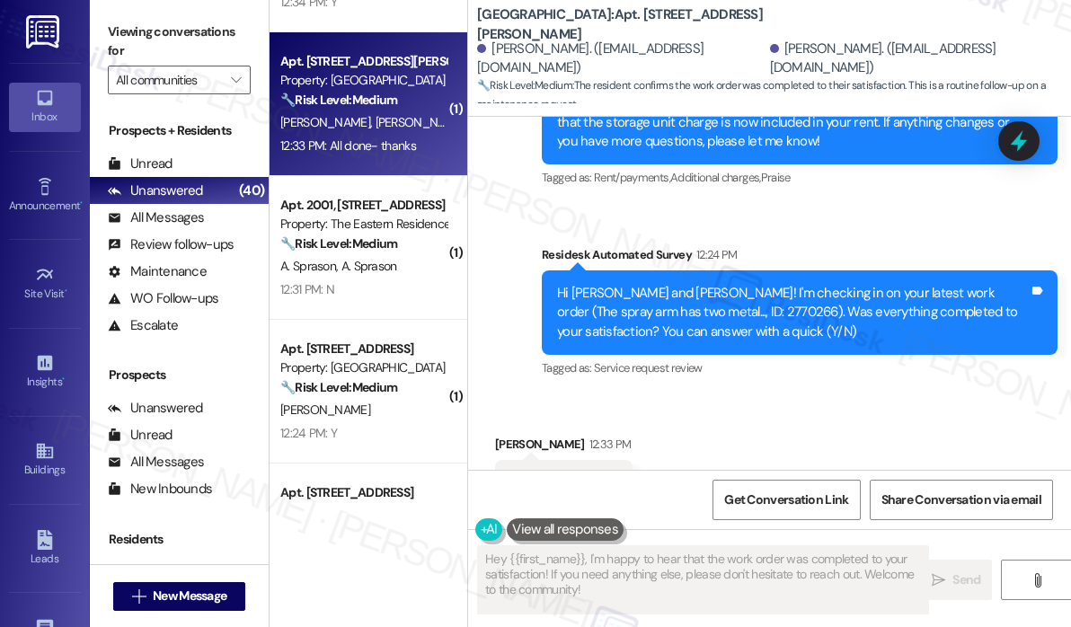
scroll to position [4297, 0]
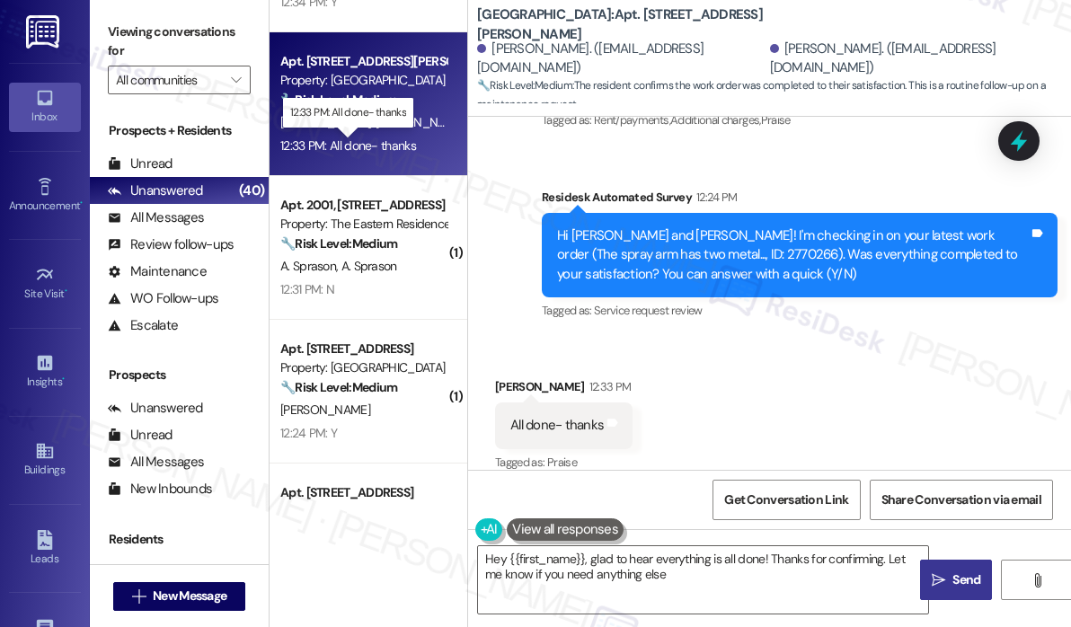
type textarea "Hey {{first_name}}, glad to hear everything is all done! Thanks for confirming.…"
click at [737, 614] on div "Hey {{first_name}}, glad to hear everything is all done! Thanks for confirming.…" at bounding box center [769, 596] width 603 height 135
click at [939, 579] on icon "" at bounding box center [938, 580] width 13 height 14
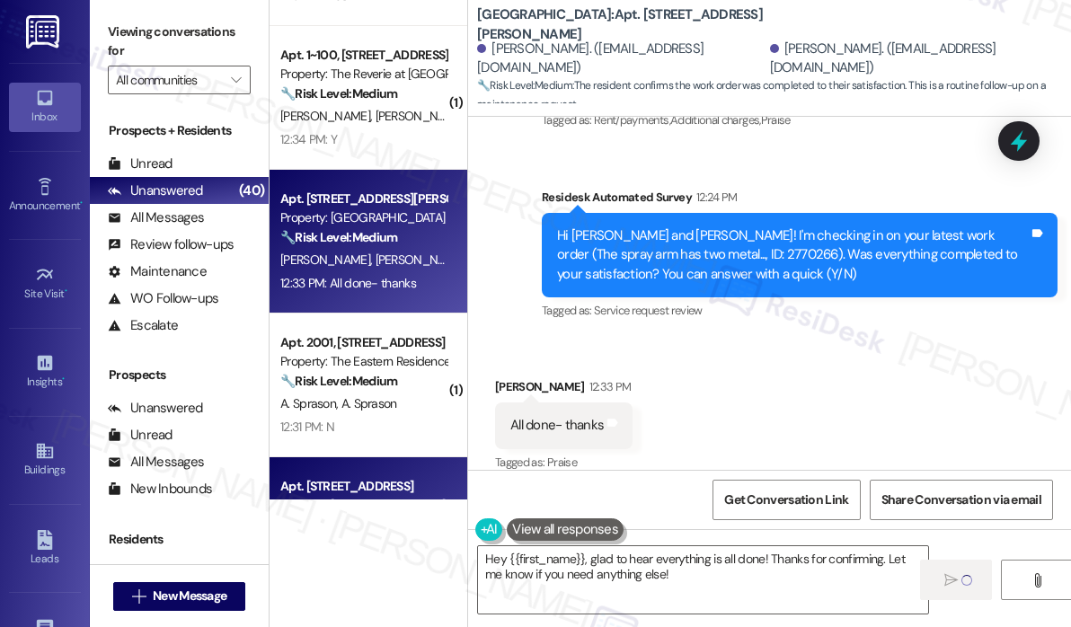
scroll to position [3094, 0]
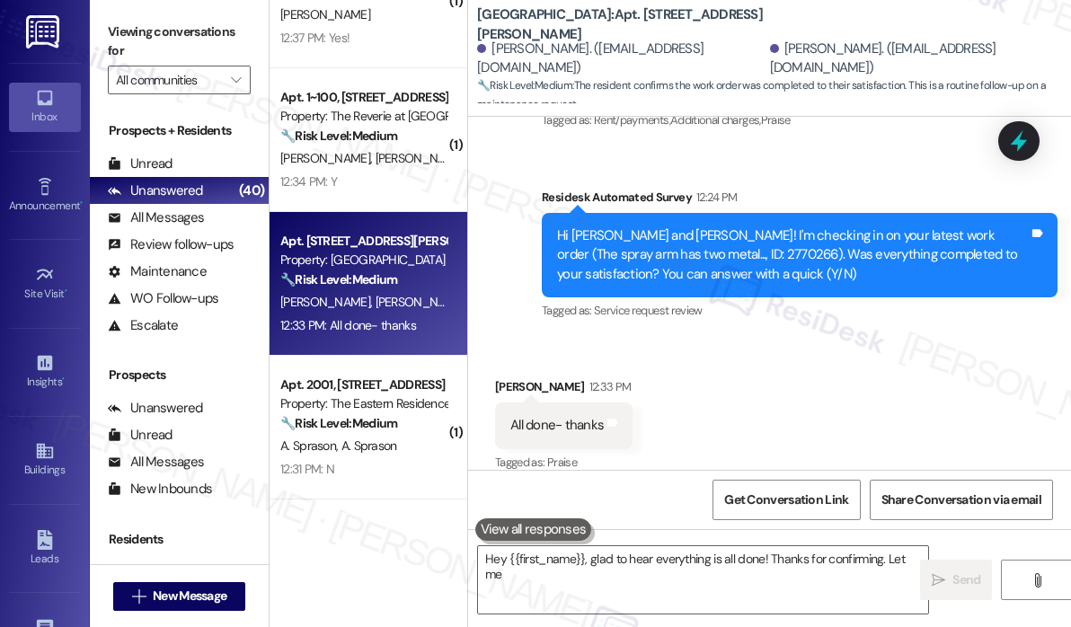
type textarea "Hey {{first_name}}, glad to hear everything is all done! Thanks for confirming.…"
click at [375, 189] on div "12:34 PM: Y 12:34 PM: Y" at bounding box center [363, 182] width 170 height 22
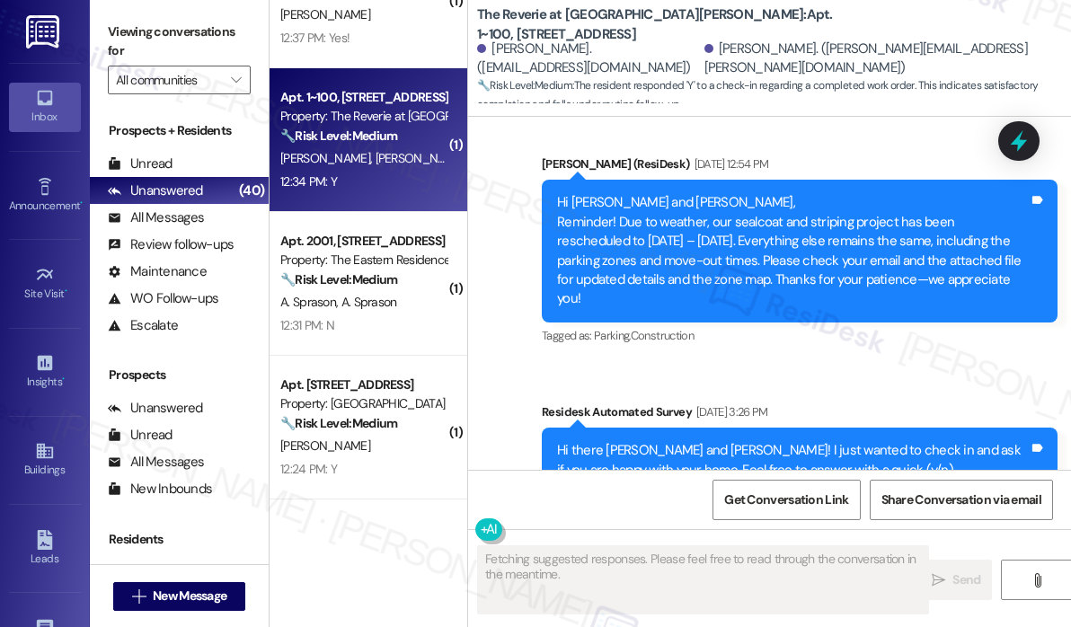
scroll to position [8644, 0]
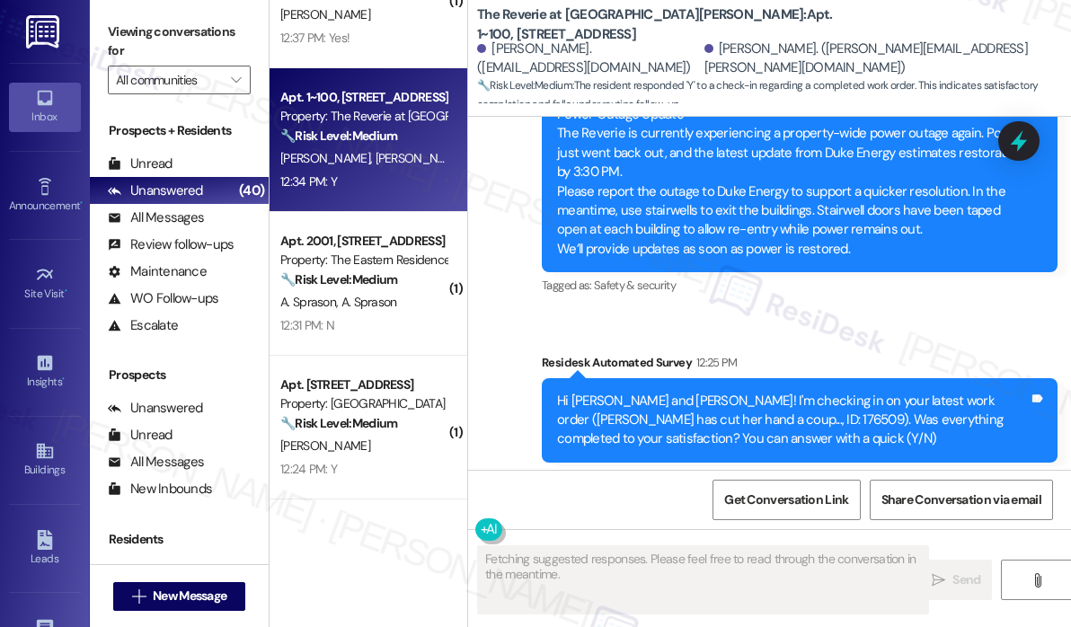
click at [758, 502] on div "Received via SMS Alysia Carlson 12:34 PM Y Tags and notes" at bounding box center [769, 564] width 603 height 125
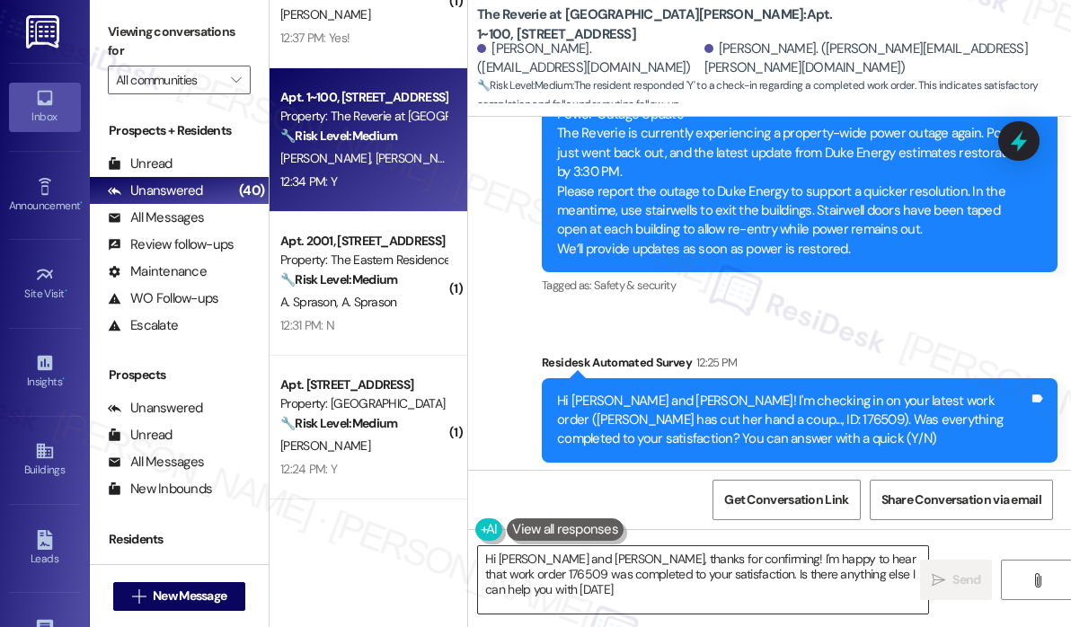
type textarea "Hi Dustin and Alysia, thanks for confirming! I'm happy to hear that work order …"
click at [647, 604] on textarea "Hi Dustin and Alysia, thanks for confirming! I'm happy to hear that work order …" at bounding box center [703, 579] width 450 height 67
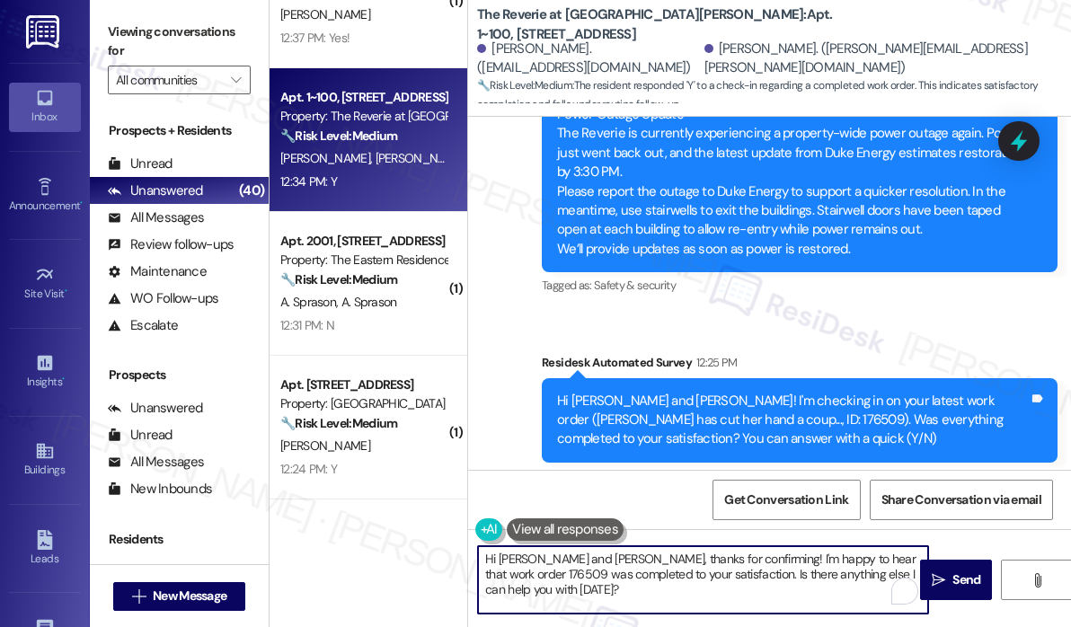
click at [647, 605] on textarea "Hi Dustin and Alysia, thanks for confirming! I'm happy to hear that work order …" at bounding box center [703, 579] width 450 height 67
click at [956, 575] on span "Send" at bounding box center [966, 579] width 28 height 19
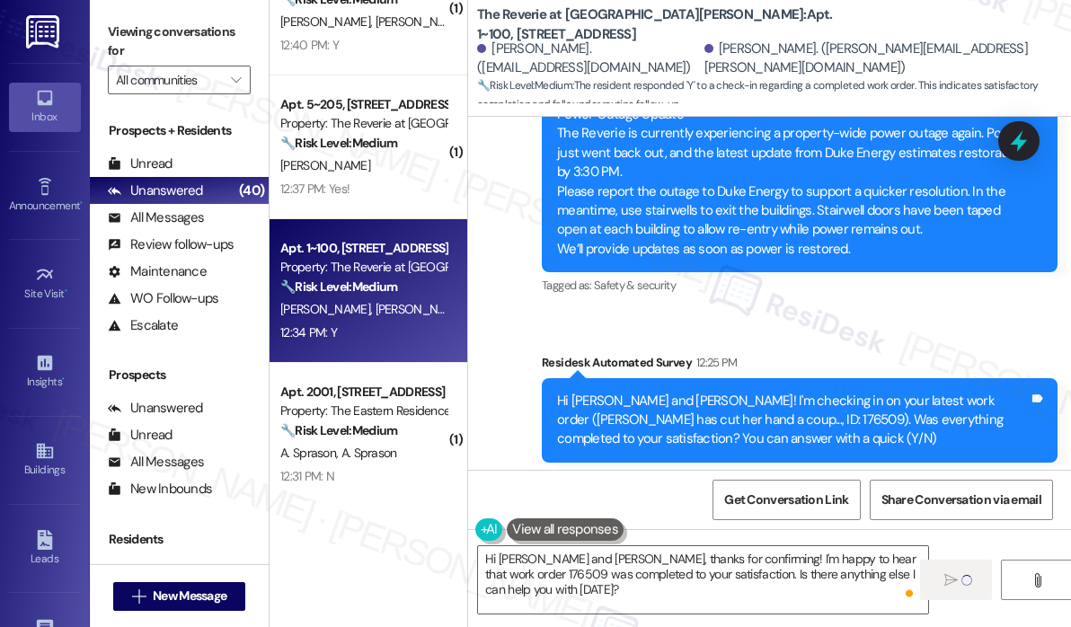
scroll to position [2914, 0]
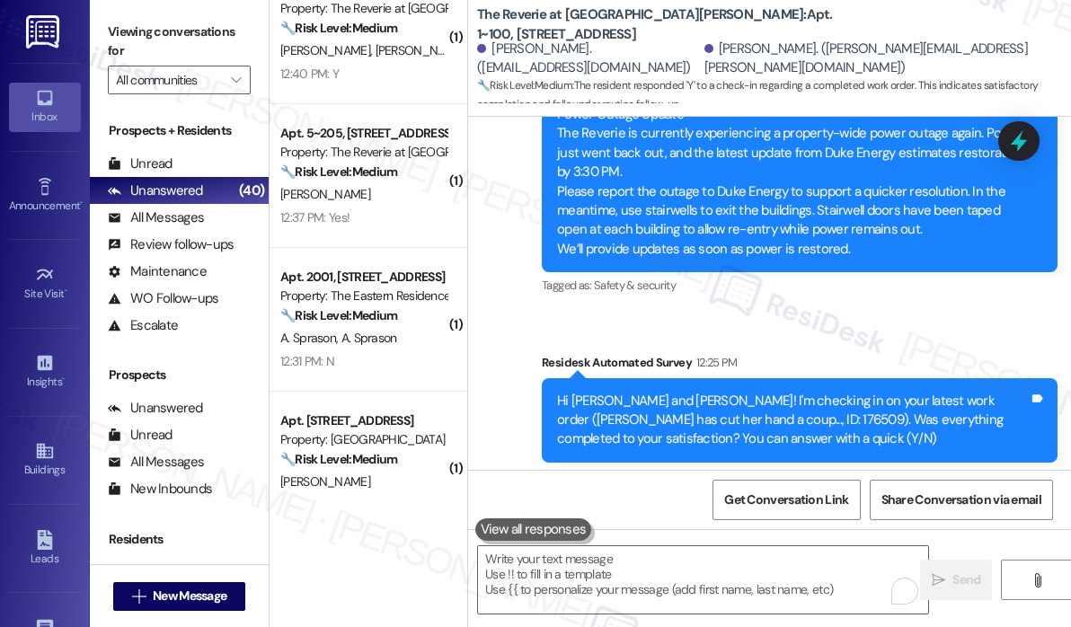
click at [777, 502] on div "Received via SMS Alysia Carlson 12:34 PM Y Tags and notes" at bounding box center [769, 564] width 603 height 125
click at [762, 502] on div "Received via SMS Alysia Carlson 12:34 PM Y Tags and notes" at bounding box center [769, 564] width 603 height 125
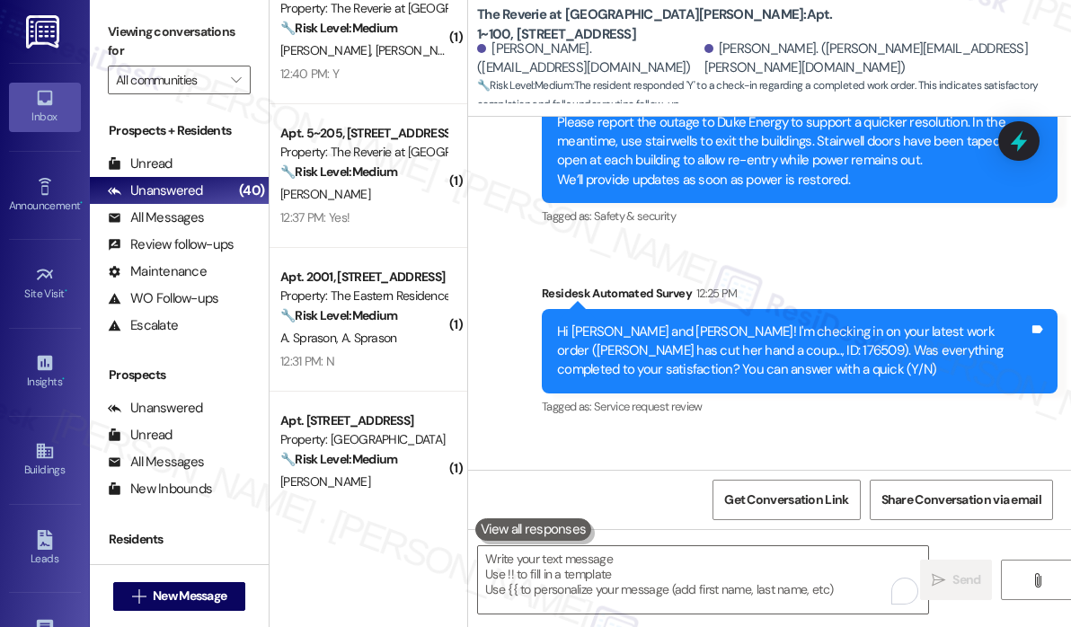
scroll to position [8809, 0]
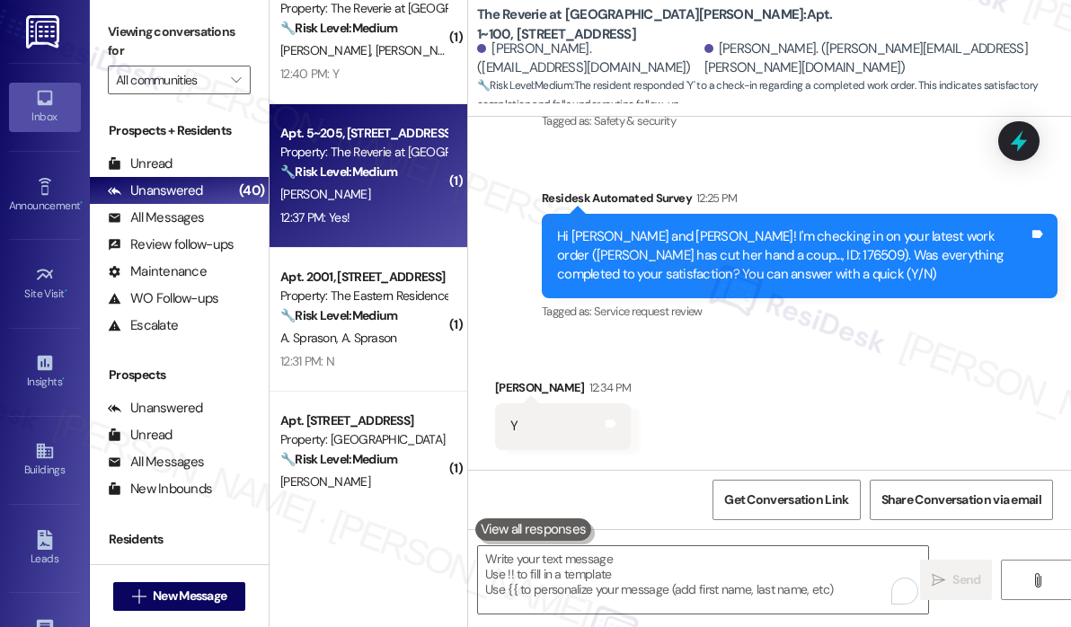
click at [384, 222] on div "12:37 PM: Yes! 12:37 PM: Yes!" at bounding box center [363, 218] width 170 height 22
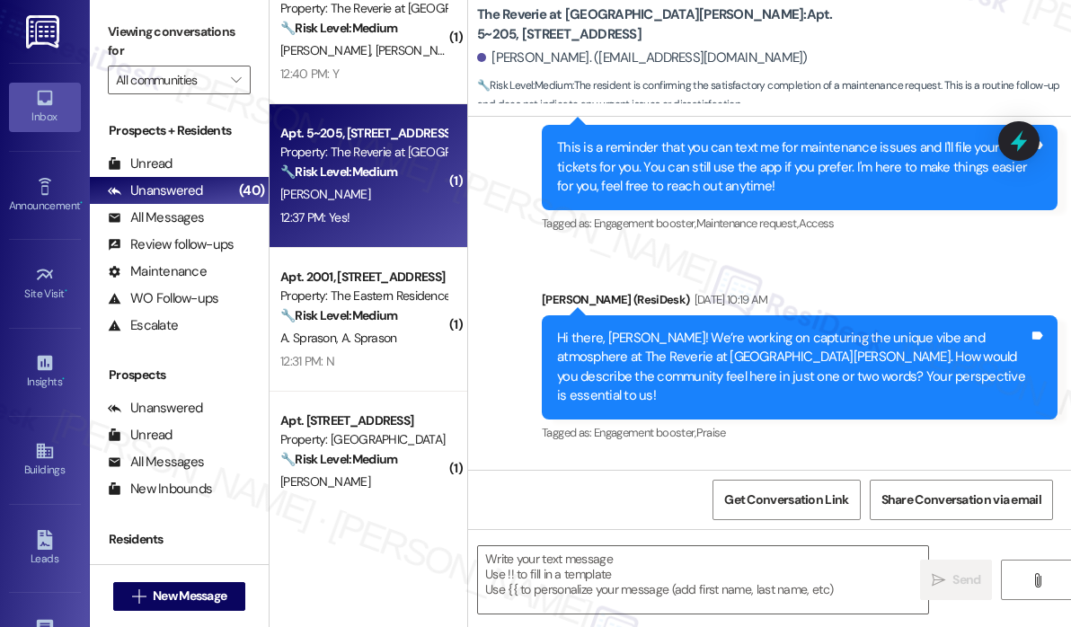
type textarea "Fetching suggested responses. Please feel free to read through the conversation…"
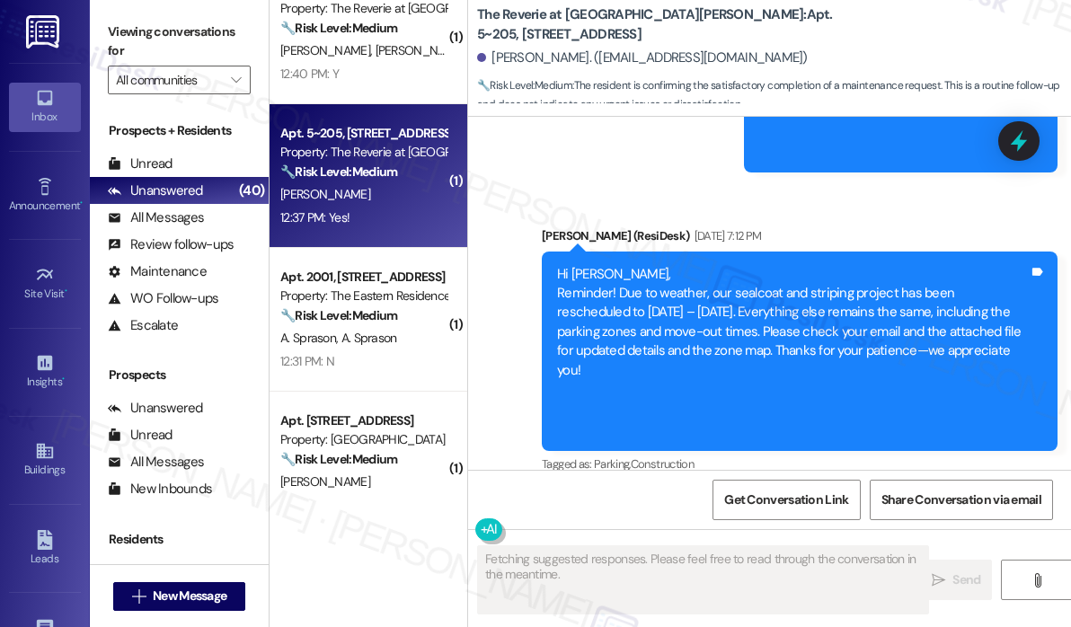
scroll to position [5109, 0]
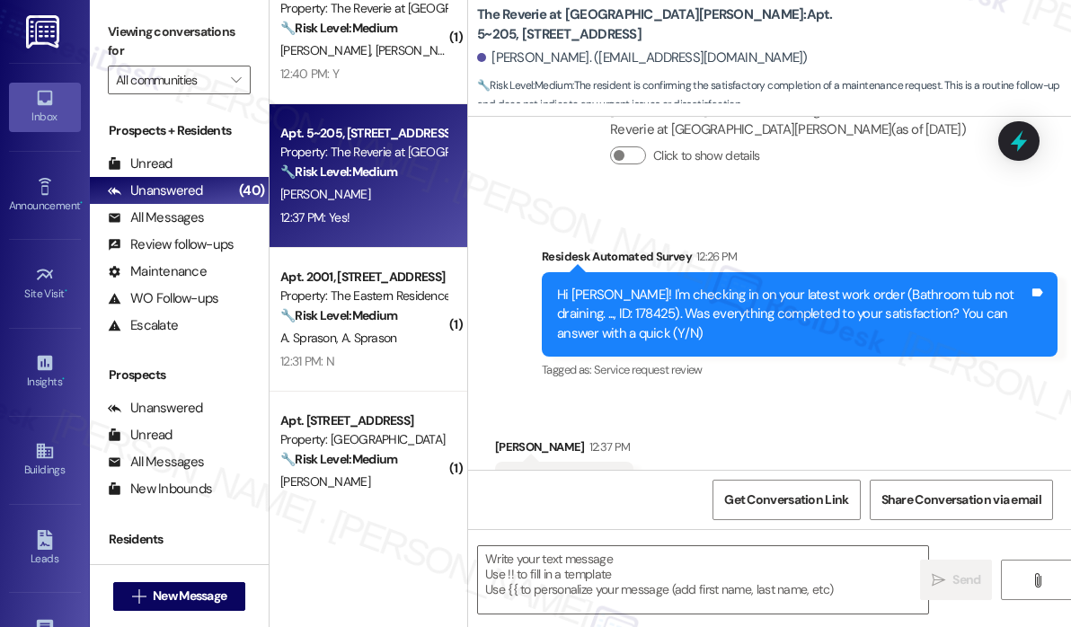
click at [702, 397] on div "Received via SMS Rachel Parker 12:37 PM Yes! Tags and notes Tagged as: Positive…" at bounding box center [769, 473] width 603 height 152
click at [710, 397] on div "Received via SMS Rachel Parker 12:37 PM Yes! Tags and notes Tagged as: Positive…" at bounding box center [769, 473] width 603 height 152
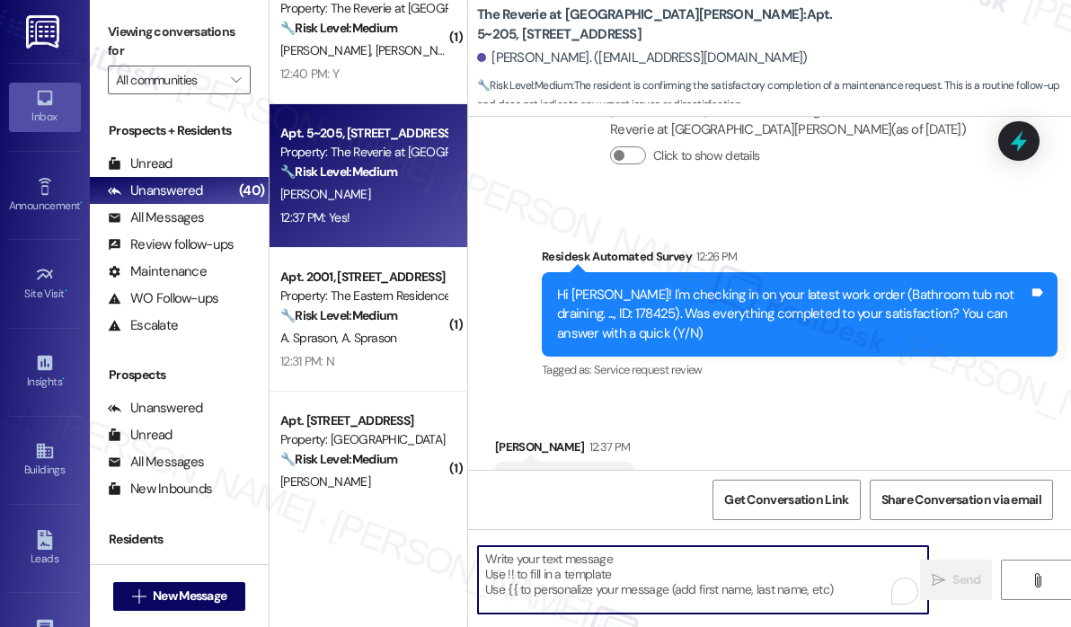
click at [633, 566] on textarea "To enrich screen reader interactions, please activate Accessibility in Grammarl…" at bounding box center [703, 579] width 450 height 67
paste textarea "That’s wonderful to hear! We’re so glad that you’re satisfied with the recent w…"
type textarea "That’s wonderful to hear! We’re so glad that you’re satisfied with the recent w…"
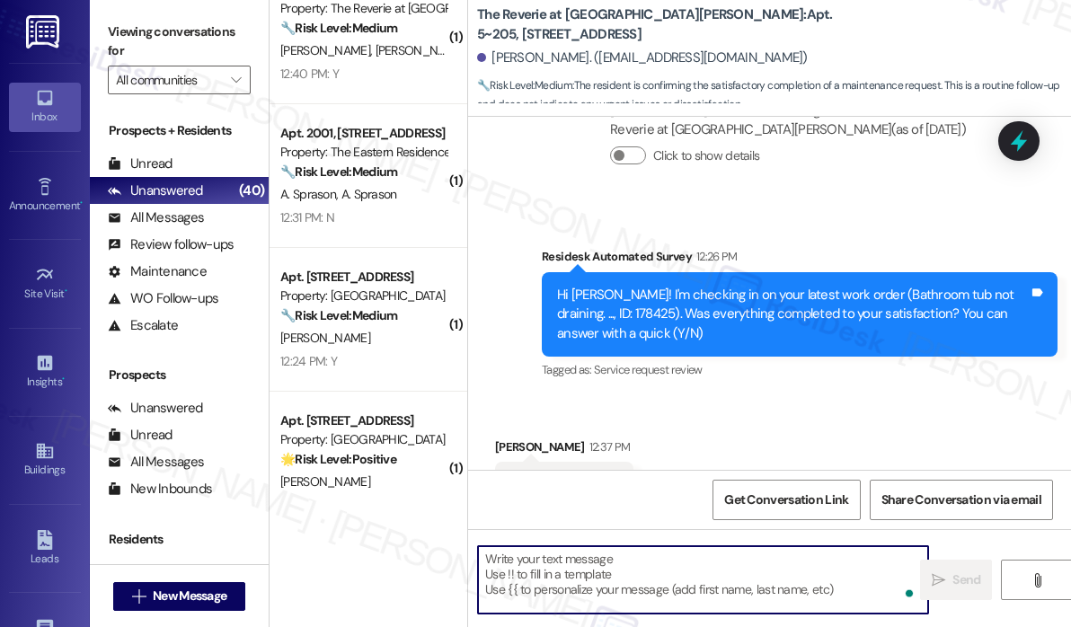
click at [405, 84] on div "12:40 PM: Y 12:40 PM: Y" at bounding box center [363, 74] width 170 height 22
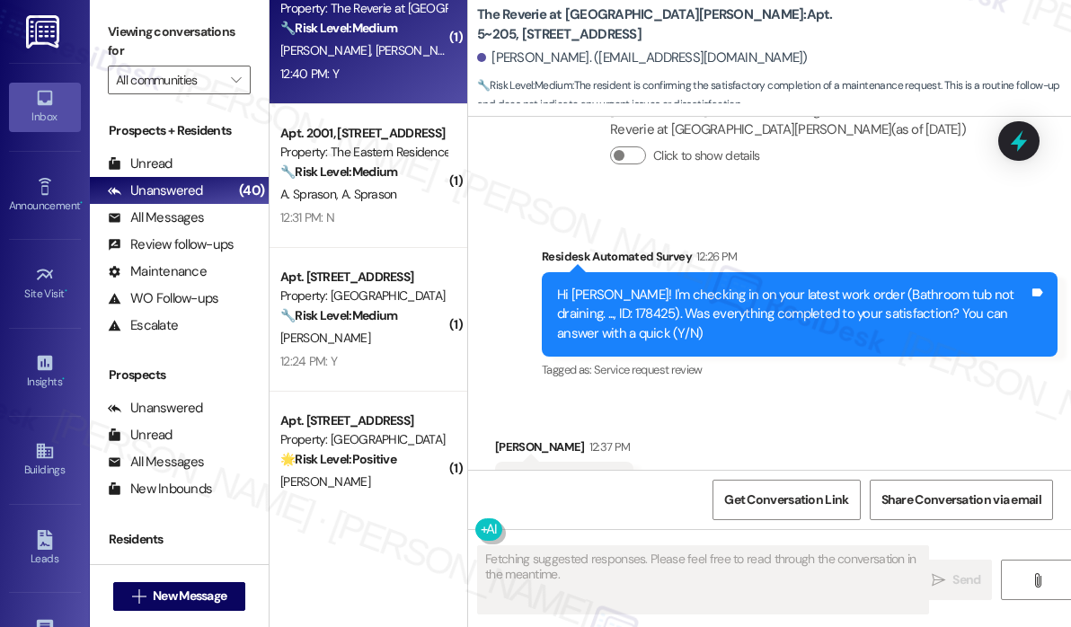
scroll to position [434, 0]
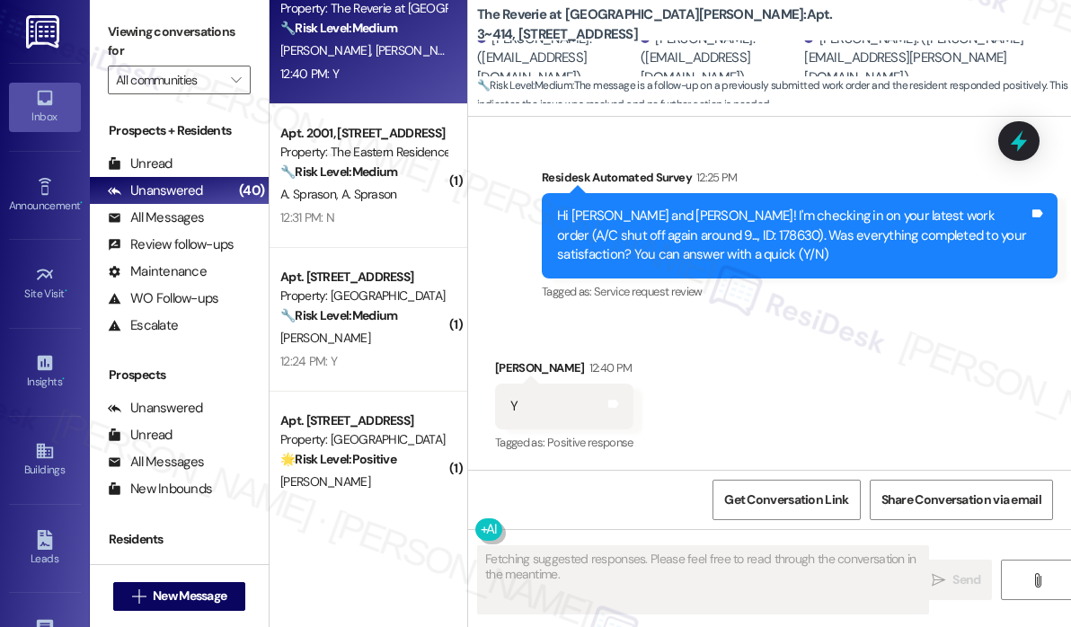
click at [746, 328] on div "Received via SMS Nicholas Ferraro 12:40 PM Y Tags and notes Tagged as: Positive…" at bounding box center [769, 394] width 603 height 152
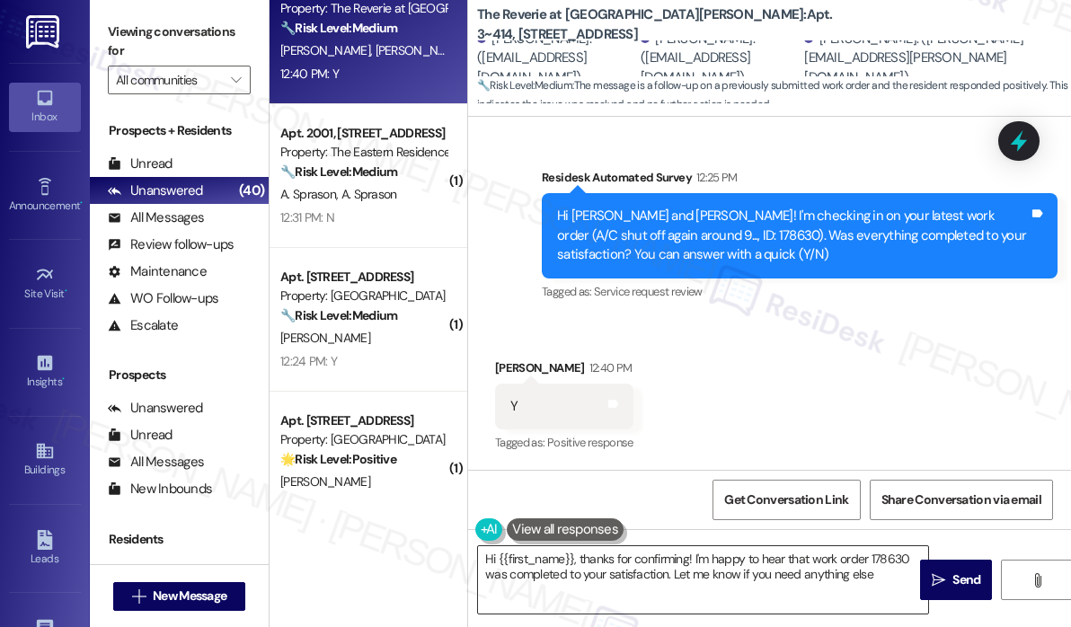
type textarea "Hi {{first_name}}, thanks for confirming! I'm happy to hear that work order 178…"
click at [625, 588] on textarea "Hi {{first_name}}, thanks for confirming! I'm happy to hear that work order 178…" at bounding box center [703, 579] width 450 height 67
click at [963, 582] on span "Send" at bounding box center [966, 579] width 28 height 19
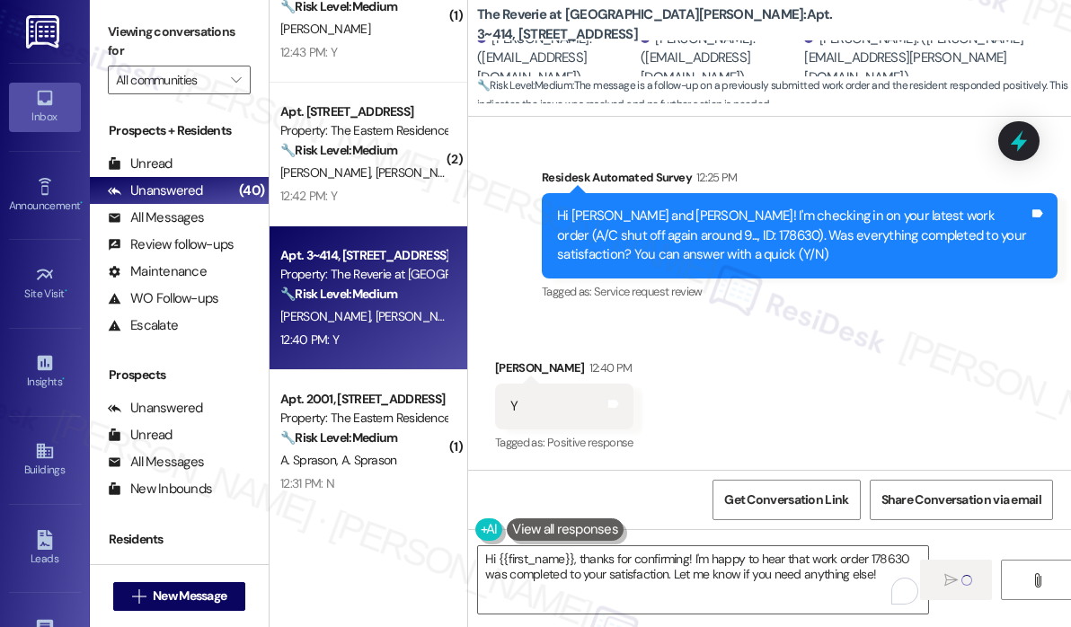
scroll to position [2645, 0]
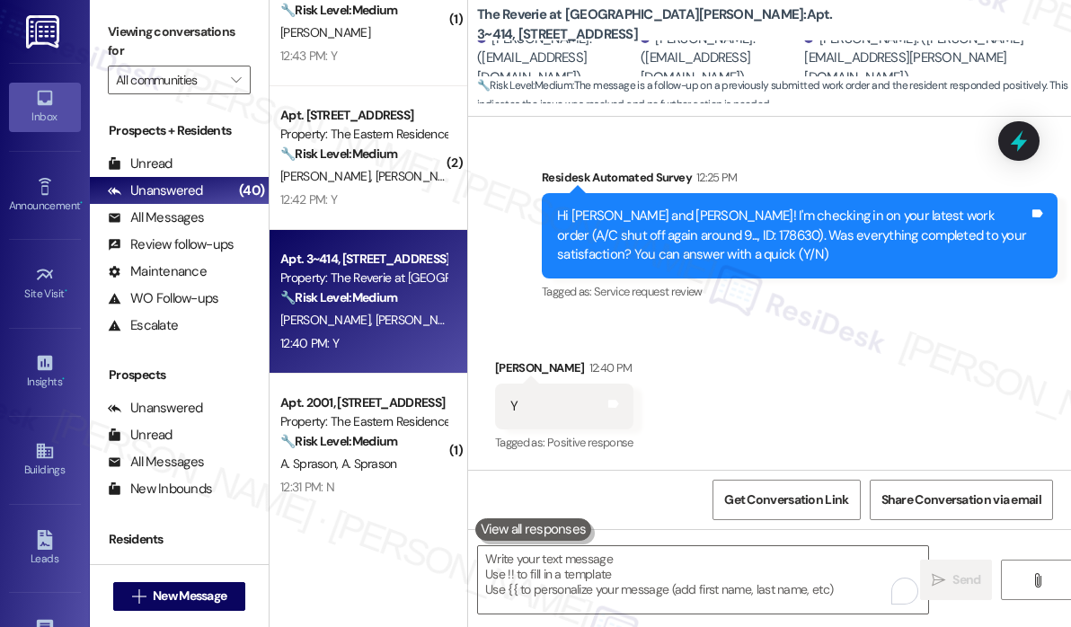
click at [377, 210] on div "12:42 PM: Y 12:42 PM: Y" at bounding box center [363, 200] width 170 height 22
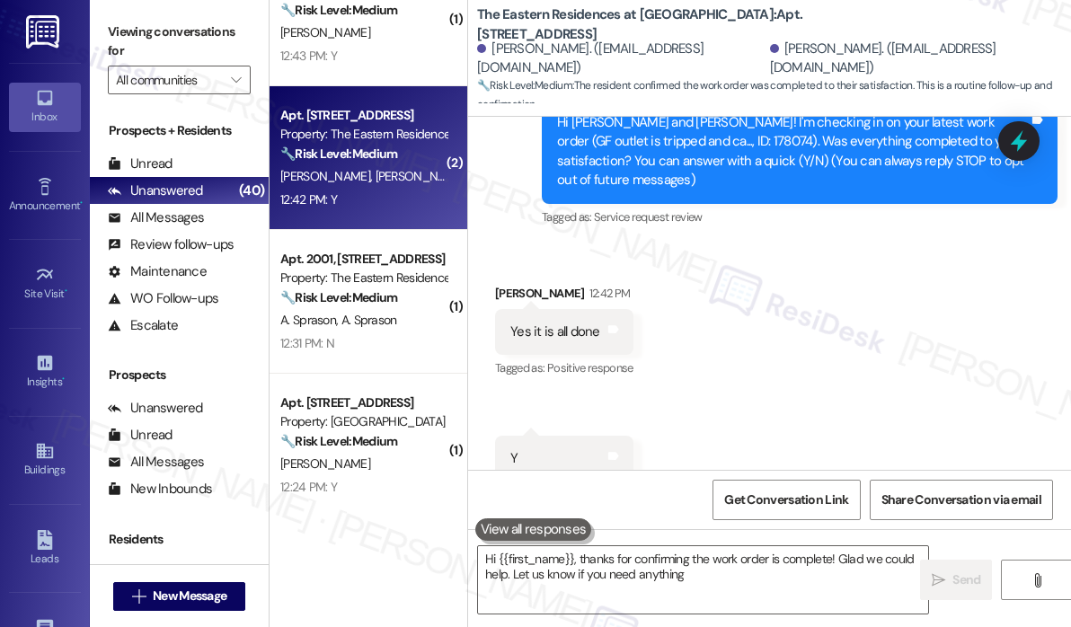
scroll to position [254, 0]
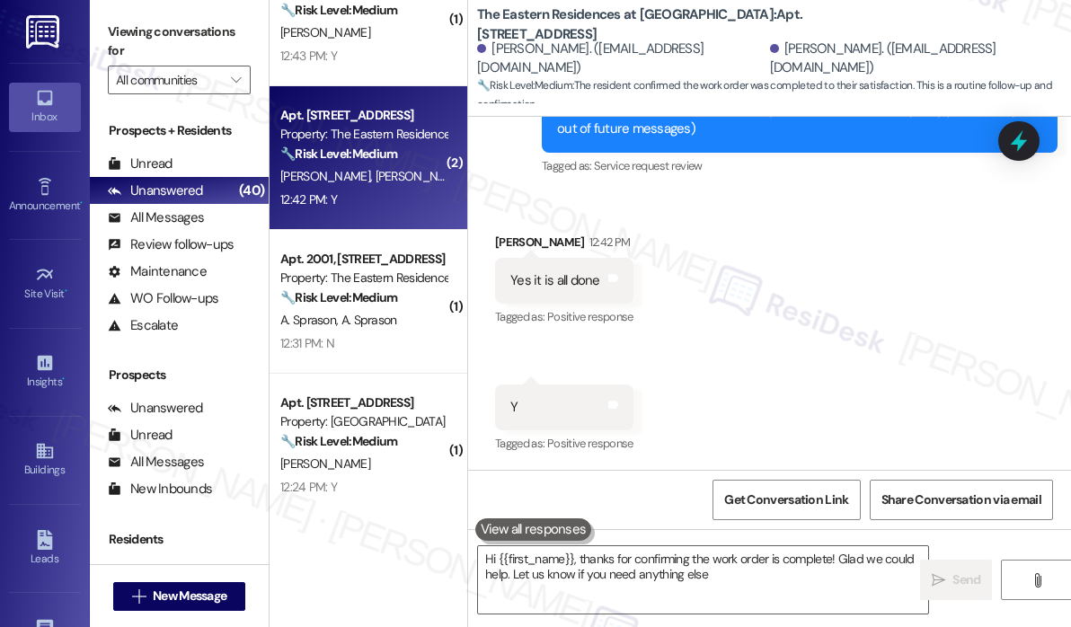
type textarea "Hi {{first_name}}, thanks for confirming the work order is complete! Glad we co…"
click at [732, 342] on div "Received via SMS William Bourne 12:42 PM Yes it is all done Tags and notes Tagg…" at bounding box center [769, 331] width 603 height 278
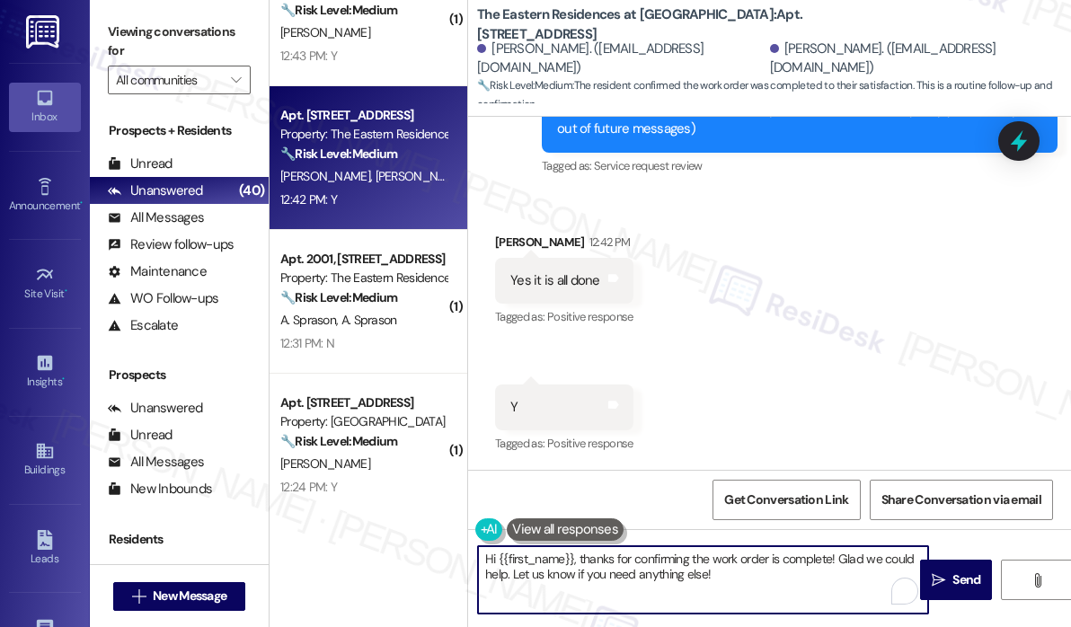
click at [779, 594] on textarea "Hi {{first_name}}, thanks for confirming the work order is complete! Glad we co…" at bounding box center [703, 579] width 450 height 67
click at [956, 575] on span "Send" at bounding box center [966, 579] width 28 height 19
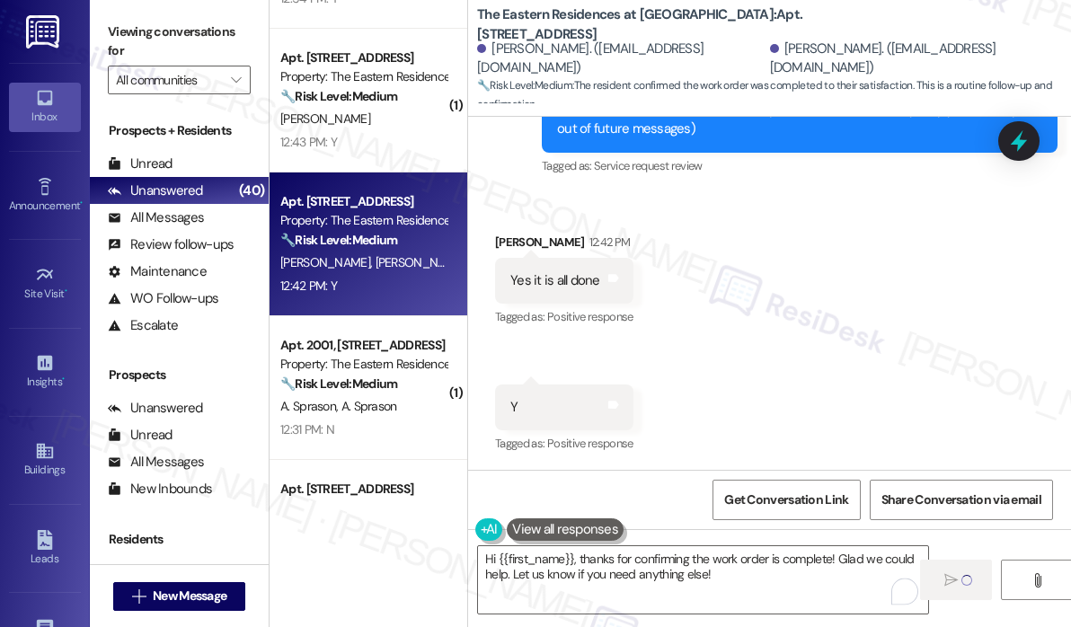
scroll to position [2375, 0]
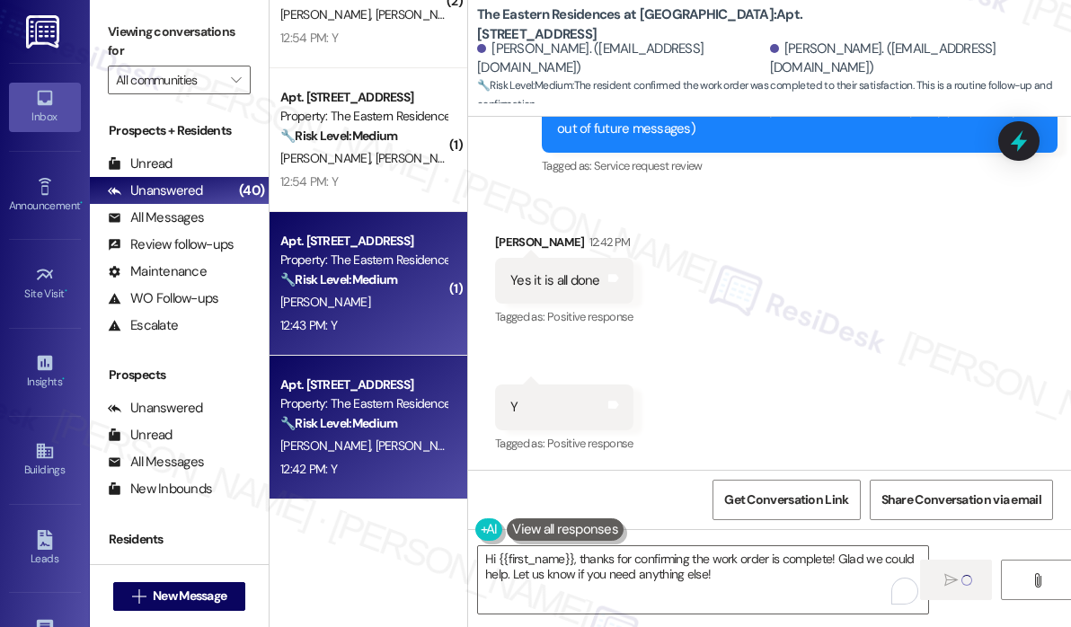
click at [367, 287] on div "🔧 Risk Level: Medium The resident responded positively to a follow-up regarding…" at bounding box center [363, 279] width 166 height 19
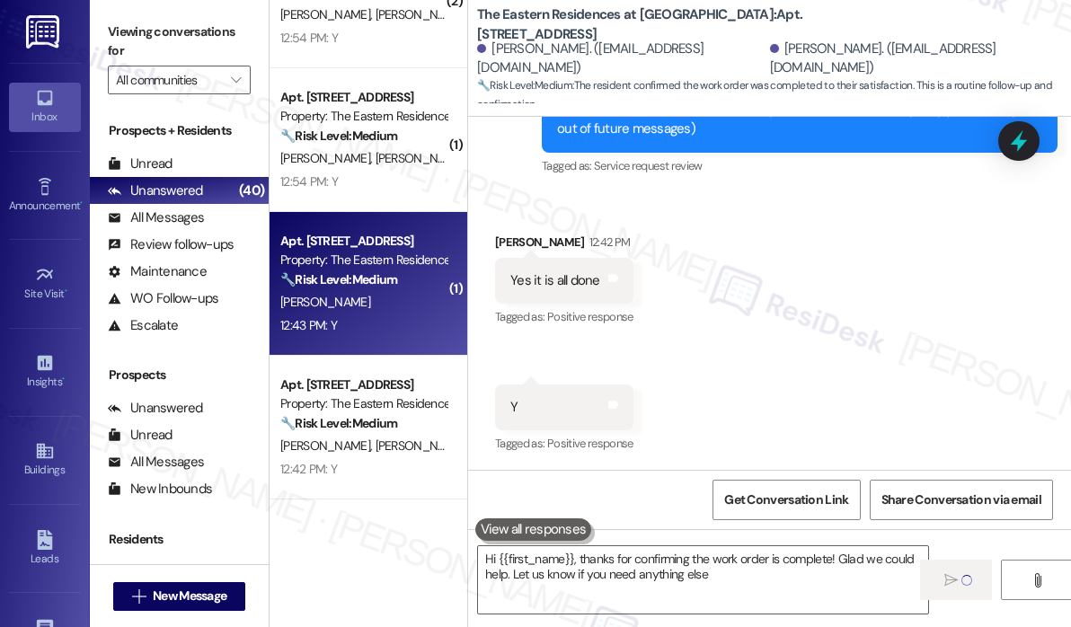
type textarea "Hi {{first_name}}, thanks for confirming the work order is complete! Glad we co…"
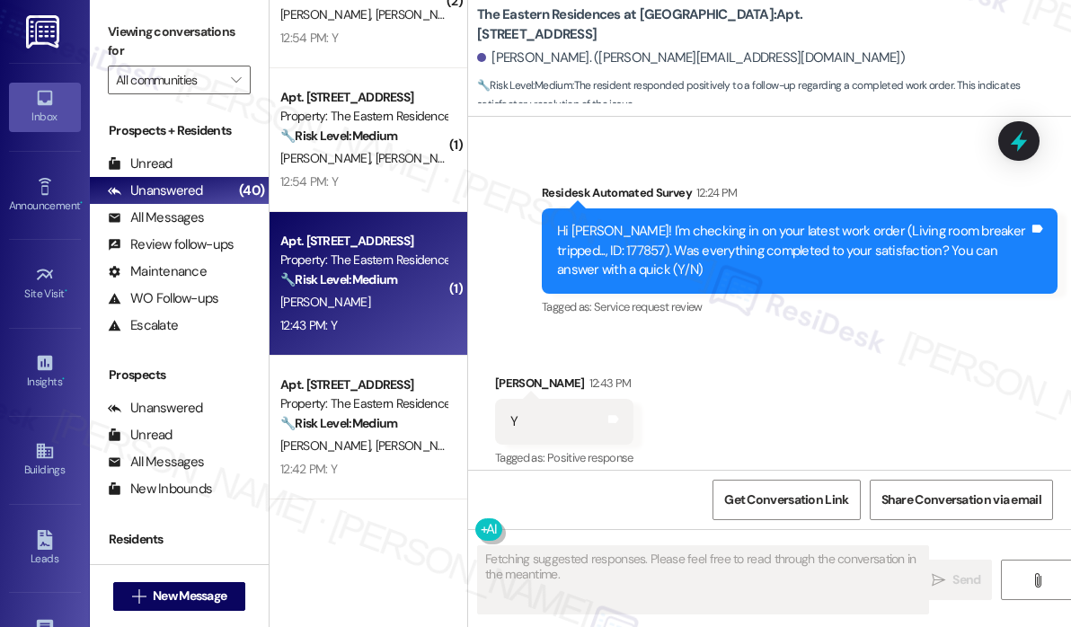
scroll to position [673, 0]
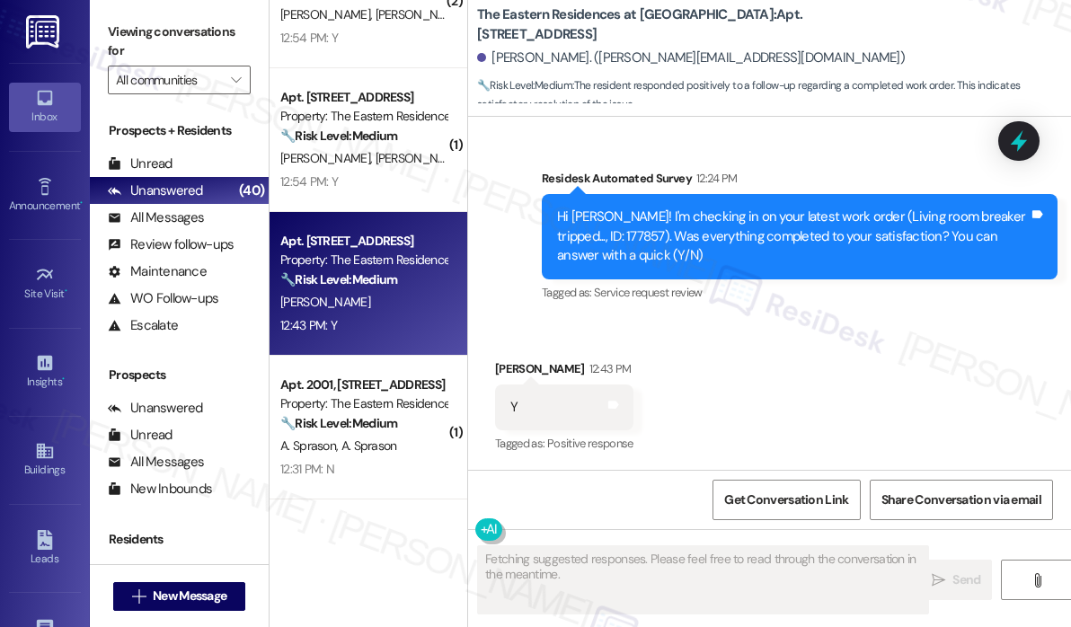
click at [870, 419] on div "Received via SMS Steve Watkins 12:43 PM Y Tags and notes Tagged as: Positive re…" at bounding box center [769, 395] width 603 height 152
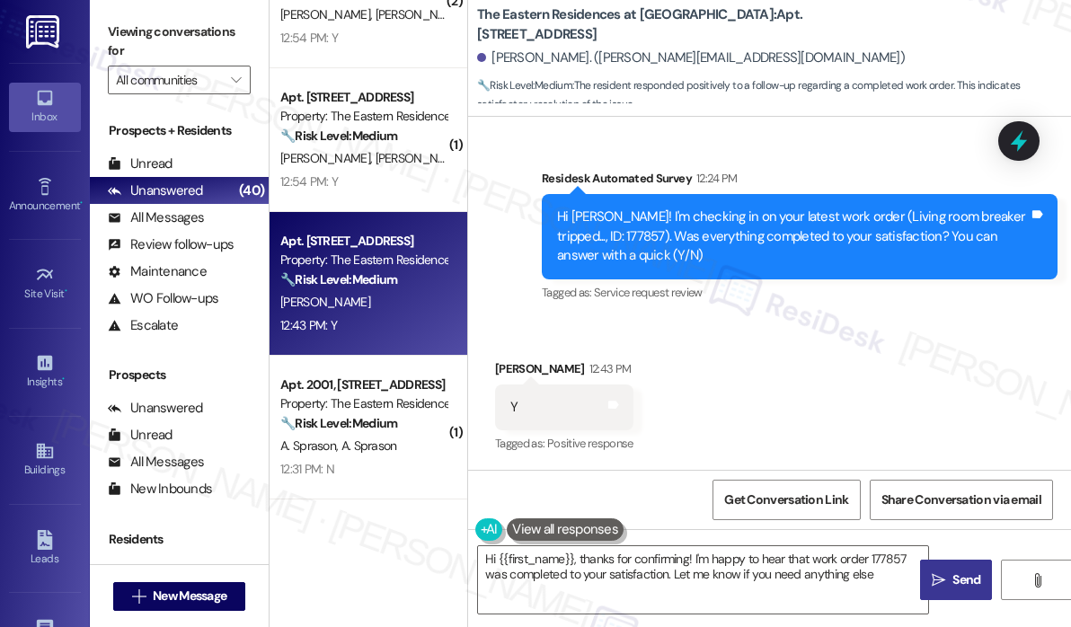
type textarea "Hi {{first_name}}, thanks for confirming! I'm happy to hear that work order 177…"
click at [783, 579] on textarea "Hi {{first_name}}, thanks for confirming! I'm happy to hear that work order 177…" at bounding box center [703, 579] width 450 height 67
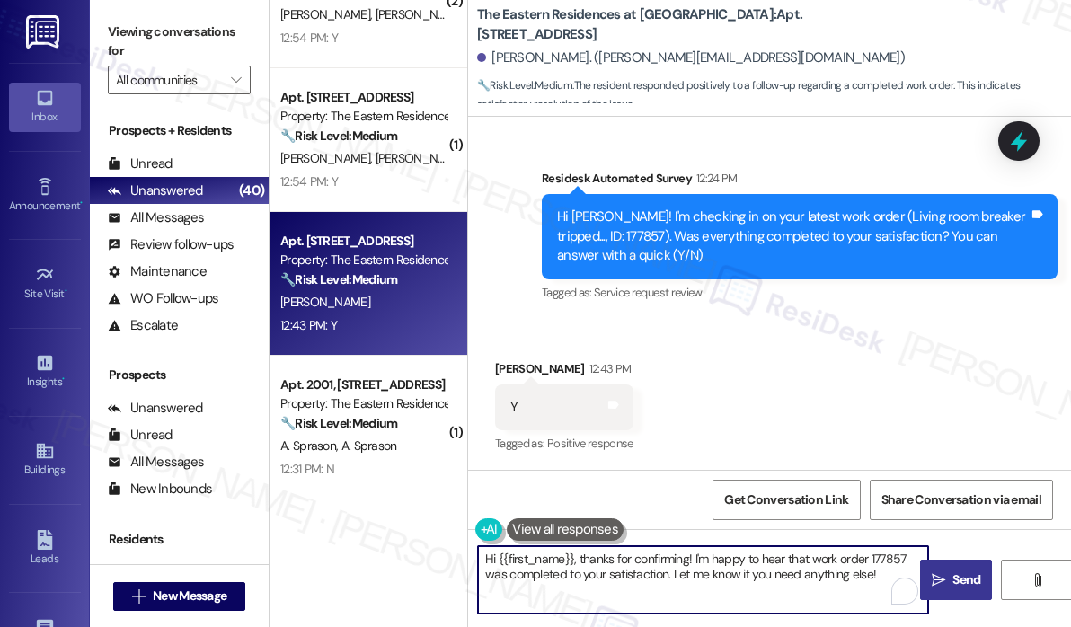
click at [964, 578] on span "Send" at bounding box center [966, 579] width 28 height 19
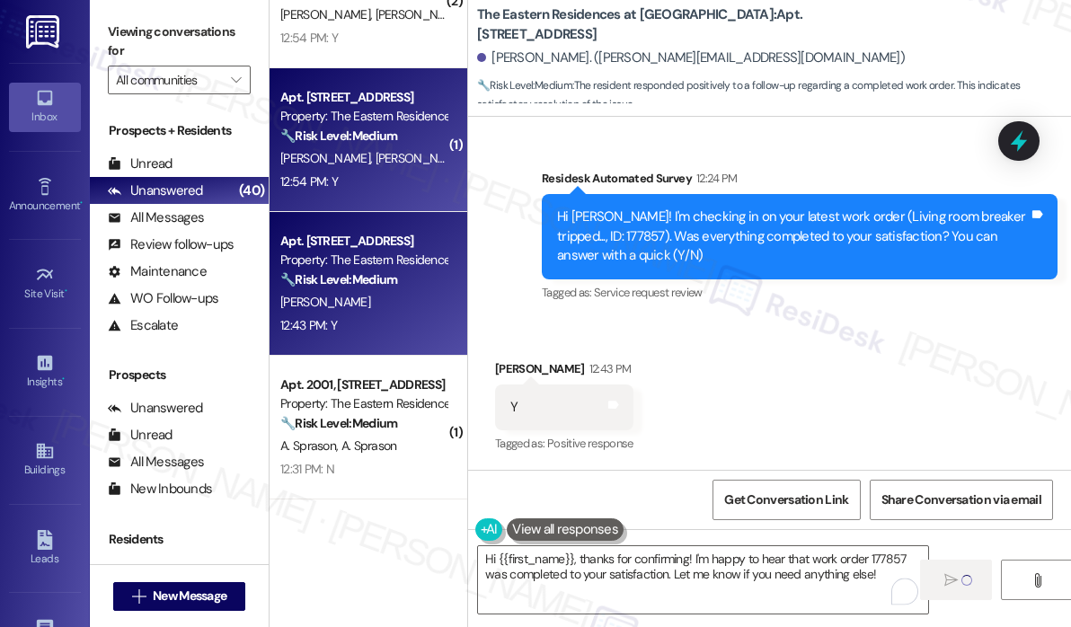
click at [364, 197] on div "Apt. 1014, 4204 Six Forks Road Property: The Eastern Residences at North Hills …" at bounding box center [368, 140] width 198 height 144
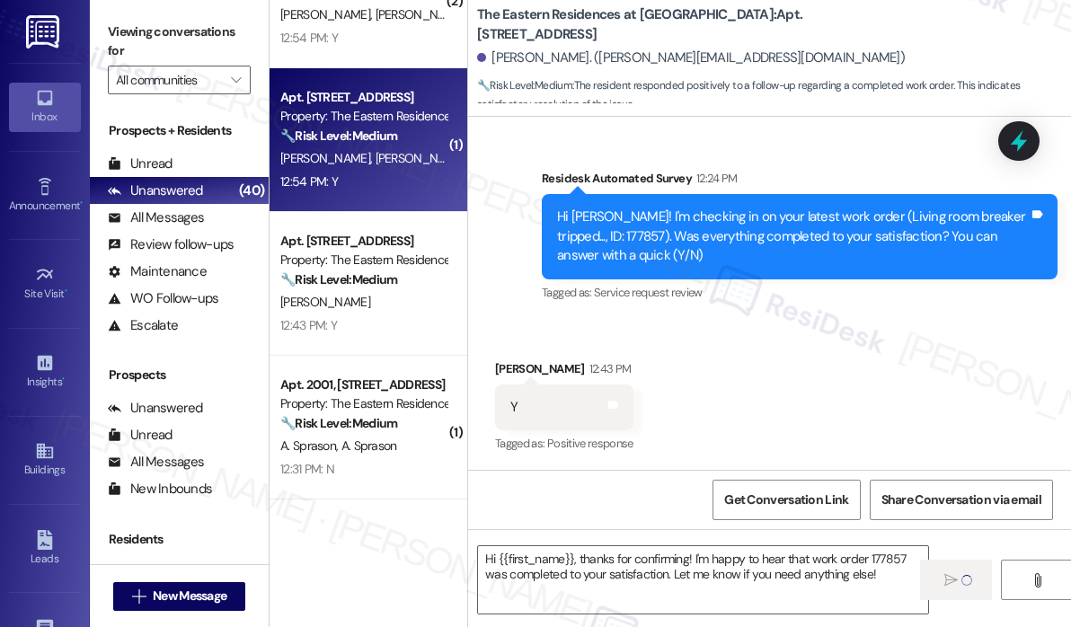
type textarea "Fetching suggested responses. Please feel free to read through the conversation…"
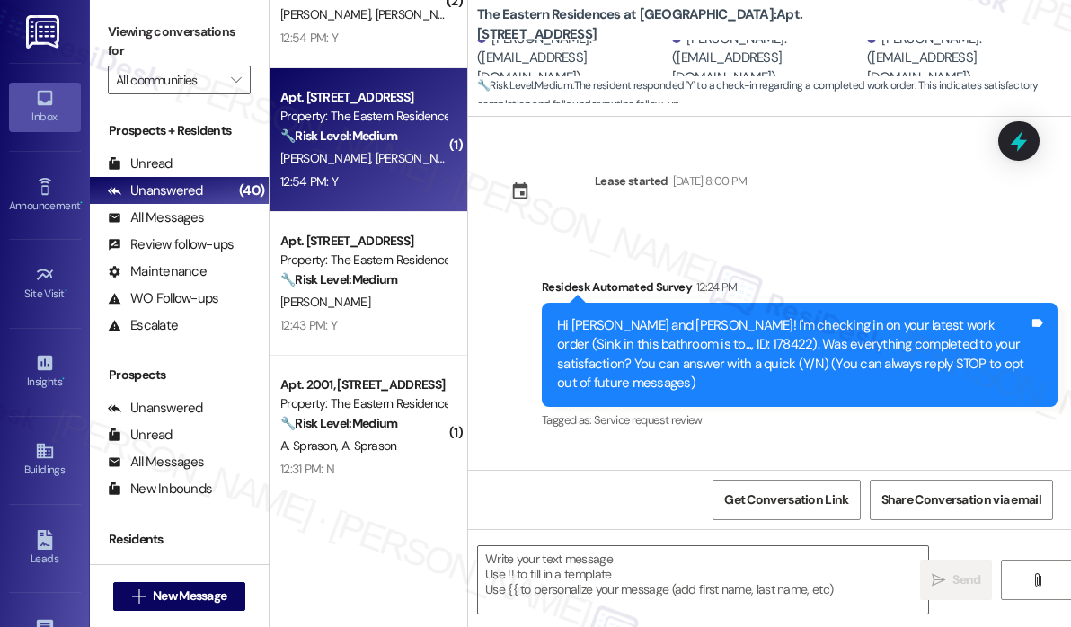
scroll to position [128, 0]
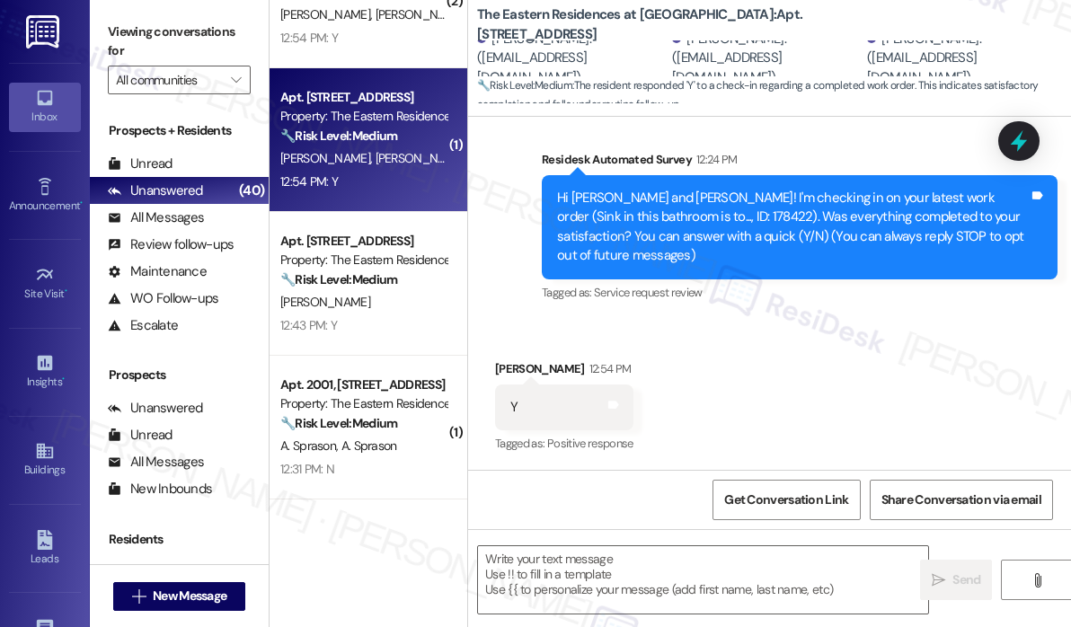
type textarea "Fetching suggested responses. Please feel free to read through the conversation…"
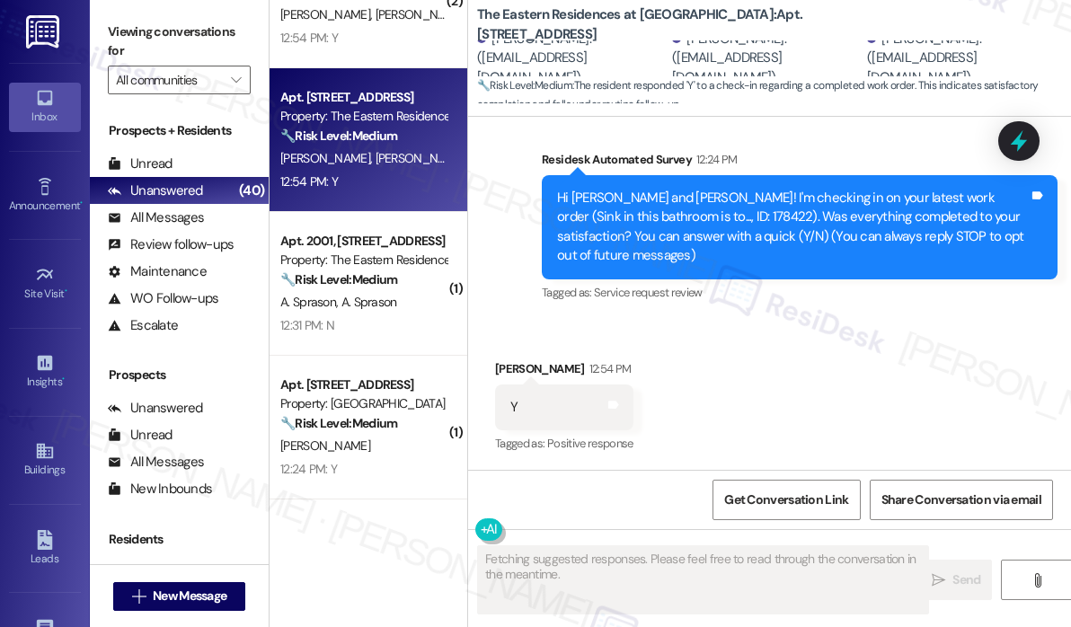
click at [787, 375] on div "Received via SMS Collin Matthews 12:54 PM Y Tags and notes Tagged as: Positive …" at bounding box center [769, 395] width 603 height 152
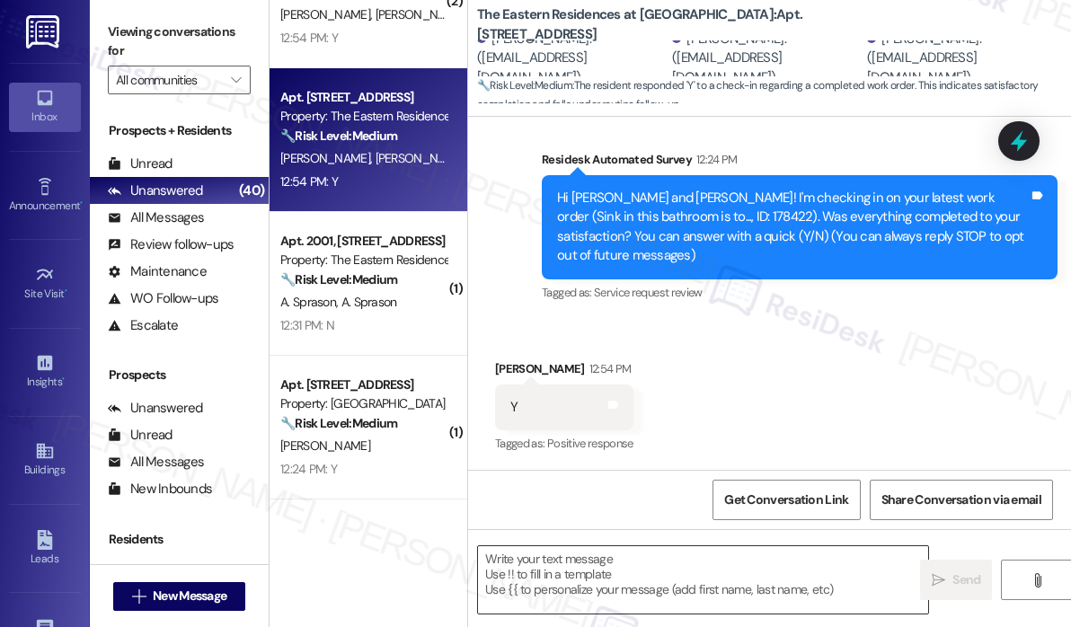
click at [683, 588] on textarea at bounding box center [703, 579] width 450 height 67
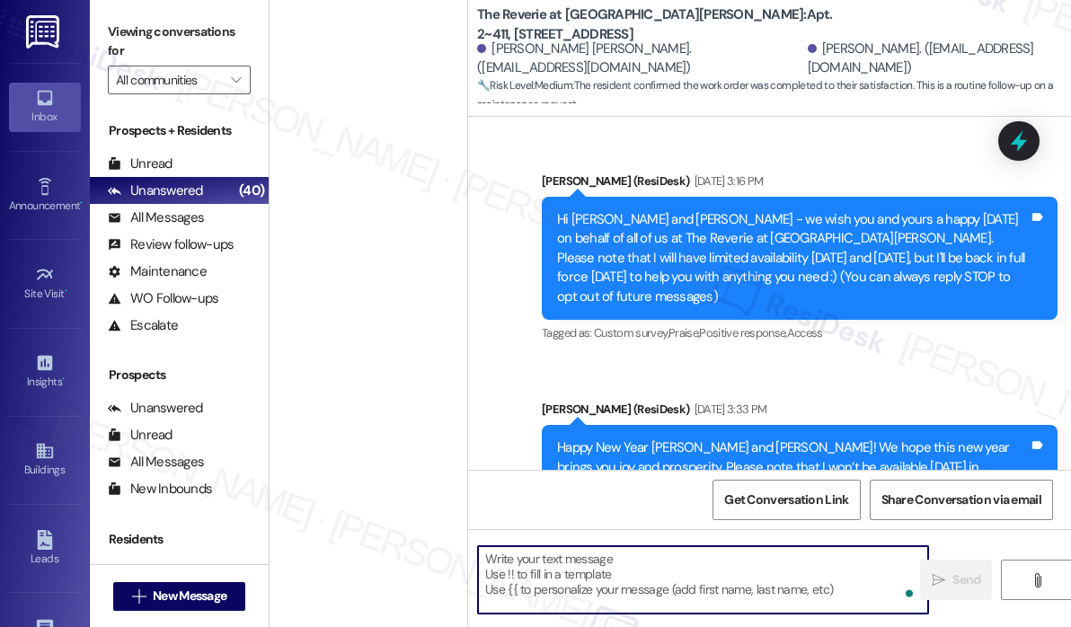
scroll to position [19608, 0]
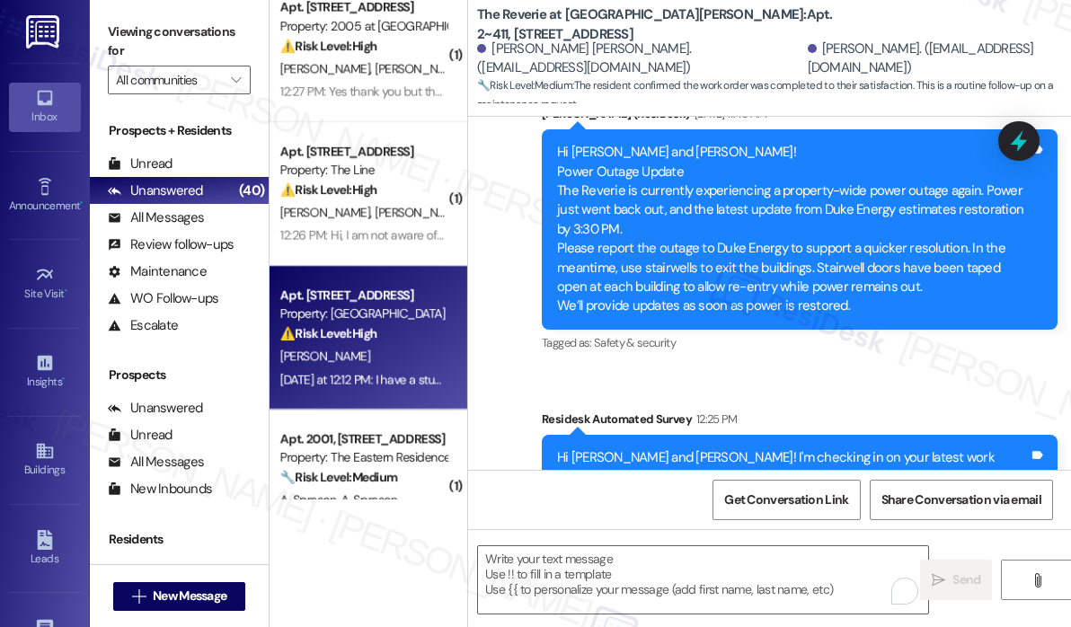
click at [399, 344] on div "Apt. 538, [STREET_ADDRESS] Property: Park Central ⚠️ Risk Level: High The resid…" at bounding box center [363, 314] width 170 height 61
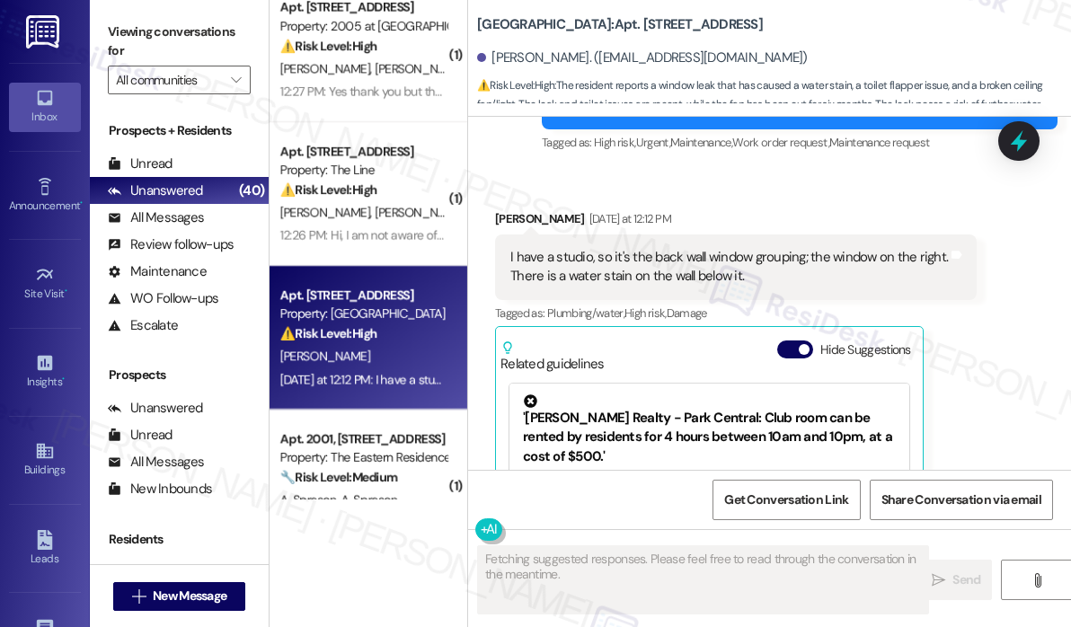
scroll to position [3935, 0]
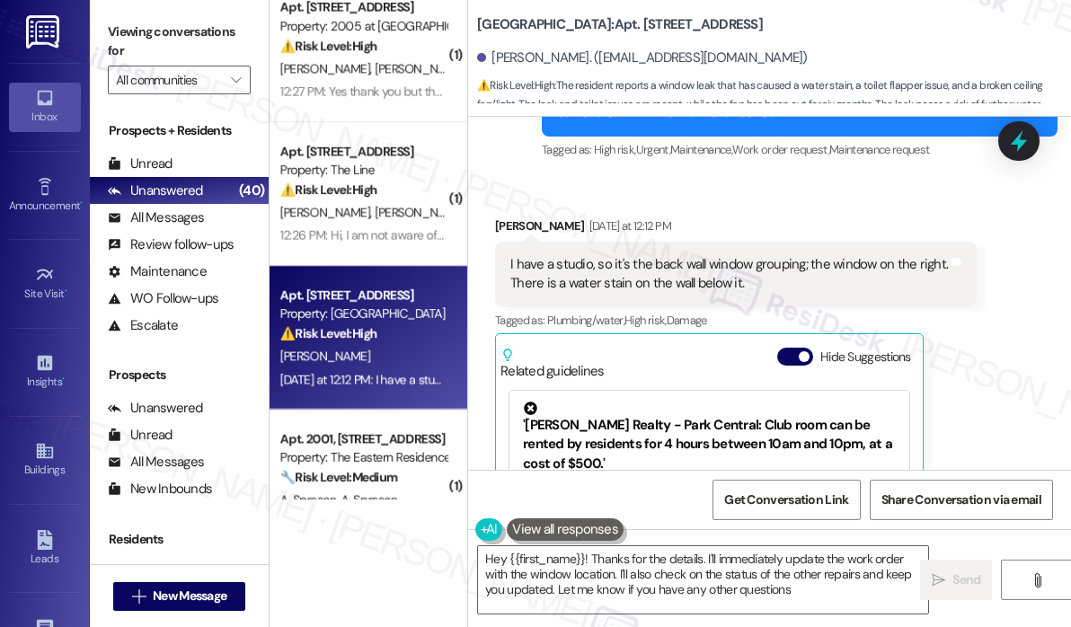
type textarea "Hey {{first_name}}! Thanks for the details. I'll immediately update the work or…"
click at [1020, 359] on div "Received via SMS Elaine Hill Yesterday at 12:12 PM I have a studio, so it's the…" at bounding box center [769, 413] width 603 height 475
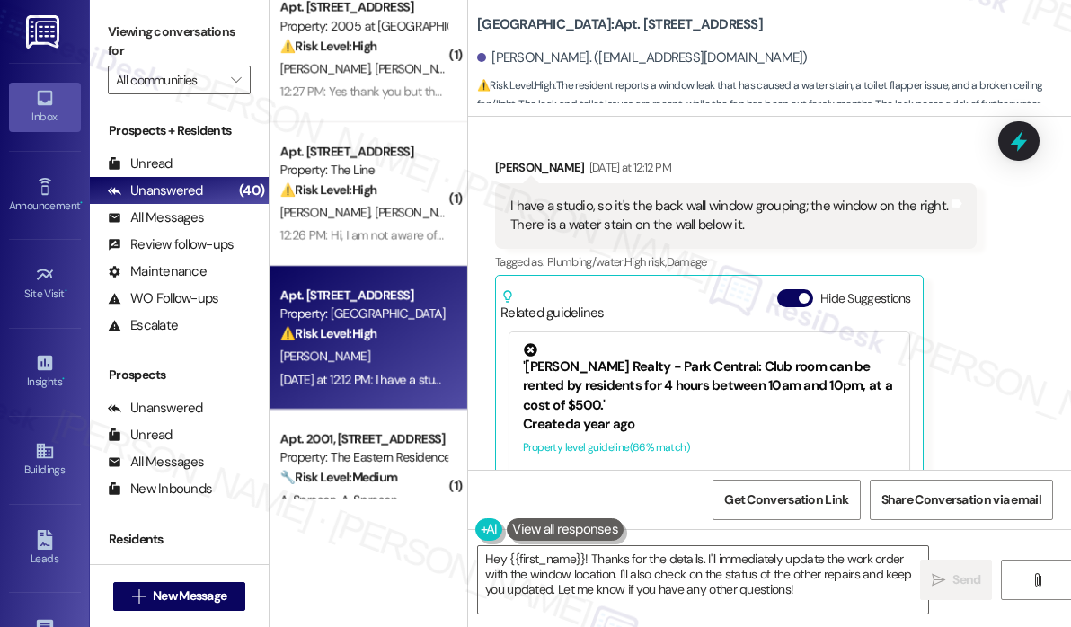
scroll to position [4024, 0]
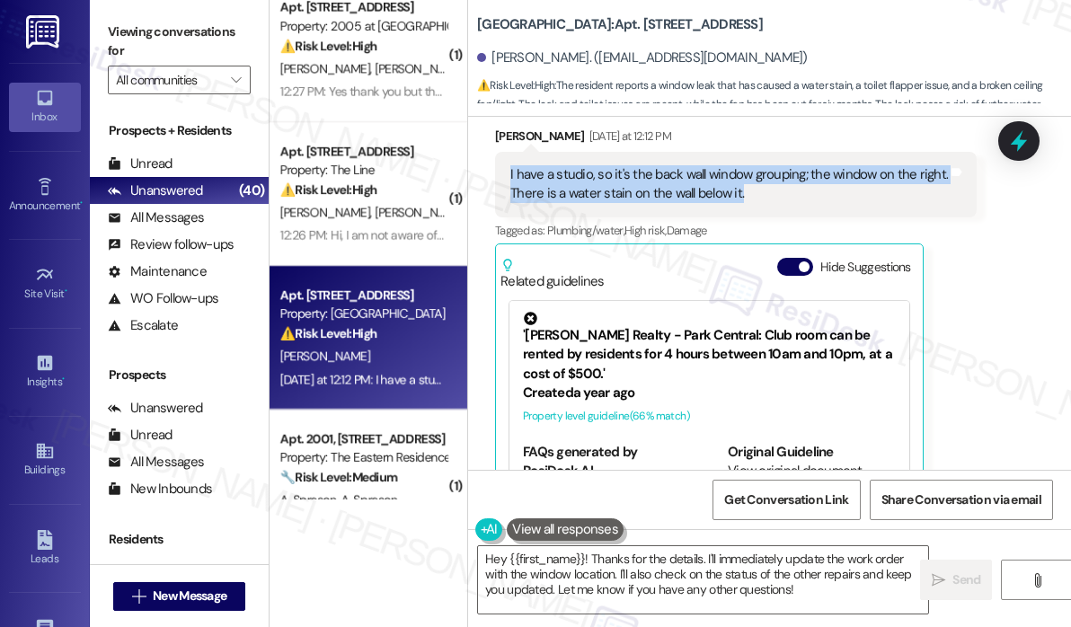
drag, startPoint x: 760, startPoint y: 190, endPoint x: 509, endPoint y: 175, distance: 251.1
click at [510, 175] on div "I have a studio, so it's the back wall window grouping; the window on the right…" at bounding box center [728, 184] width 437 height 39
copy div "I have a studio, so it's the back wall window grouping; the window on the right…"
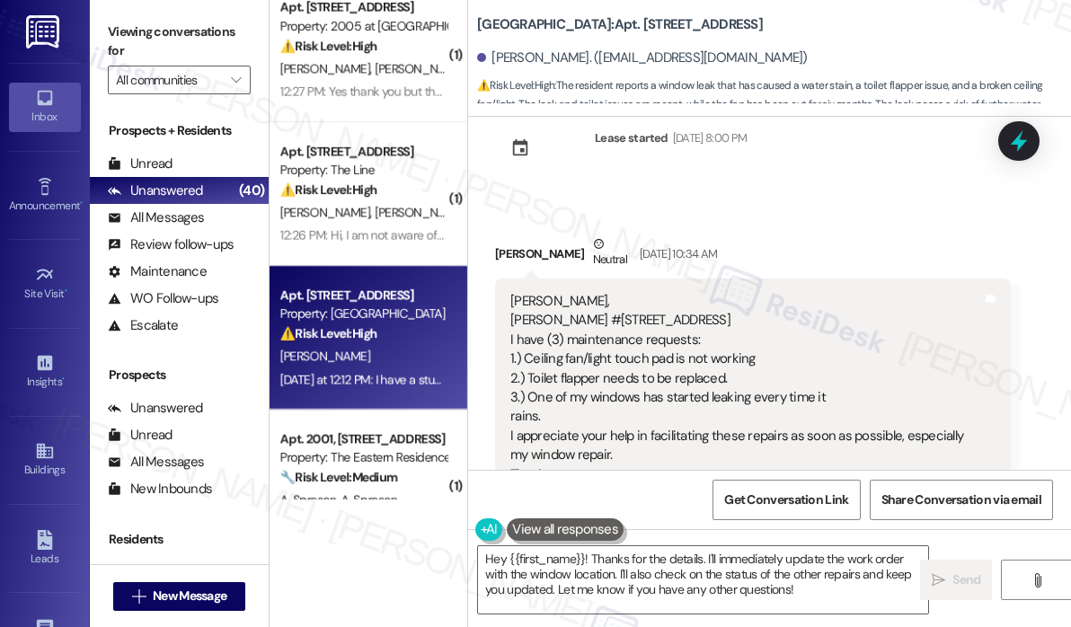
scroll to position [2497, 0]
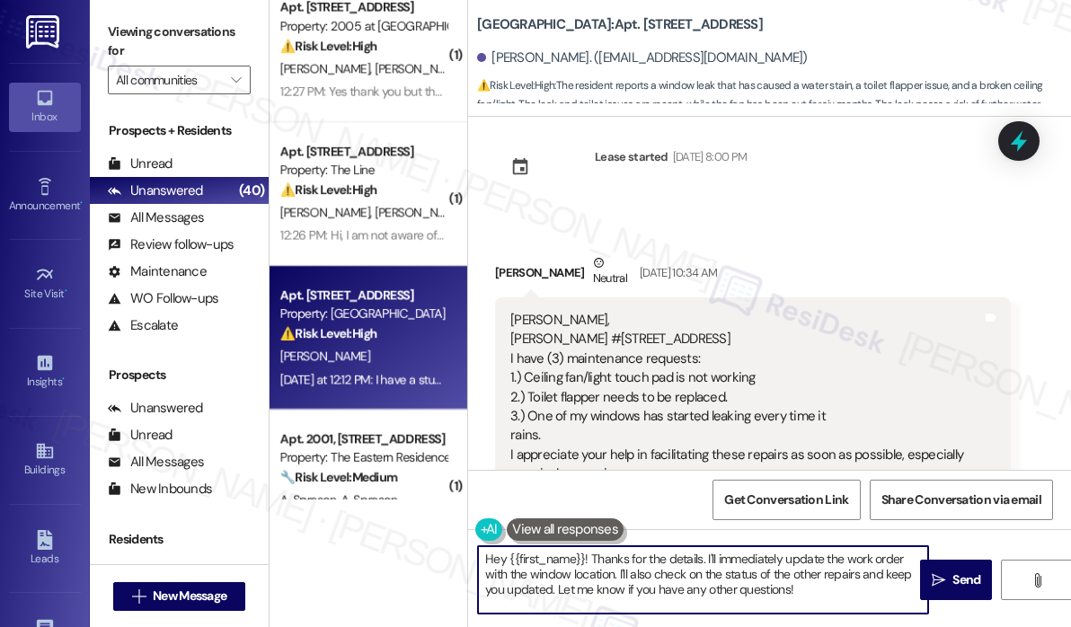
click at [856, 591] on textarea "Hey {{first_name}}! Thanks for the details. I'll immediately update the work or…" at bounding box center [703, 579] width 450 height 67
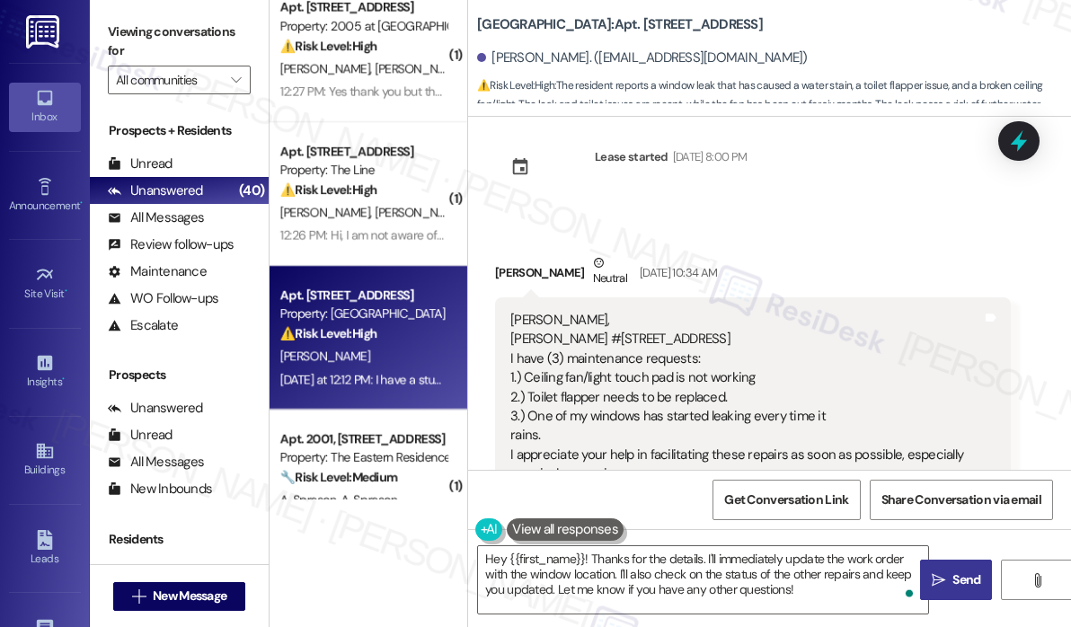
click at [963, 579] on span "Send" at bounding box center [966, 579] width 28 height 19
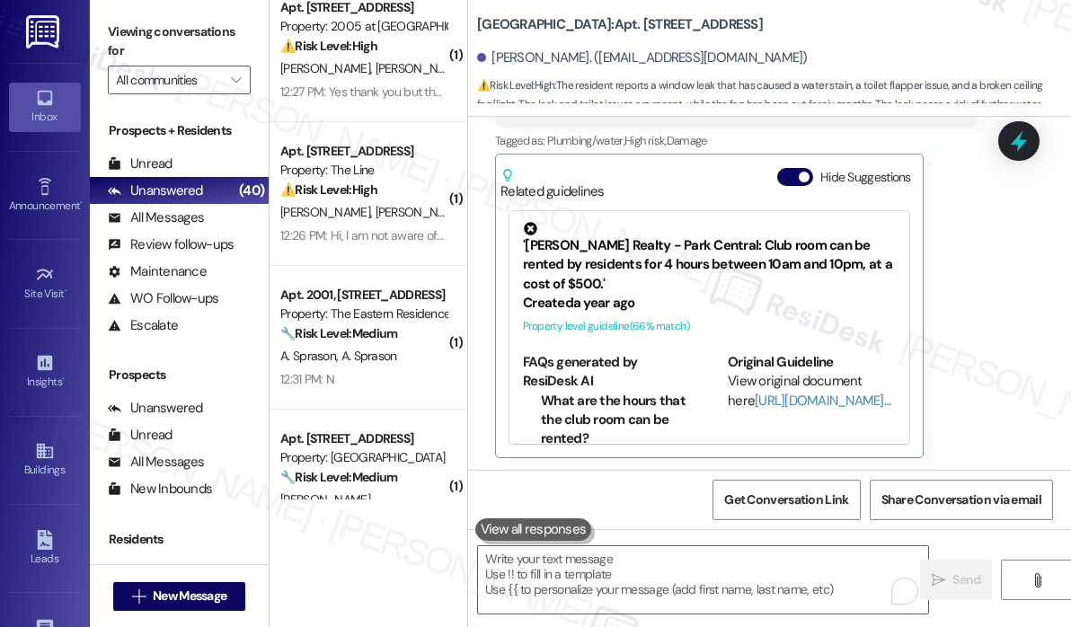
scroll to position [938, 0]
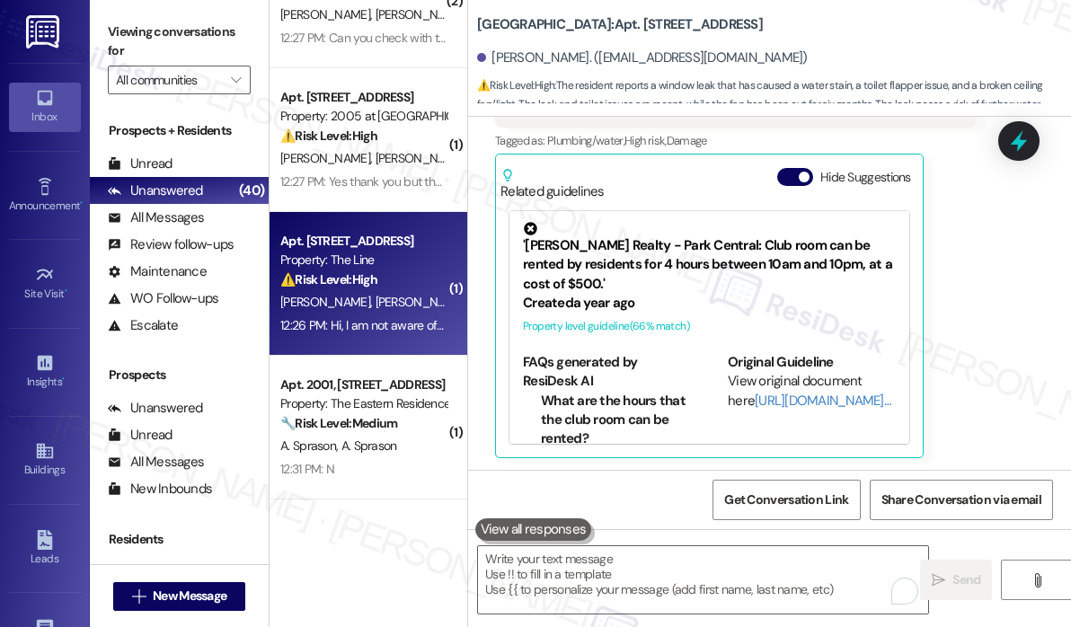
click at [389, 308] on span "[PERSON_NAME]" at bounding box center [420, 302] width 90 height 16
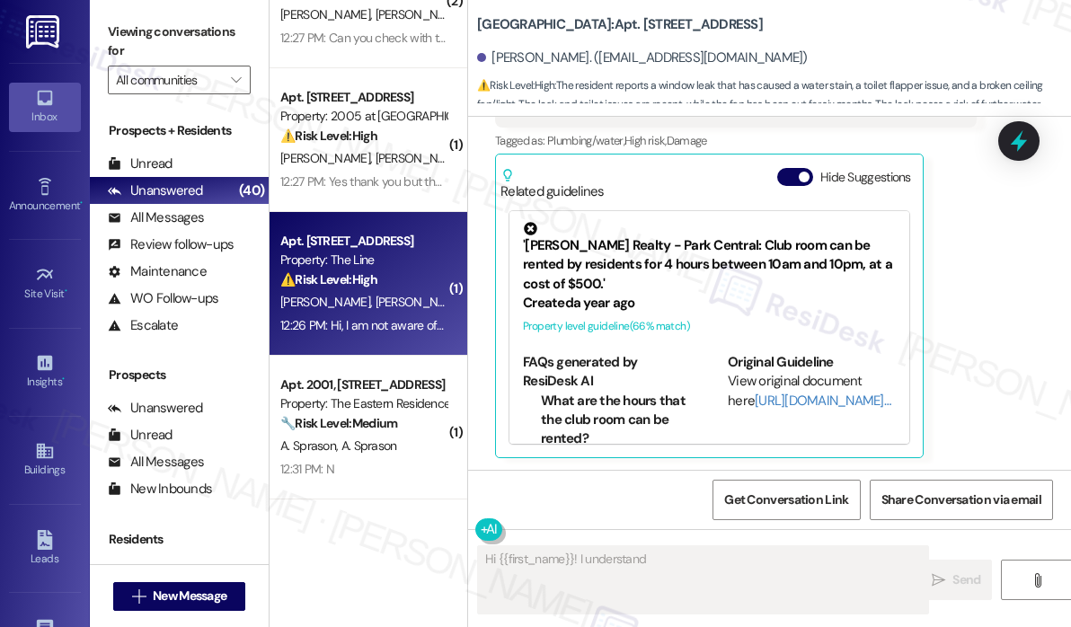
scroll to position [109, 0]
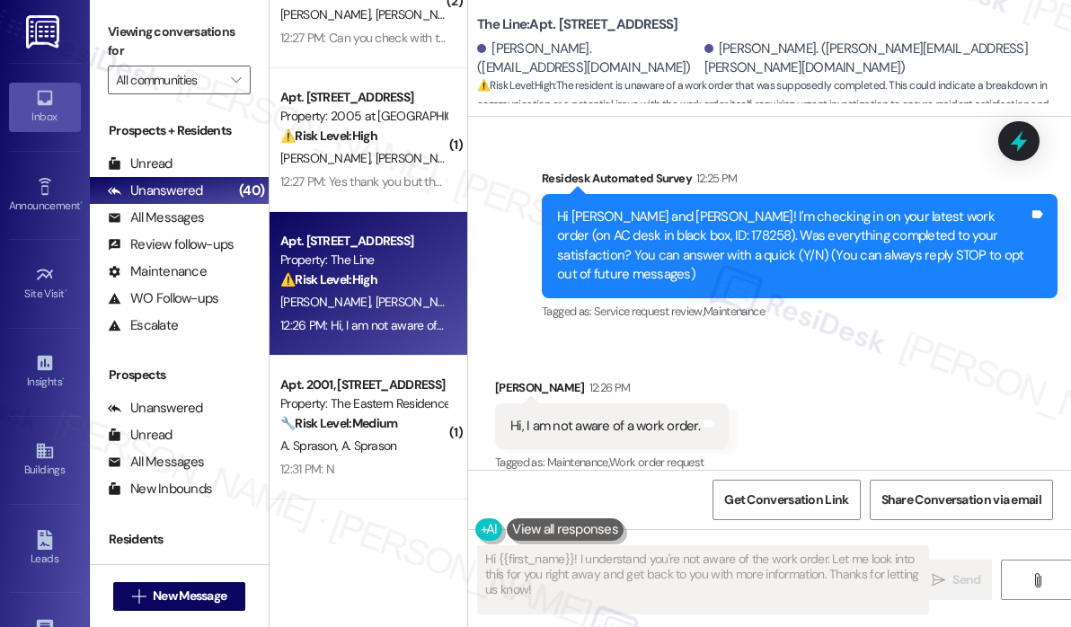
click at [851, 338] on div "Received via SMS Kristin Whittington 12:26 PM Hi, I am not aware of a work orde…" at bounding box center [769, 414] width 603 height 152
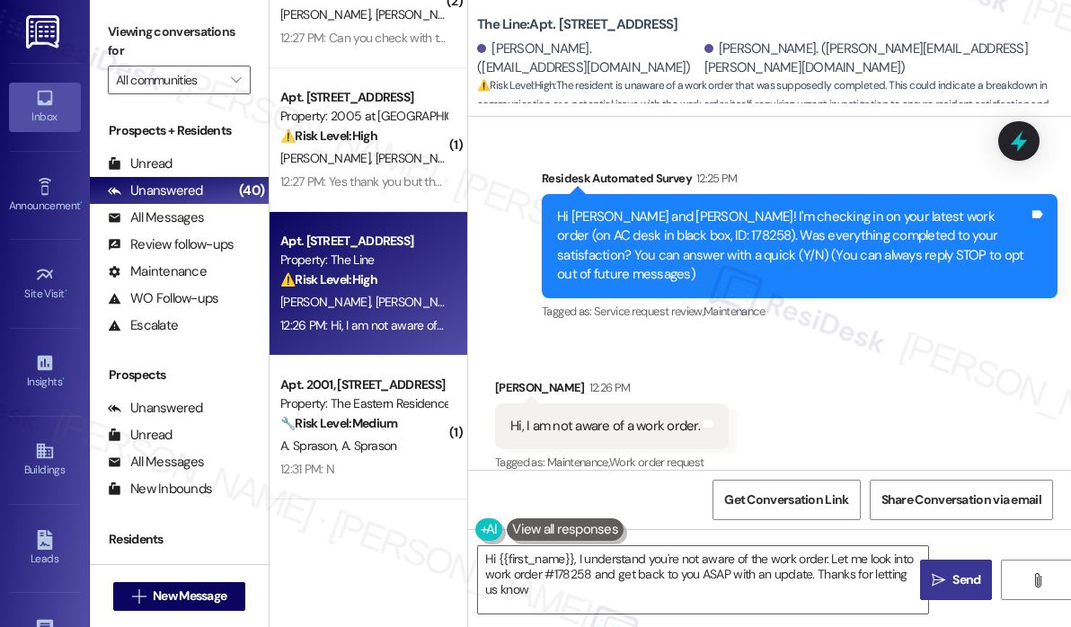
type textarea "Hi {{first_name}}, I understand you're not aware of the work order. Let me look…"
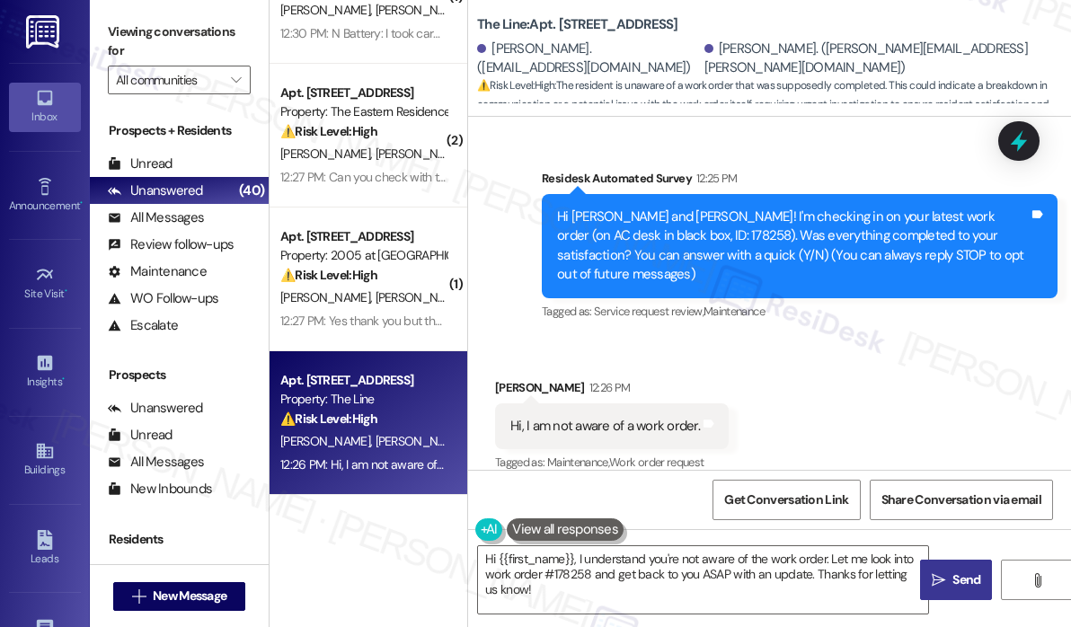
scroll to position [808, 0]
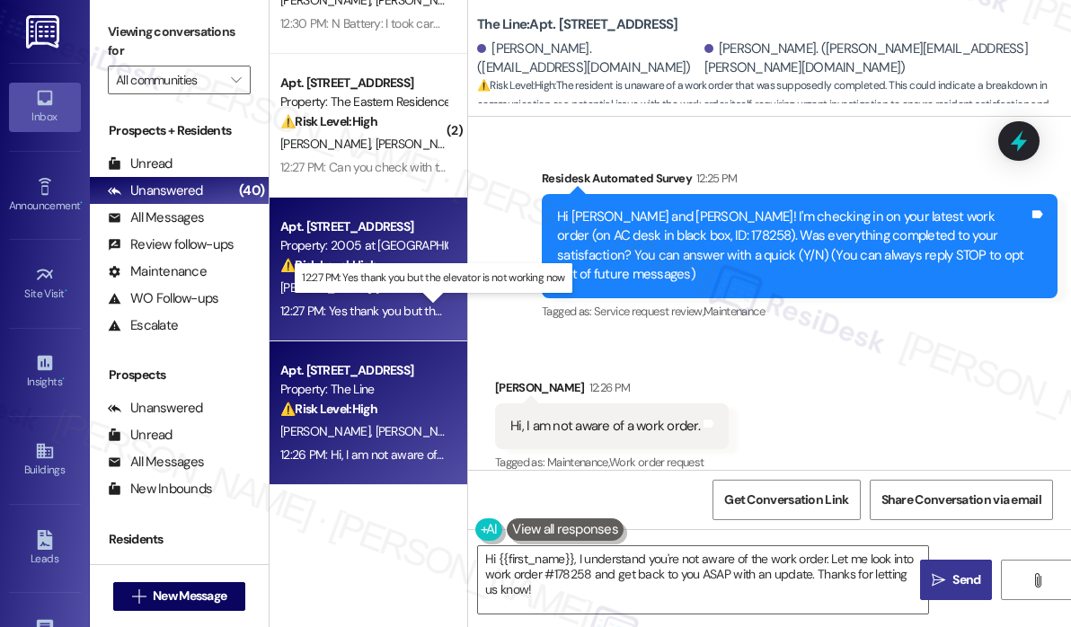
click at [388, 315] on div "12:27 PM: Yes thank you but the elevator is not working now 12:27 PM: Yes thank…" at bounding box center [432, 311] width 305 height 16
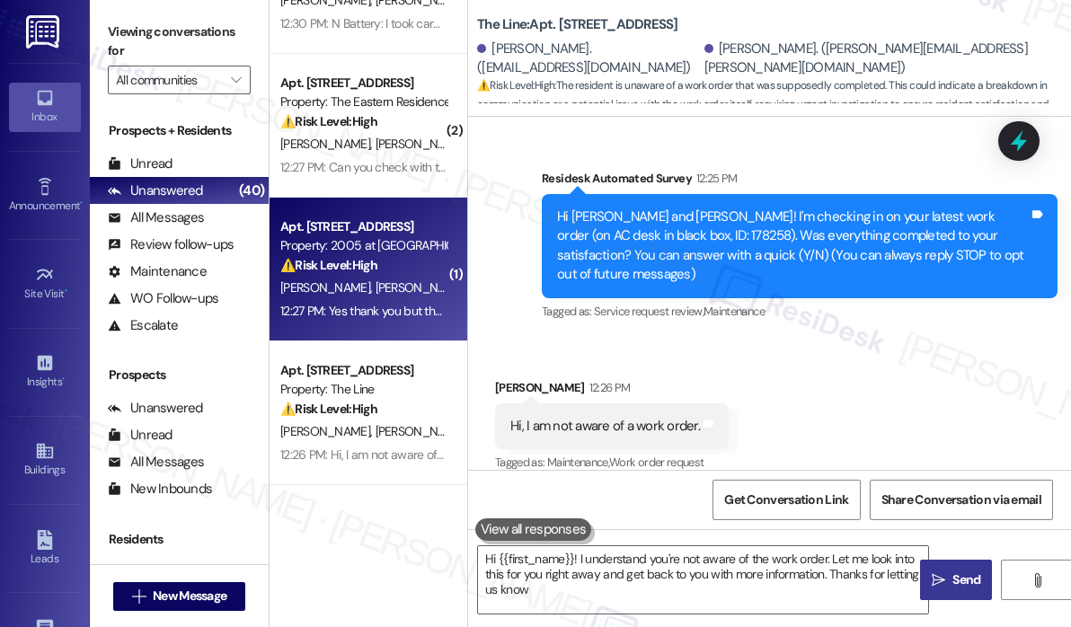
type textarea "Hi {{first_name}}! I understand you're not aware of the work order. Let me look…"
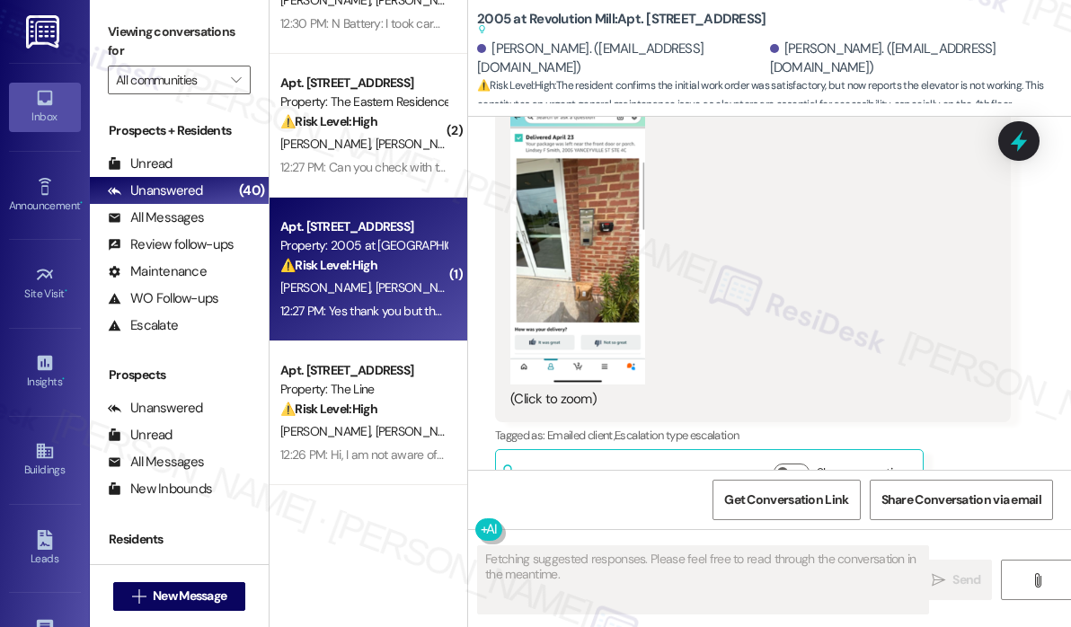
scroll to position [16566, 0]
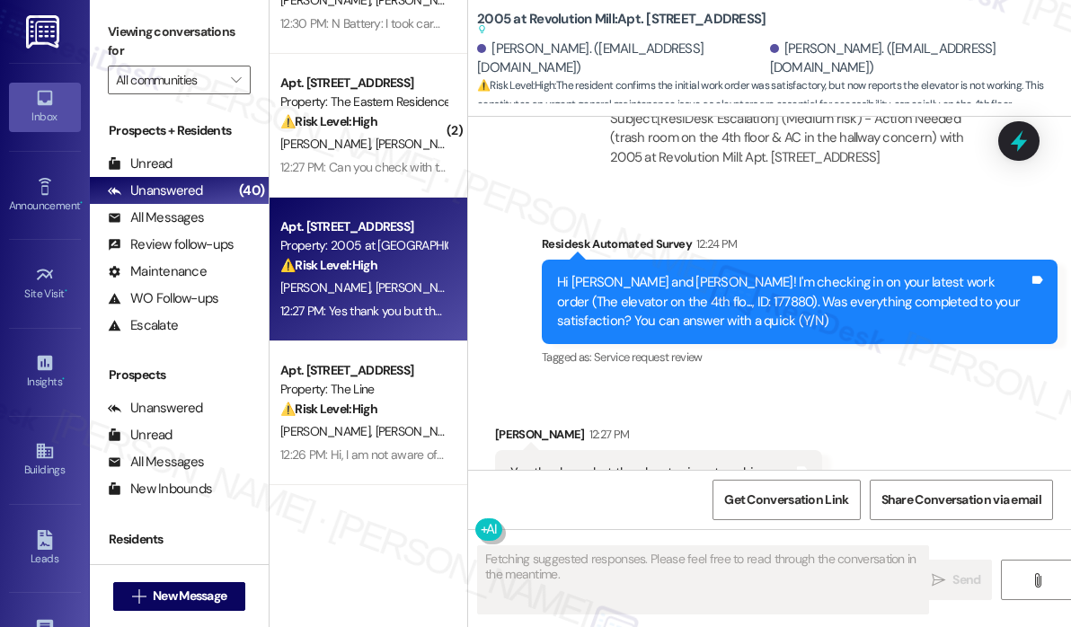
click at [862, 384] on div "Received via SMS Sherry Smith 12:27 PM Yes thank you but the elevator is not wo…" at bounding box center [769, 460] width 603 height 152
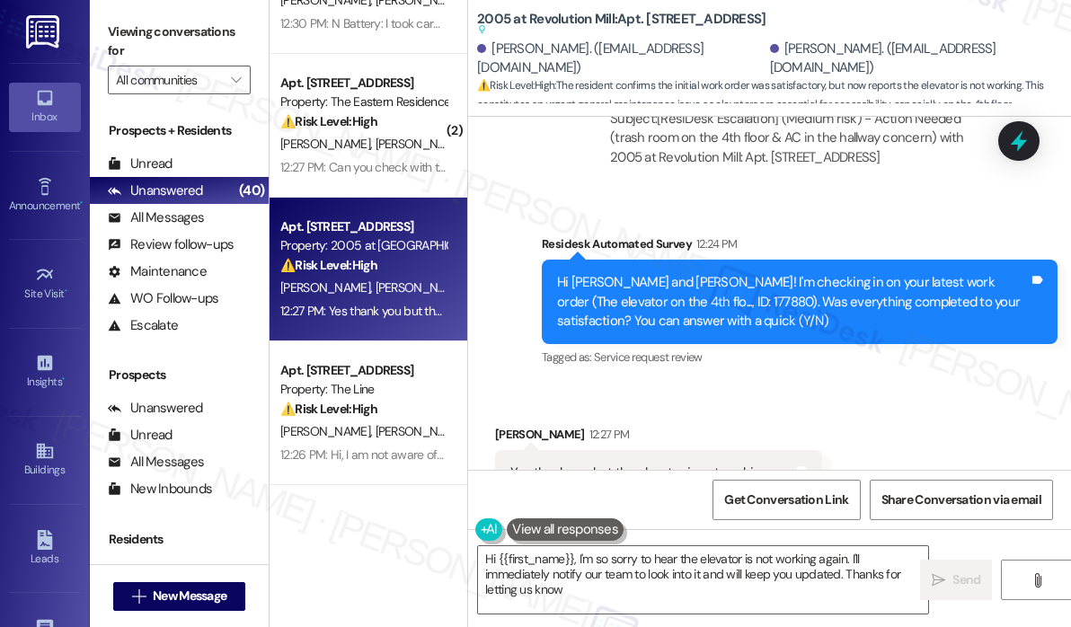
type textarea "Hi {{first_name}}, I'm so sorry to hear the elevator is not working again. I'll…"
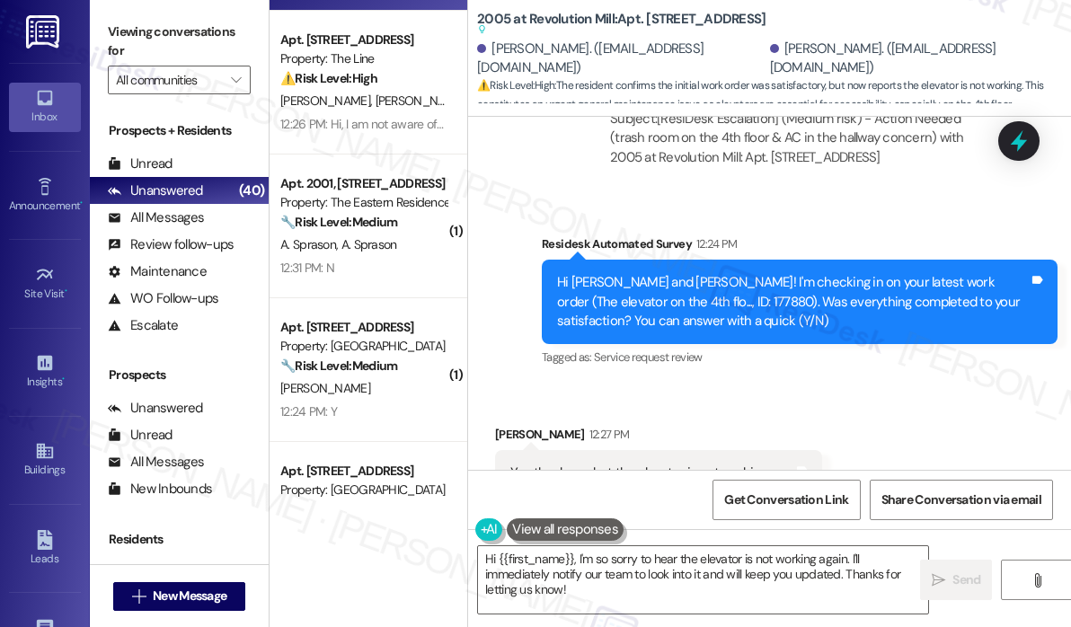
scroll to position [1168, 0]
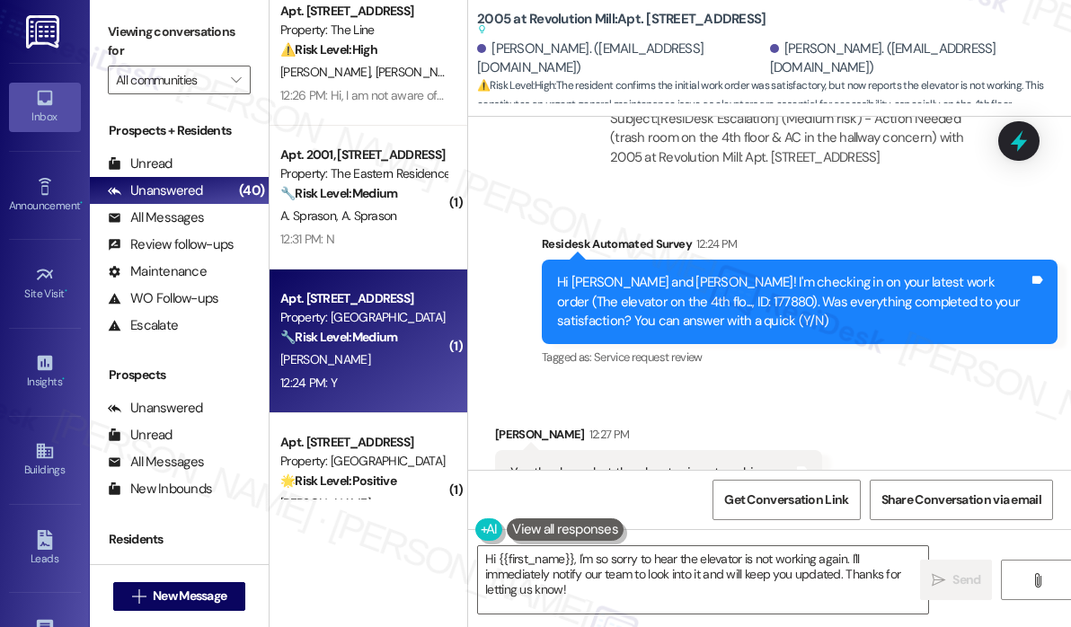
click at [349, 376] on div "12:24 PM: Y 12:24 PM: Y" at bounding box center [363, 383] width 170 height 22
type textarea "Fetching suggested responses. Please feel free to read through the conversation…"
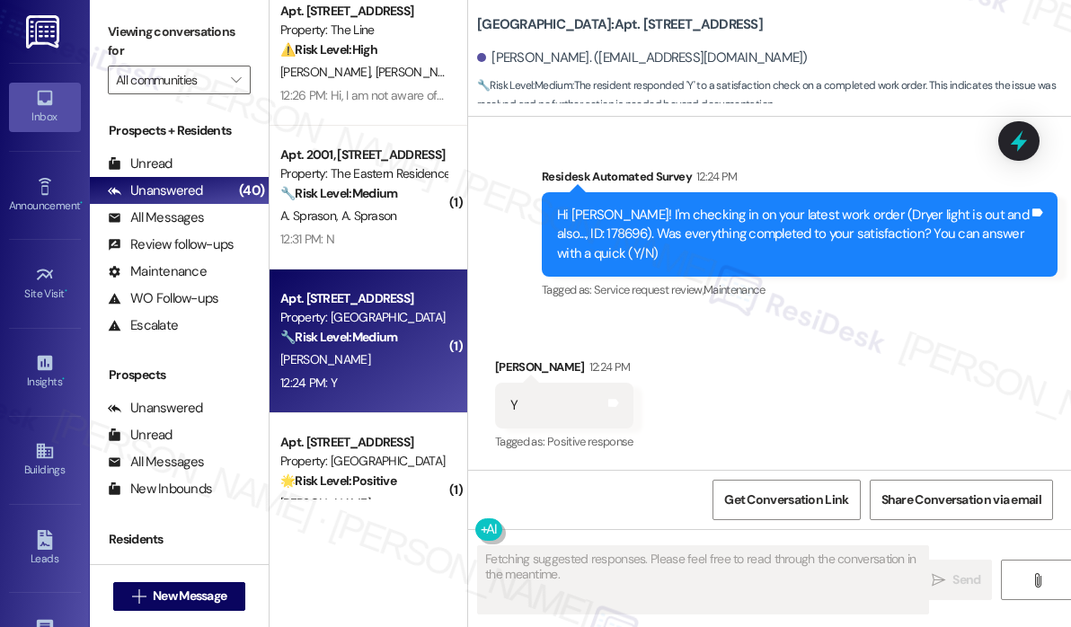
scroll to position [2364, 0]
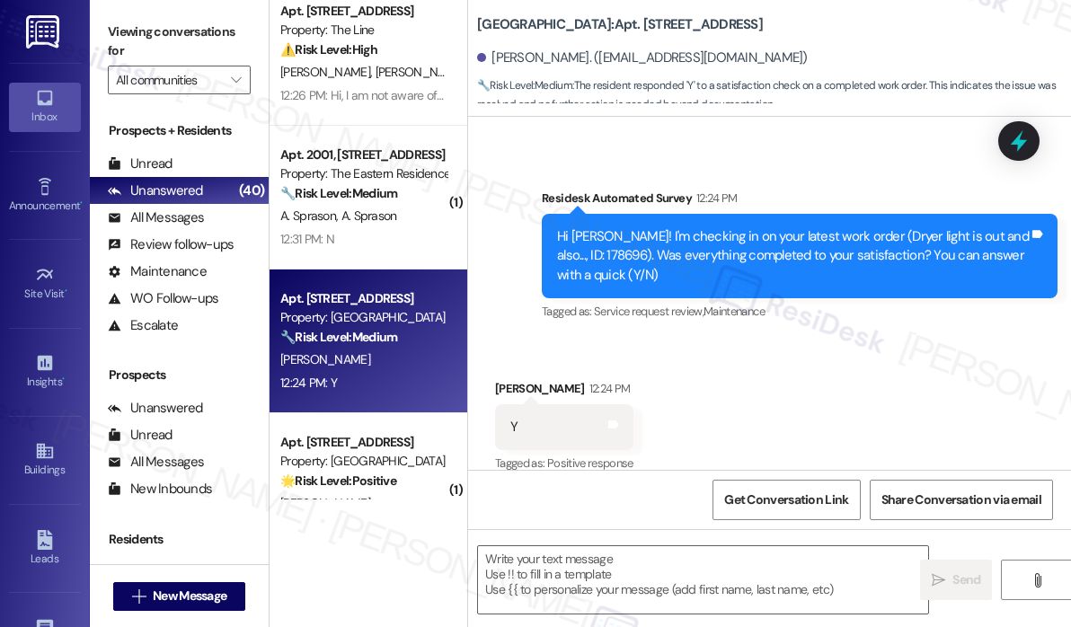
click at [746, 376] on div "Received via SMS Anna Truelove 12:24 PM Y Tags and notes Tagged as: Positive re…" at bounding box center [769, 415] width 603 height 152
click at [799, 368] on div "Received via SMS Anna Truelove 12:24 PM Y Tags and notes Tagged as: Positive re…" at bounding box center [769, 415] width 603 height 152
click at [579, 339] on div "Received via SMS Anna Truelove 12:24 PM Y Tags and notes Tagged as: Positive re…" at bounding box center [769, 415] width 603 height 152
click at [579, 559] on textarea at bounding box center [703, 579] width 450 height 67
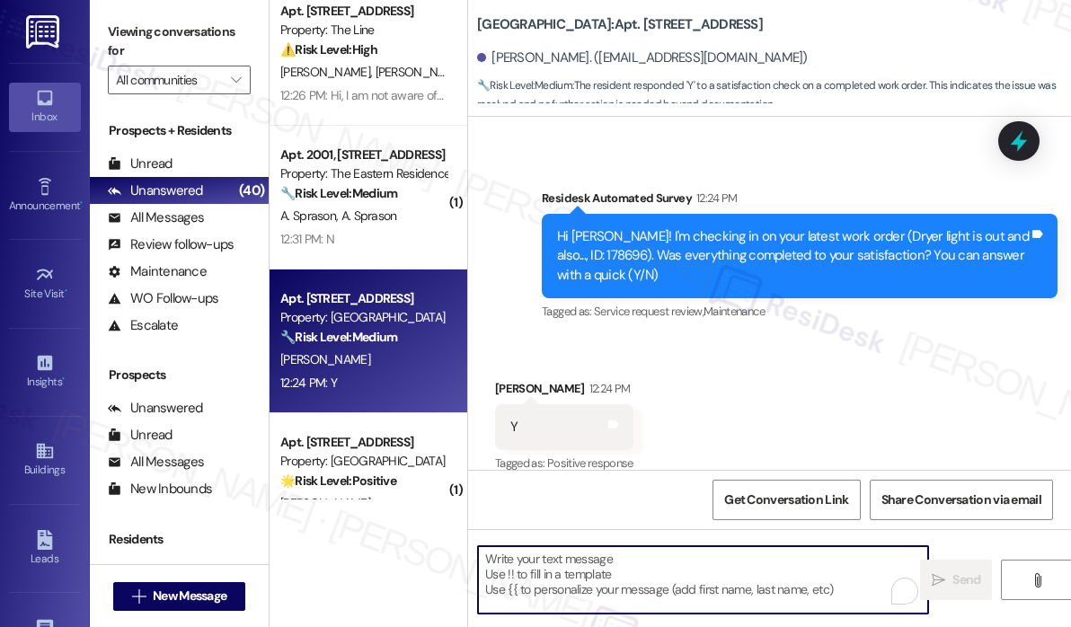
paste textarea "That’s wonderful to hear! We’re so glad that you’re satisfied with the recent w…"
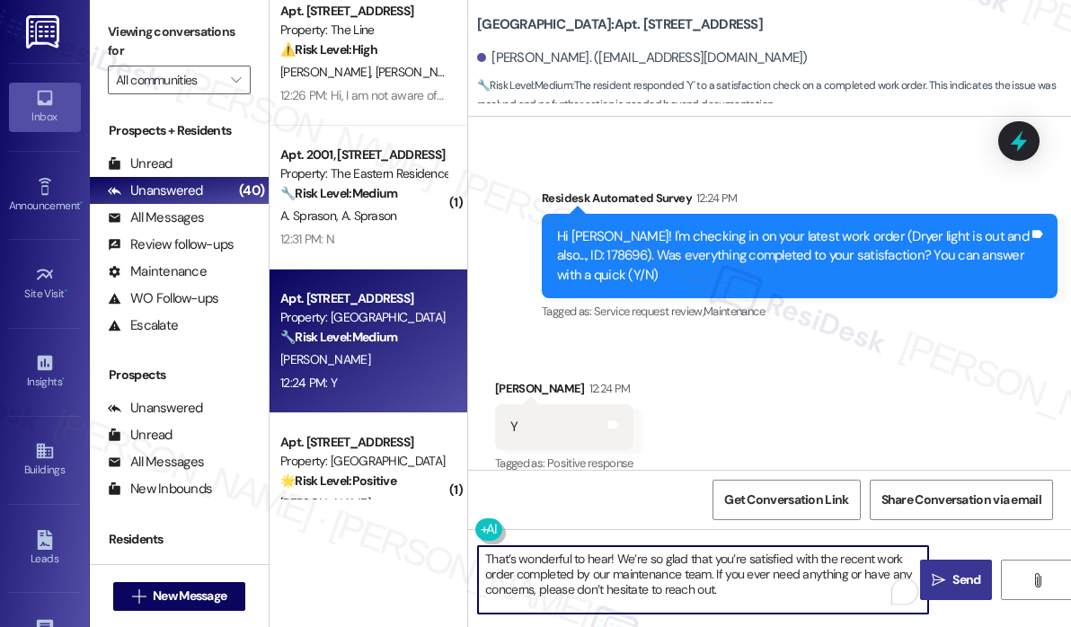
type textarea "That’s wonderful to hear! We’re so glad that you’re satisfied with the recent w…"
click at [962, 588] on span "Send" at bounding box center [966, 579] width 28 height 19
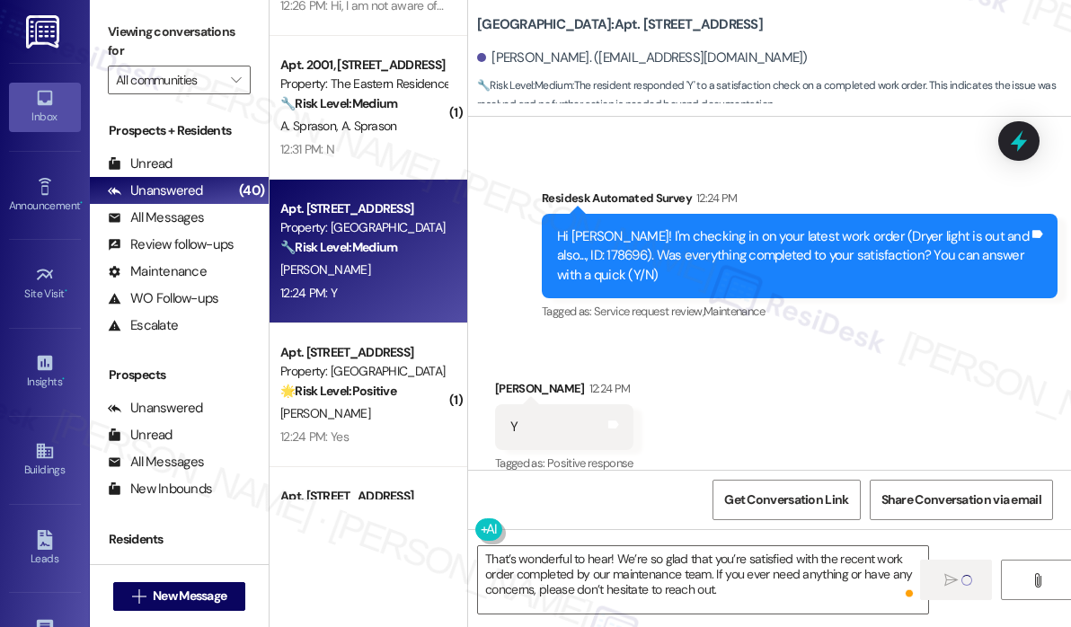
scroll to position [1347, 0]
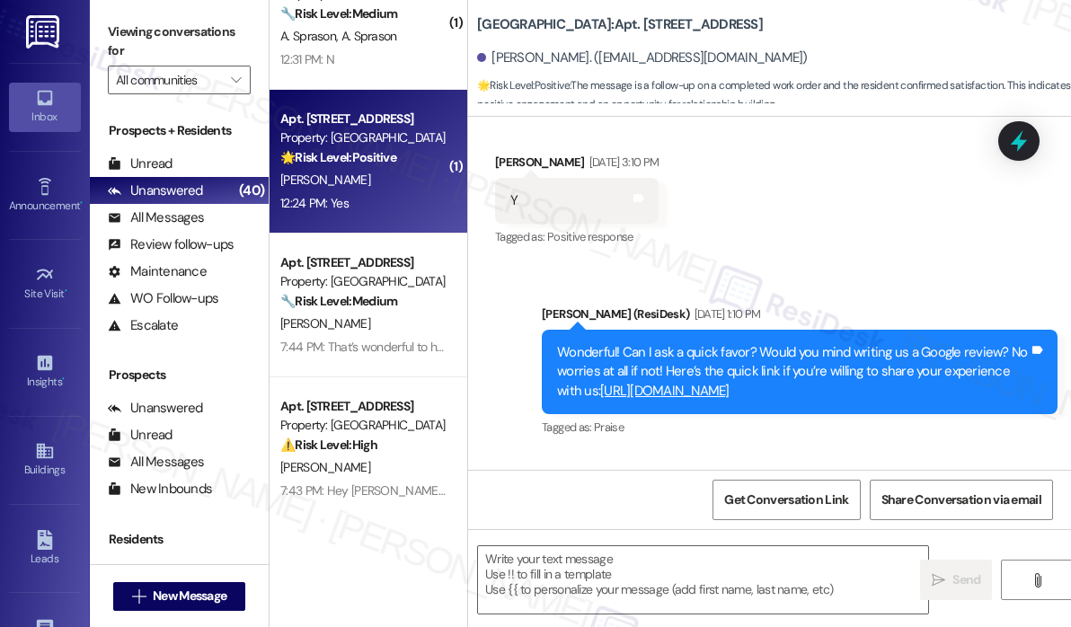
type textarea "Fetching suggested responses. Please feel free to read through the conversation…"
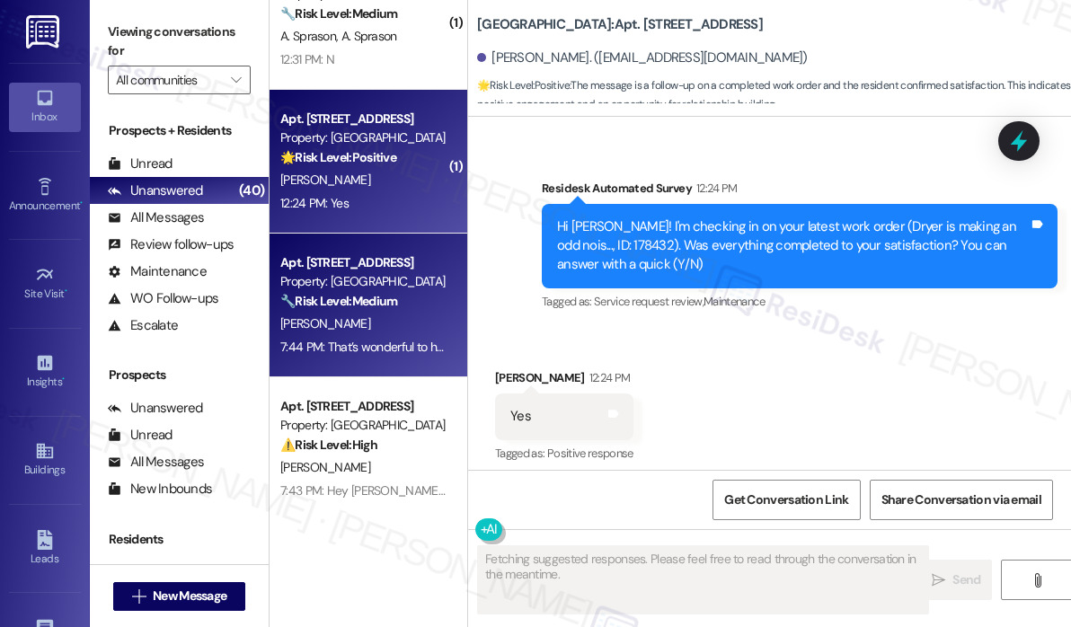
scroll to position [1014, 0]
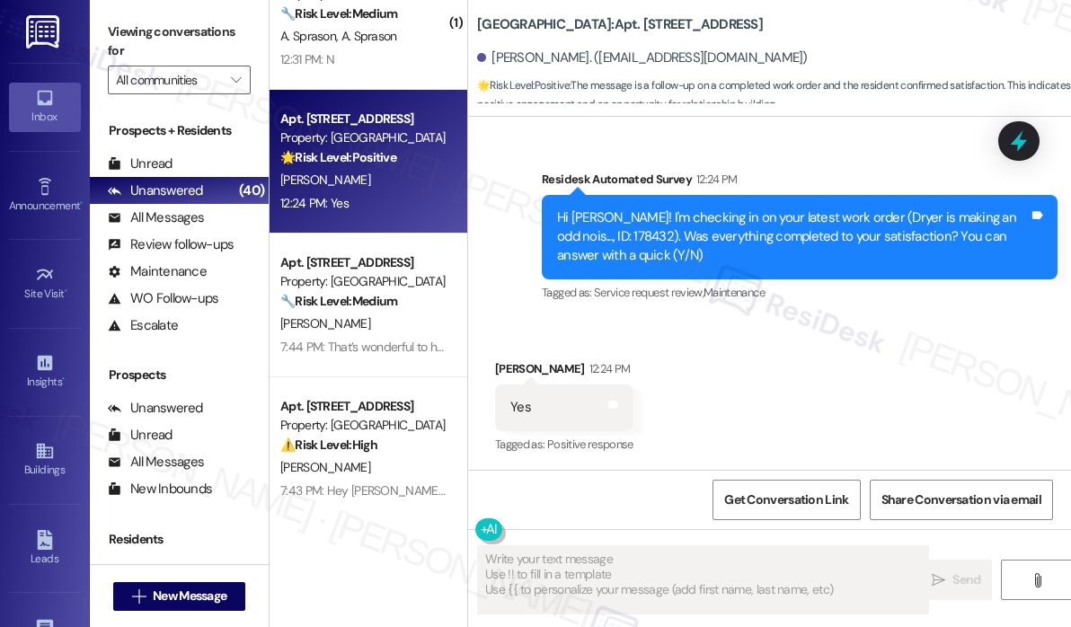
click at [782, 373] on div "Received via SMS Kyla Wester 12:24 PM Yes Tags and notes Tagged as: Positive re…" at bounding box center [769, 395] width 603 height 152
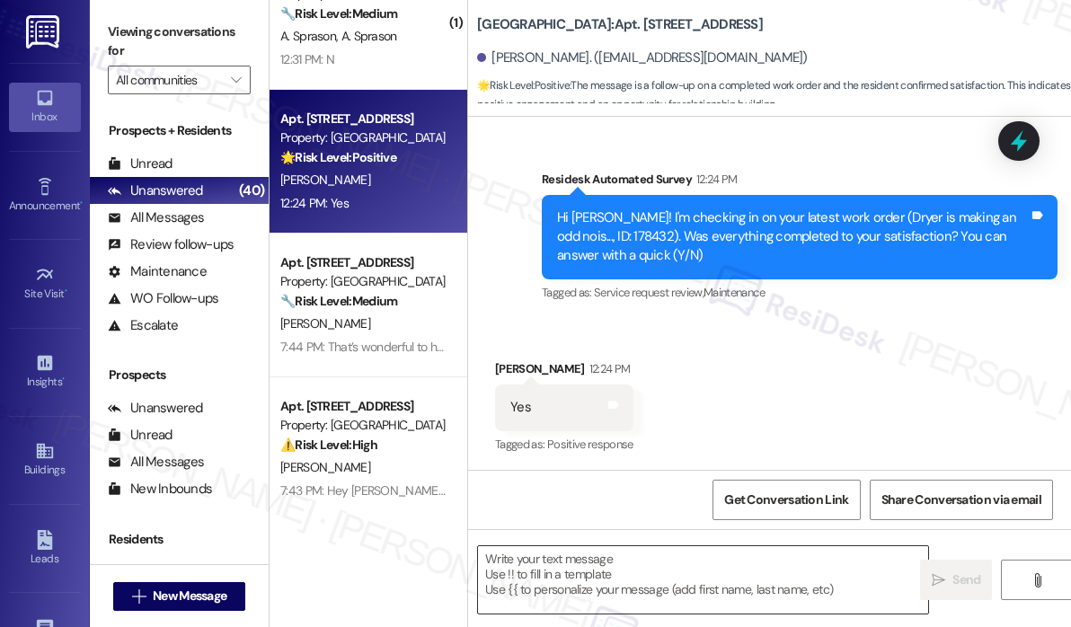
click at [623, 560] on textarea at bounding box center [703, 579] width 450 height 67
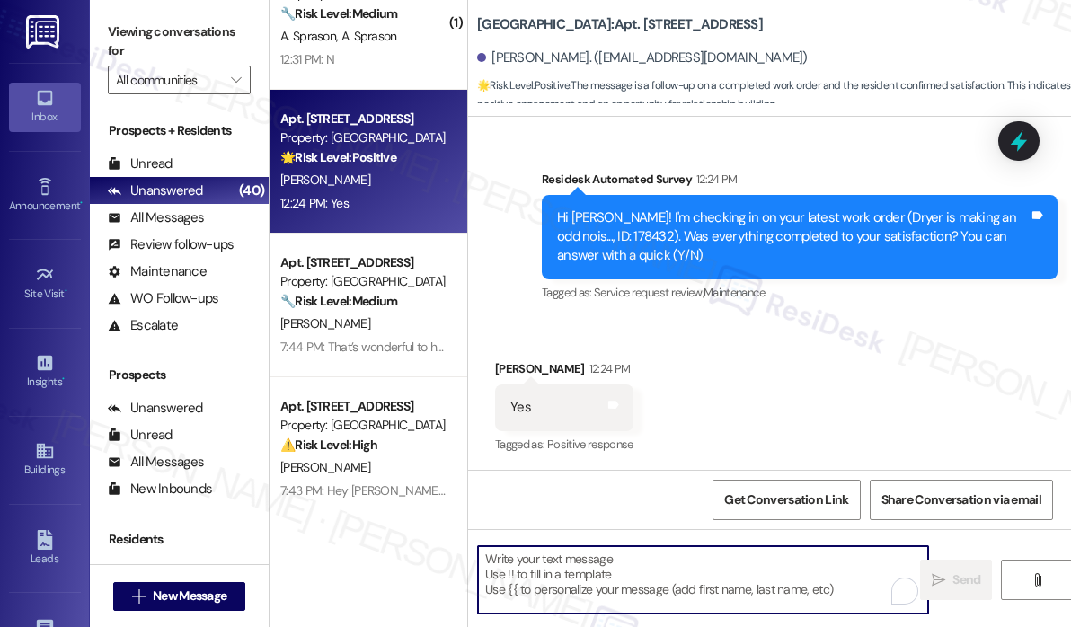
paste textarea "That’s wonderful to hear! We’re so glad that you’re satisfied with the recent w…"
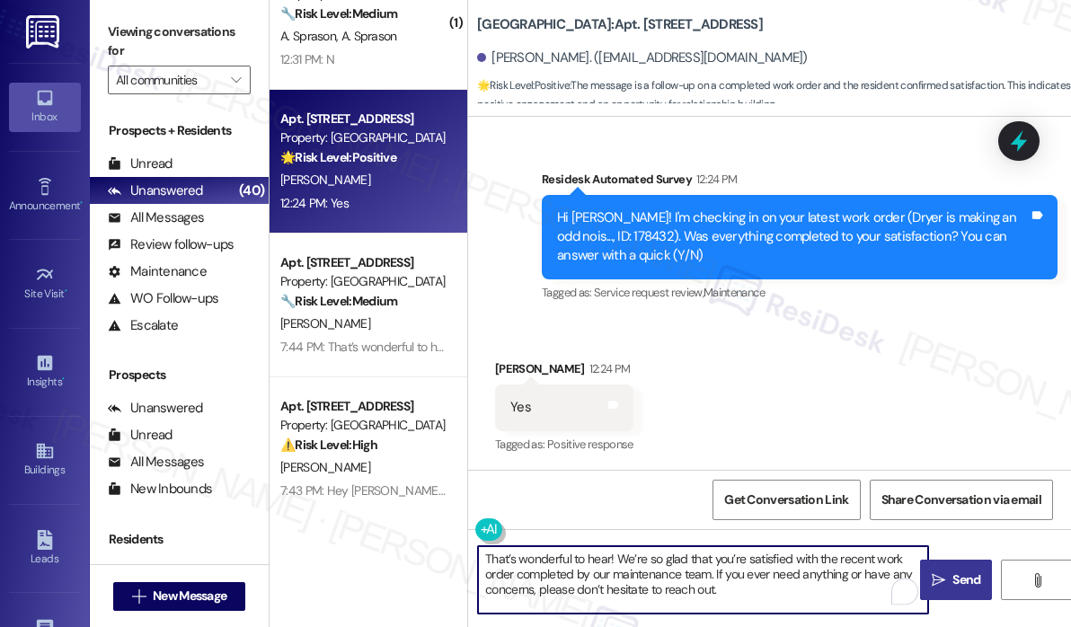
type textarea "That’s wonderful to hear! We’re so glad that you’re satisfied with the recent w…"
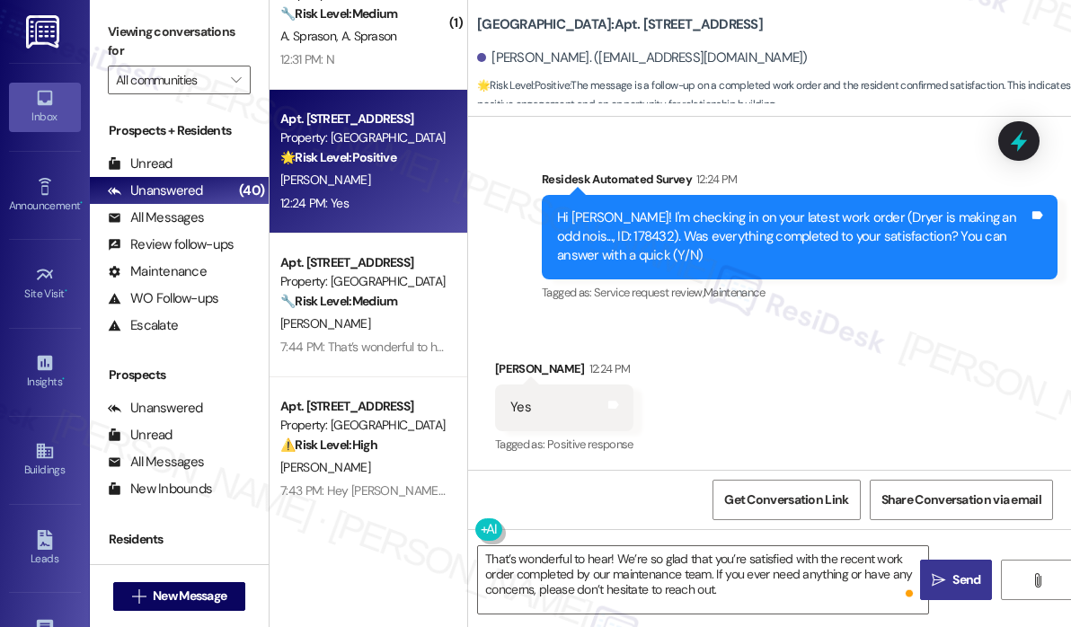
click at [942, 568] on button " Send" at bounding box center [956, 580] width 72 height 40
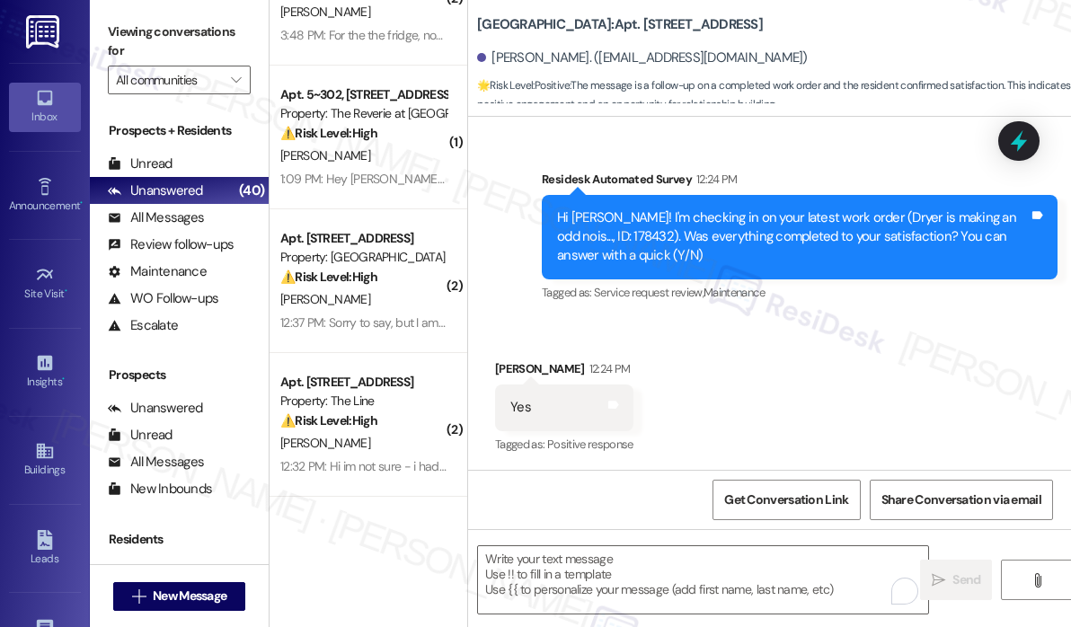
scroll to position [0, 0]
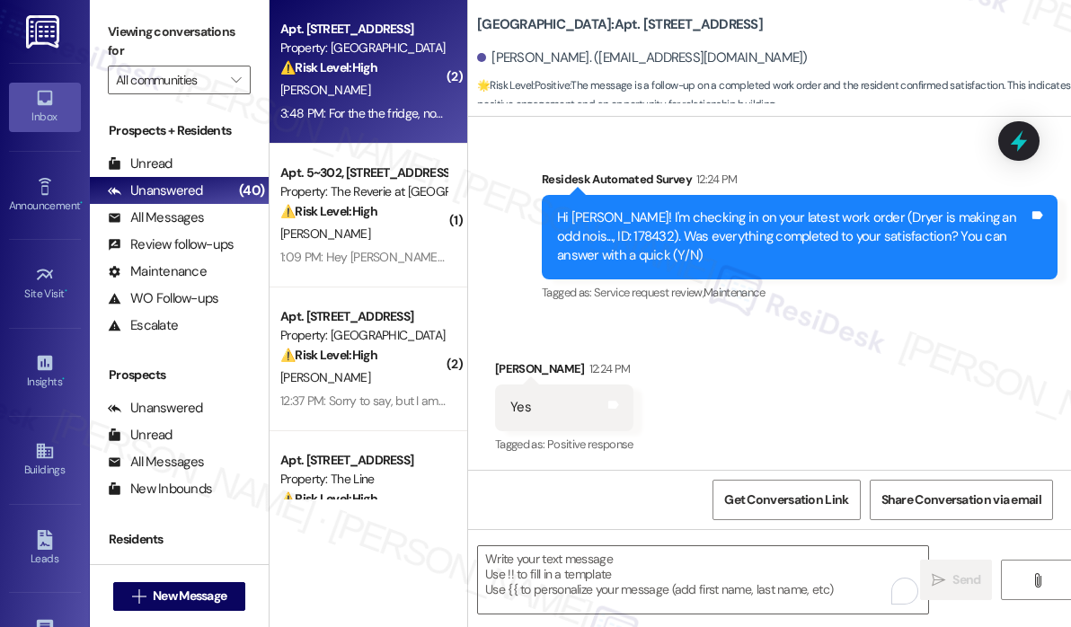
click at [363, 106] on div "3:48 PM: For the the fridge, not the window leak. 3:48 PM: For the the fridge, …" at bounding box center [405, 113] width 250 height 16
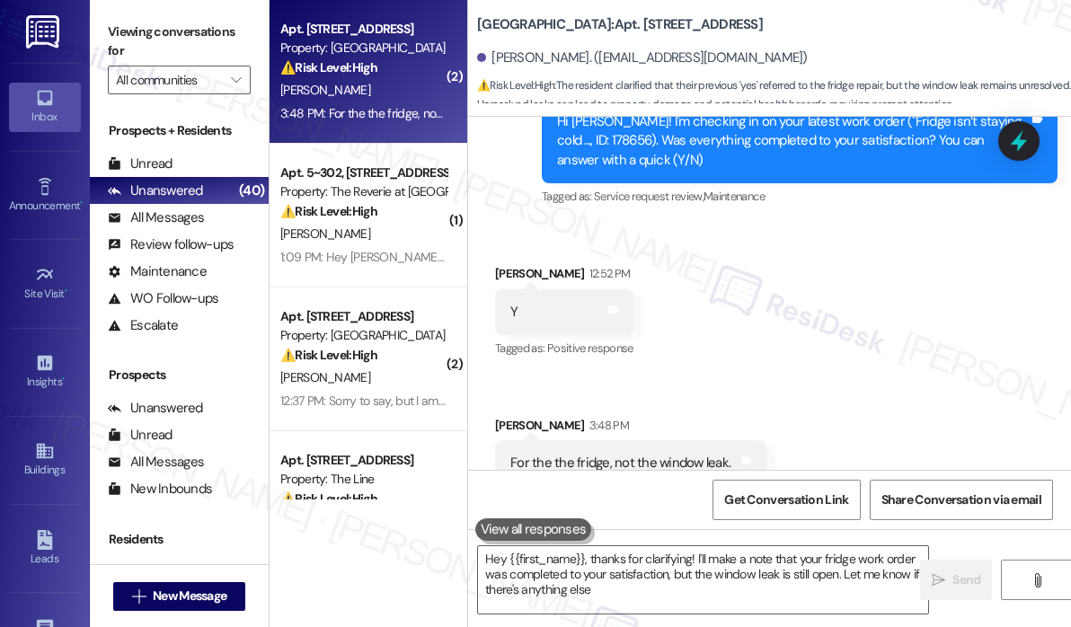
type textarea "Hey {{first_name}}, thanks for clarifying! I'll make a note that your fridge wo…"
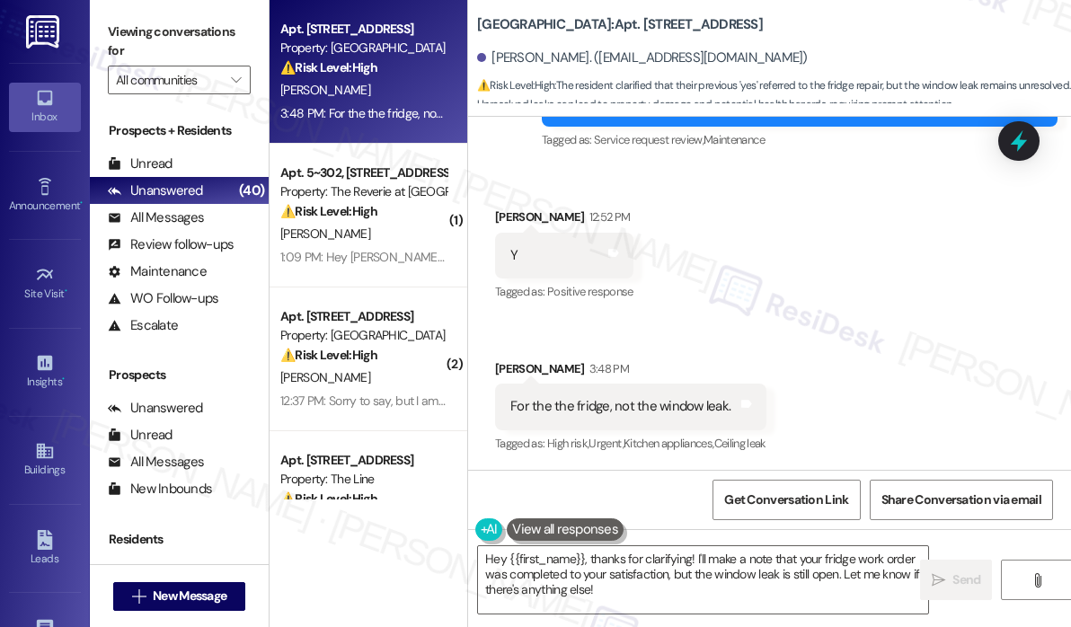
click at [809, 216] on div "Received via SMS Kelly Loftin 12:52 PM Y Tags and notes Tagged as: Positive res…" at bounding box center [769, 319] width 603 height 304
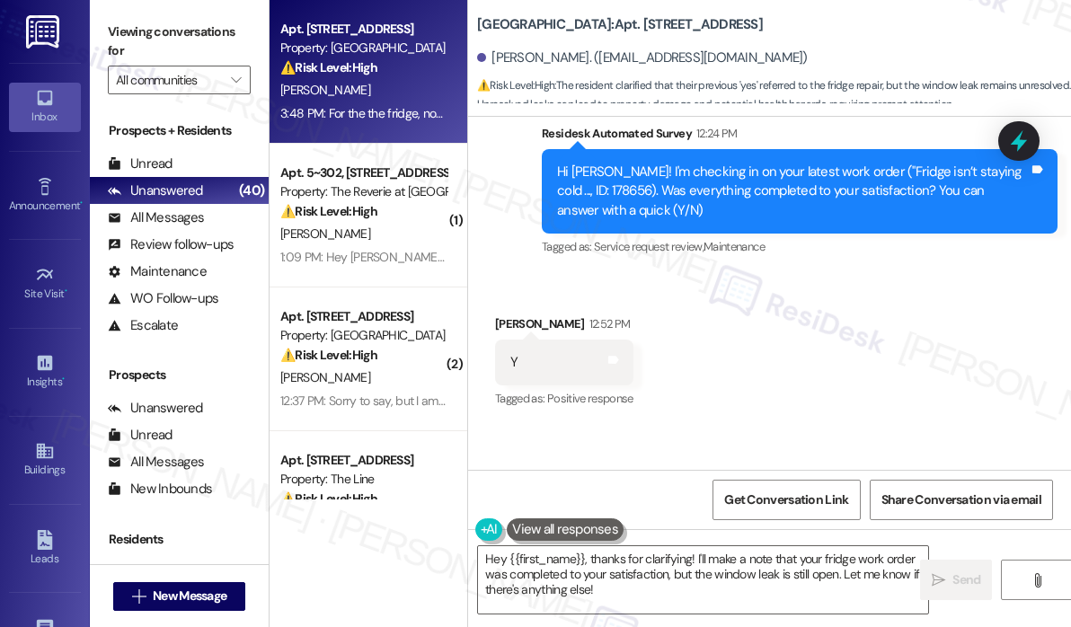
scroll to position [564, 0]
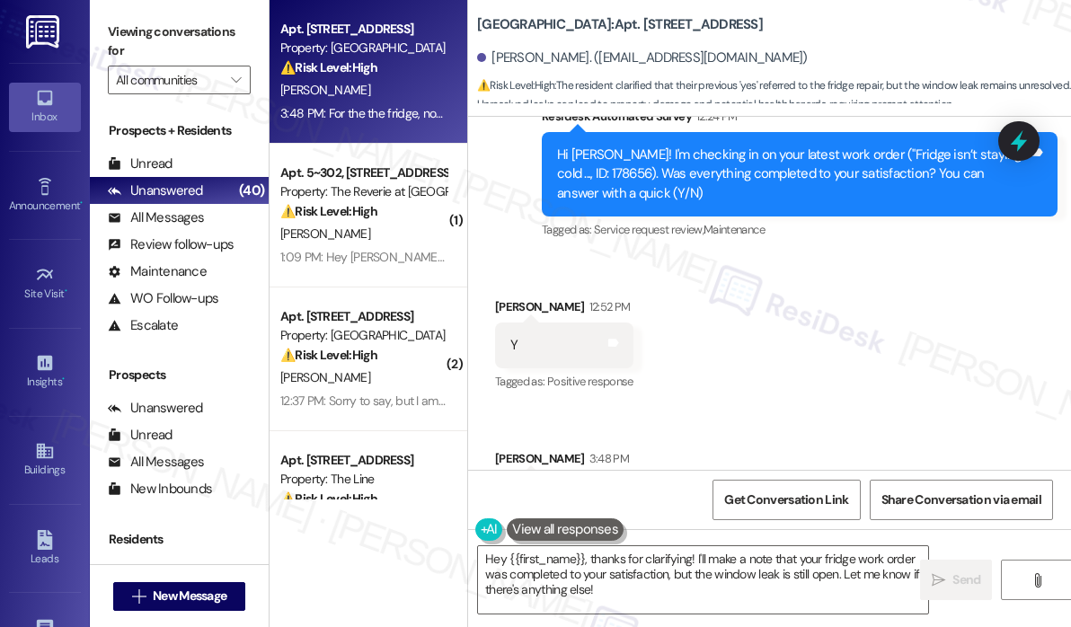
click at [790, 359] on div "Received via SMS Kelly Loftin 12:52 PM Y Tags and notes Tagged as: Positive res…" at bounding box center [769, 409] width 603 height 304
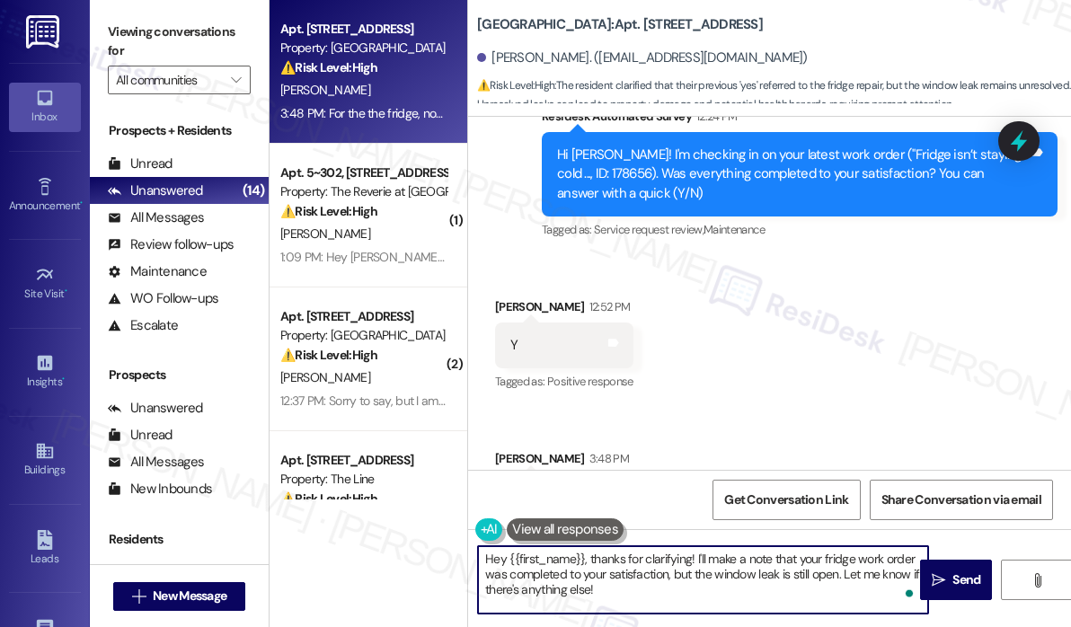
click at [650, 597] on textarea "Hey {{first_name}}, thanks for clarifying! I'll make a note that your fridge wo…" at bounding box center [703, 579] width 450 height 67
click at [819, 371] on div "Received via SMS Kelly Loftin 12:52 PM Y Tags and notes Tagged as: Positive res…" at bounding box center [769, 409] width 603 height 304
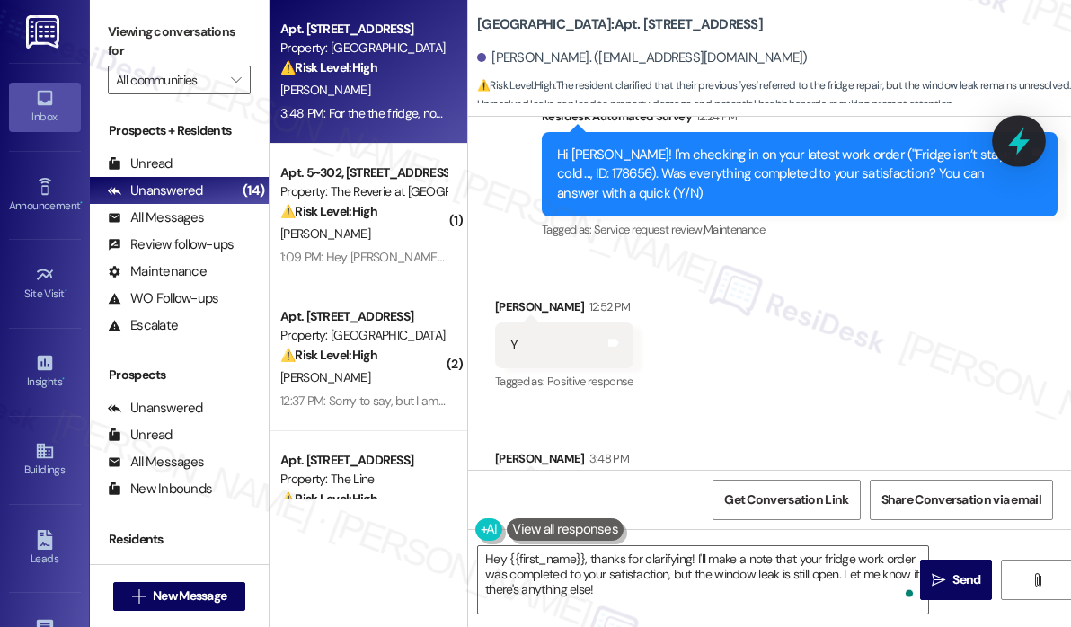
click at [1012, 132] on icon at bounding box center [1018, 141] width 31 height 31
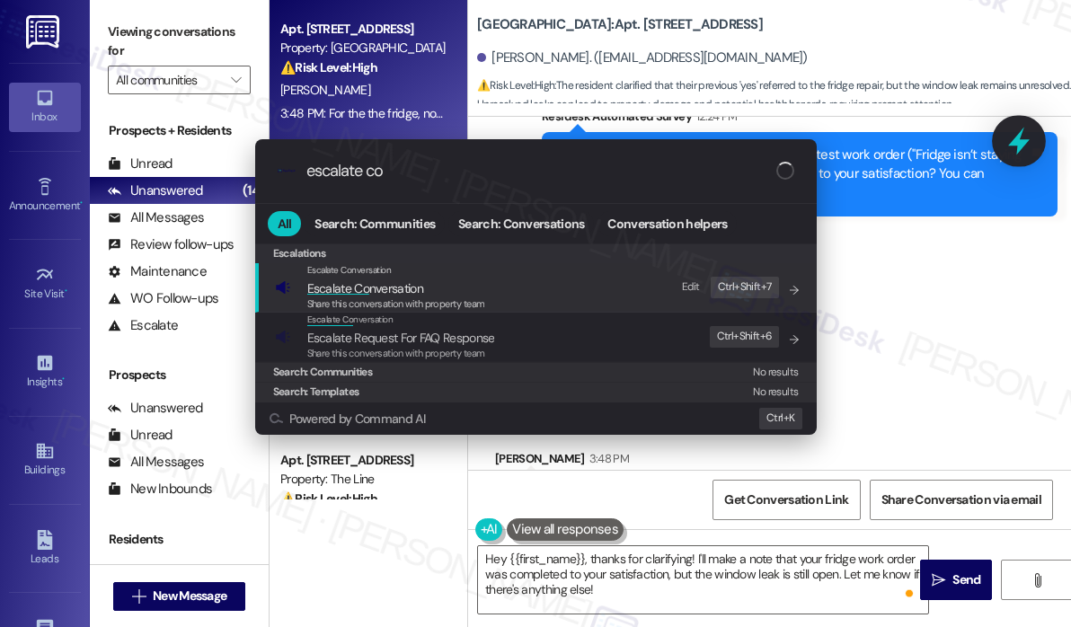
type input "escalate con"
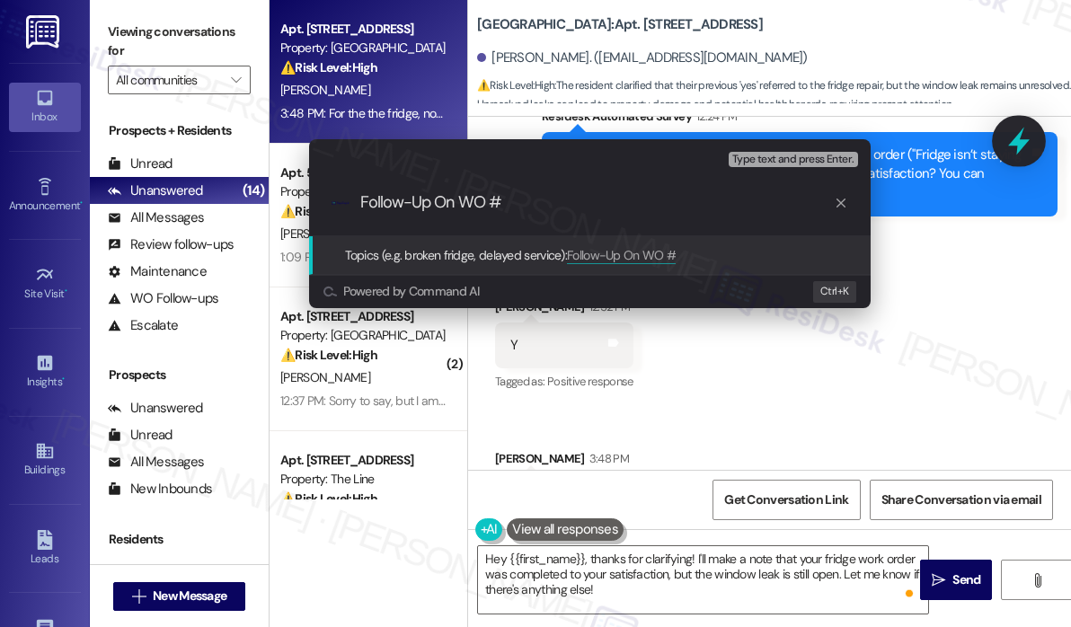
type input "Follow-Up On WO #Work Order #178657"
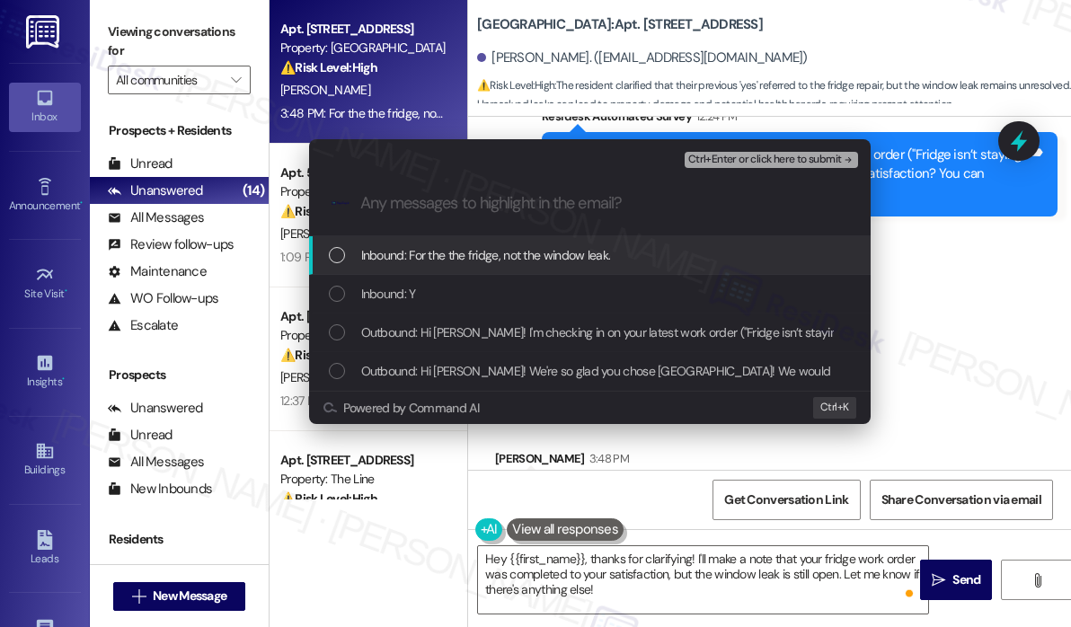
click at [599, 257] on span "Inbound: For the the fridge, not the window leak." at bounding box center [486, 255] width 250 height 20
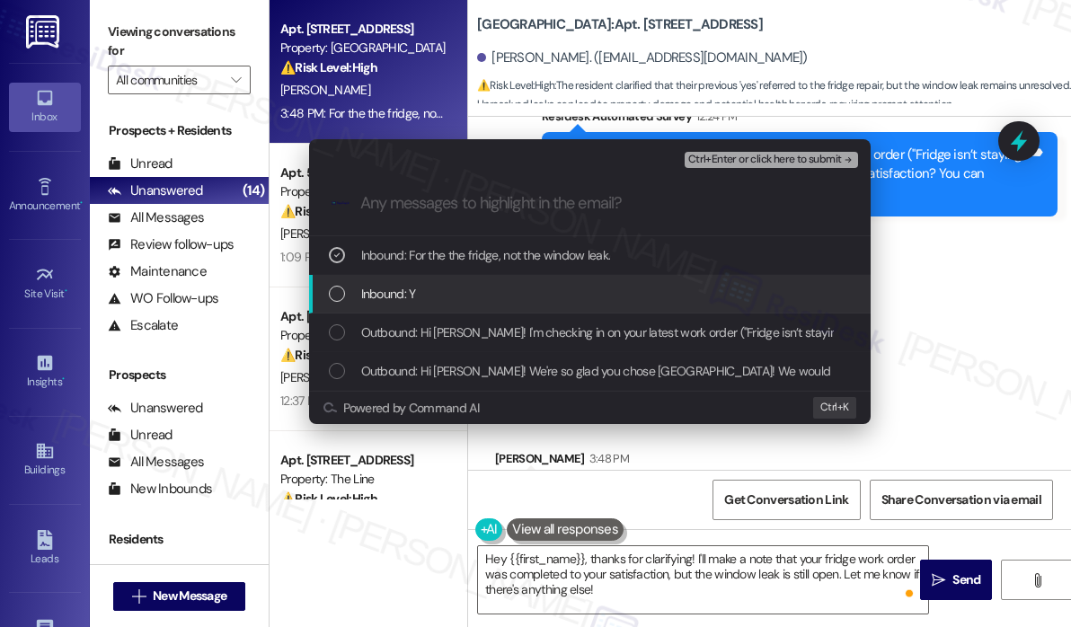
click at [559, 301] on div "Inbound: Y" at bounding box center [592, 294] width 526 height 20
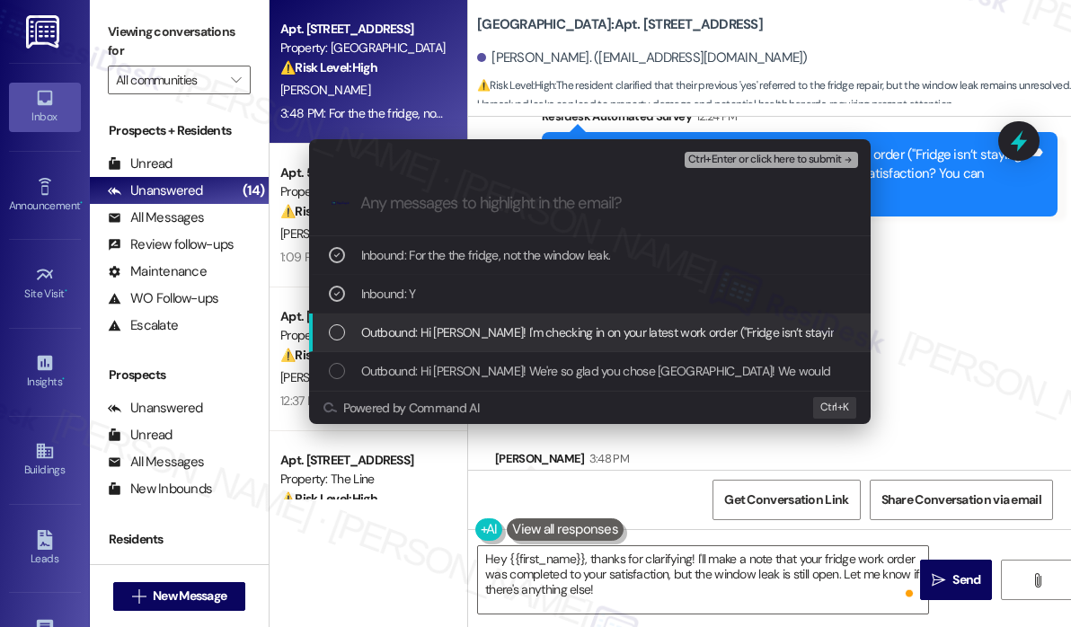
click at [568, 330] on span "Outbound: Hi Kelly! I'm checking in on your latest work order ("Fridge isn’t st…" at bounding box center [868, 332] width 1014 height 20
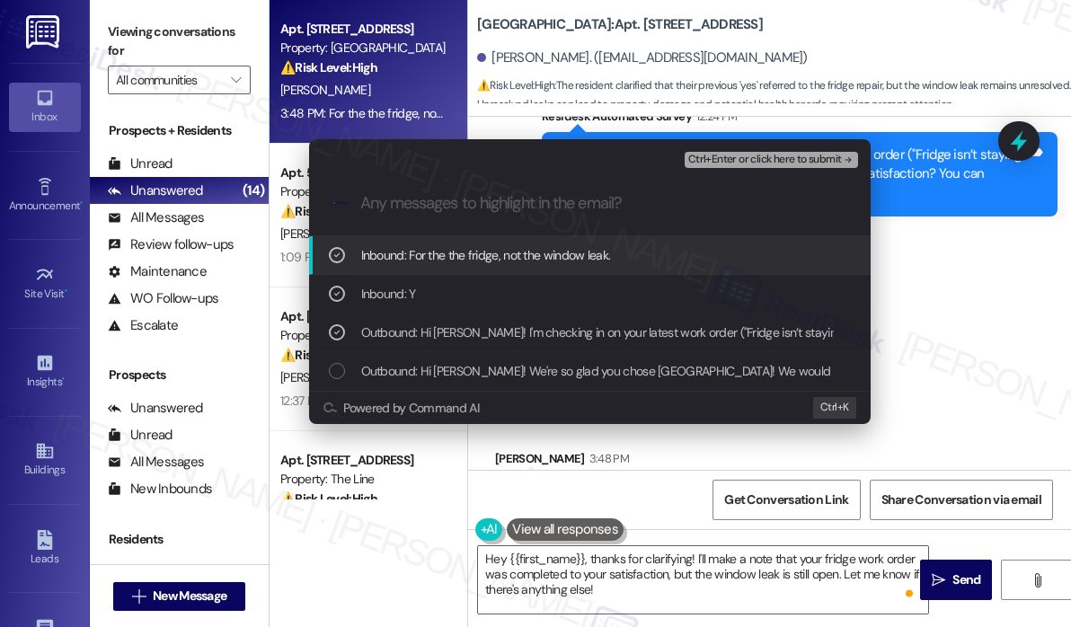
click at [757, 158] on span "Ctrl+Enter or click here to submit" at bounding box center [765, 160] width 154 height 13
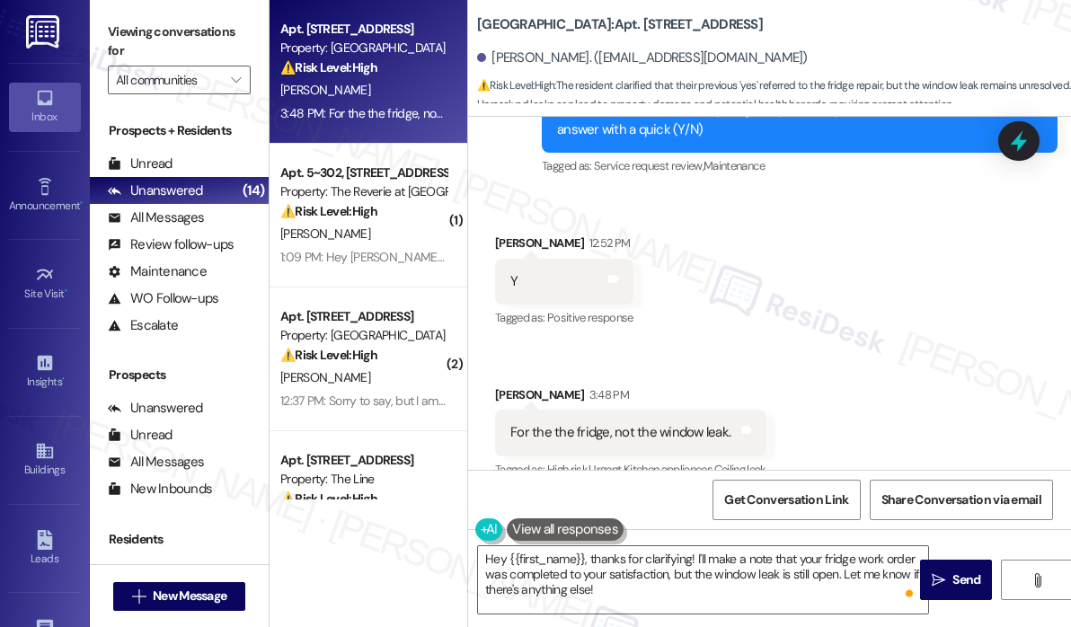
scroll to position [654, 0]
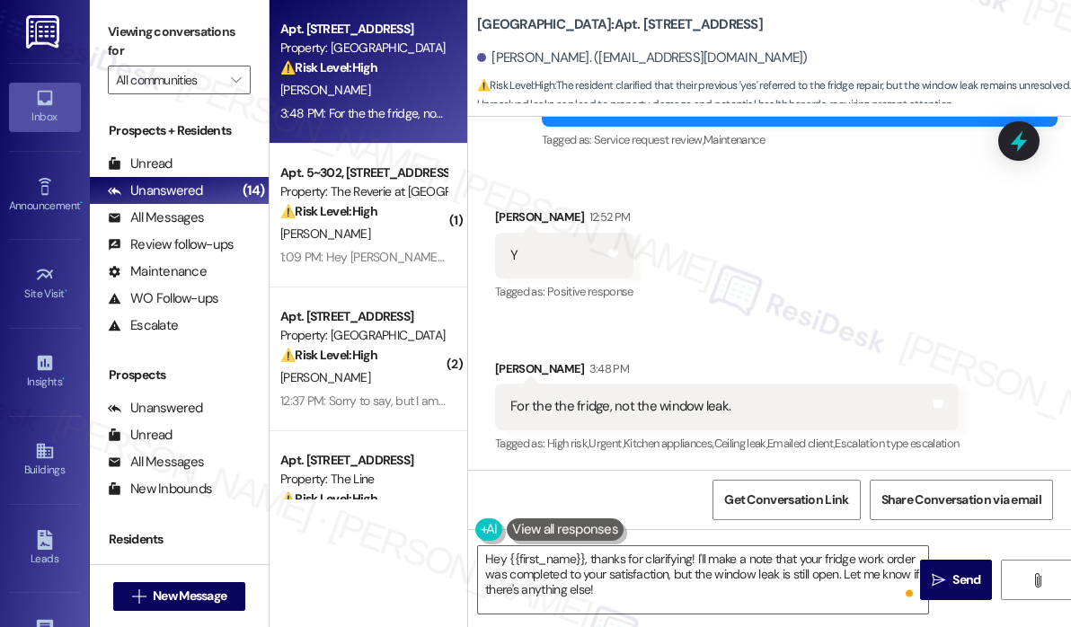
click at [763, 322] on div "Received via SMS Kelly Loftin 12:52 PM Y Tags and notes Tagged as: Positive res…" at bounding box center [769, 319] width 603 height 304
click at [658, 598] on textarea "Hey {{first_name}}, thanks for clarifying! I'll make a note that your fridge wo…" at bounding box center [703, 579] width 450 height 67
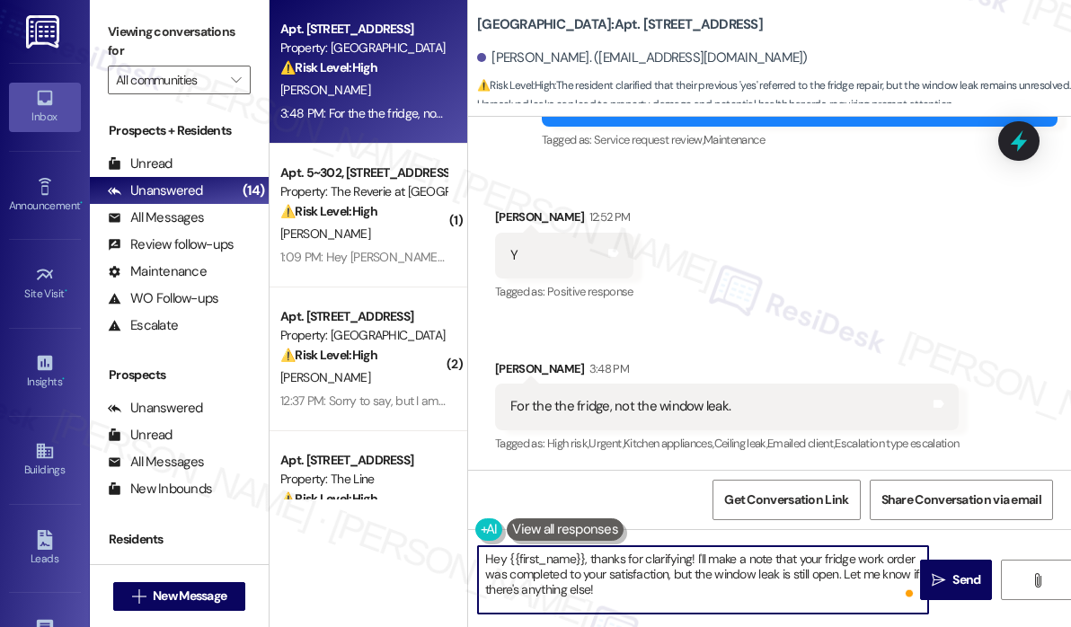
click at [766, 296] on div "Received via SMS Kelly Loftin 12:52 PM Y Tags and notes Tagged as: Positive res…" at bounding box center [769, 319] width 603 height 304
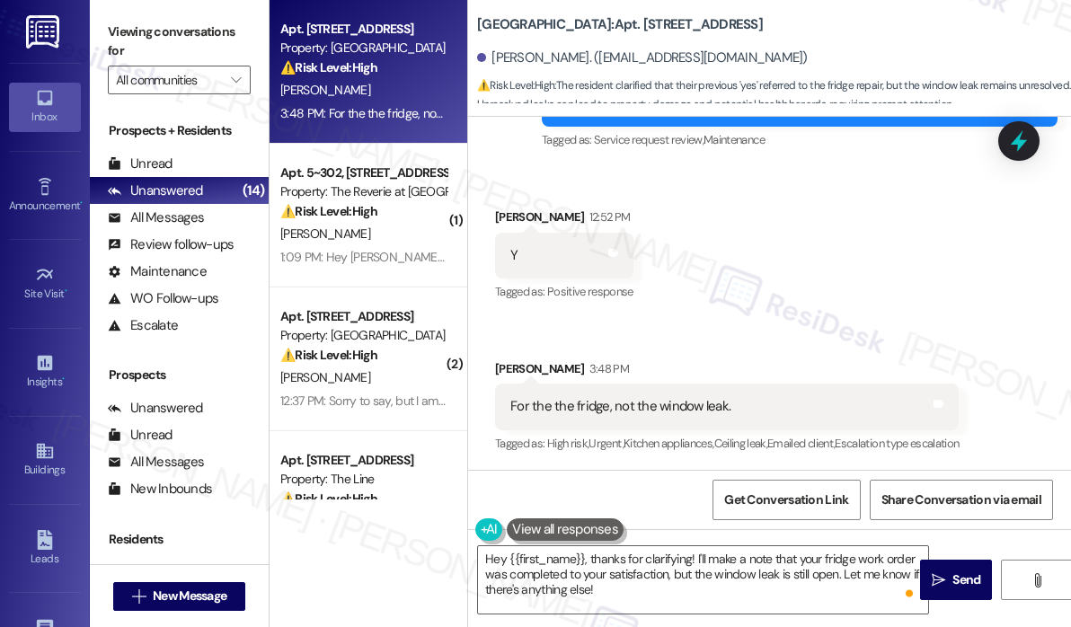
click at [766, 296] on div "Received via SMS Kelly Loftin 12:52 PM Y Tags and notes Tagged as: Positive res…" at bounding box center [769, 319] width 603 height 304
click at [705, 585] on textarea "Hey {{first_name}}, thanks for clarifying! I'll make a note that your fridge wo…" at bounding box center [703, 579] width 450 height 67
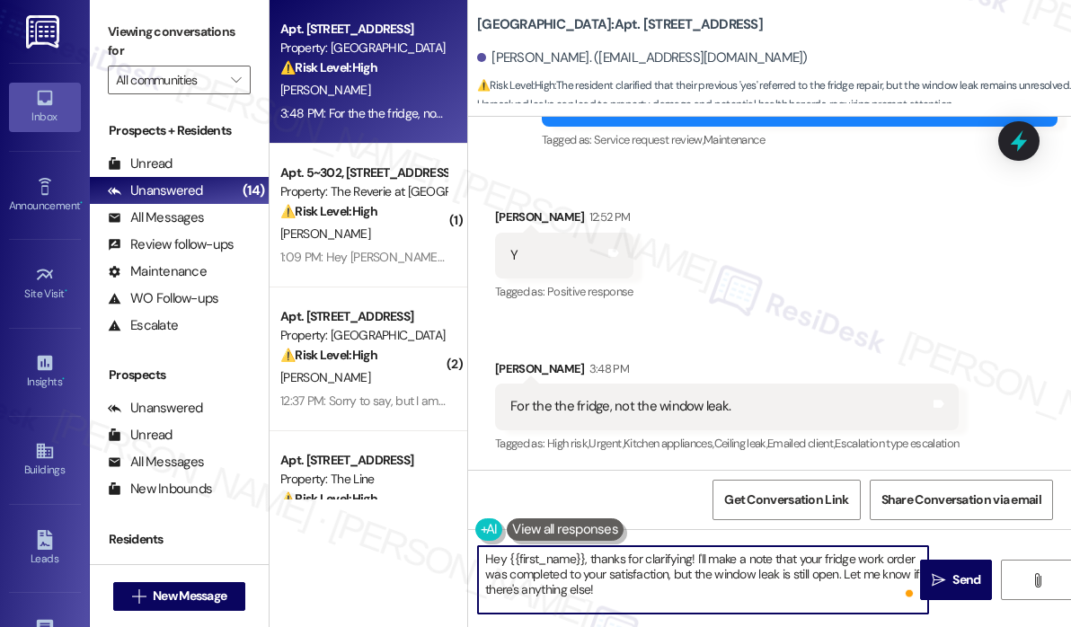
click at [705, 585] on textarea "Hey {{first_name}}, thanks for clarifying! I'll make a note that your fridge wo…" at bounding box center [703, 579] width 450 height 67
drag, startPoint x: 705, startPoint y: 585, endPoint x: 693, endPoint y: 552, distance: 34.4
click at [693, 552] on textarea "Hey {{first_name}}, thanks for clarifying! I'll make a note that your fridge wo…" at bounding box center [703, 579] width 450 height 67
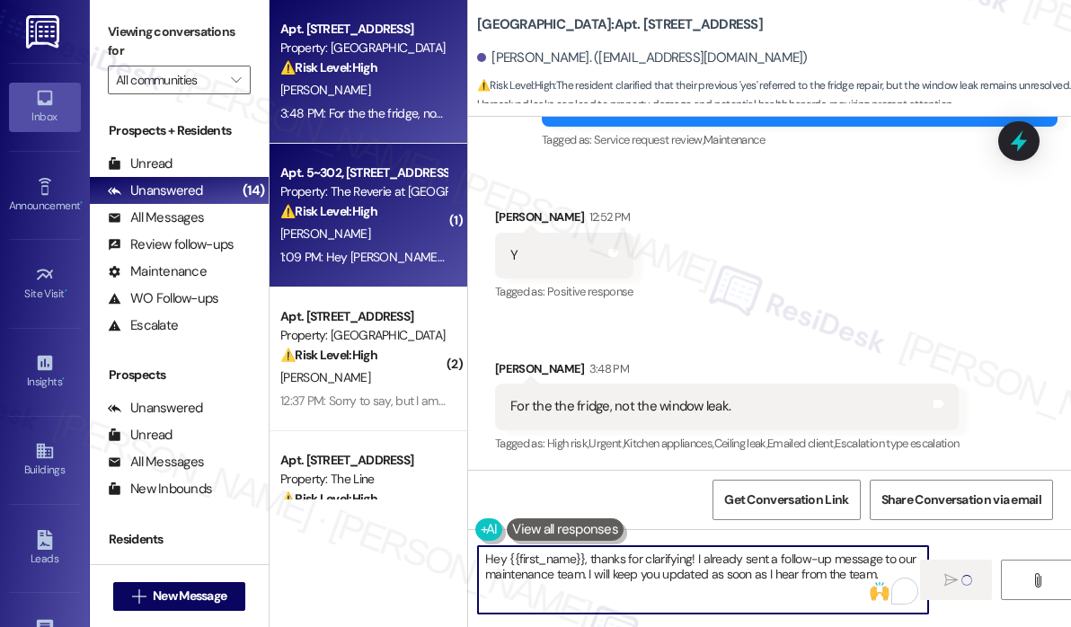
type textarea "Hey {{first_name}}, thanks for clarifying! I already sent a follow-up message t…"
click at [383, 233] on div "N. Mahadevan" at bounding box center [363, 234] width 170 height 22
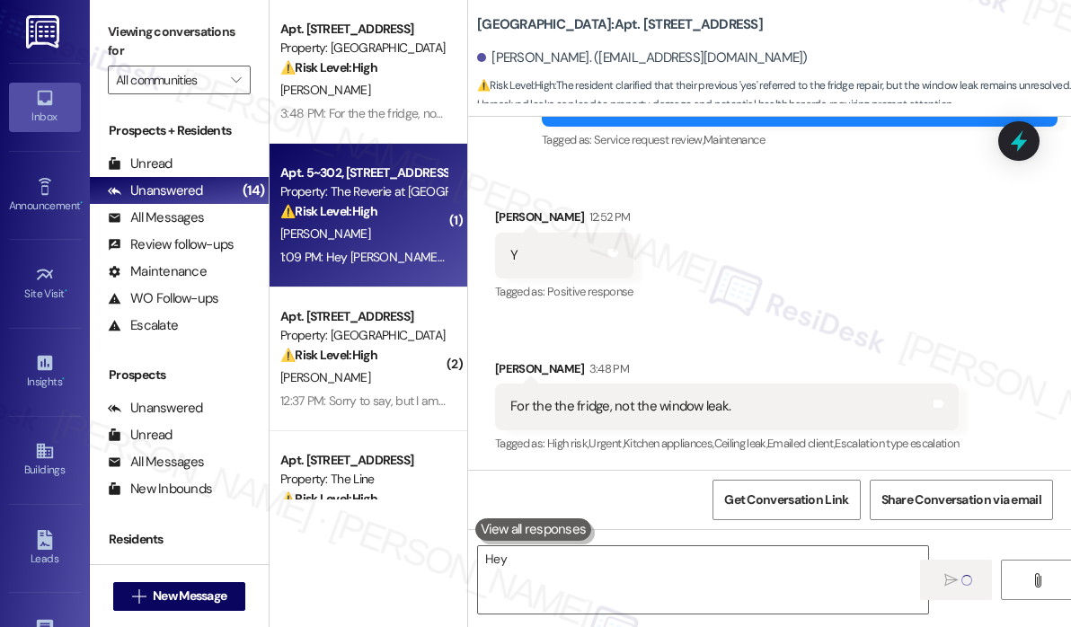
type textarea "Hey {{first_name}}"
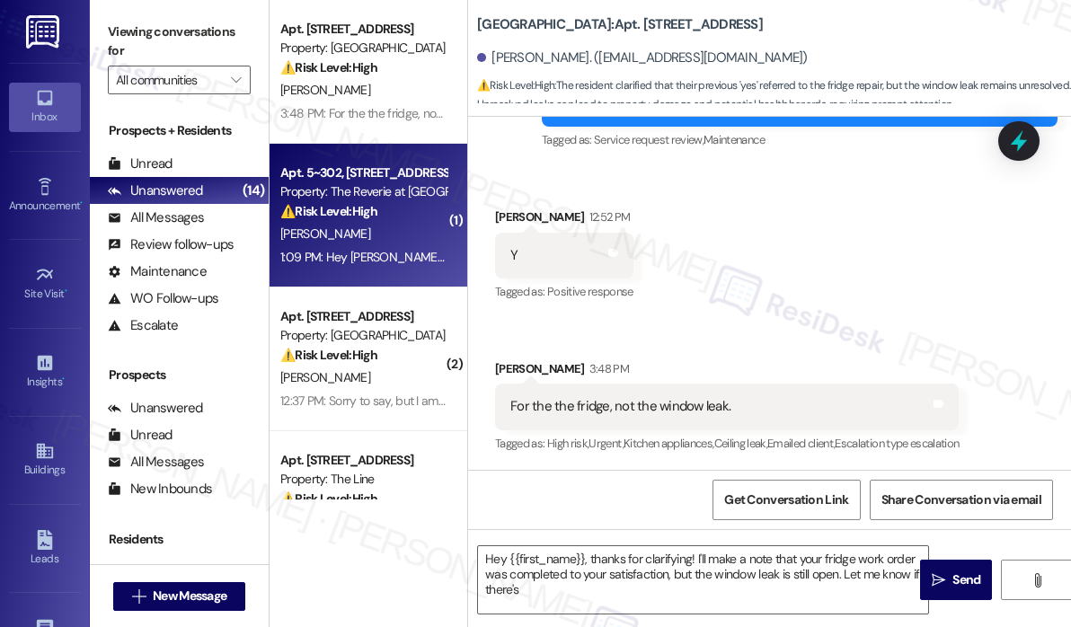
type textarea "Hey {{first_name}}, thanks for clarifying! I'll make a note that your fridge wo…"
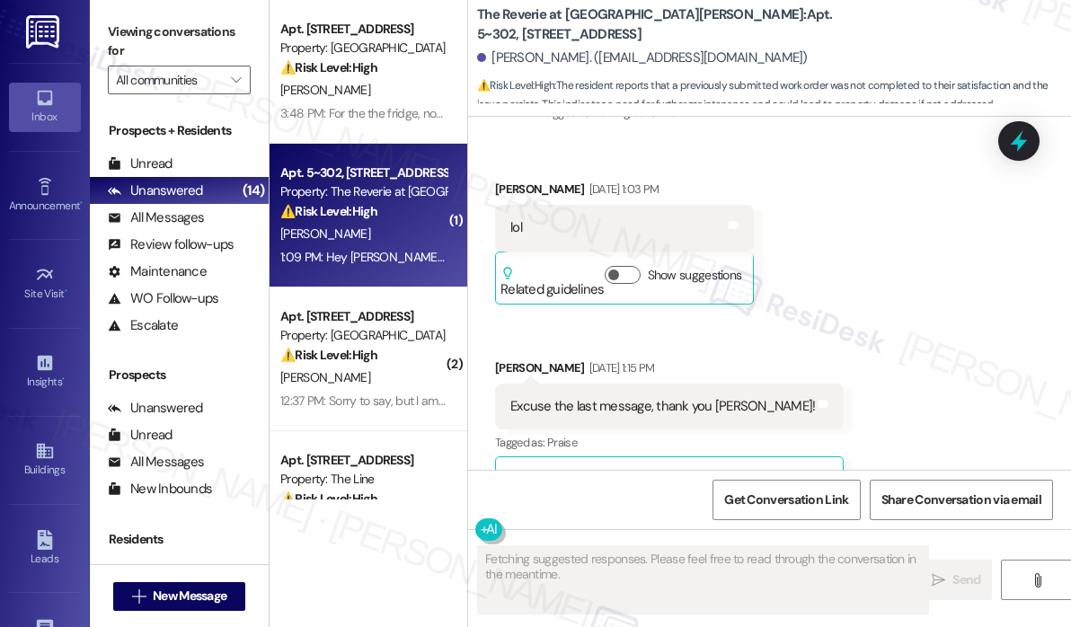
scroll to position [5622, 0]
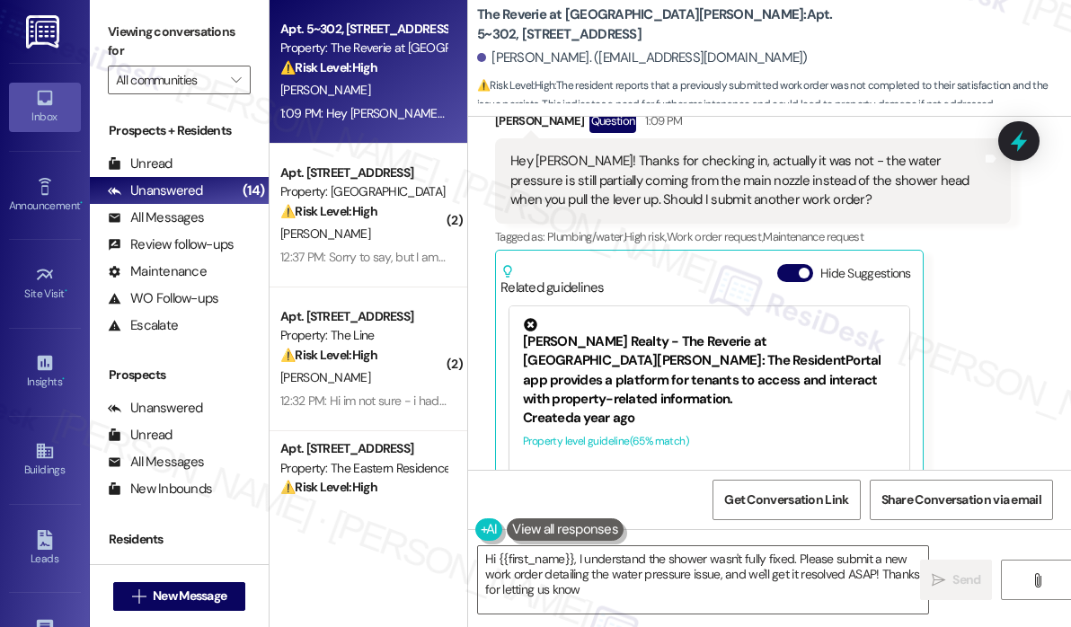
type textarea "Hi {{first_name}}, I understand the shower wasn't fully fixed. Please submit a …"
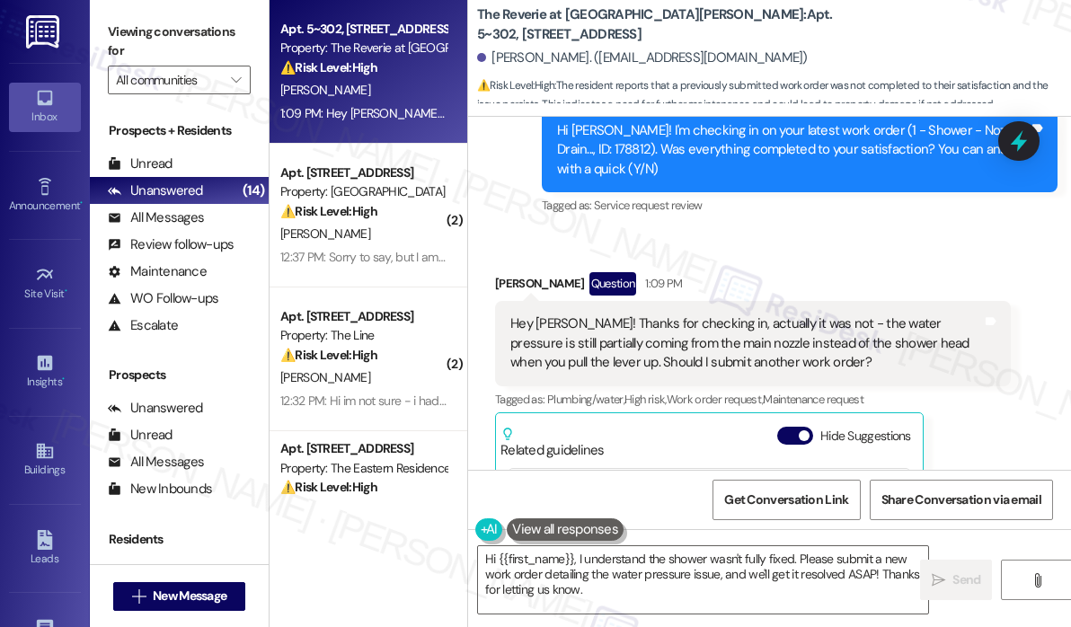
scroll to position [5352, 0]
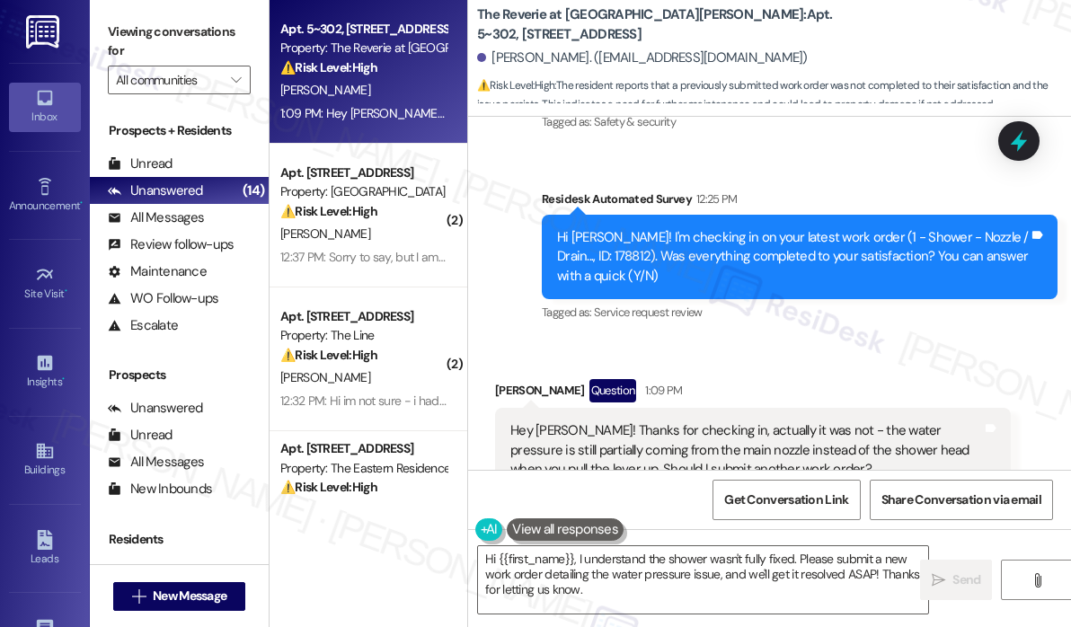
click at [883, 299] on div "Tagged as: Service request review Click to highlight conversations about Servic…" at bounding box center [800, 312] width 516 height 26
drag, startPoint x: 592, startPoint y: 160, endPoint x: 554, endPoint y: 158, distance: 37.8
click at [555, 228] on div "Hi Neel! I'm checking in on your latest work order (1 - Shower - Nozzle / Drain…" at bounding box center [792, 256] width 475 height 57
copy div "178812"
click at [1027, 139] on icon at bounding box center [1019, 142] width 22 height 28
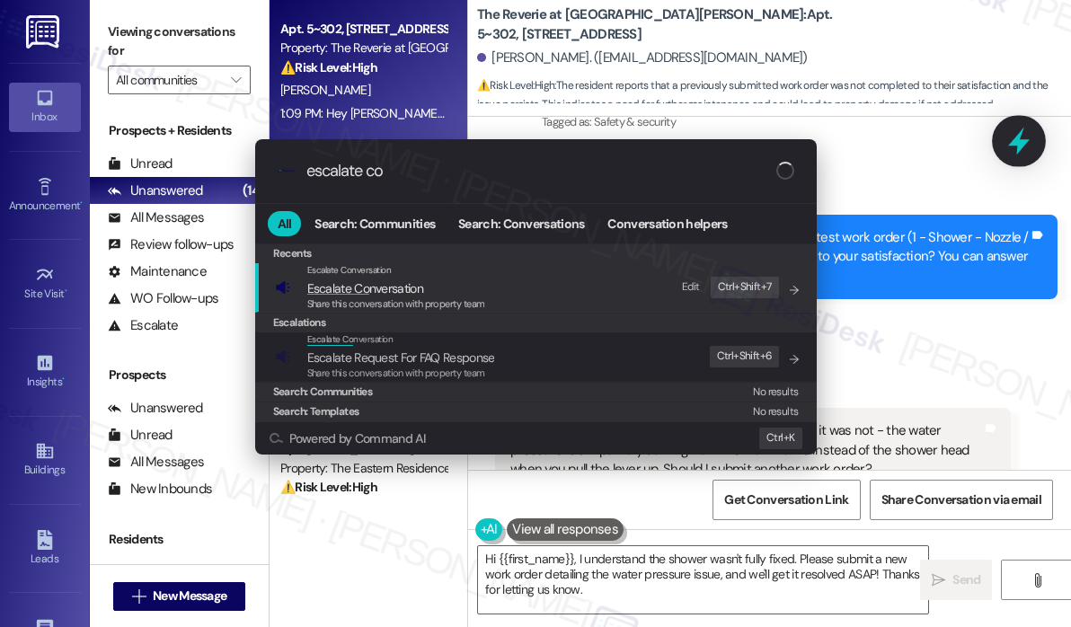
type input "escalate con"
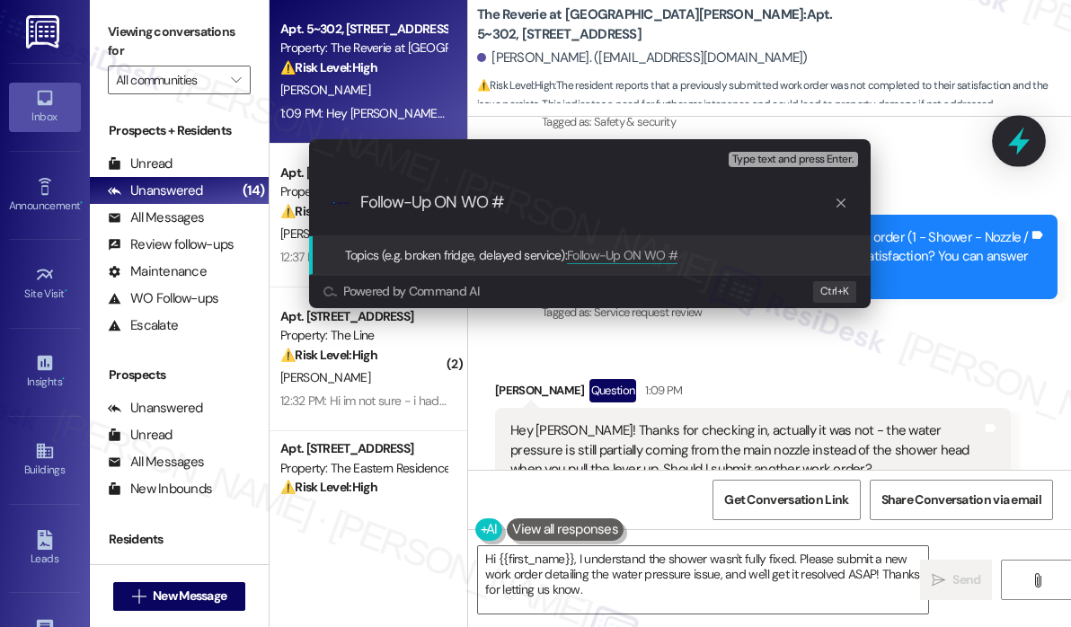
paste input "178812"
type input "Follow-Up ON WO #178812"
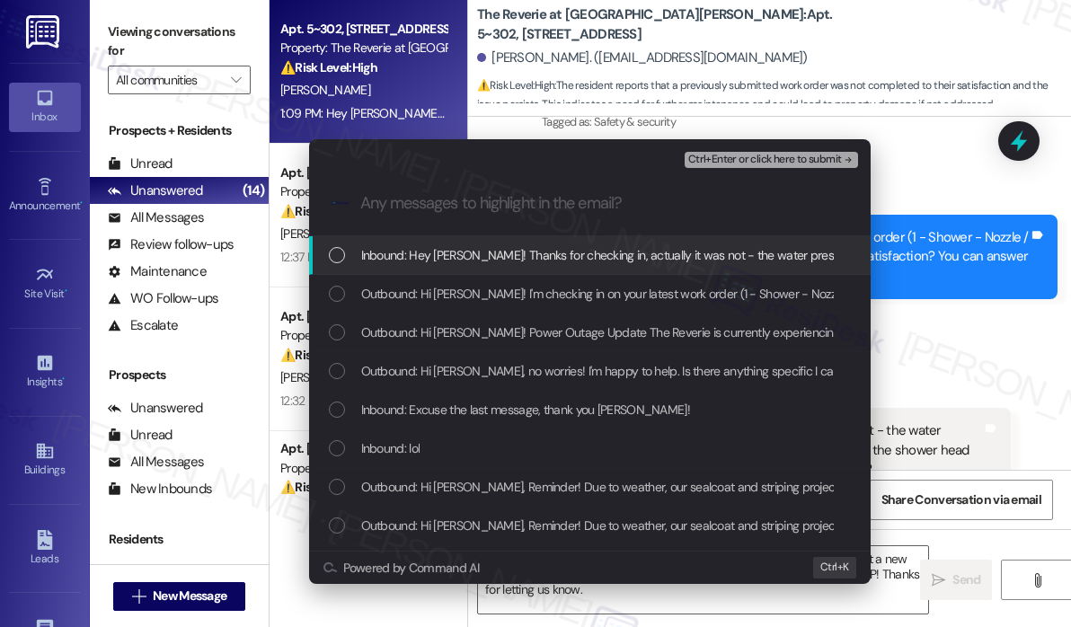
click at [552, 256] on span "Inbound: Hey Sarah! Thanks for checking in, actually it was not - the water pre…" at bounding box center [960, 255] width 1199 height 20
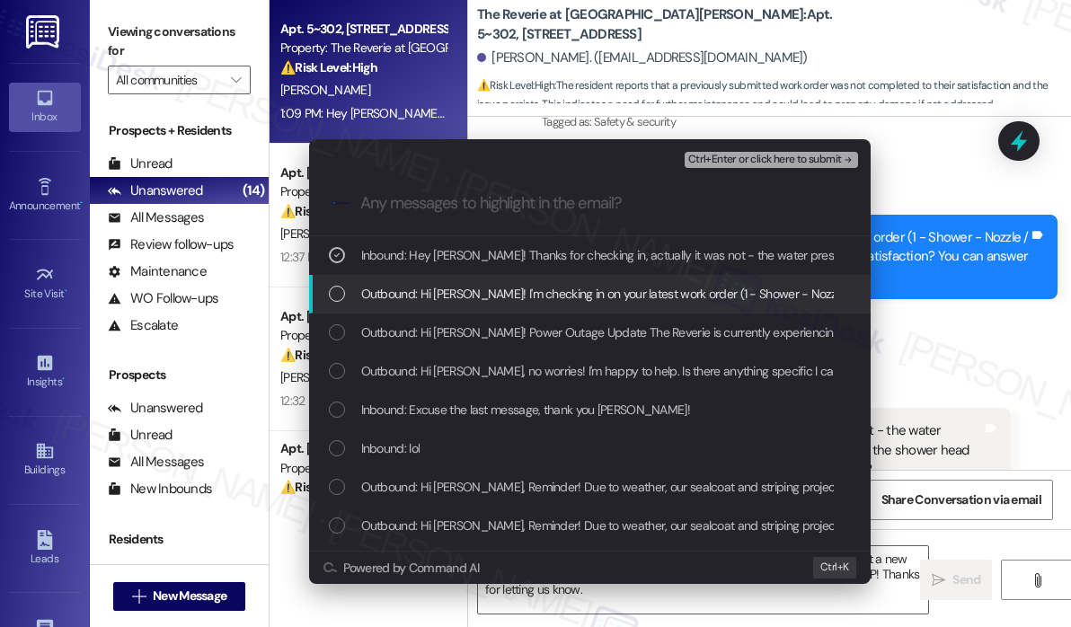
click at [540, 284] on span "Outbound: Hi Neel! I'm checking in on your latest work order (1 - Shower - Nozz…" at bounding box center [870, 294] width 1019 height 20
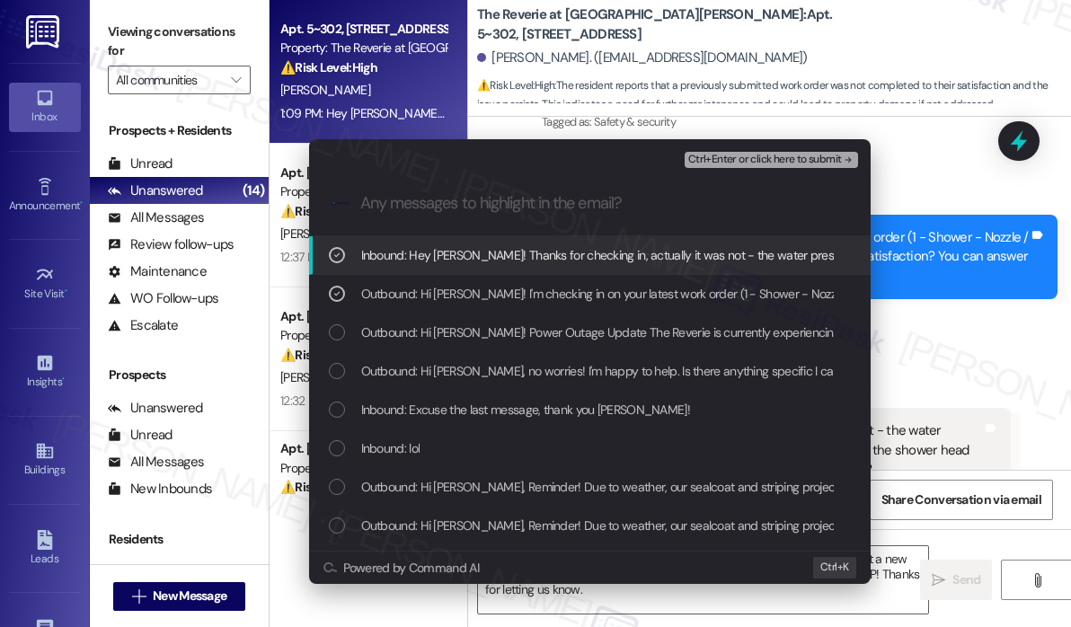
click at [722, 157] on span "Ctrl+Enter or click here to submit" at bounding box center [765, 160] width 154 height 13
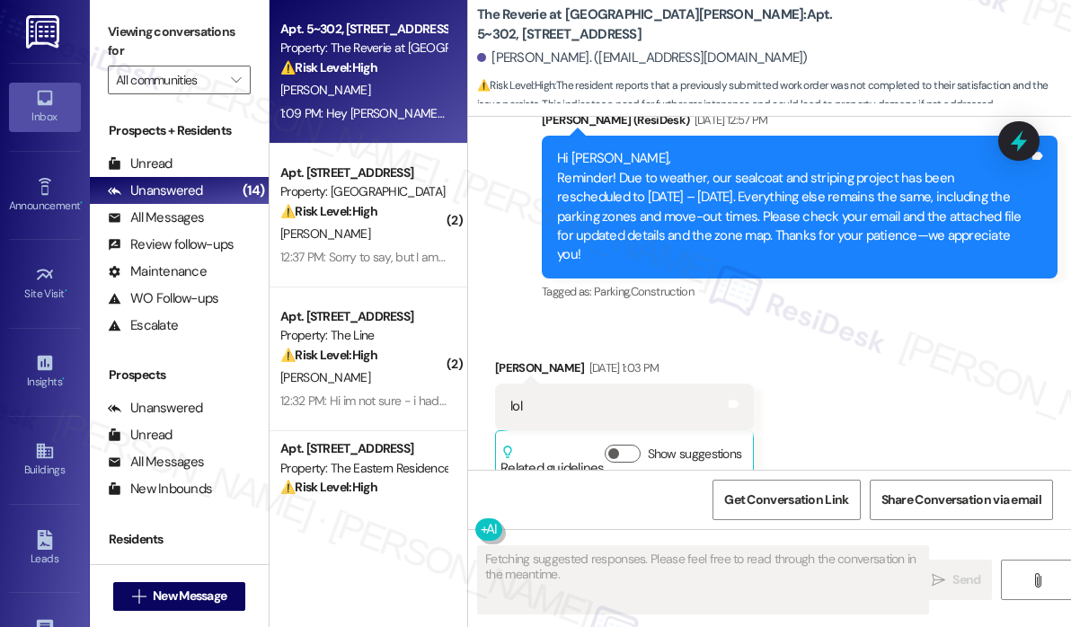
scroll to position [5640, 0]
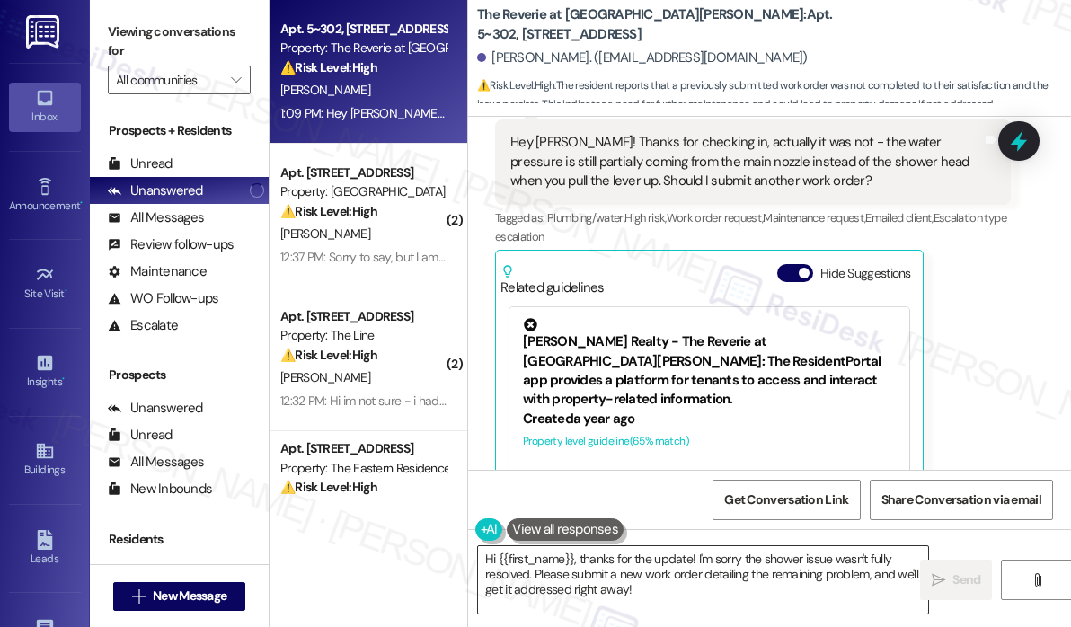
click at [678, 581] on textarea "Hi {{first_name}}, thanks for the update! I'm sorry the shower issue wasn't ful…" at bounding box center [703, 579] width 450 height 67
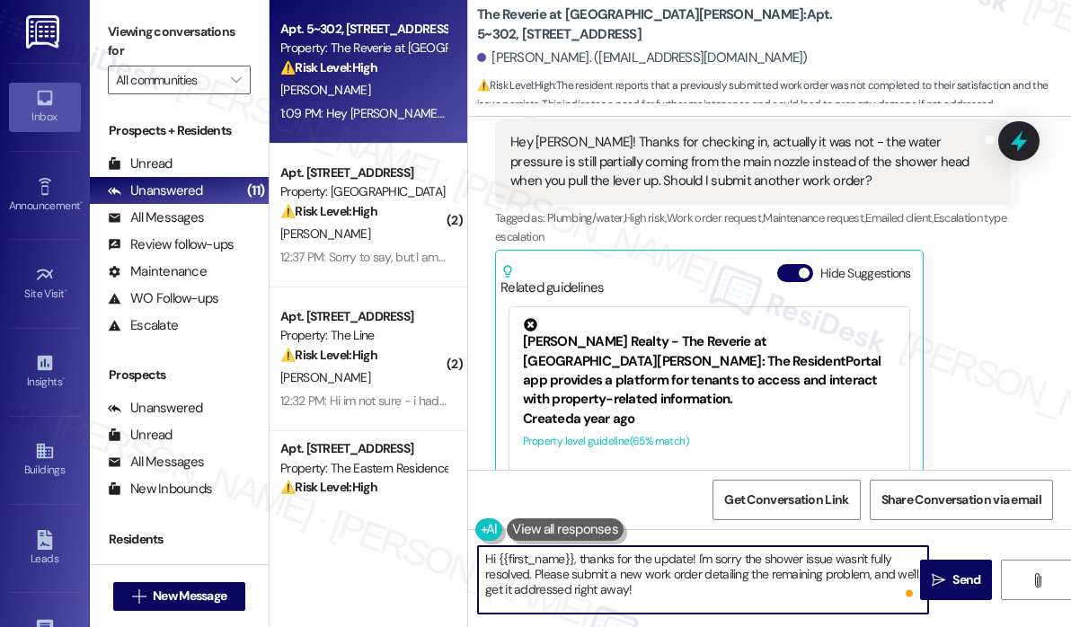
drag, startPoint x: 535, startPoint y: 570, endPoint x: 657, endPoint y: 592, distance: 123.3
click at [657, 592] on textarea "Hi {{first_name}}, thanks for the update! I'm sorry the shower issue wasn't ful…" at bounding box center [703, 579] width 450 height 67
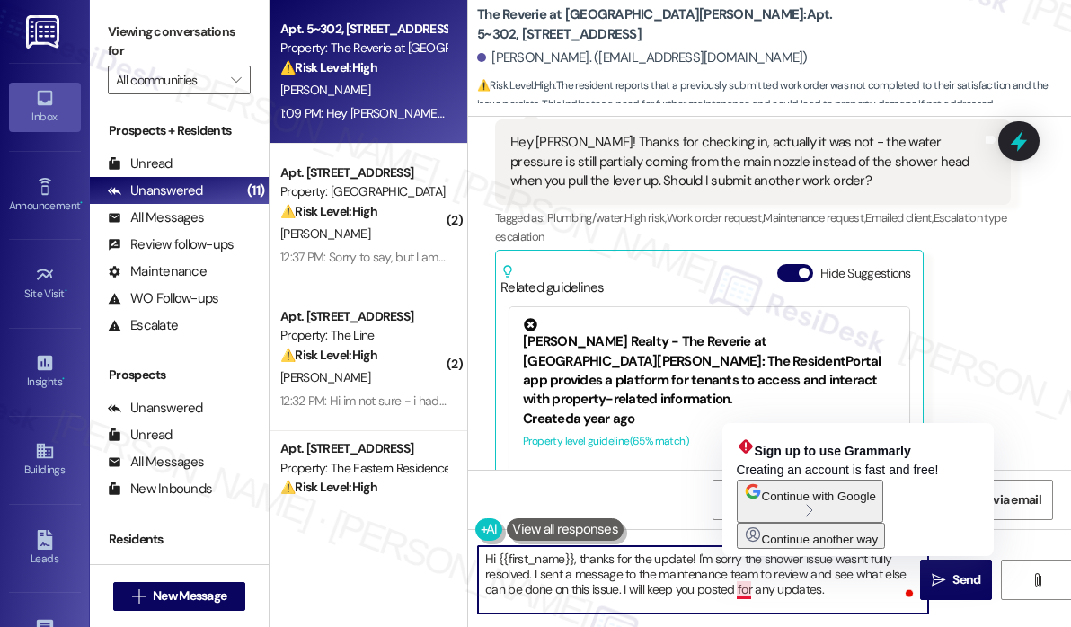
click at [752, 594] on textarea "Hi {{first_name}}, thanks for the update! I'm sorry the shower issue wasn't ful…" at bounding box center [703, 579] width 450 height 67
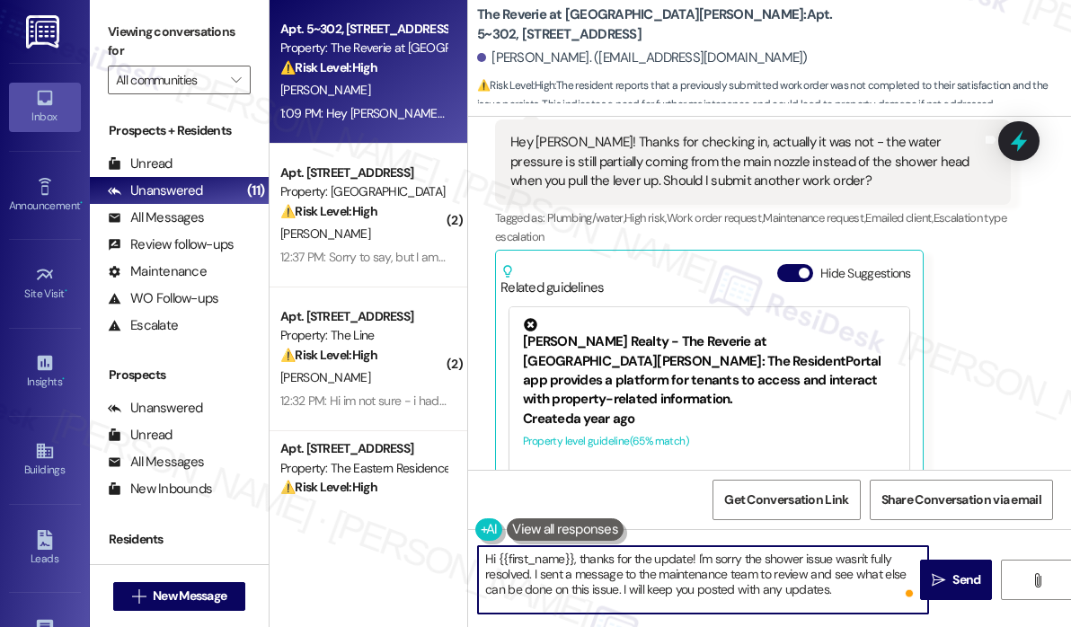
click at [840, 592] on textarea "Hi {{first_name}}, thanks for the update! I'm sorry the shower issue wasn't ful…" at bounding box center [703, 579] width 450 height 67
type textarea "Hi {{first_name}}, thanks for the update! I'm sorry the shower issue wasn't ful…"
click at [950, 570] on button " Send" at bounding box center [956, 580] width 72 height 40
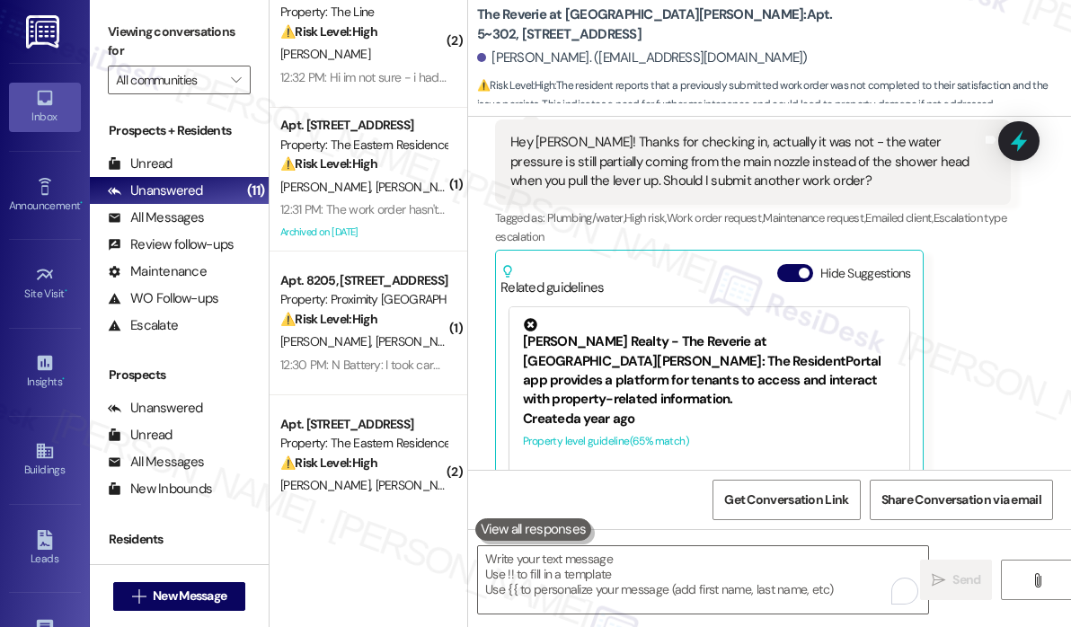
scroll to position [0, 0]
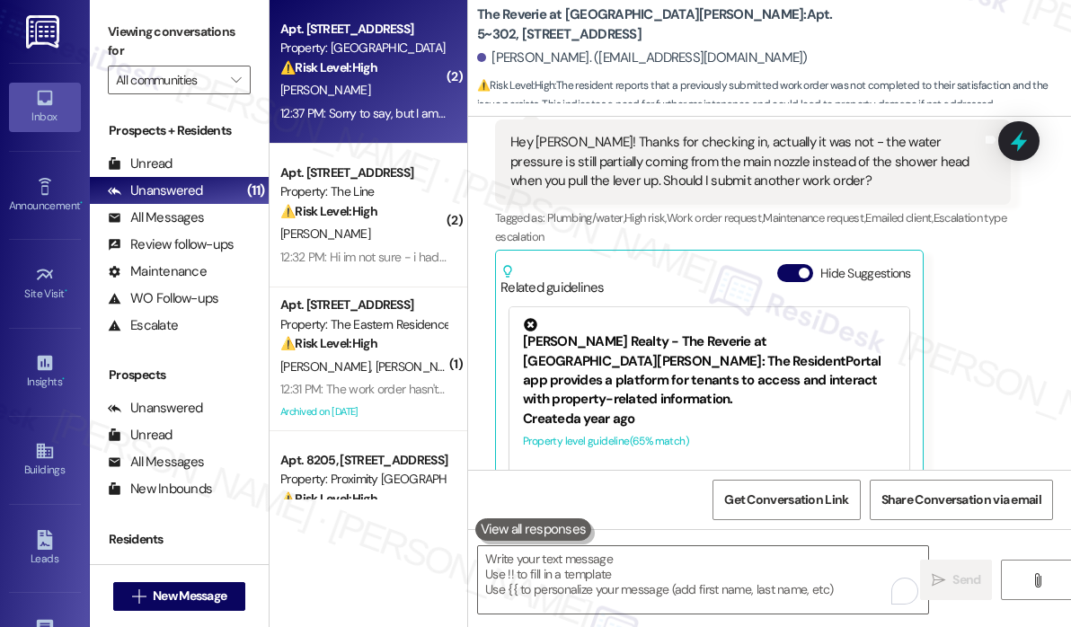
click at [368, 102] on div "12:37 PM: Sorry to say, but I am dissatisfied with the service I am getting. It…" at bounding box center [363, 113] width 170 height 22
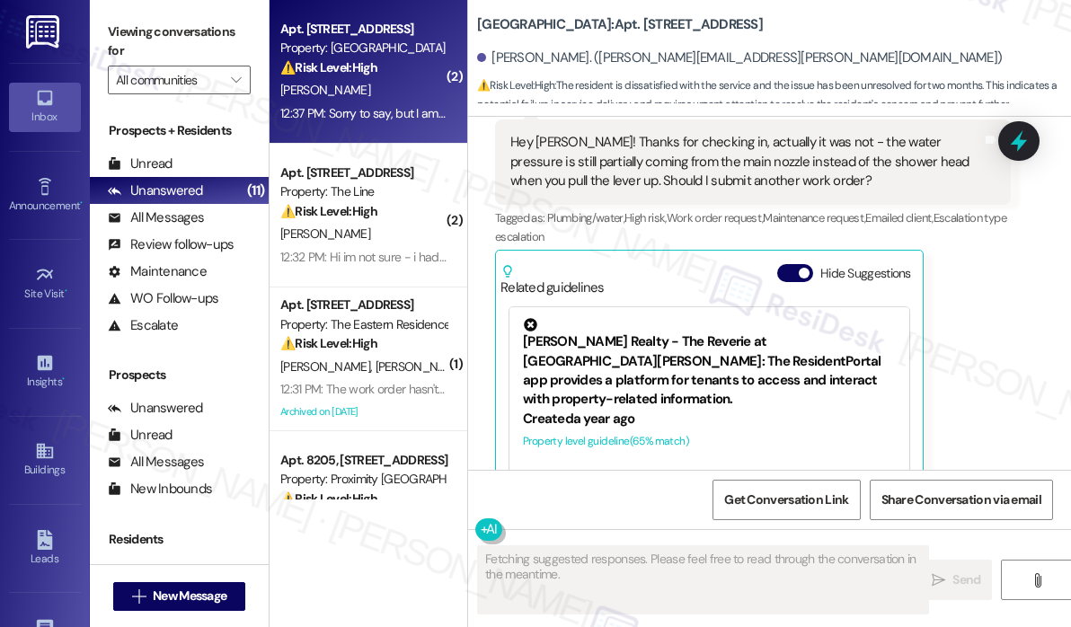
scroll to position [2702, 0]
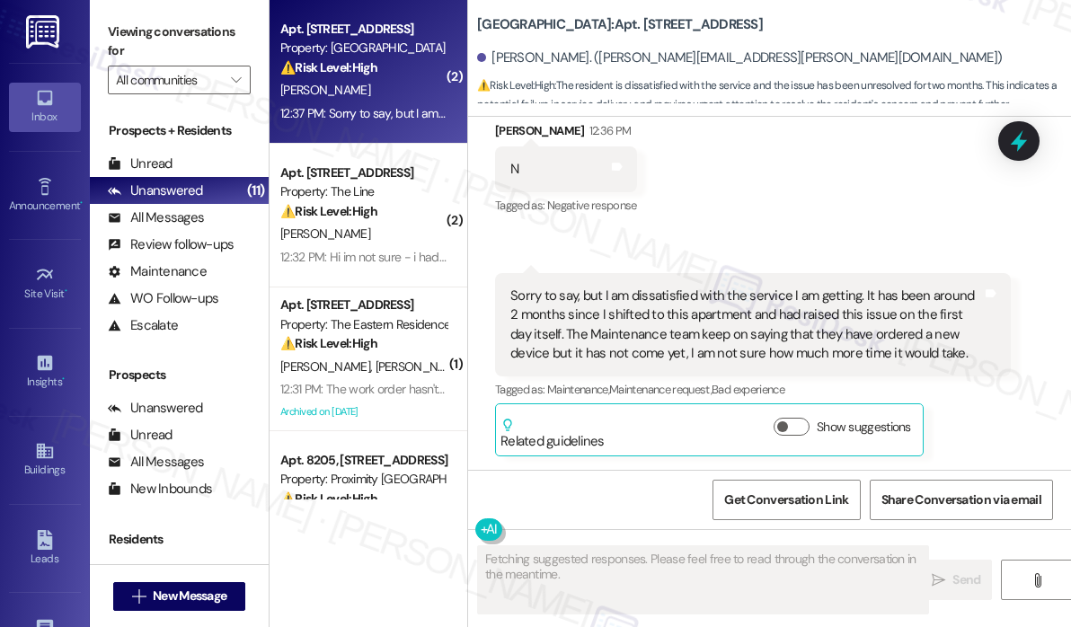
click at [805, 208] on div "Received via SMS Prashant Gulia 12:36 PM N Tags and notes Tagged as: Negative r…" at bounding box center [769, 275] width 603 height 389
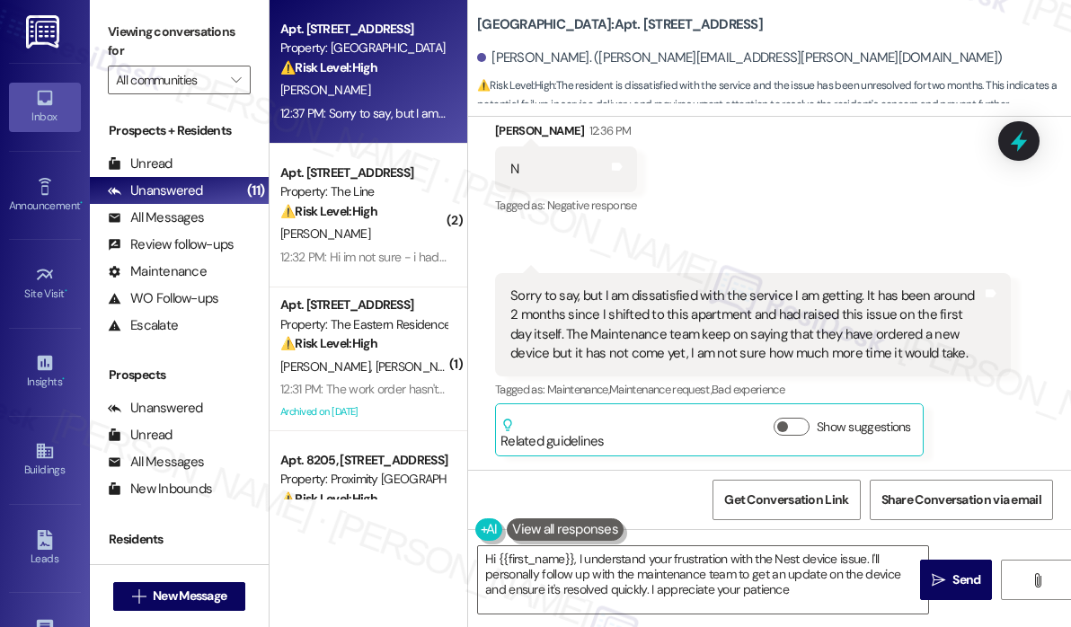
type textarea "Hi {{first_name}}, I understand your frustration with the Nest device issue. I'…"
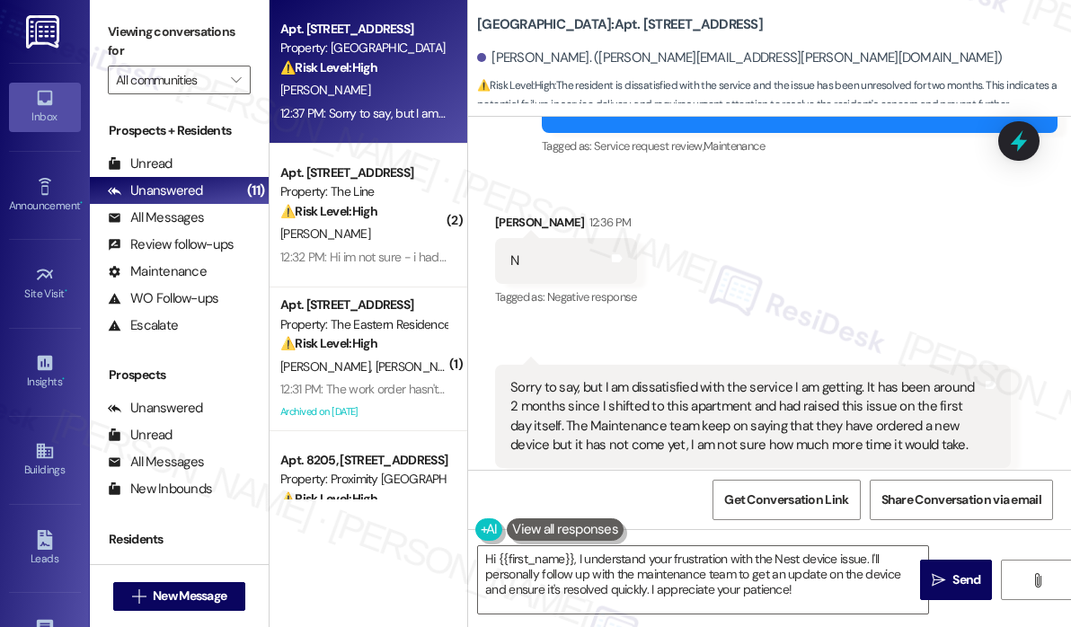
scroll to position [2522, 0]
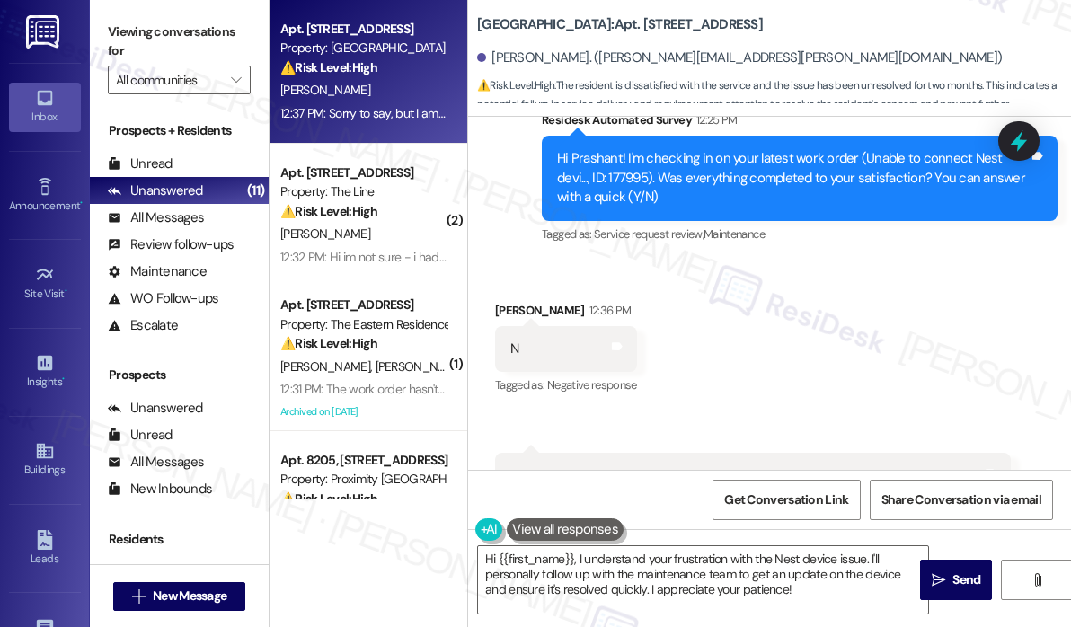
click at [636, 179] on div "Hi Prashant! I'm checking in on your latest work order (Unable to connect Nest …" at bounding box center [793, 177] width 472 height 57
click at [635, 179] on div "Hi Prashant! I'm checking in on your latest work order (Unable to connect Nest …" at bounding box center [793, 177] width 472 height 57
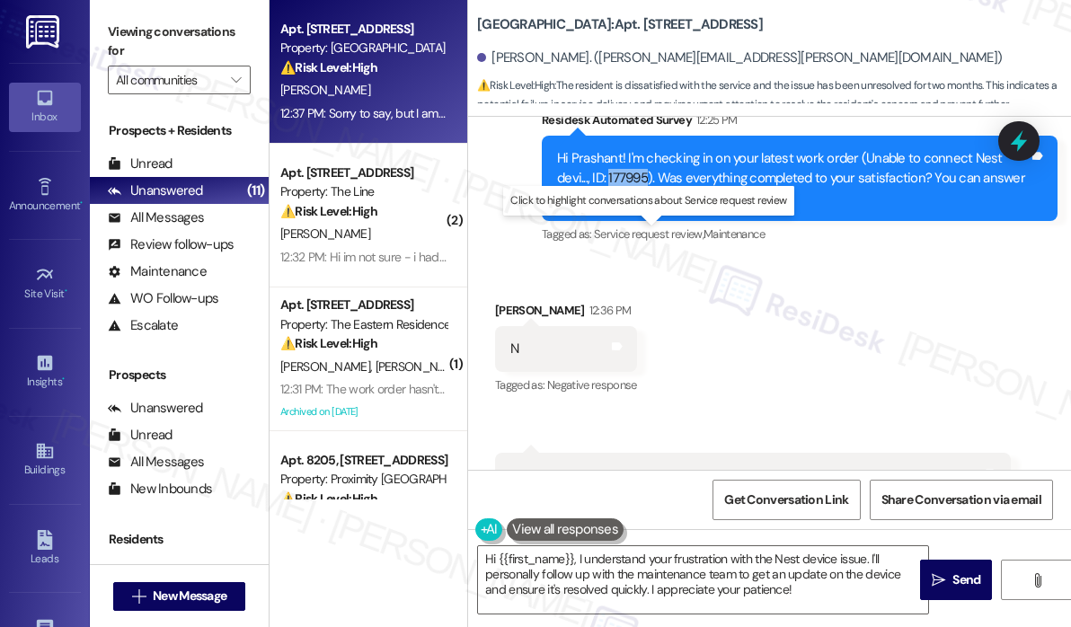
copy div "177995"
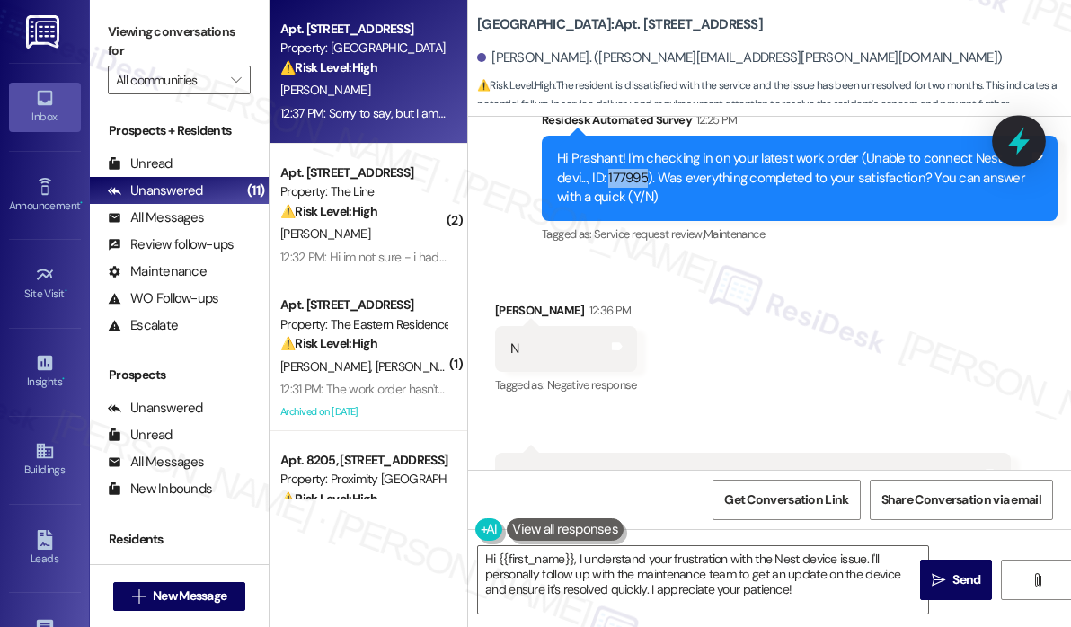
click at [1013, 141] on icon at bounding box center [1018, 141] width 31 height 31
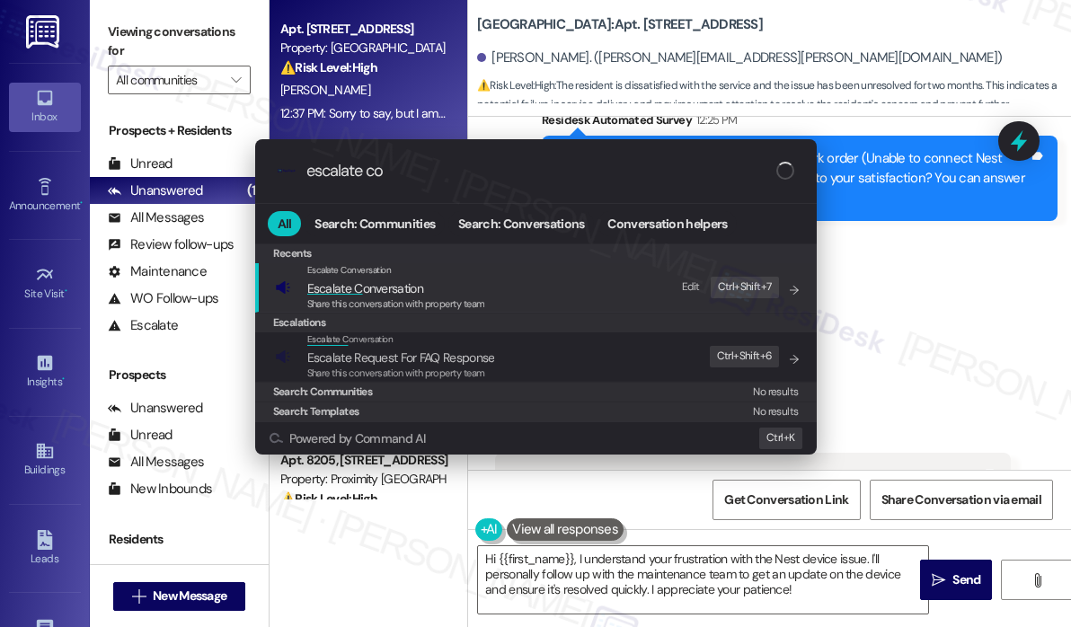
type input "escalate con"
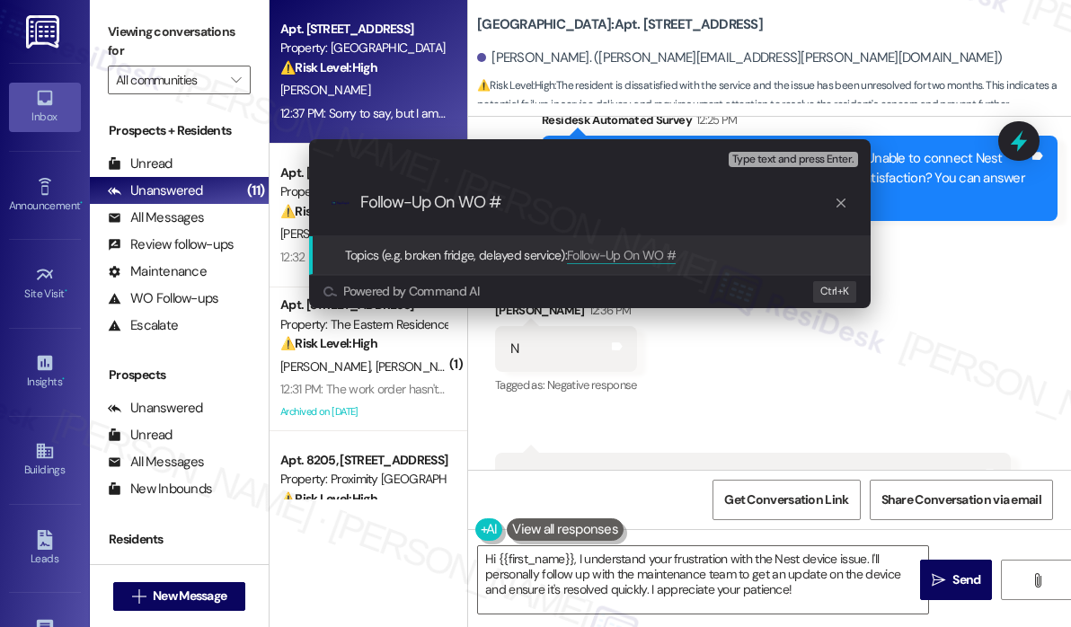
paste input "177995"
type input "Follow-Up On WO #177995"
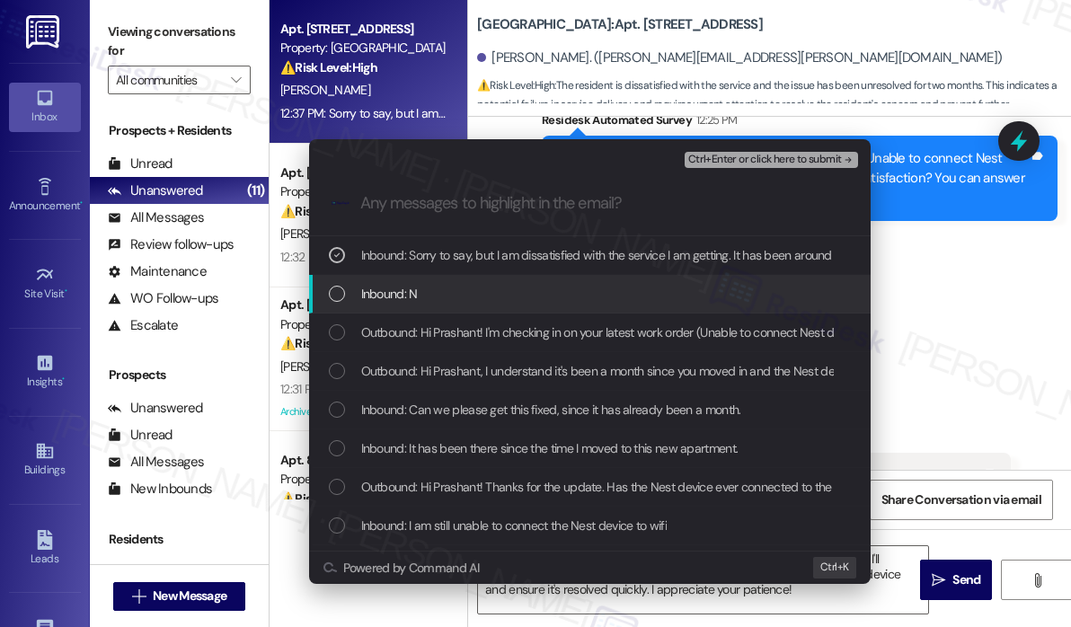
click at [687, 297] on div "Inbound: N" at bounding box center [592, 294] width 526 height 20
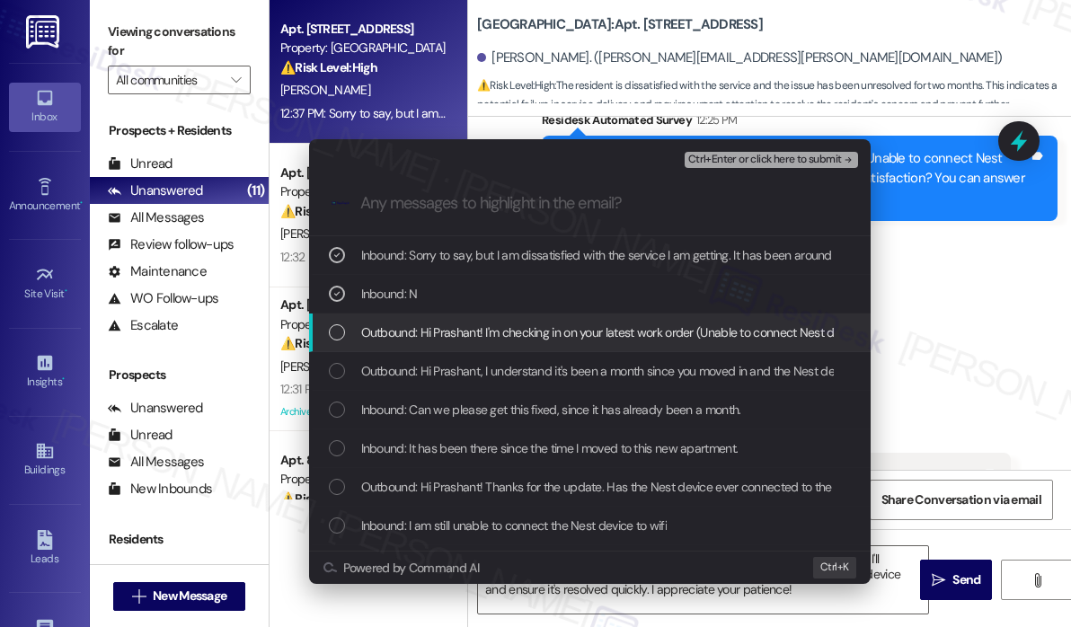
click at [691, 340] on span "Outbound: Hi Prashant! I'm checking in on your latest work order (Unable to con…" at bounding box center [855, 332] width 989 height 20
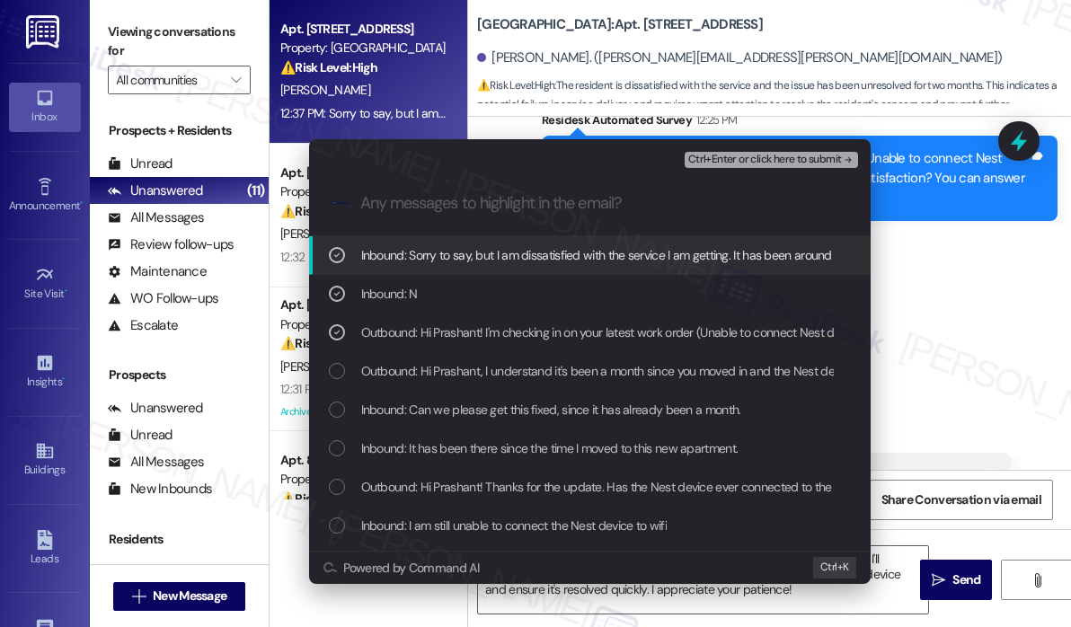
click at [780, 157] on span "Ctrl+Enter or click here to submit" at bounding box center [765, 160] width 154 height 13
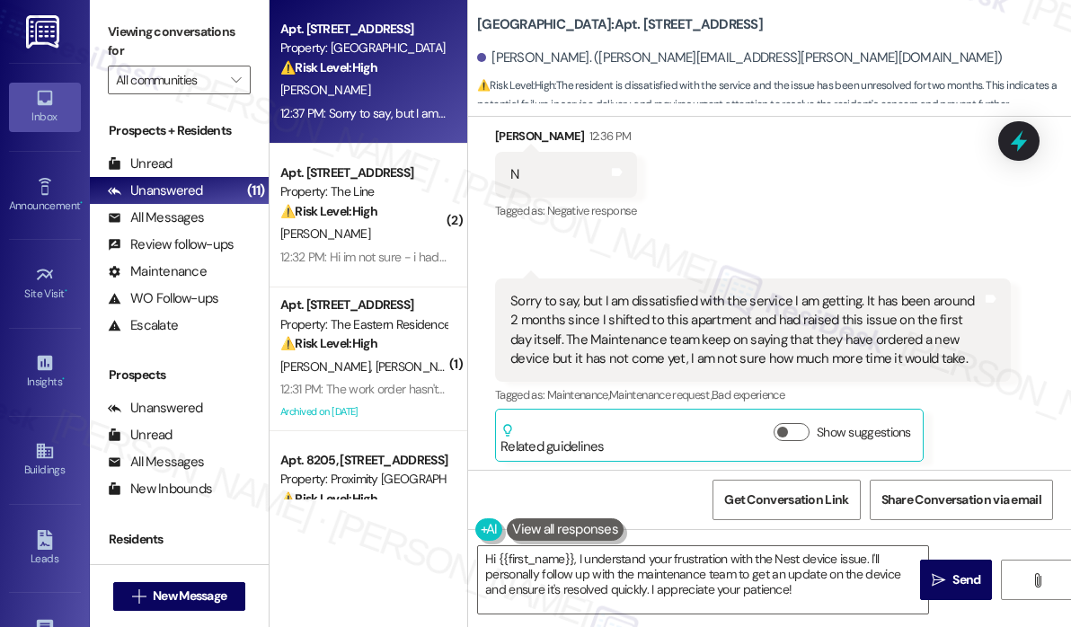
scroll to position [2702, 0]
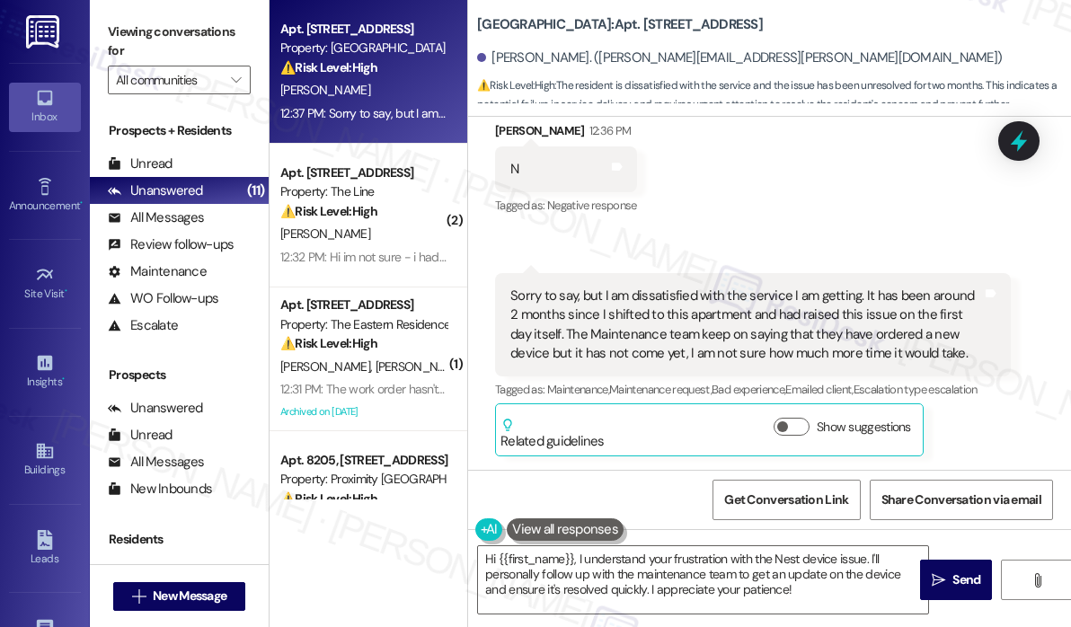
click at [803, 243] on div "Received via SMS Prashant Gulia 12:36 PM N Tags and notes Tagged as: Negative r…" at bounding box center [769, 275] width 603 height 389
click at [824, 580] on textarea "Hi {{first_name}}, I understand your frustration with the Nest device issue. I'…" at bounding box center [703, 579] width 450 height 67
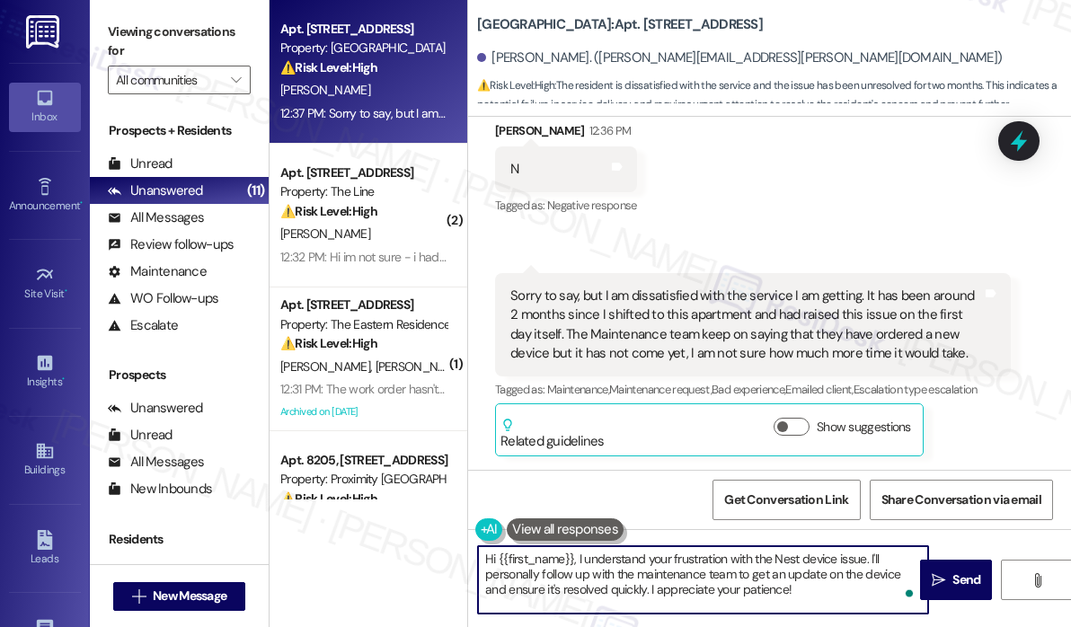
click at [827, 590] on textarea "Hi {{first_name}}, I understand your frustration with the Nest device issue. I'…" at bounding box center [703, 579] width 450 height 67
drag, startPoint x: 959, startPoint y: 584, endPoint x: 949, endPoint y: 578, distance: 12.5
click at [959, 584] on span "Send" at bounding box center [966, 579] width 28 height 19
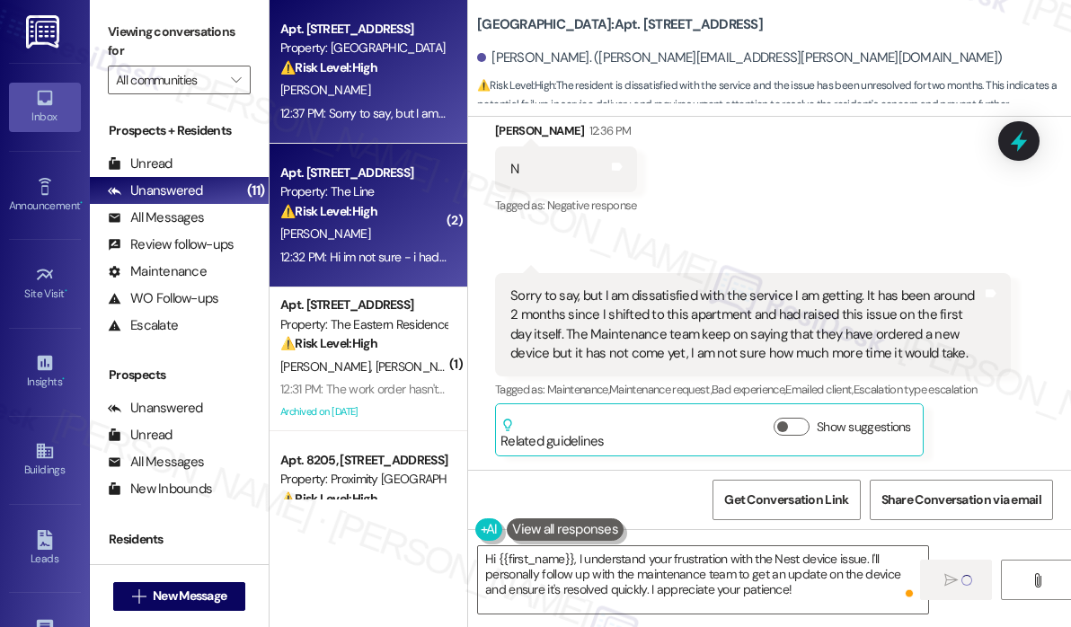
click at [402, 261] on div "12:32 PM: Hi im not sure - i had a letter left yesterday that they will be exte…" at bounding box center [883, 257] width 1206 height 16
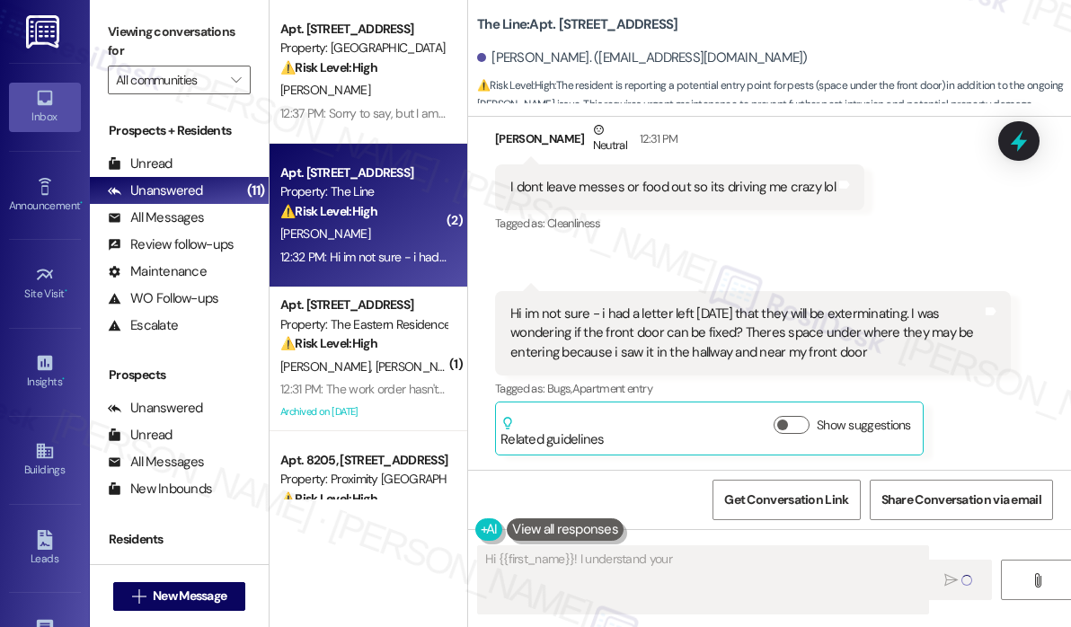
scroll to position [910, 0]
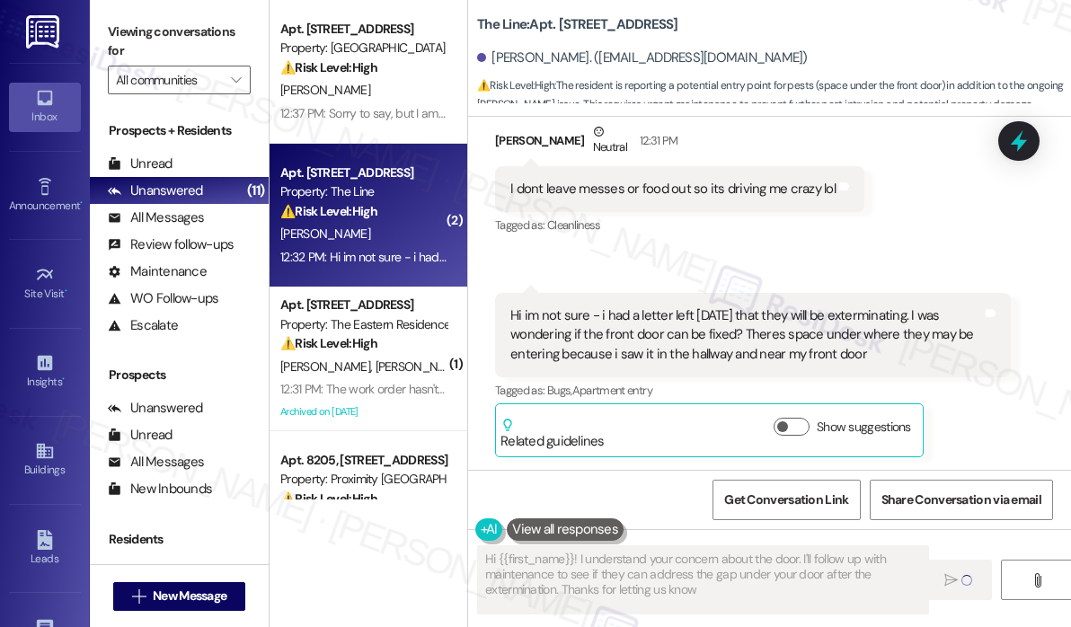
type textarea "Hi {{first_name}}! I understand your concern about the door. I'll follow up wit…"
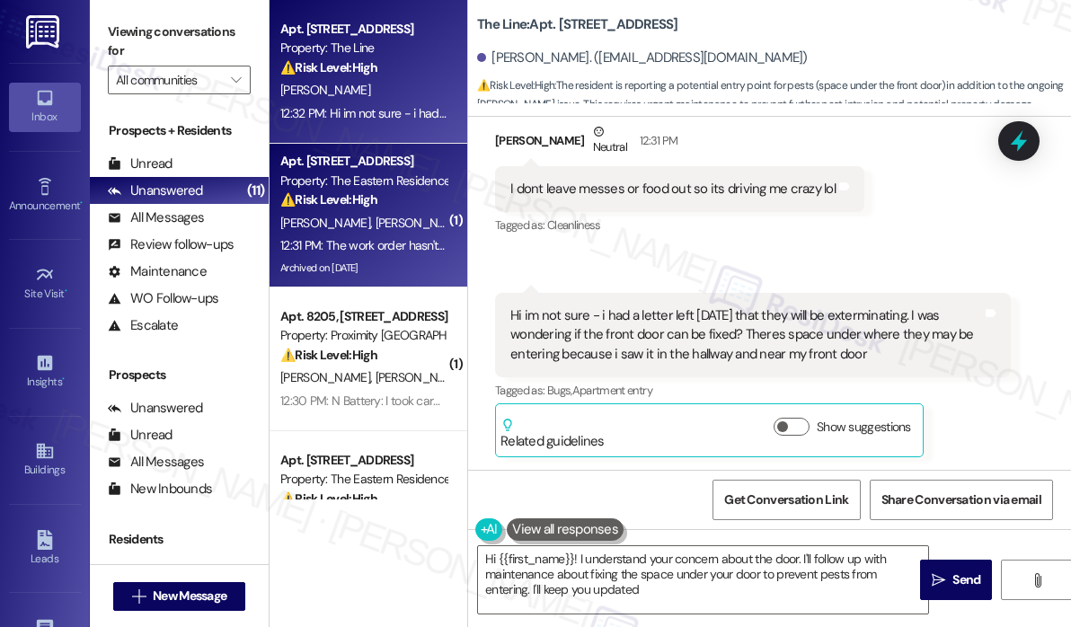
type textarea "Hi {{first_name}}! I understand your concern about the door. I'll follow up wit…"
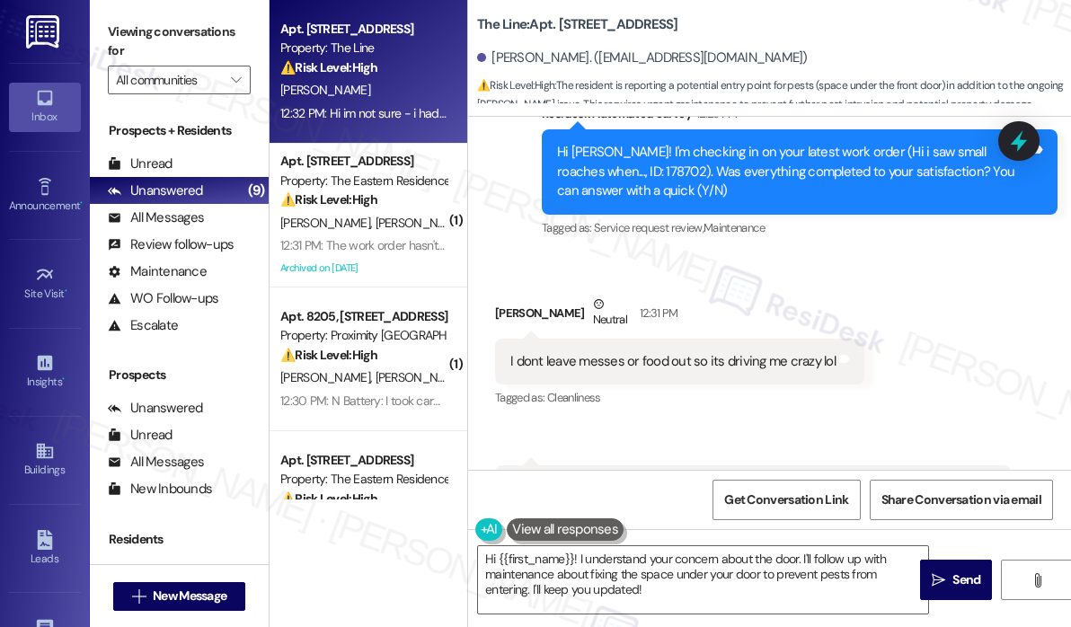
scroll to position [731, 0]
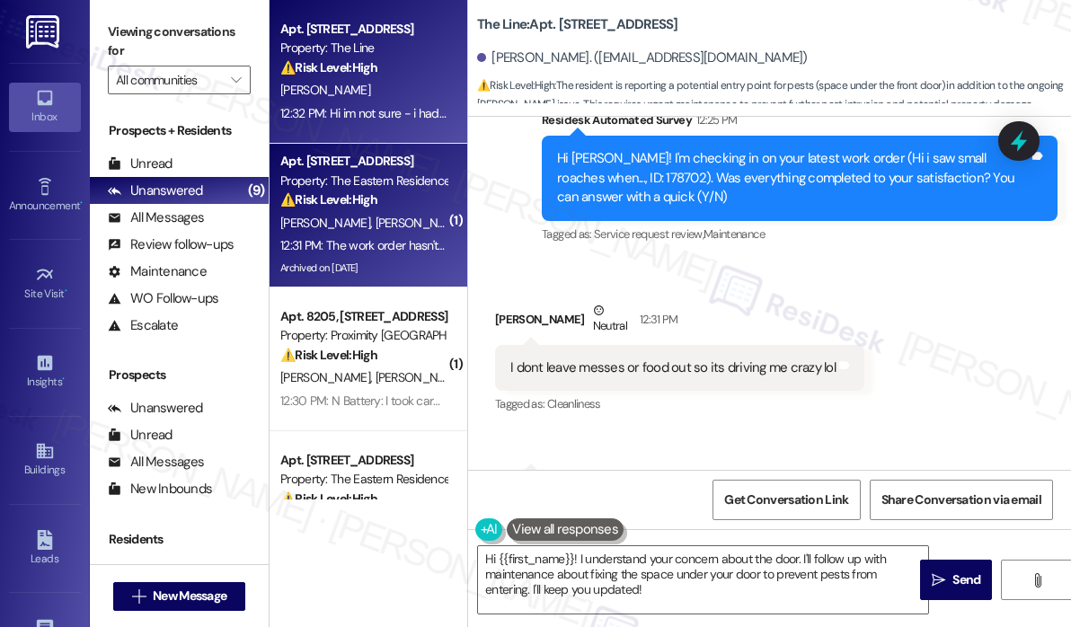
click at [338, 226] on span "[PERSON_NAME]" at bounding box center [327, 223] width 95 height 16
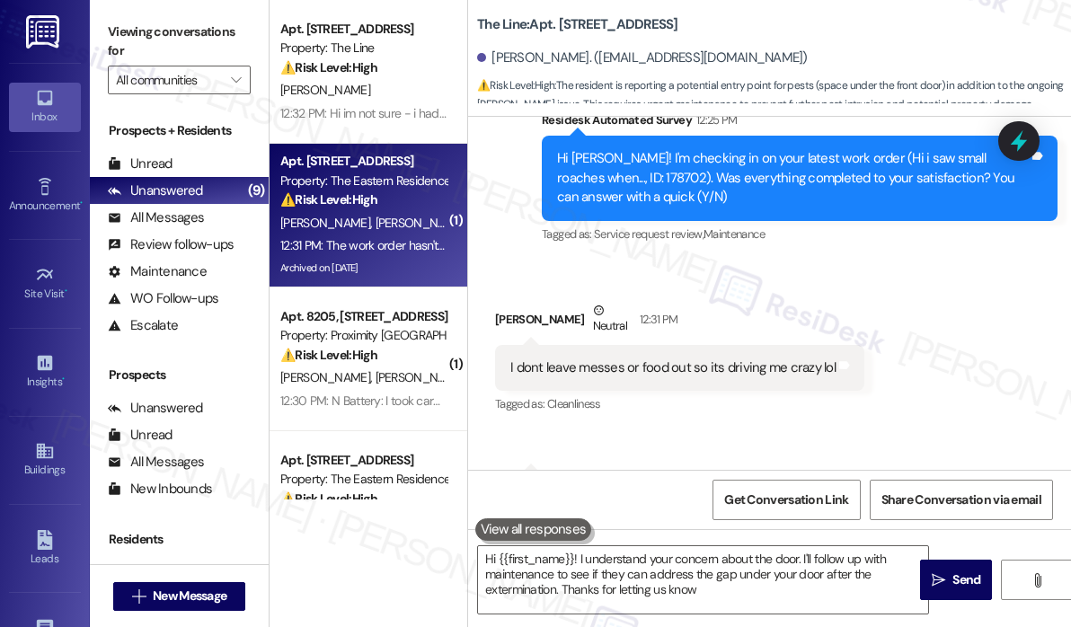
type textarea "Hi {{first_name}}! I understand your concern about the door. I'll follow up wit…"
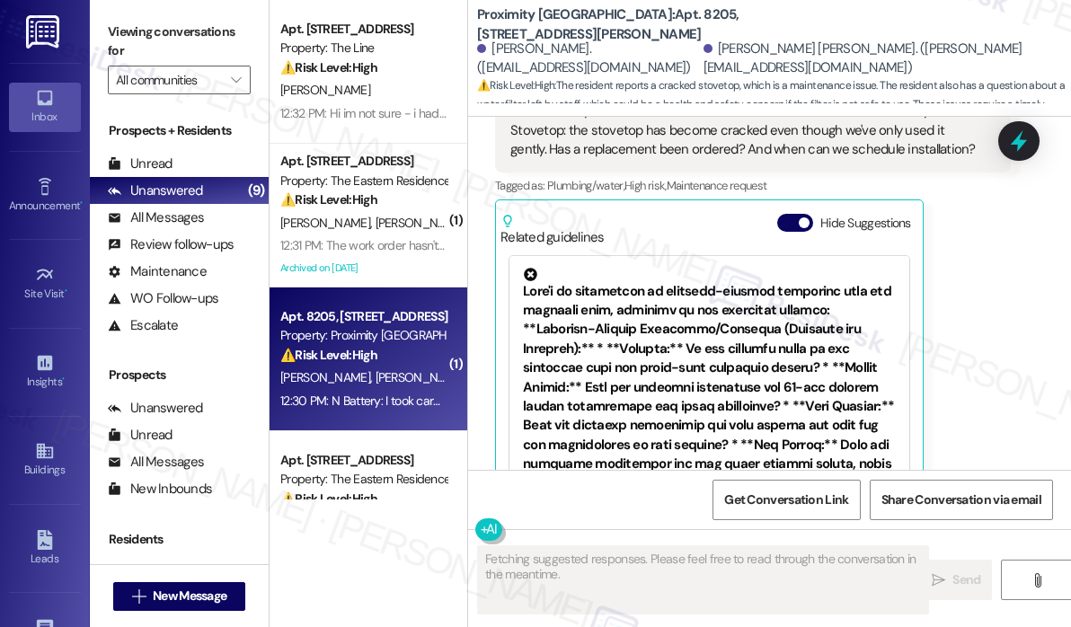
scroll to position [1833, 0]
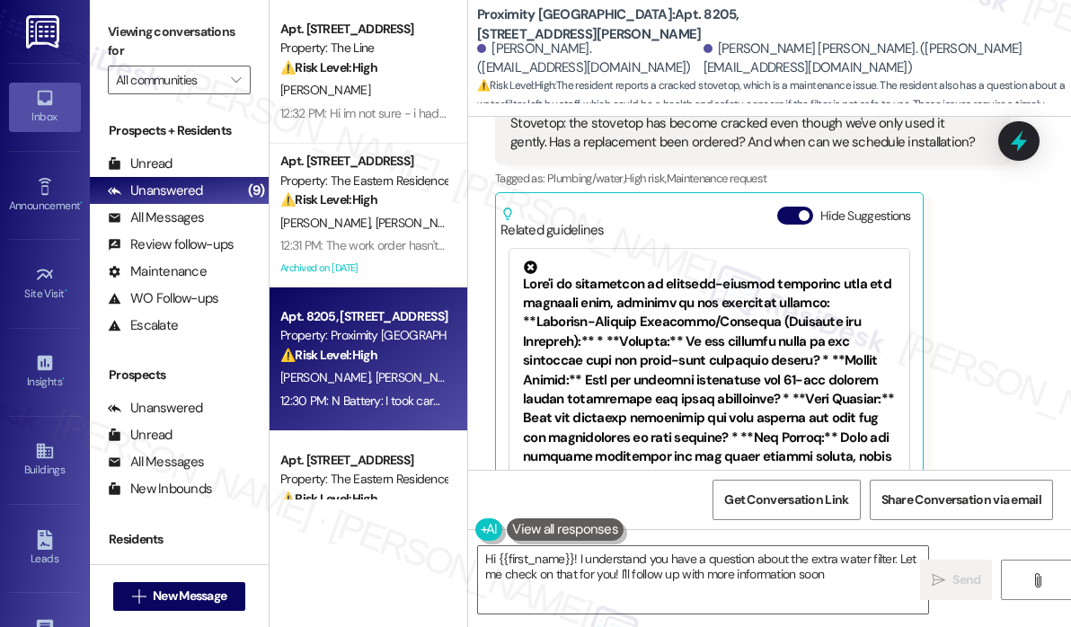
type textarea "Hi {{first_name}}! I understand you have a question about the extra water filte…"
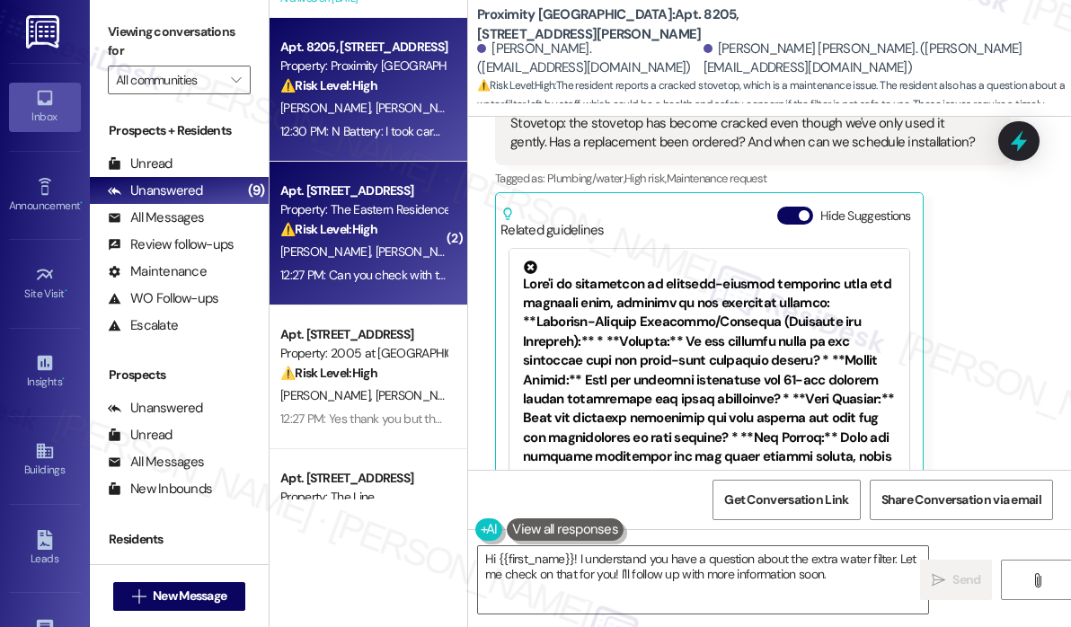
scroll to position [359, 0]
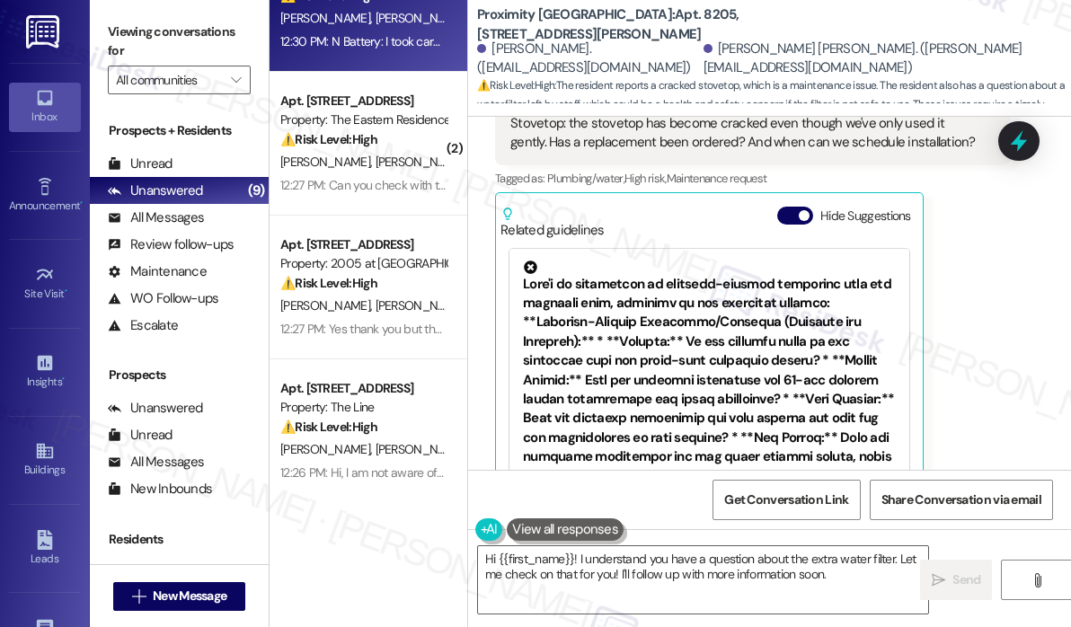
click at [957, 42] on div "Hannah Manning. (hcmanning14@gmail.com) Montgomery Belk. (monty@wsdunbar.com)" at bounding box center [774, 58] width 594 height 36
click at [891, 17] on div "Proximity New Bern: Apt. 8205, 4115 Martin Luther King Blvd Hannah Manning. (hc…" at bounding box center [774, 53] width 594 height 99
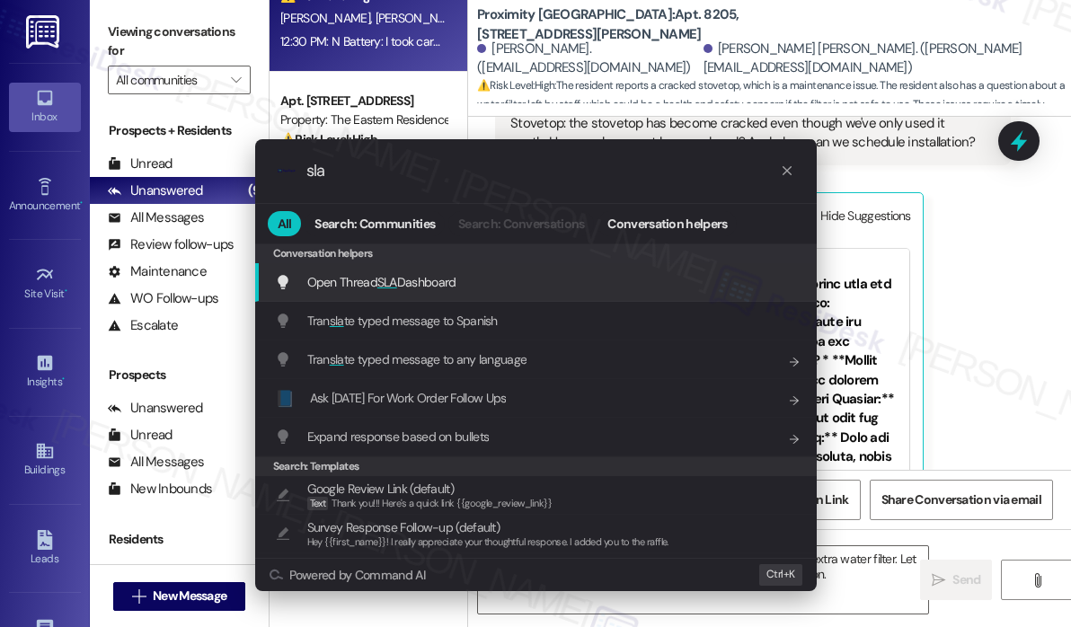
type input "sla"
click at [543, 278] on div "Open Thread SLA Dashboard Add shortcut" at bounding box center [538, 282] width 526 height 20
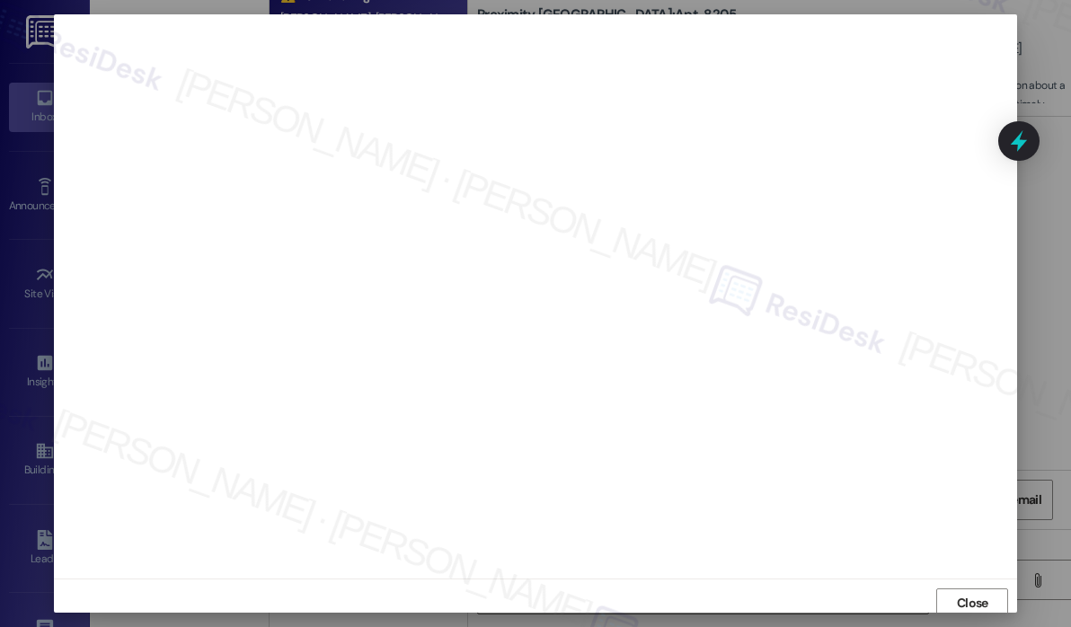
scroll to position [4, 0]
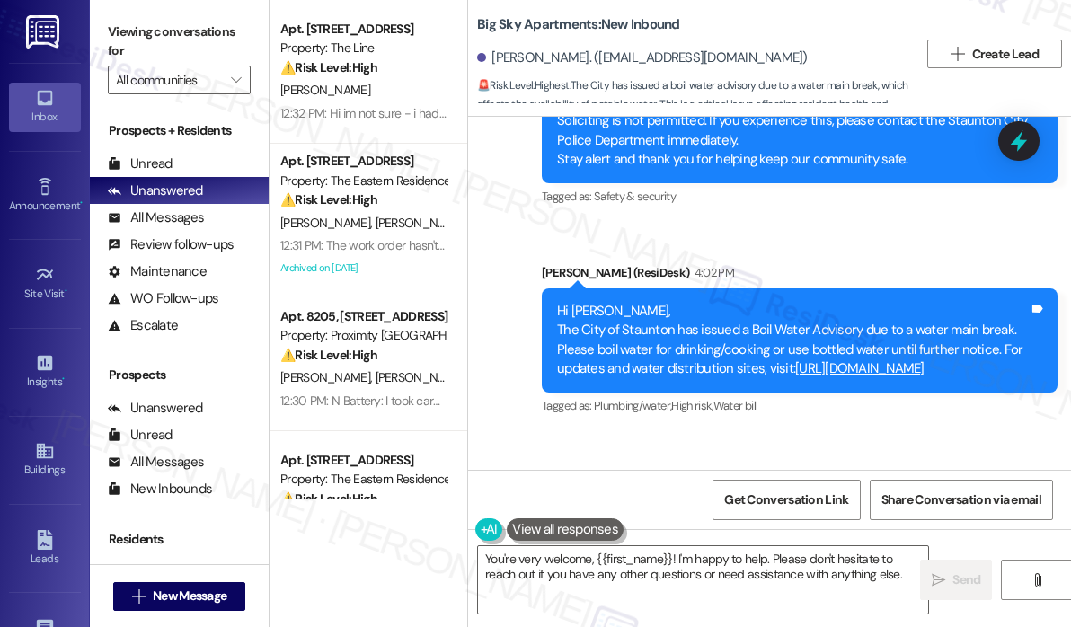
scroll to position [728, 0]
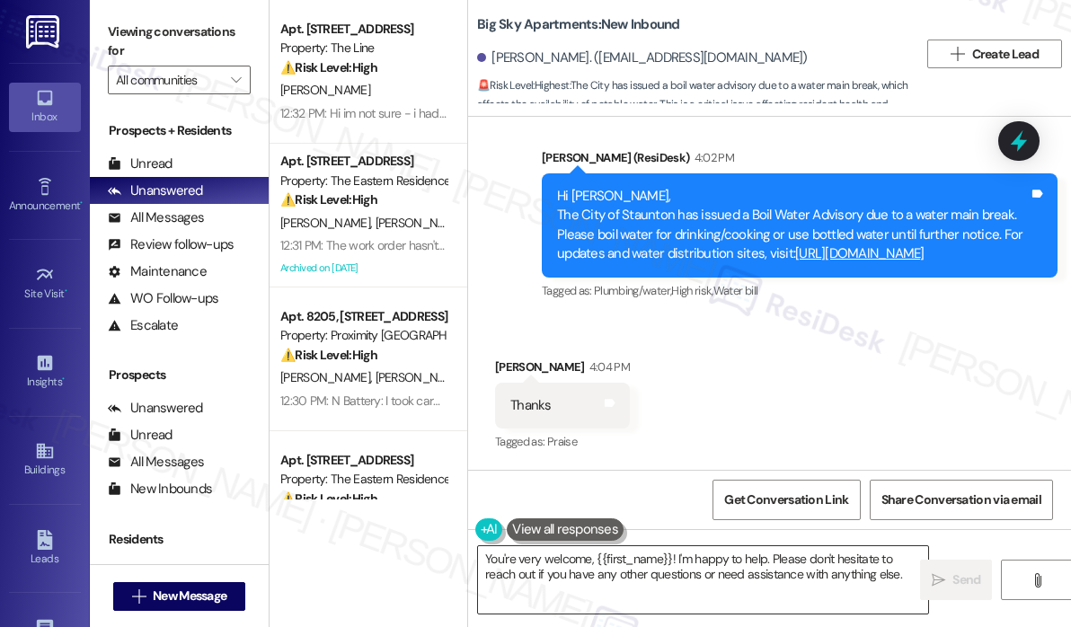
click at [725, 579] on textarea "You're very welcome, {{first_name}}! I'm happy to help. Please don't hesitate t…" at bounding box center [703, 579] width 450 height 67
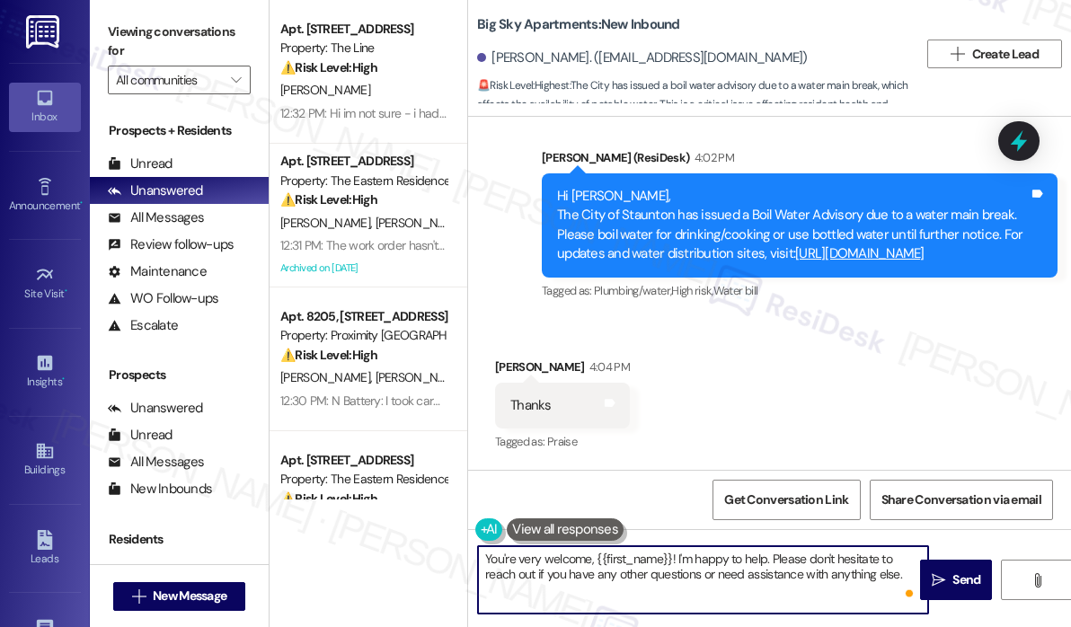
drag, startPoint x: 679, startPoint y: 559, endPoint x: 905, endPoint y: 604, distance: 230.8
click at [905, 604] on div "You're very welcome, {{first_name}}! I'm happy to help. Please don't hesitate t…" at bounding box center [703, 579] width 452 height 69
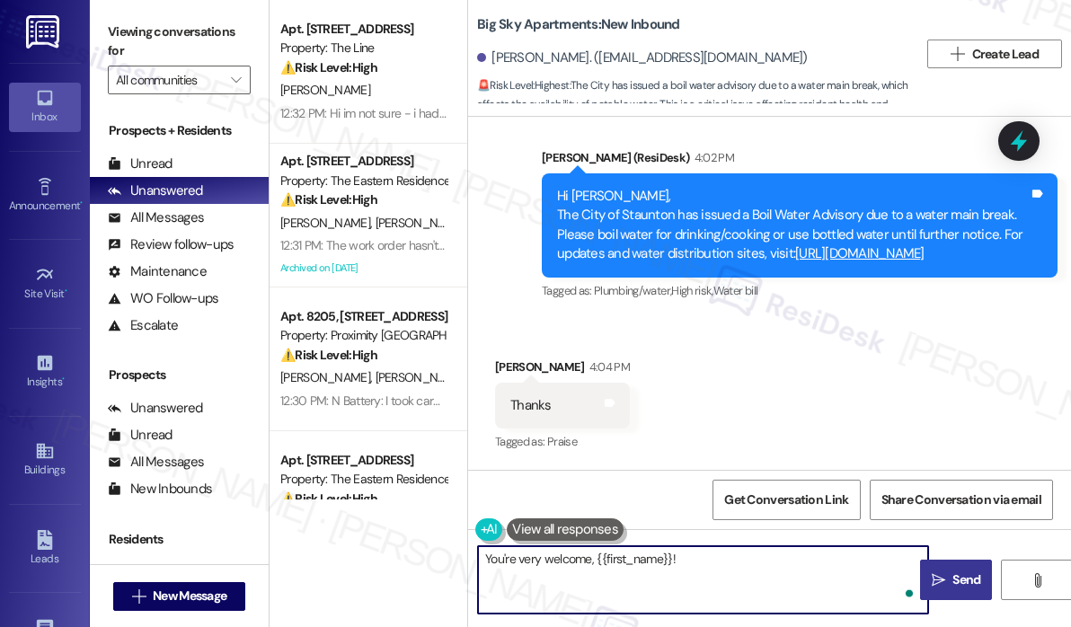
type textarea "You're very welcome, {{first_name}}!"
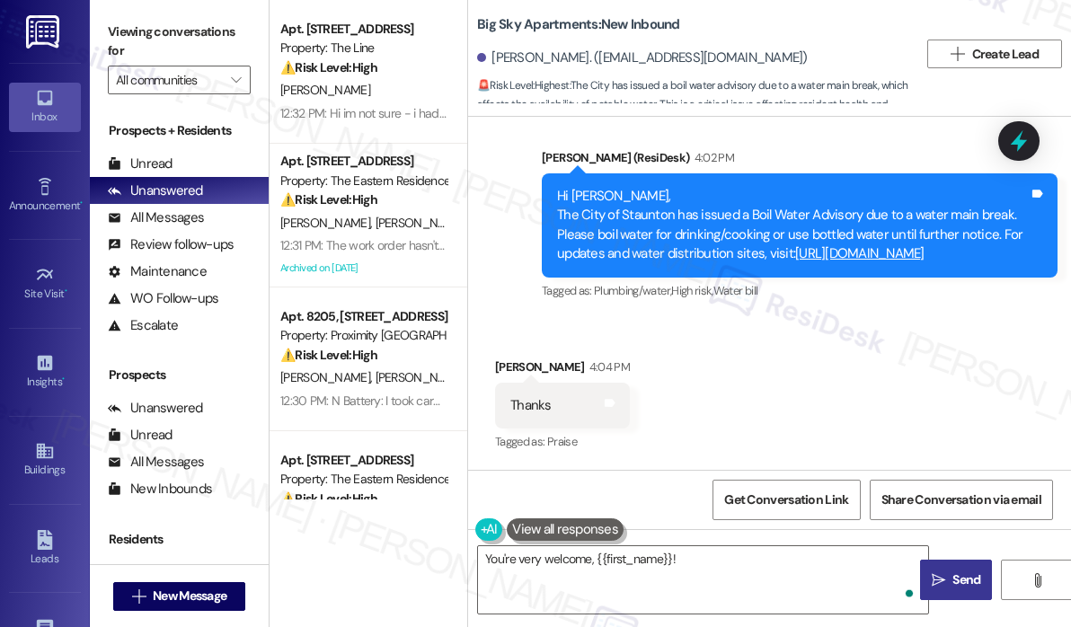
click at [956, 582] on span "Send" at bounding box center [966, 579] width 28 height 19
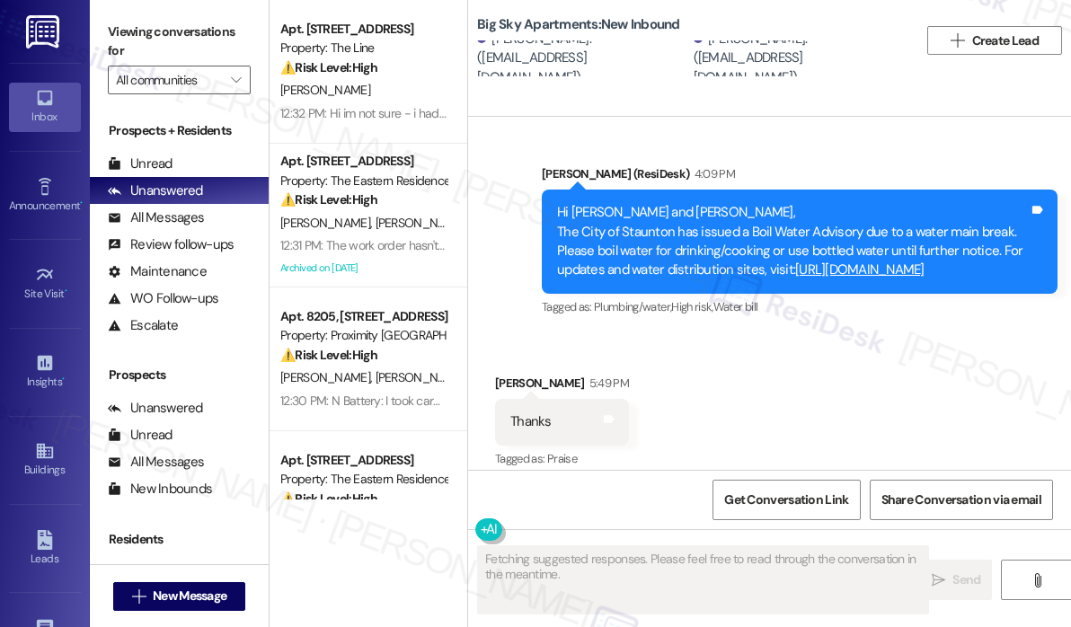
scroll to position [6680, 0]
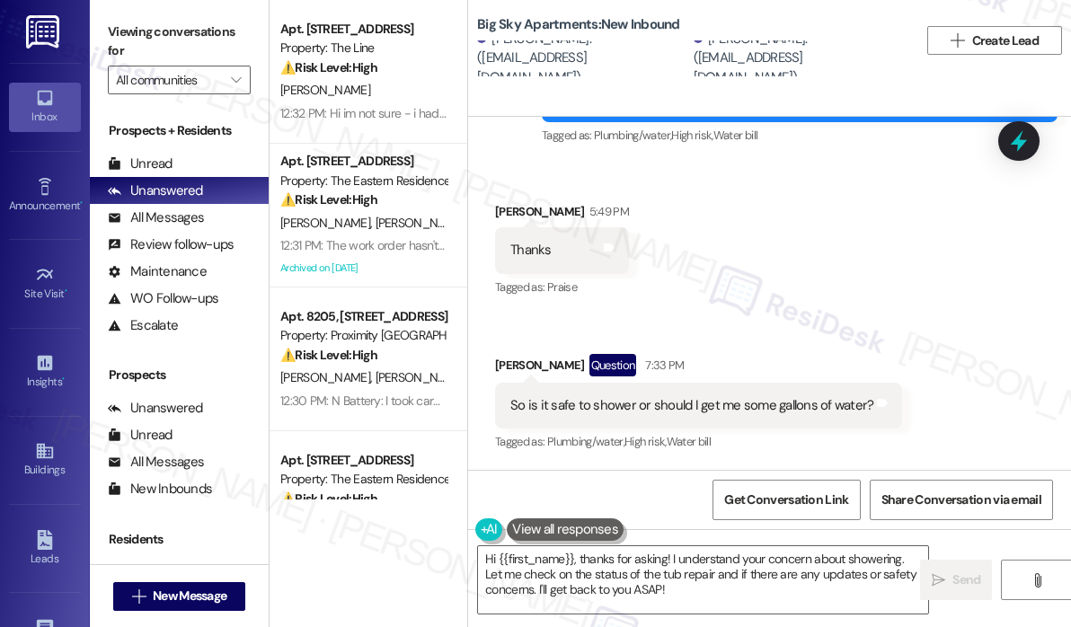
click at [806, 314] on div "Received via SMS [PERSON_NAME] 5:49 PM Thanks Tags and notes Tagged as: Praise …" at bounding box center [769, 315] width 603 height 307
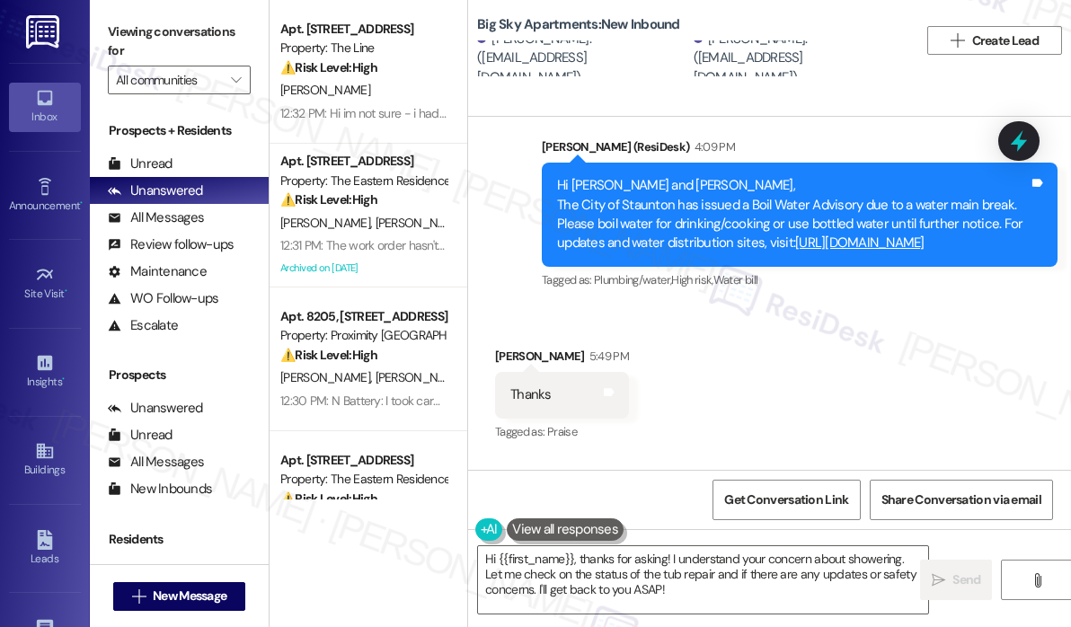
scroll to position [6501, 0]
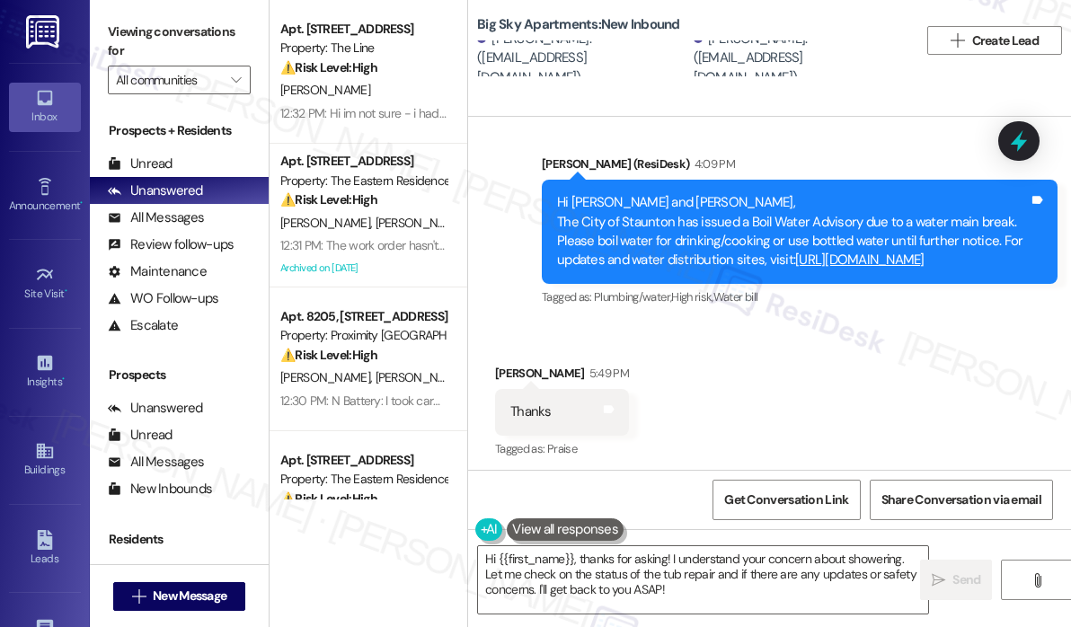
click at [795, 261] on link "[URL][DOMAIN_NAME]" at bounding box center [859, 260] width 129 height 18
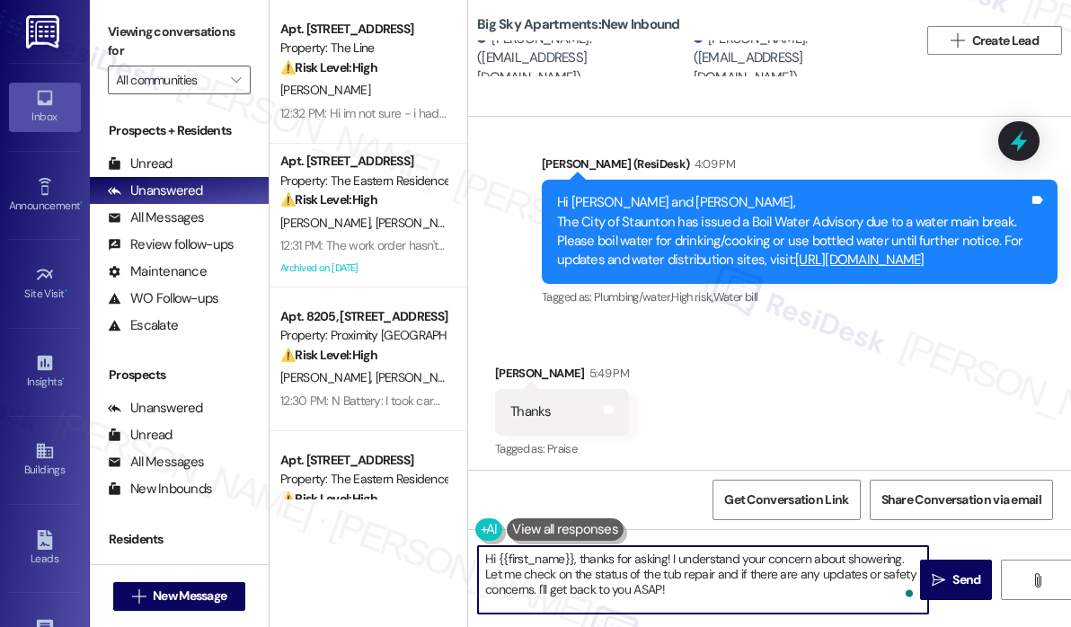
drag, startPoint x: 715, startPoint y: 605, endPoint x: 669, endPoint y: 560, distance: 64.2
click at [669, 560] on textarea "Hi {{first_name}}, thanks for asking! I understand your concern about showering…" at bounding box center [703, 579] width 450 height 67
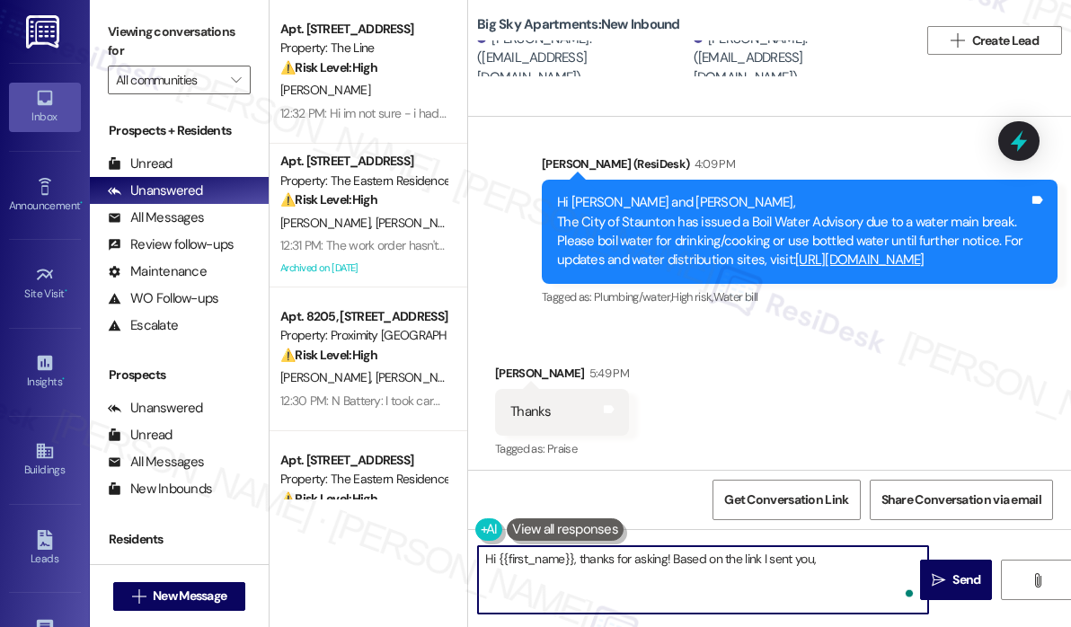
paste textarea "Yes, you can shower, do laundry, and run your dishwasher on sanitize setting wi…"
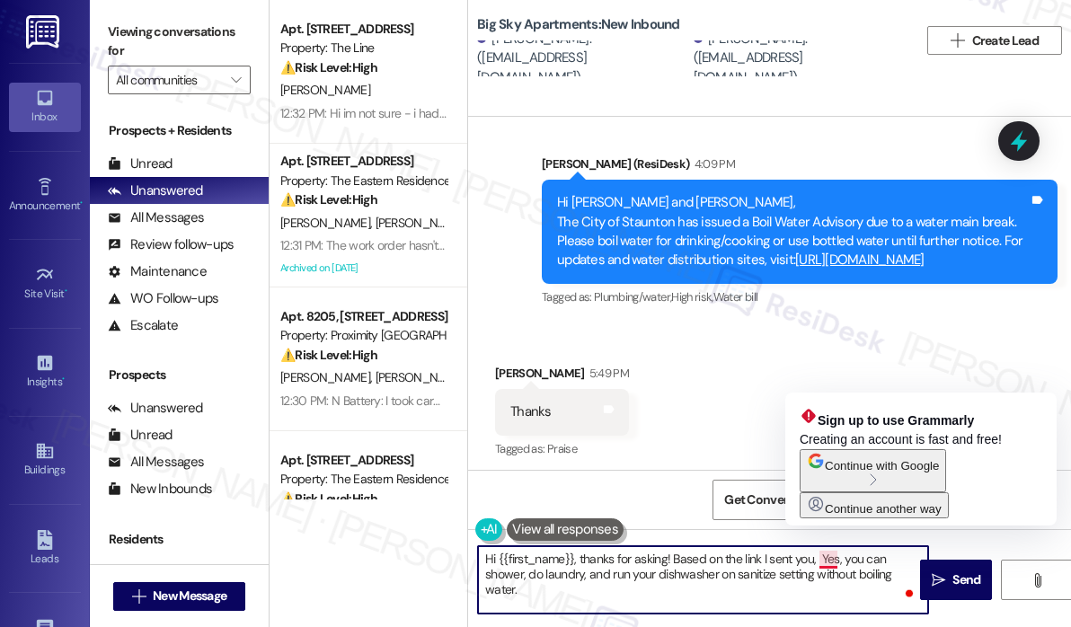
click at [826, 558] on textarea "Hi {{first_name}}, thanks for asking! Based on the link I sent you, Yes, you ca…" at bounding box center [703, 579] width 450 height 67
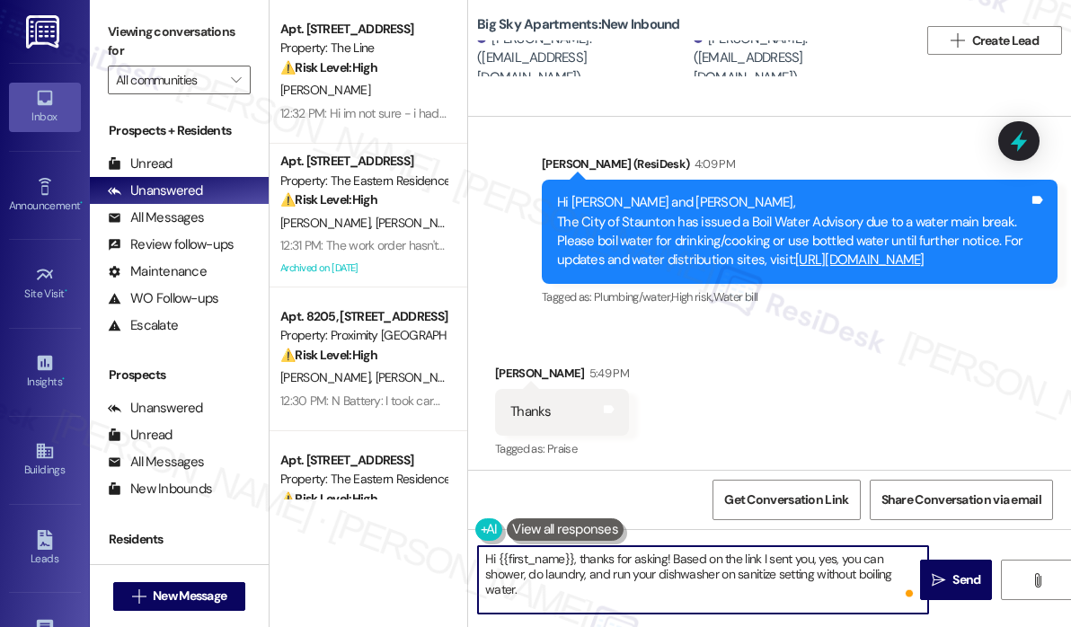
click at [681, 596] on textarea "Hi {{first_name}}, thanks for asking! Based on the link I sent you, yes, you ca…" at bounding box center [703, 579] width 450 height 67
type textarea "Hi {{first_name}}, thanks for asking! Based on the link I sent you, yes, you ca…"
click at [731, 573] on textarea "Hi {{first_name}}, thanks for asking! Based on the link I sent you, yes, you ca…" at bounding box center [703, 579] width 450 height 67
click at [950, 579] on span "Send" at bounding box center [966, 579] width 35 height 19
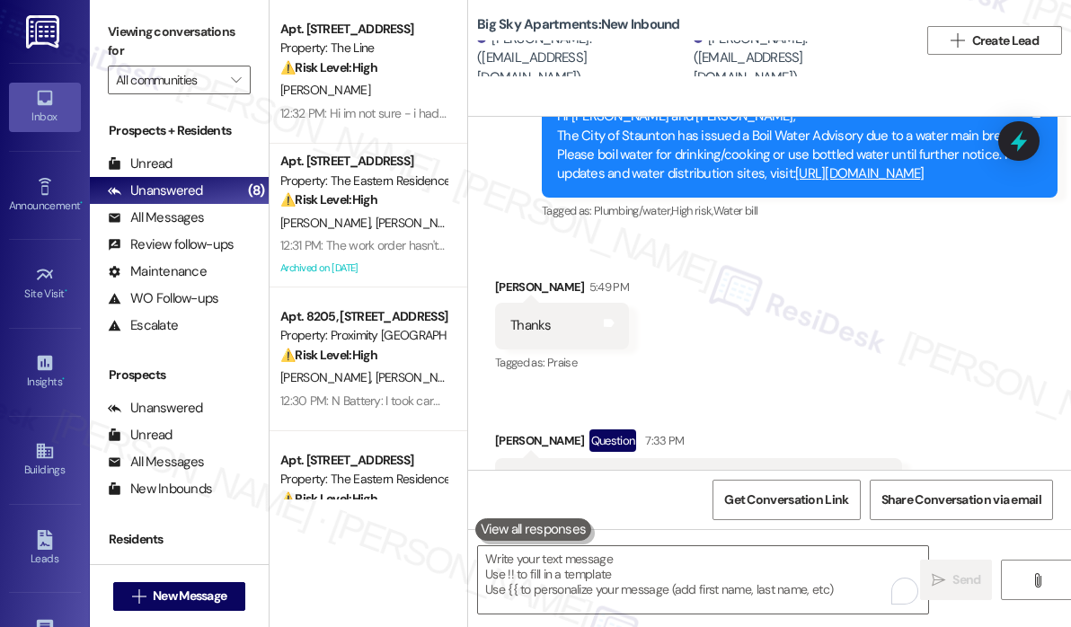
scroll to position [6681, 0]
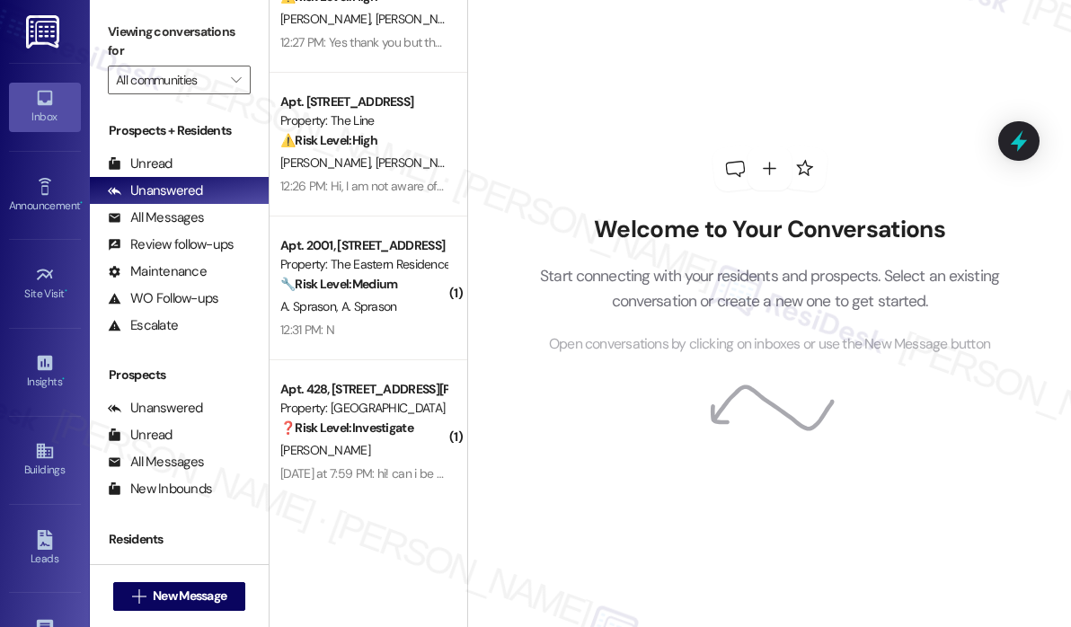
scroll to position [650, 0]
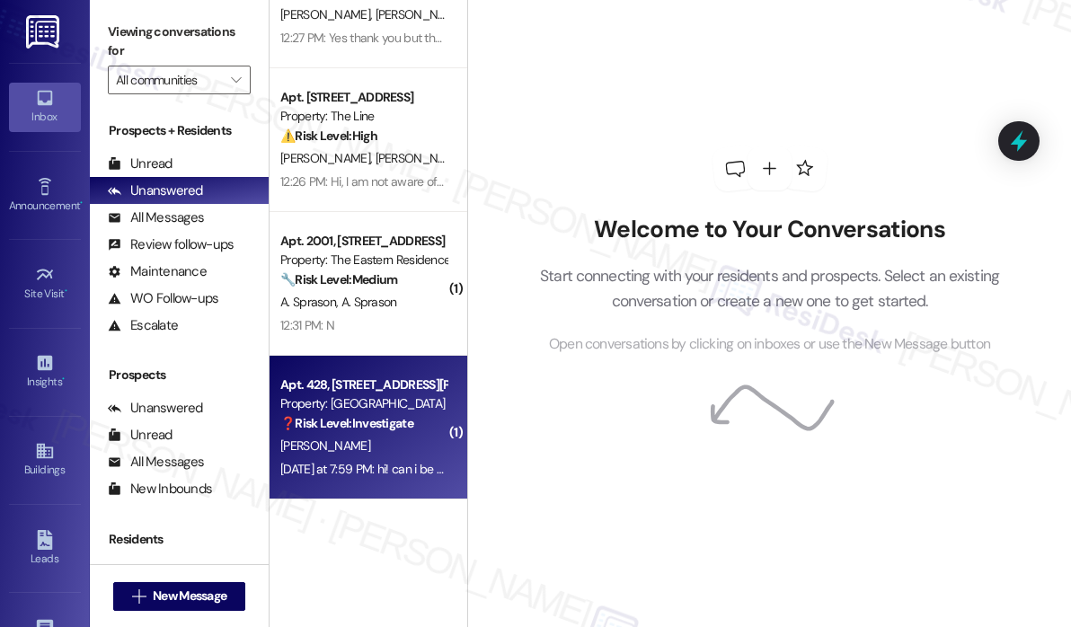
click at [370, 449] on div "[PERSON_NAME]" at bounding box center [363, 446] width 170 height 22
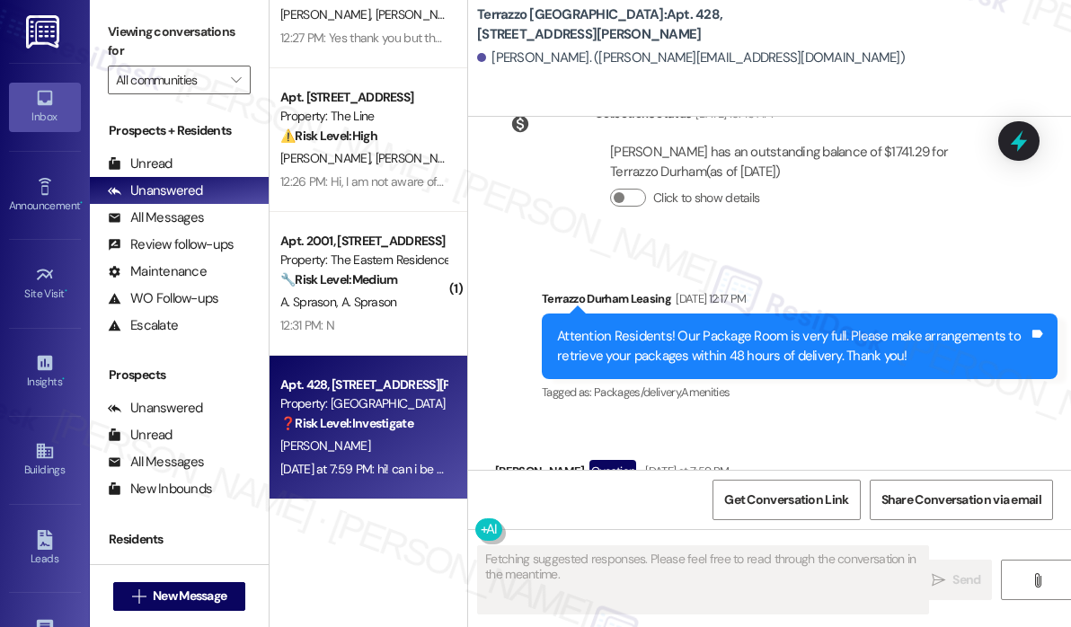
scroll to position [3016, 0]
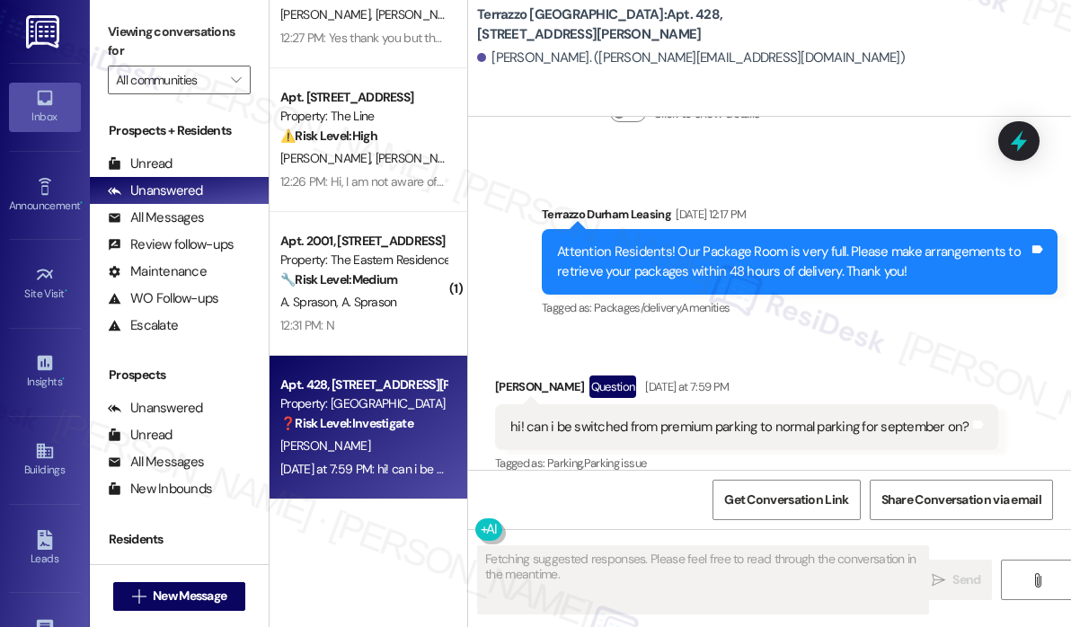
click at [835, 335] on div "Received via SMS [PERSON_NAME] Question [DATE] at 7:59 PM hi! can i be switched…" at bounding box center [769, 412] width 603 height 155
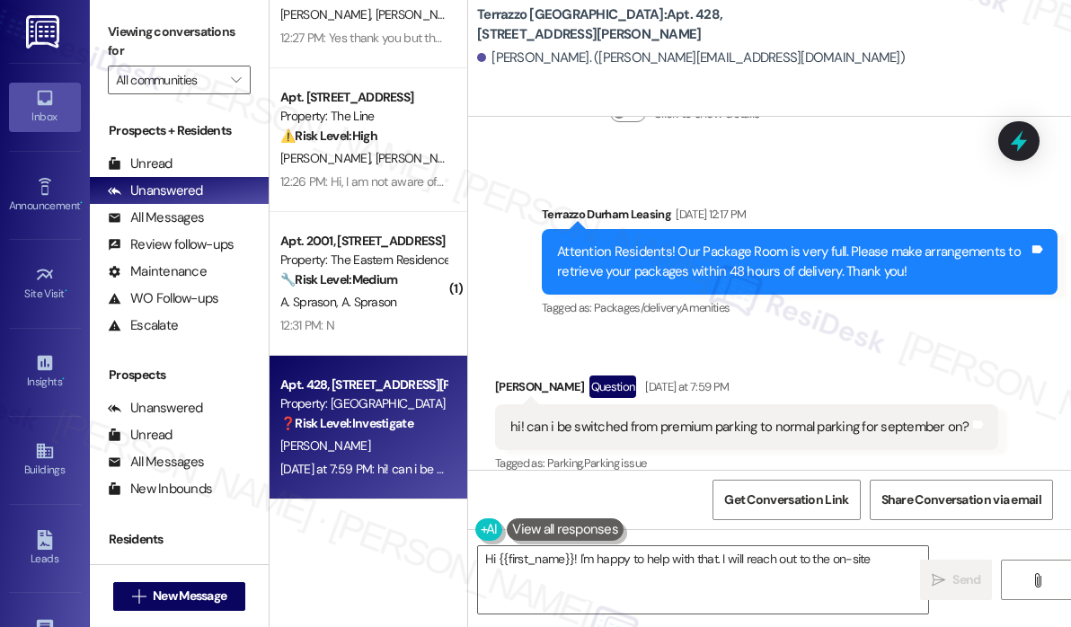
click at [824, 418] on div "hi! can i be switched from premium parking to normal parking for september on?" at bounding box center [739, 427] width 459 height 19
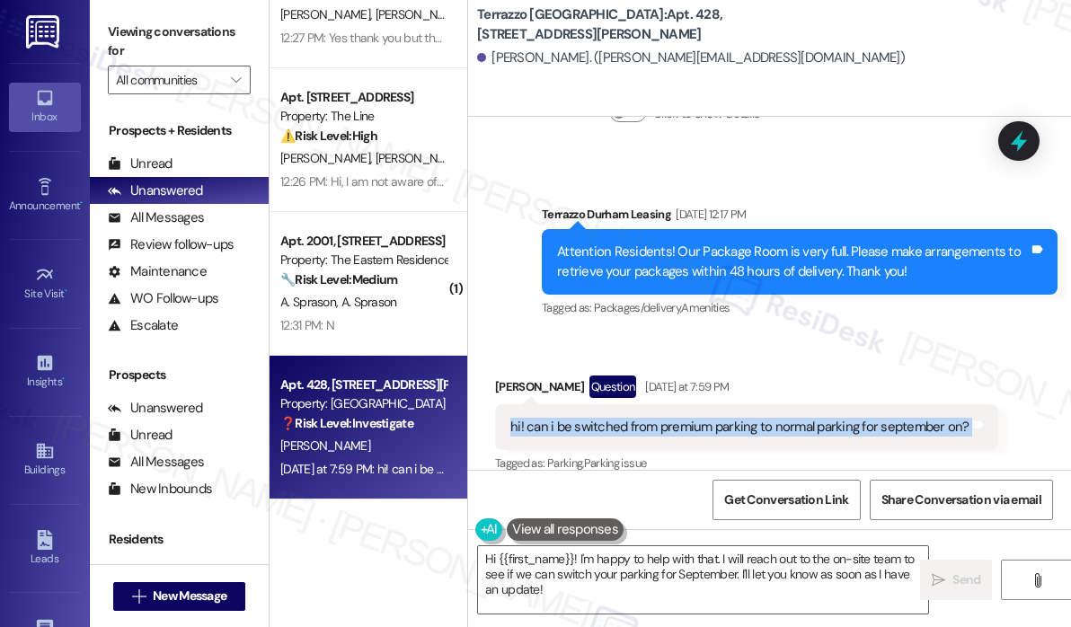
click at [824, 418] on div "hi! can i be switched from premium parking to normal parking for september on?" at bounding box center [739, 427] width 459 height 19
copy div "hi! can i be switched from premium parking to normal parking for september on? …"
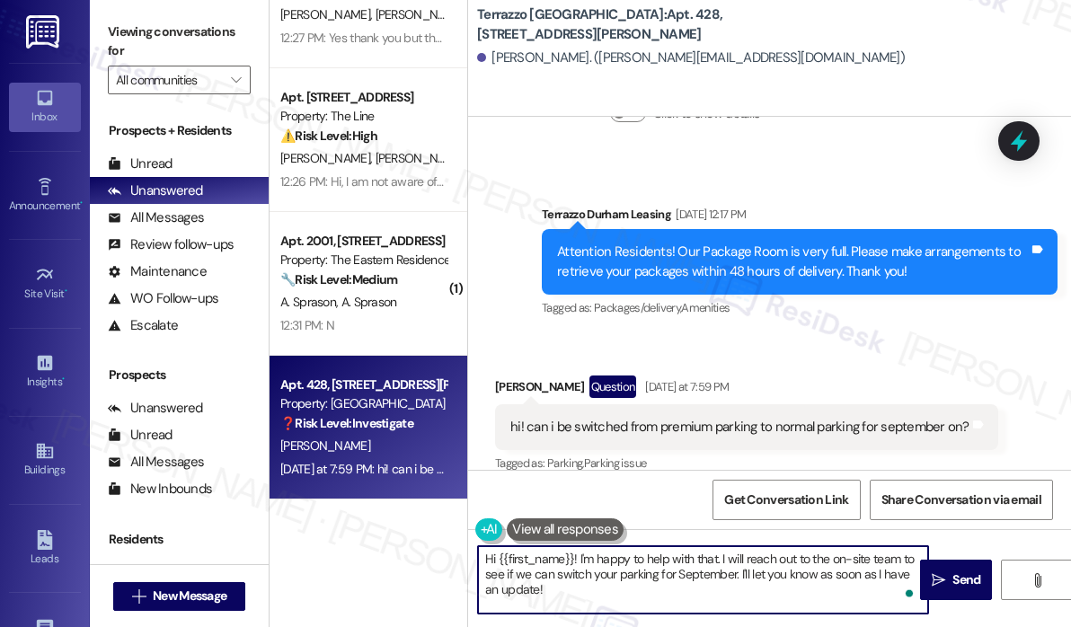
drag, startPoint x: 568, startPoint y: 600, endPoint x: 578, endPoint y: 560, distance: 41.6
click at [578, 560] on textarea "Hi {{first_name}}! I'm happy to help with that. I will reach out to the on-site…" at bounding box center [703, 579] width 450 height 67
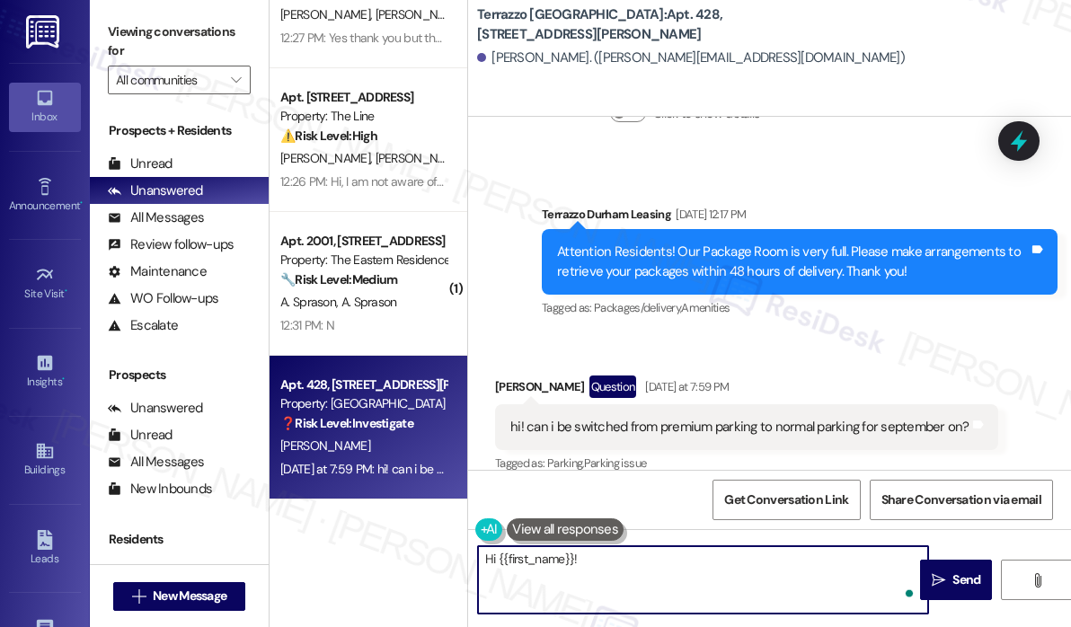
paste textarea "Thanks for reaching out — can you confirm if you’d like the switch to start on …"
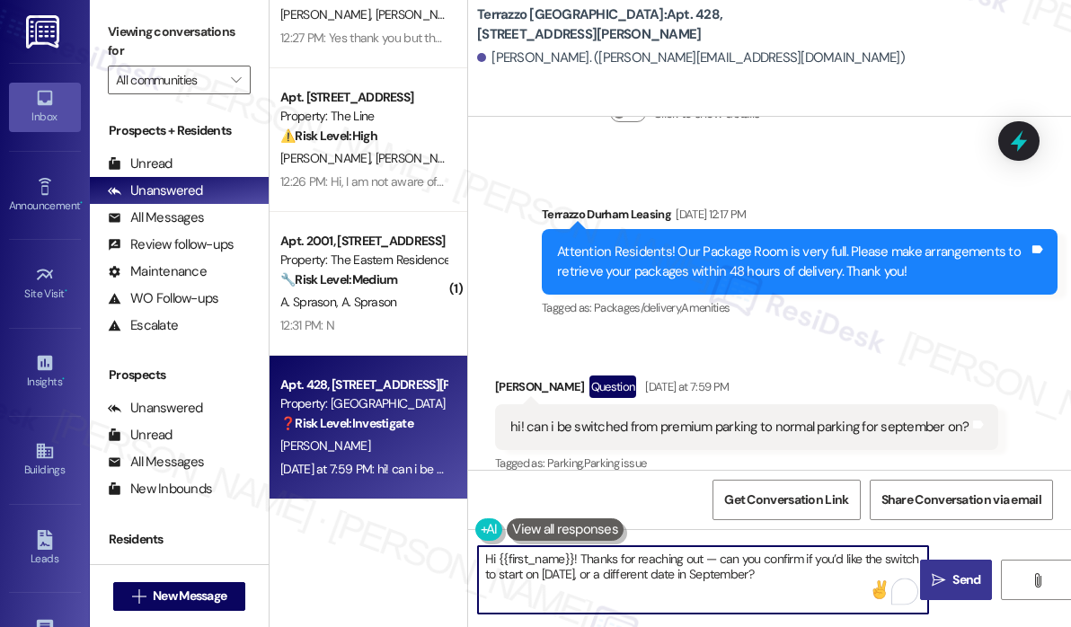
type textarea "Hi {{first_name}}! Thanks for reaching out — can you confirm if you’d like the …"
click at [965, 582] on span "Send" at bounding box center [966, 579] width 28 height 19
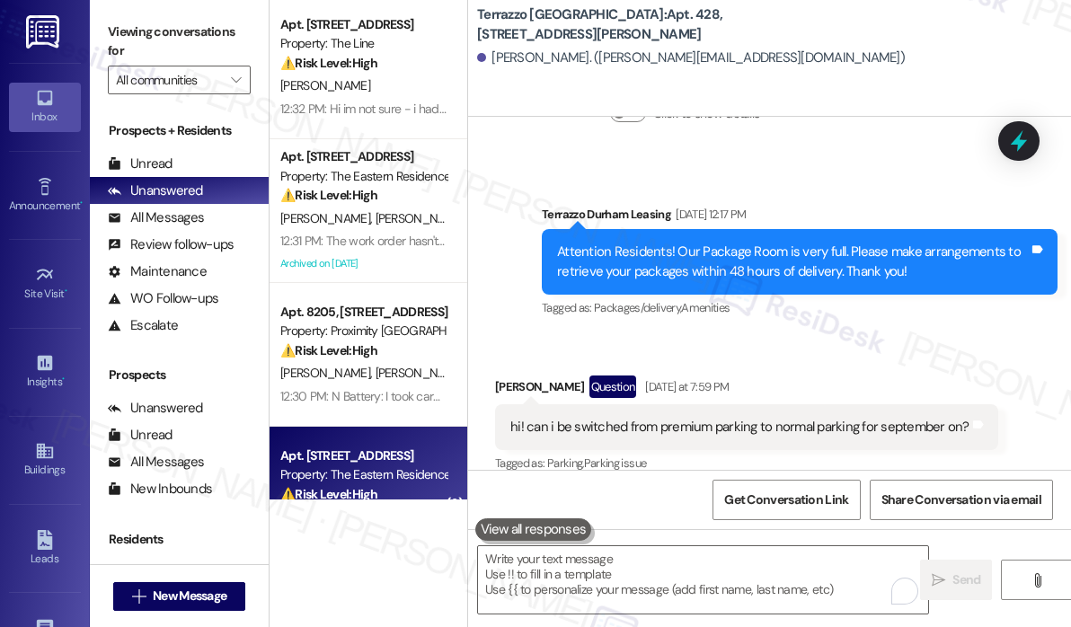
scroll to position [0, 0]
